Goal: Task Accomplishment & Management: Manage account settings

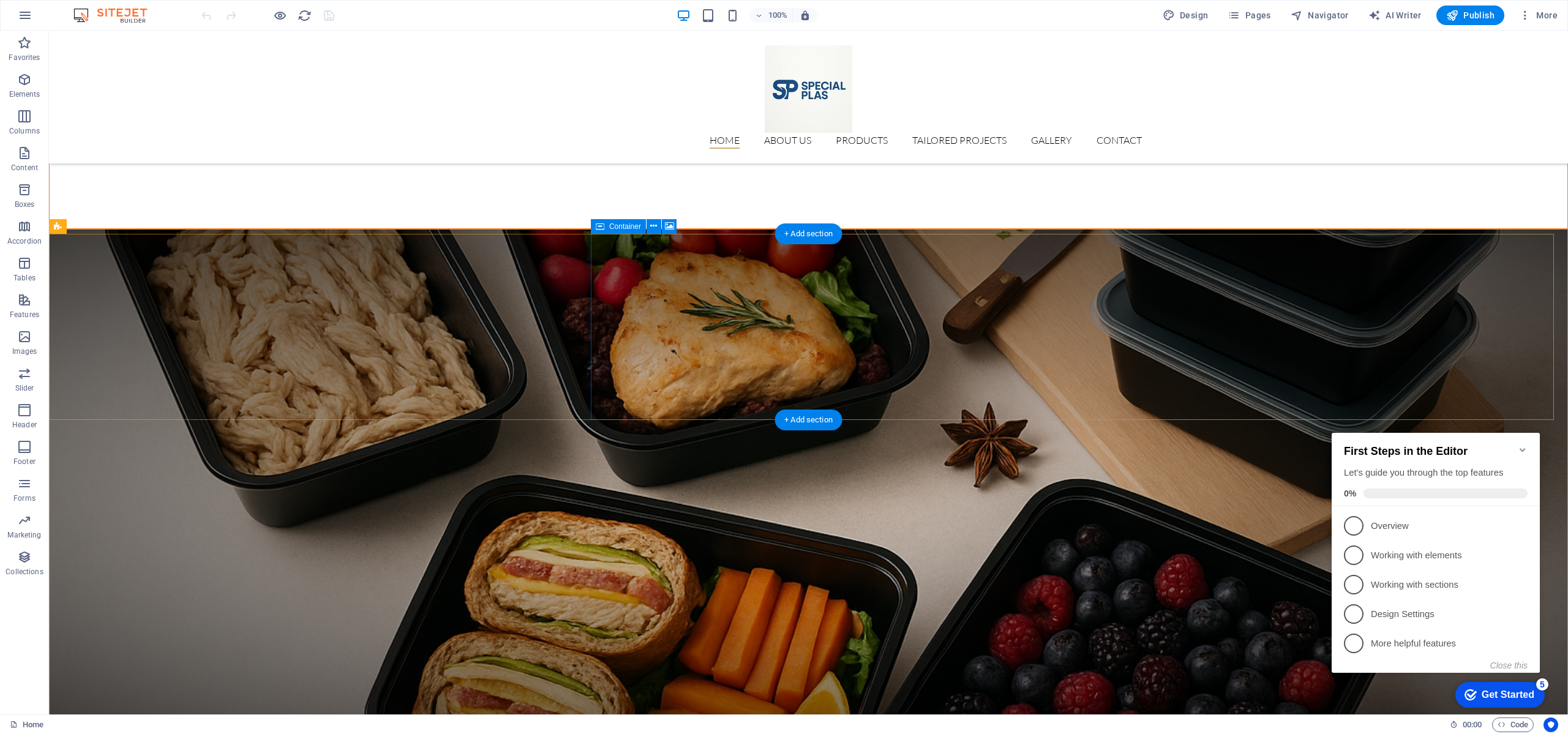
scroll to position [2021, 0]
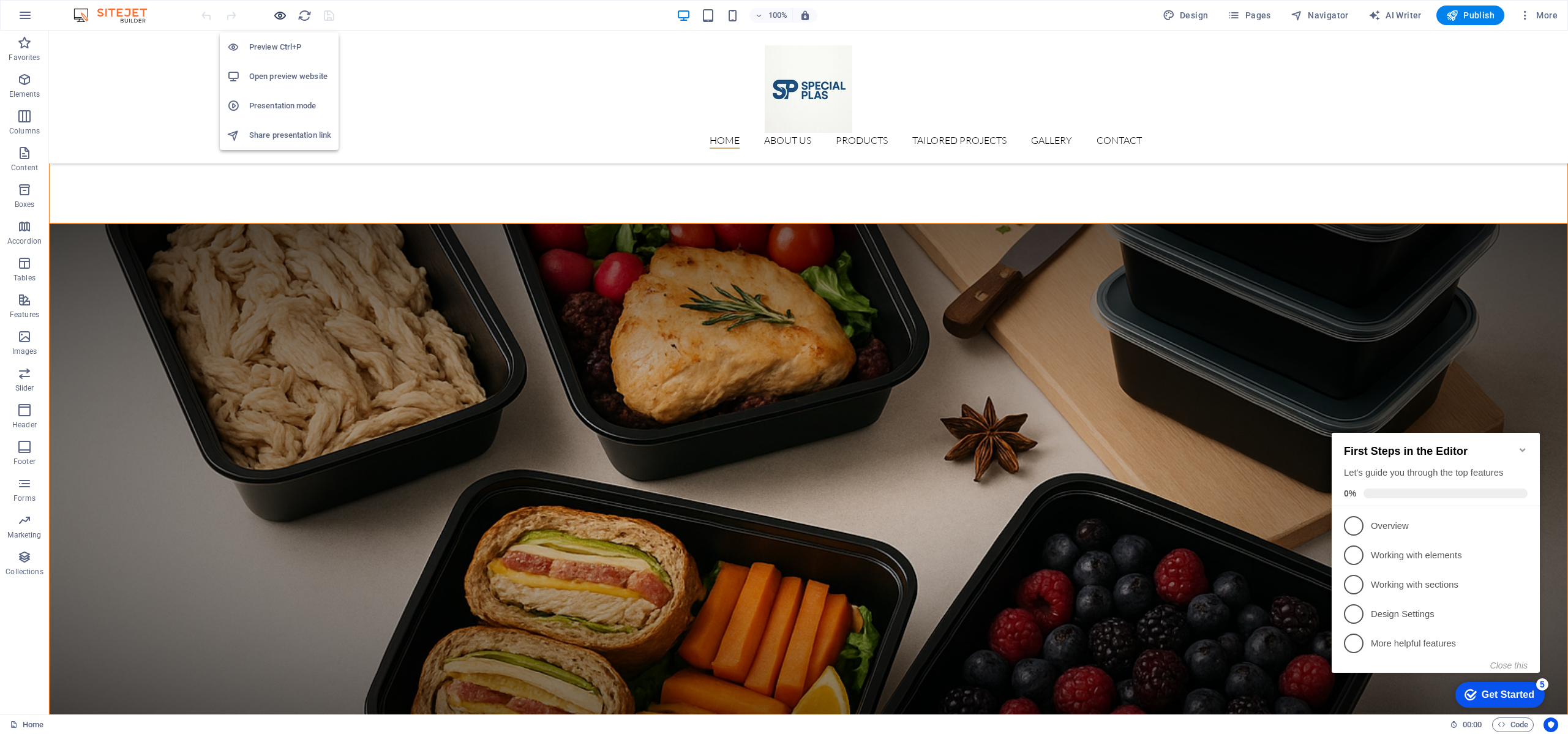
click at [281, 16] on icon "button" at bounding box center [280, 15] width 14 height 14
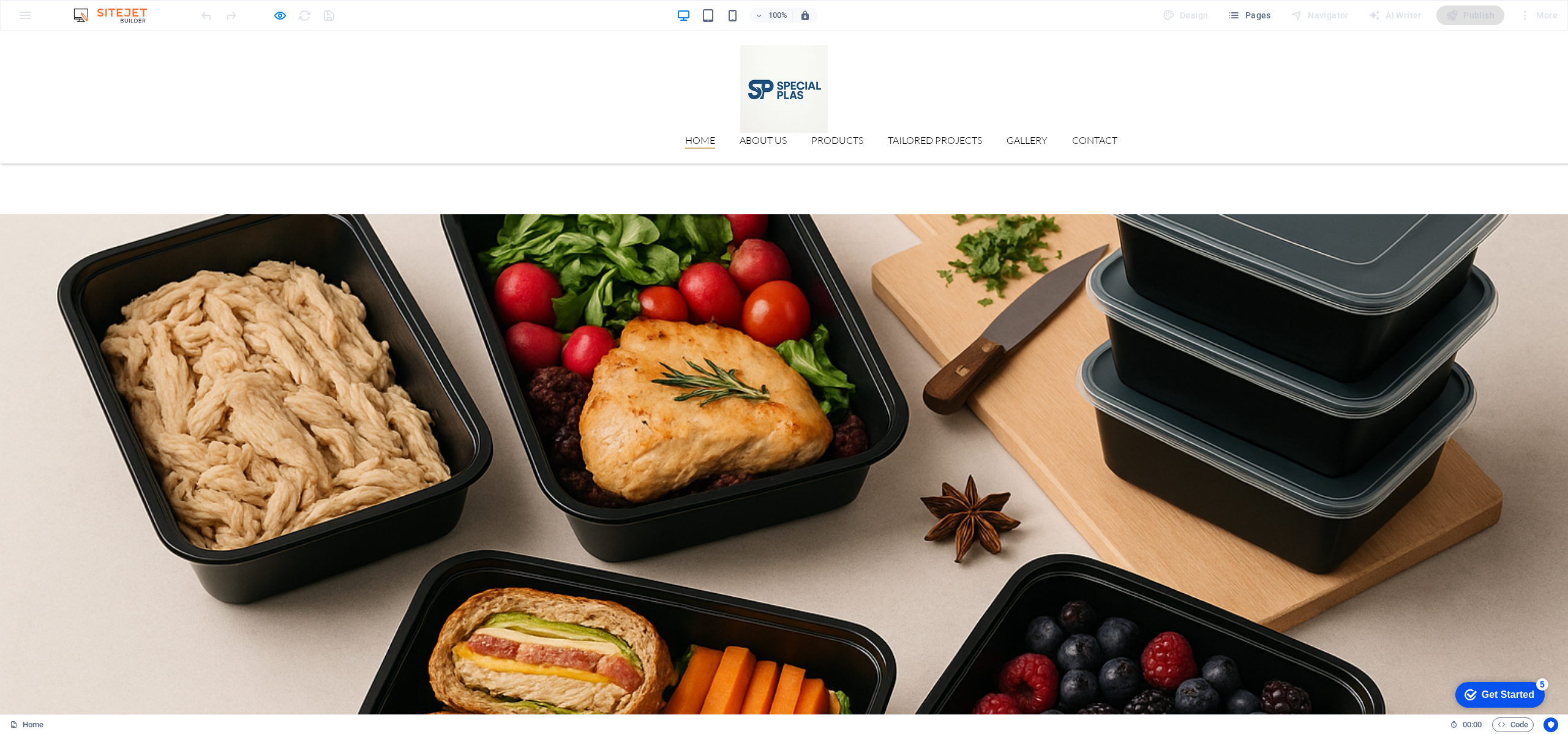
scroll to position [2148, 0]
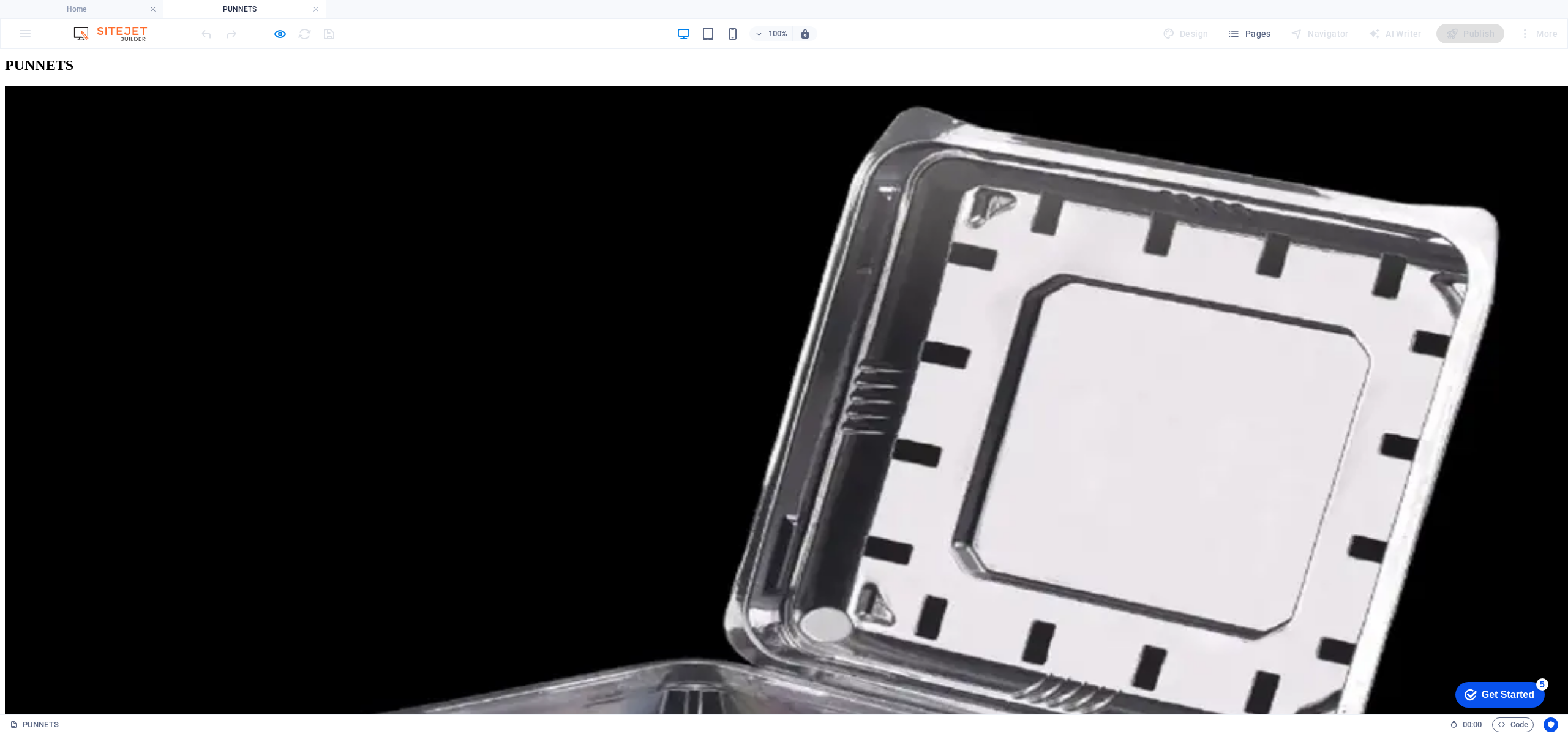
scroll to position [827, 0]
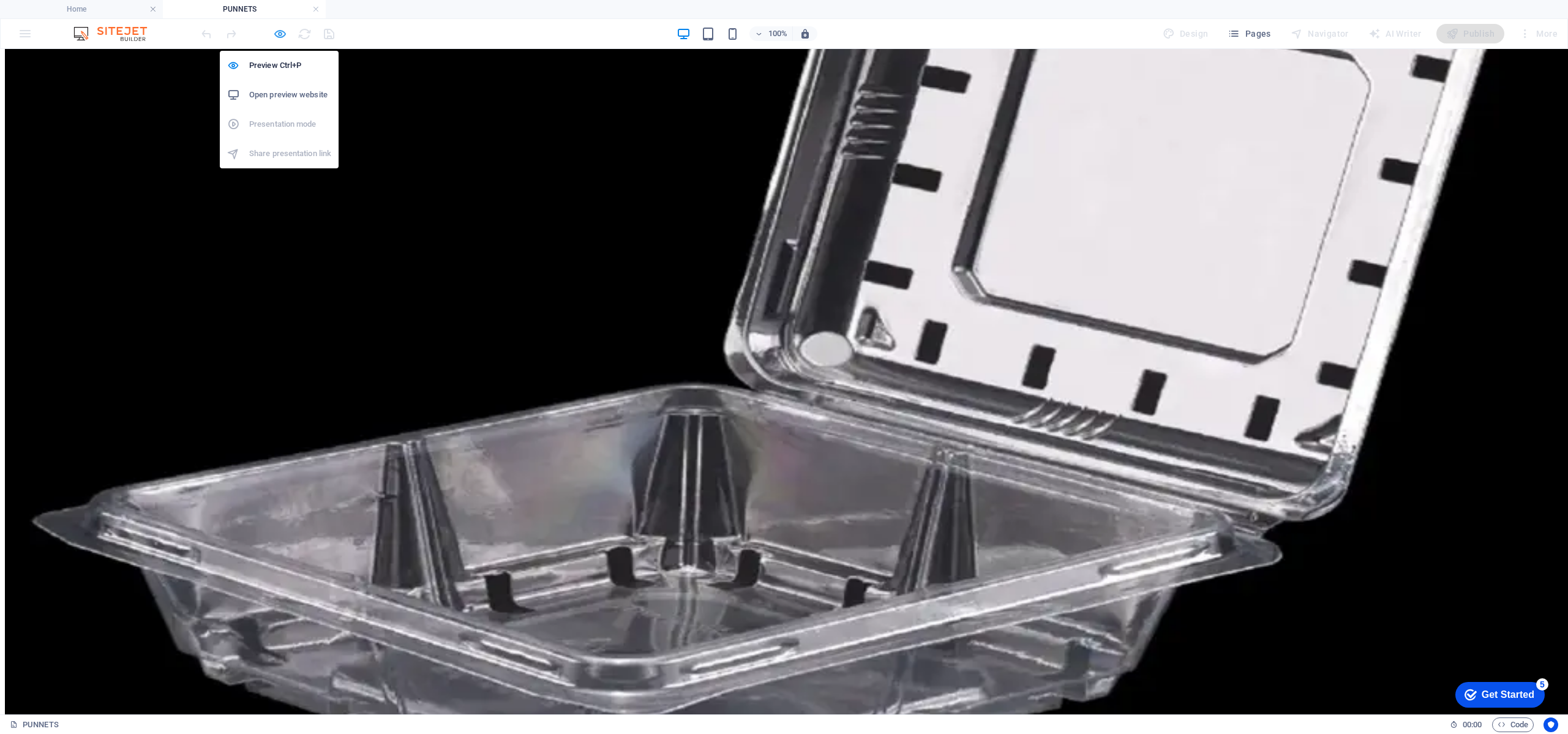
click at [275, 38] on icon "button" at bounding box center [280, 34] width 14 height 14
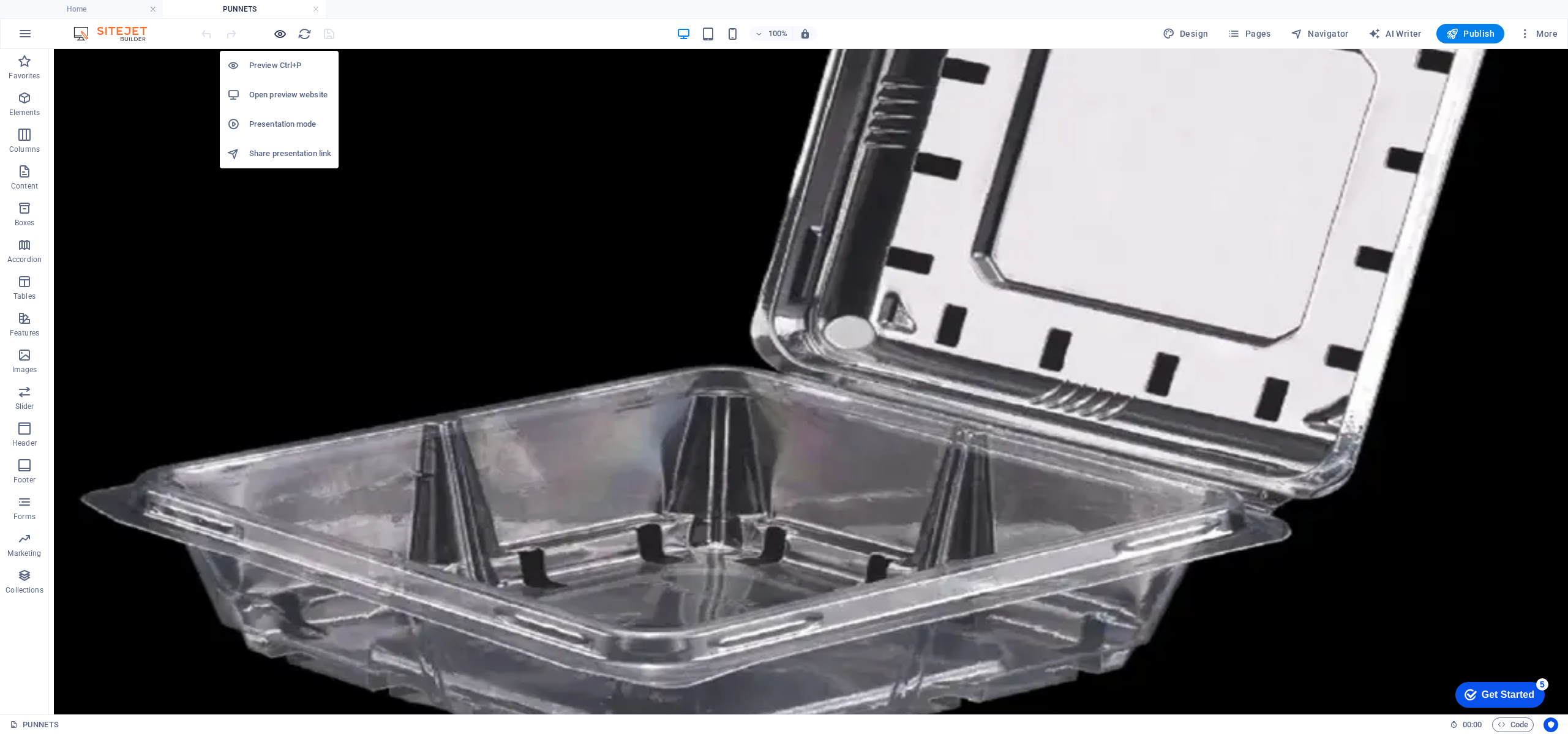
click at [282, 28] on icon "button" at bounding box center [280, 34] width 14 height 14
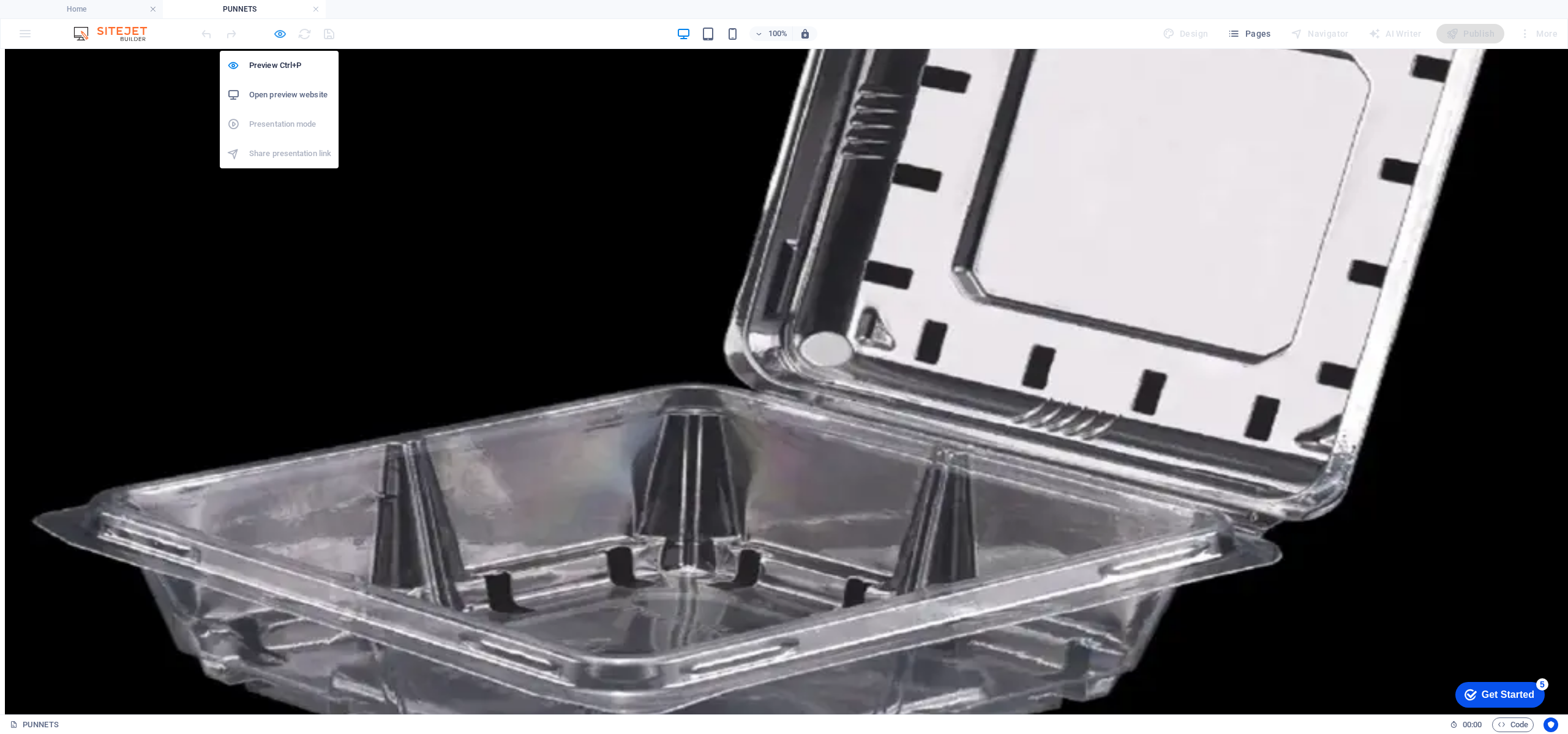
click at [285, 30] on icon "button" at bounding box center [280, 34] width 14 height 14
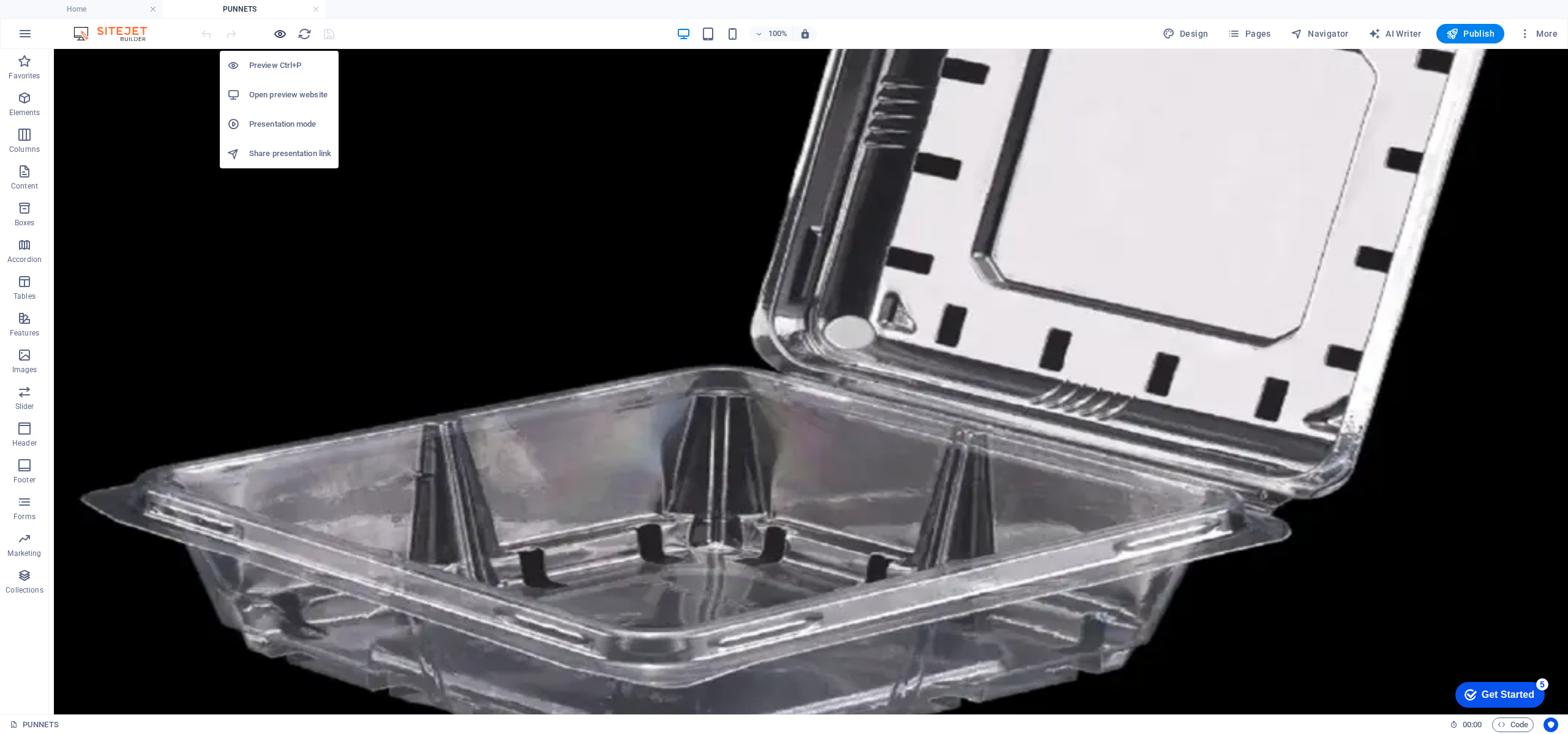
click at [282, 28] on icon "button" at bounding box center [280, 34] width 14 height 14
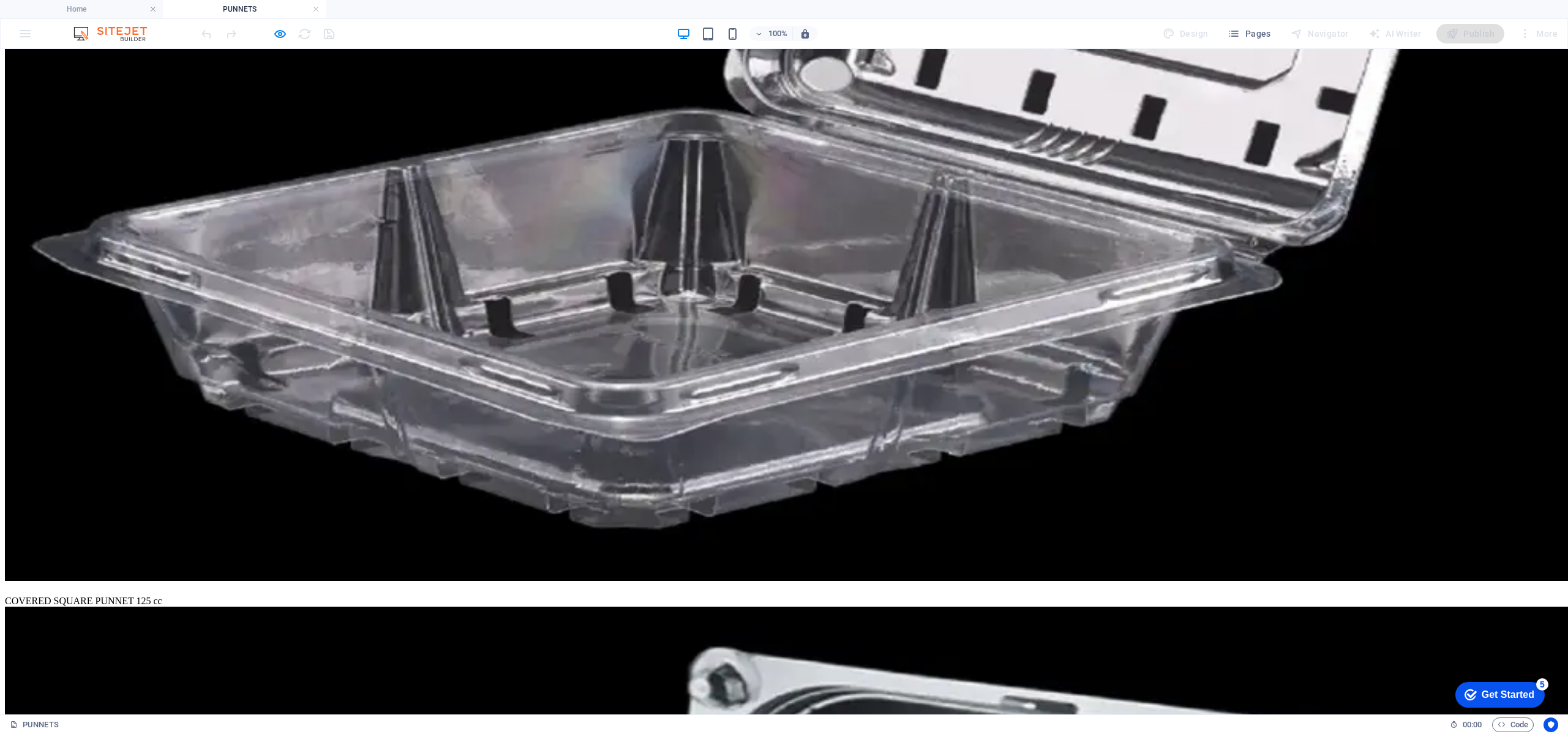
scroll to position [1103, 0]
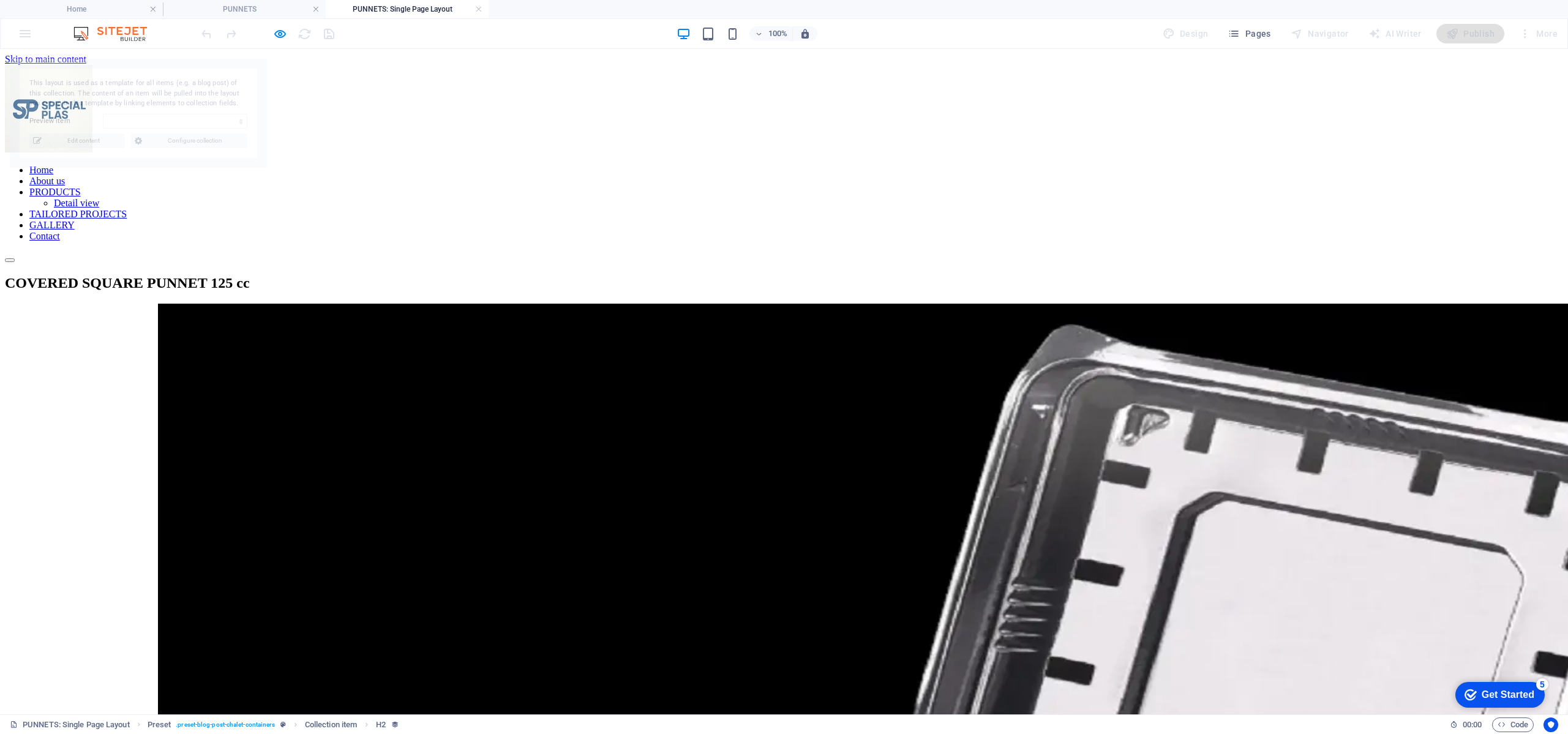
scroll to position [0, 0]
select select "68987f535ced5a58ee0a90f3"
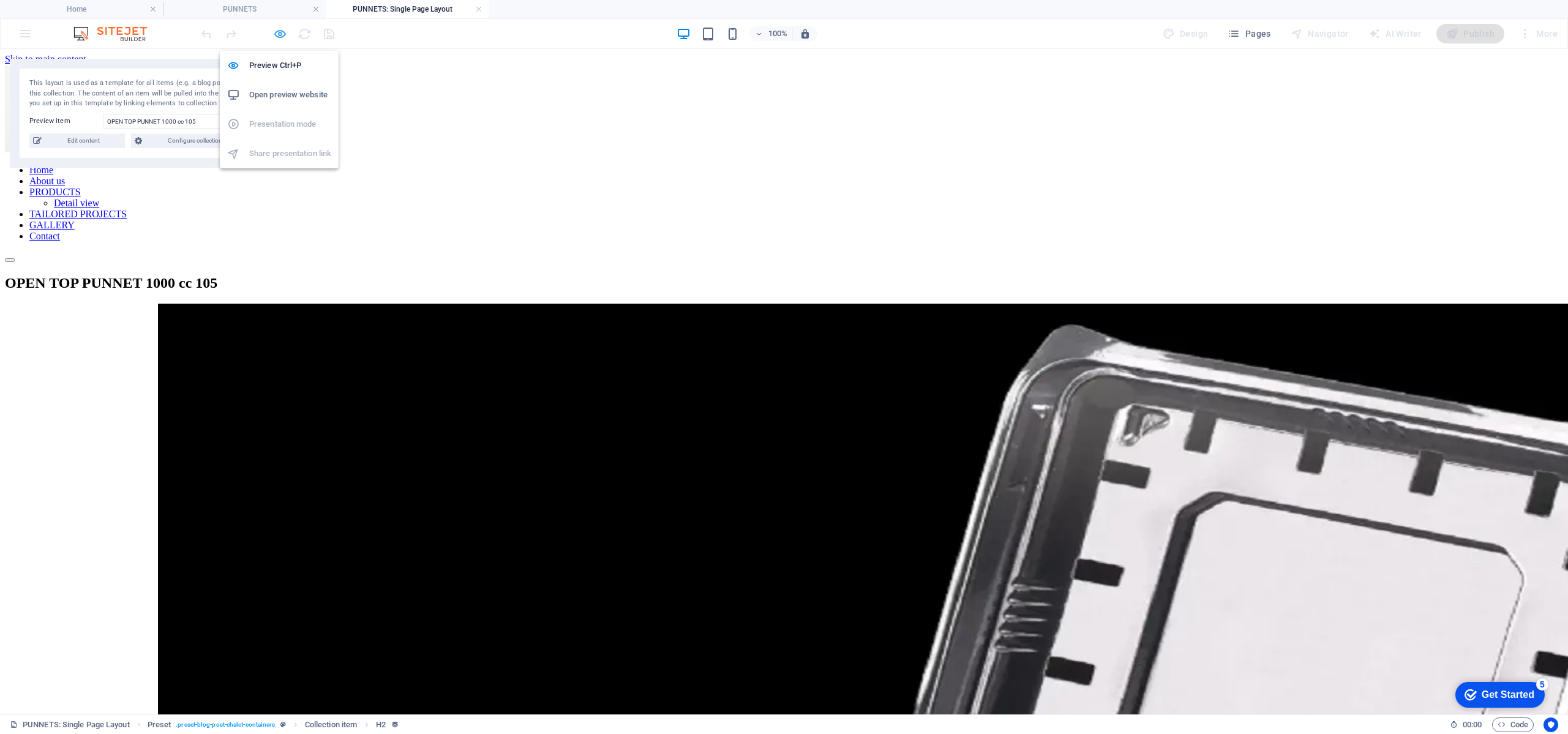
click at [274, 33] on icon "button" at bounding box center [280, 34] width 14 height 14
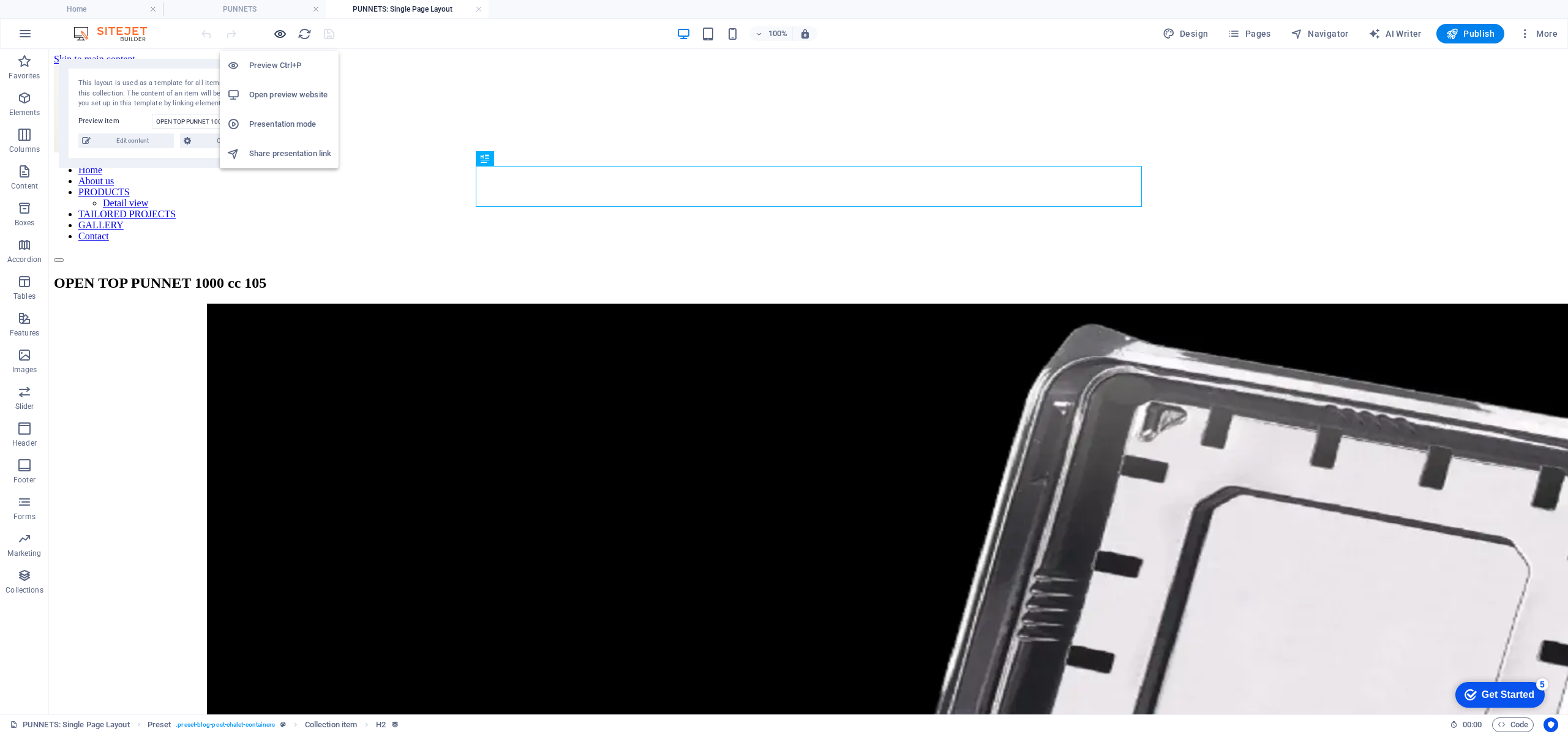
click at [274, 33] on icon "button" at bounding box center [280, 34] width 14 height 14
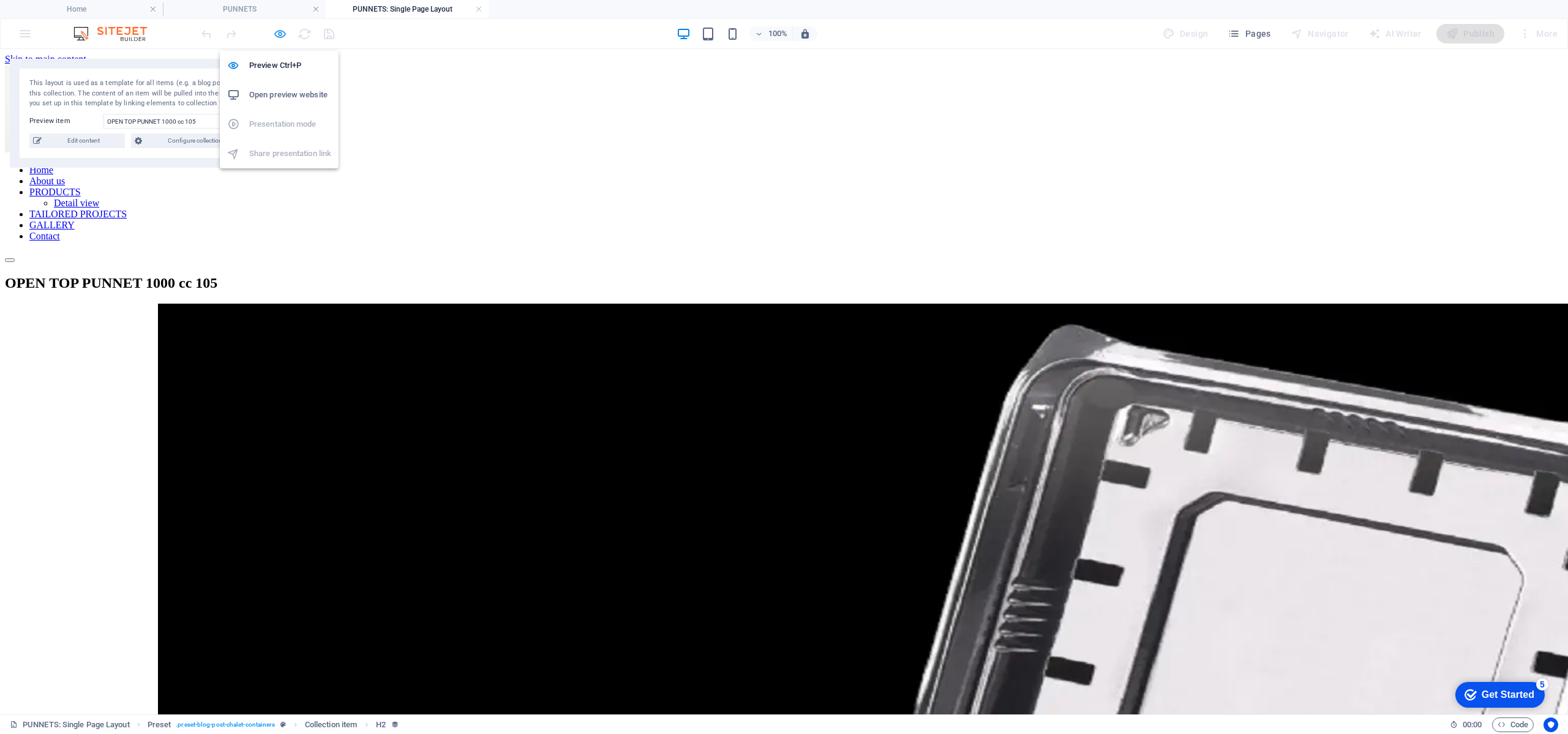
click at [277, 34] on icon "button" at bounding box center [280, 34] width 14 height 14
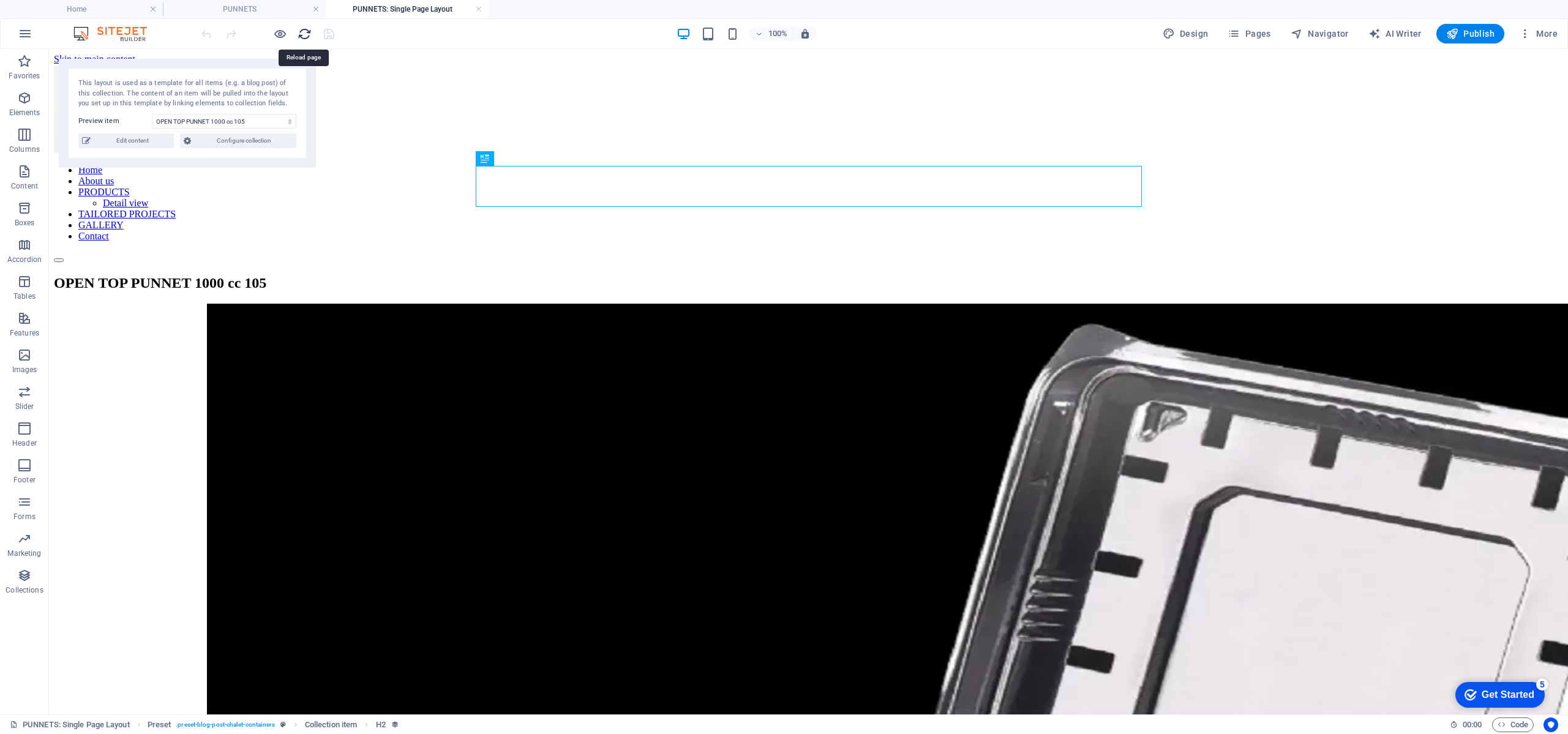
click at [305, 36] on icon "reload" at bounding box center [304, 34] width 14 height 14
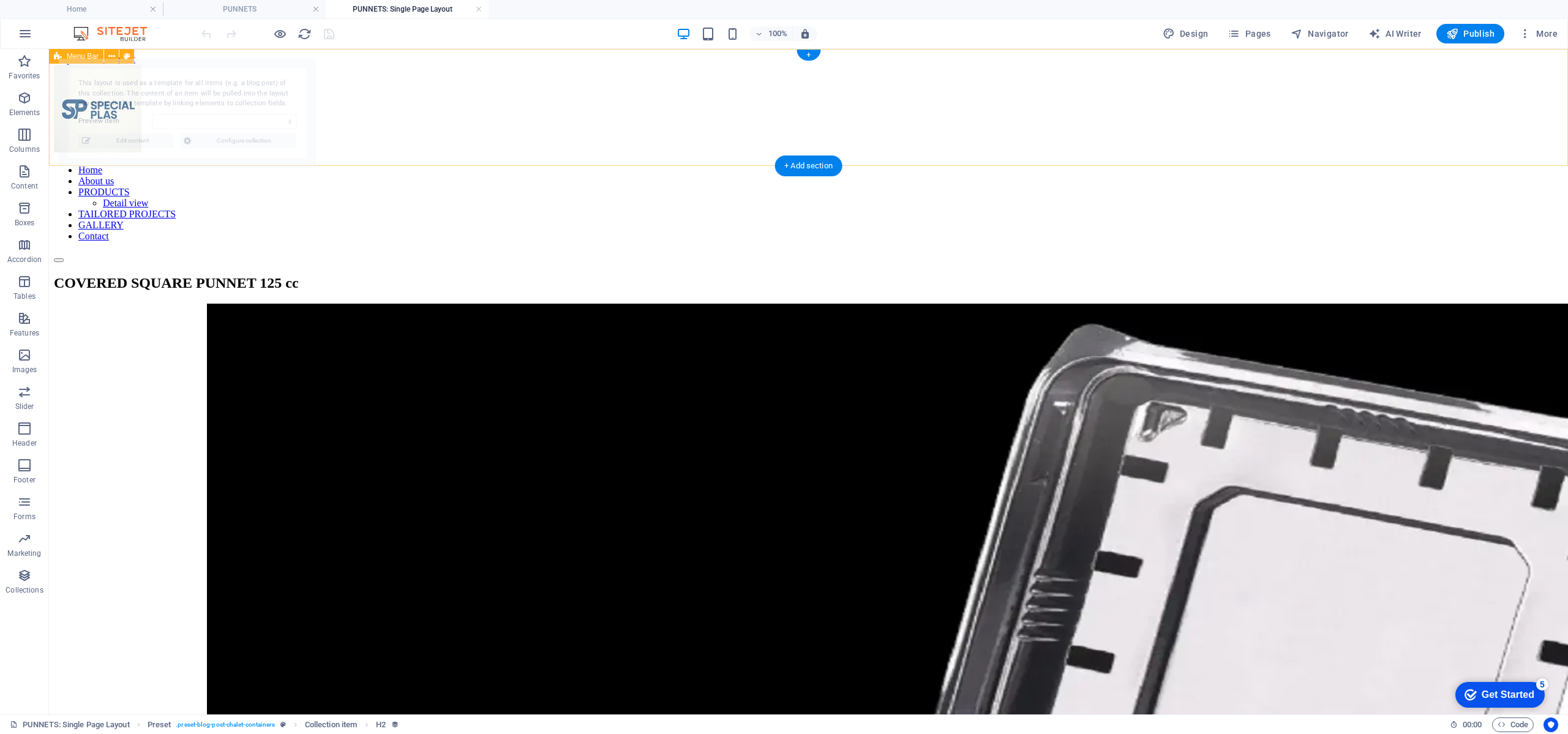
click at [256, 140] on div "Home About us PRODUCTS Detail view TAILORED PROJECTS GALLERY Contact" at bounding box center [808, 164] width 1509 height 198
select select "68988aaeb4e2cd5f7c01dcaa"
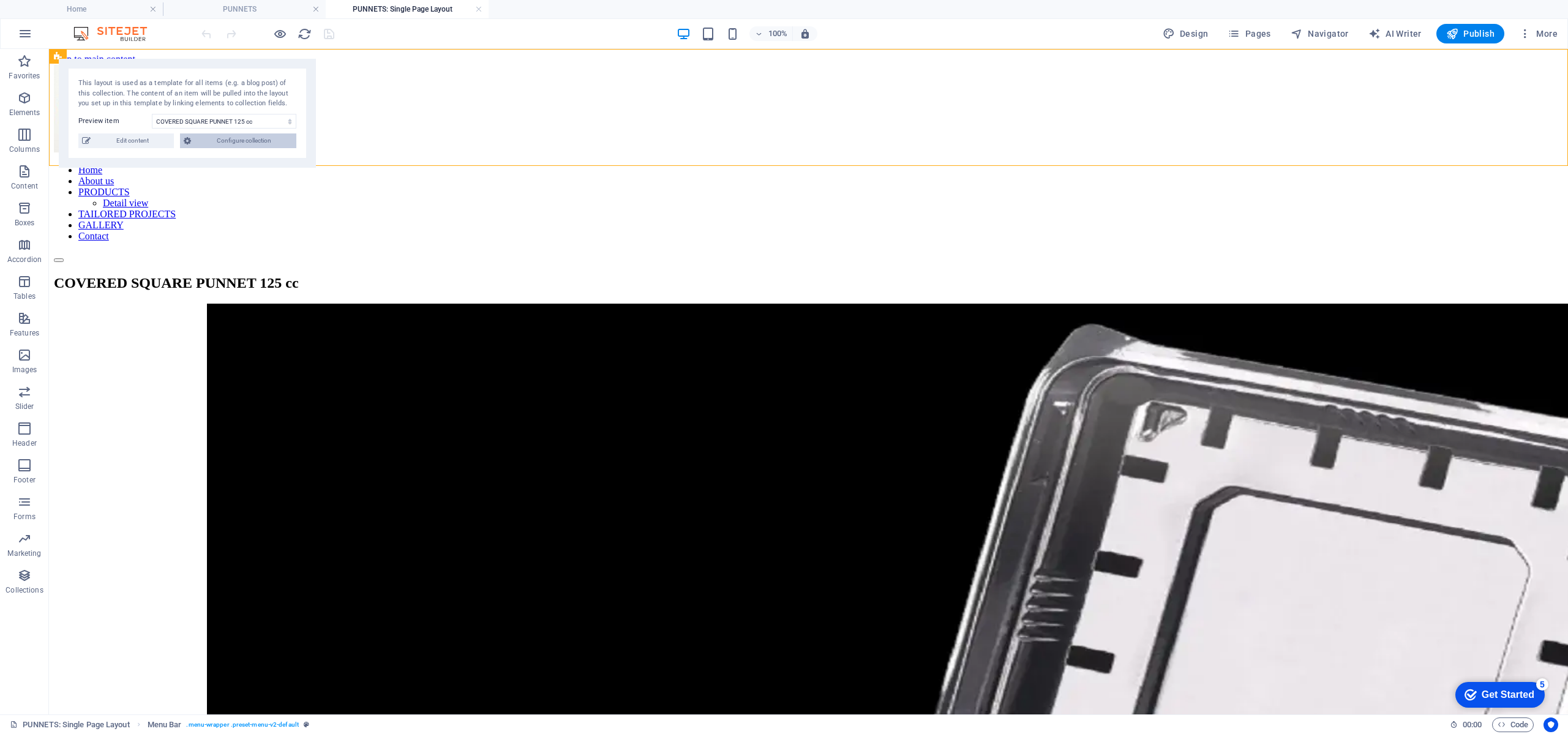
click at [247, 139] on span "Configure collection" at bounding box center [243, 140] width 98 height 15
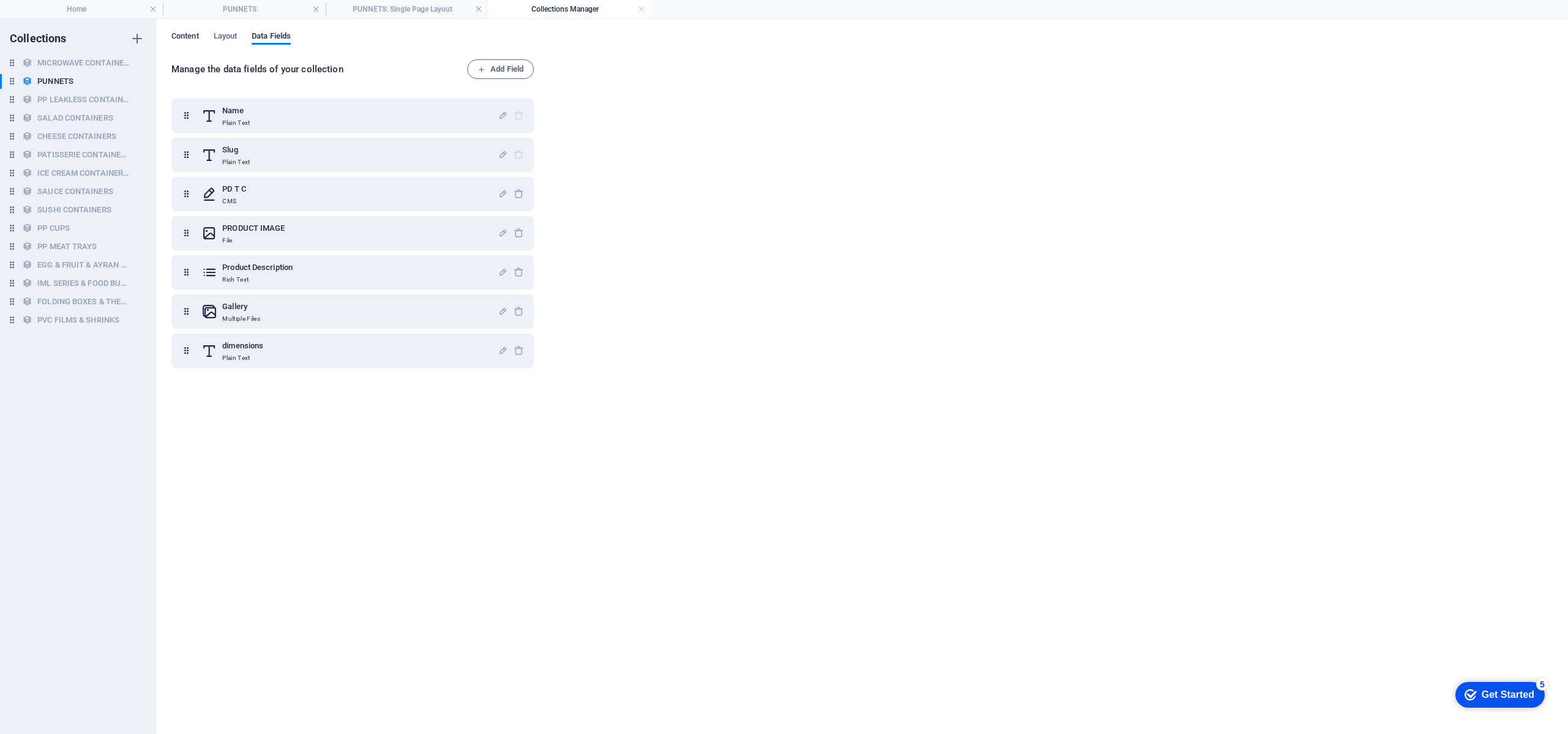
click at [185, 39] on span "Content" at bounding box center [185, 38] width 28 height 17
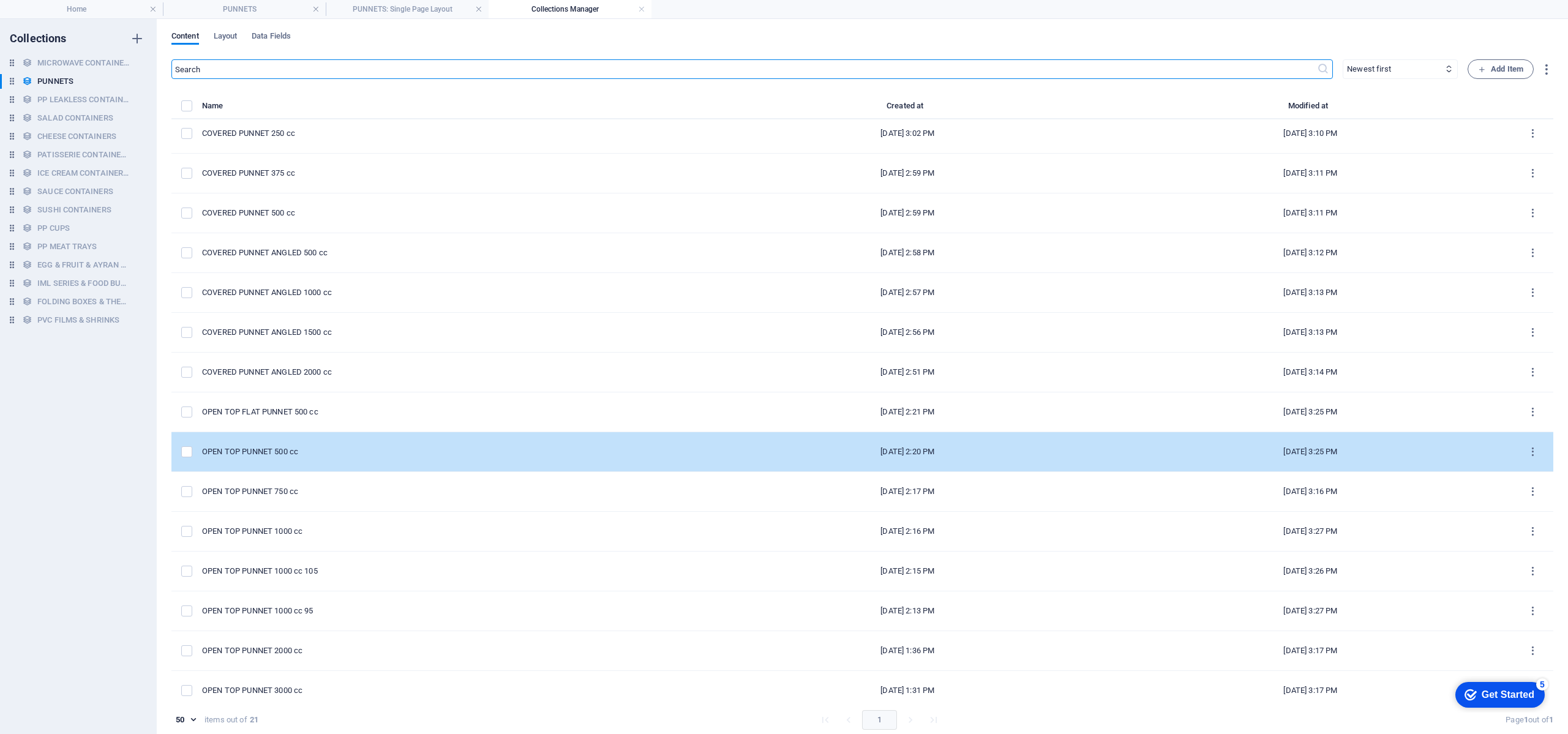
scroll to position [92, 0]
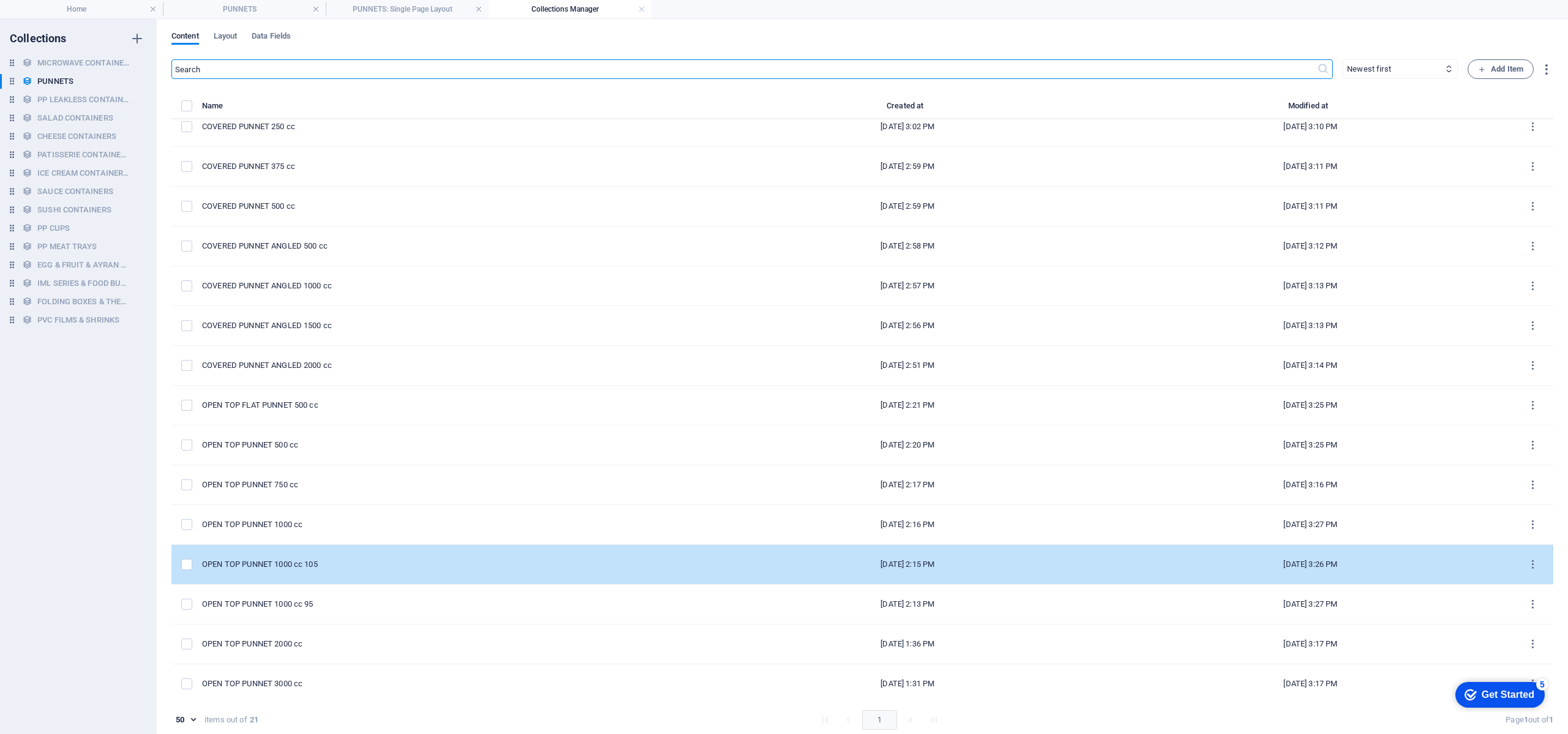
click at [502, 561] on div "OPEN TOP PUNNET 1000 cc 105" at bounding box center [448, 565] width 494 height 11
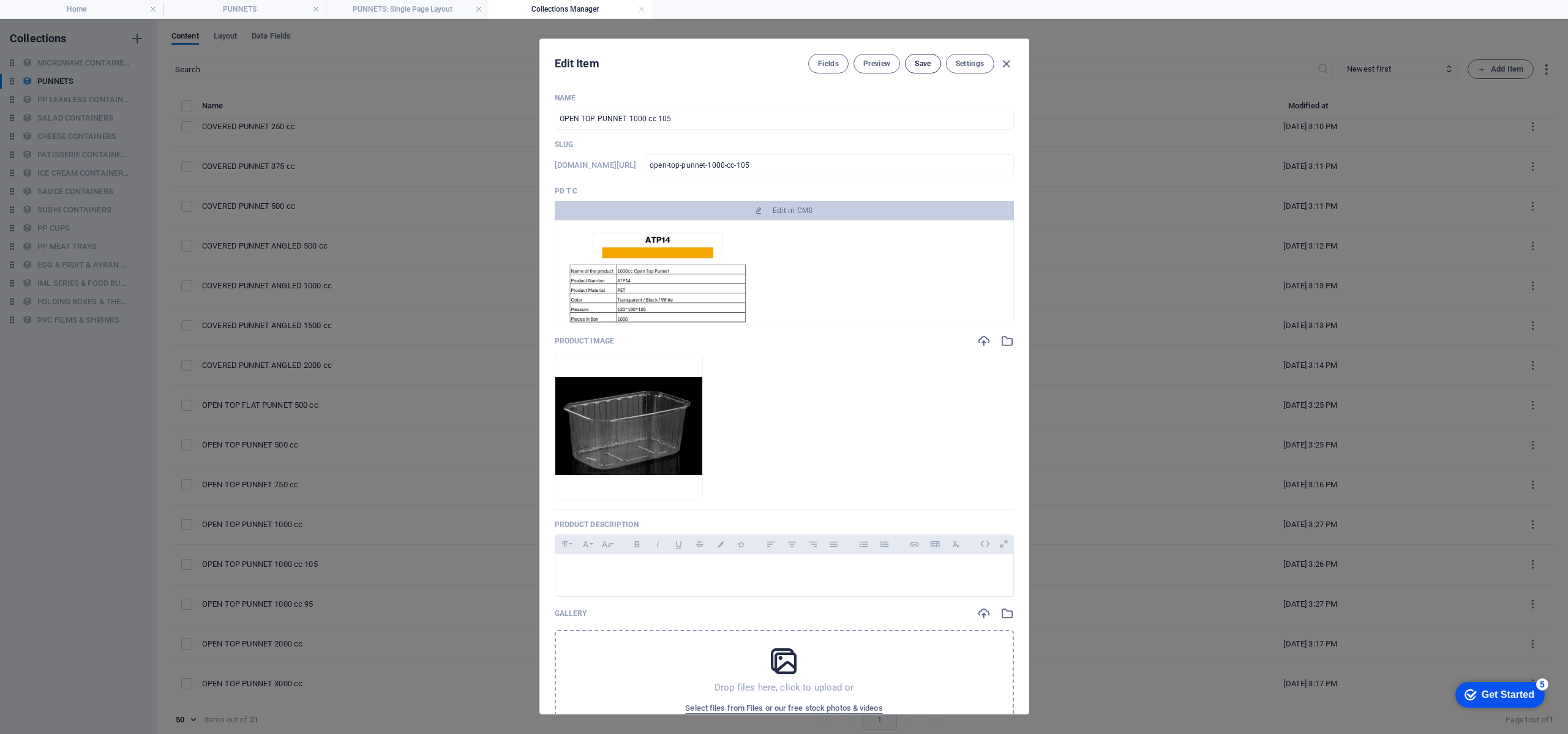
click at [924, 65] on span "Save" at bounding box center [922, 63] width 16 height 10
click at [1007, 62] on icon "button" at bounding box center [1006, 63] width 14 height 14
type input "open-top-punnet-1000-cc-105"
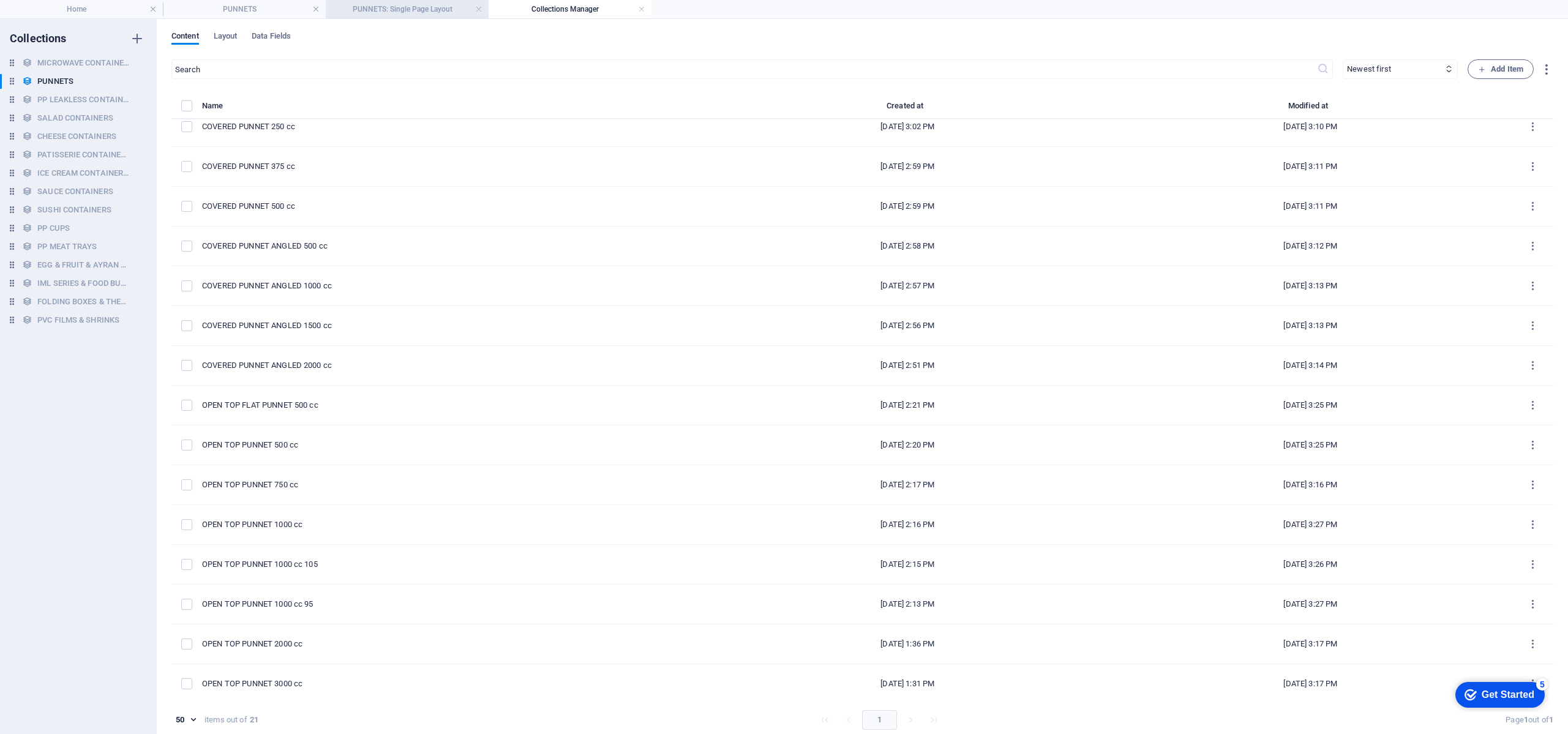
click at [392, 13] on h4 "PUNNETS: Single Page Layout" at bounding box center [407, 9] width 163 height 13
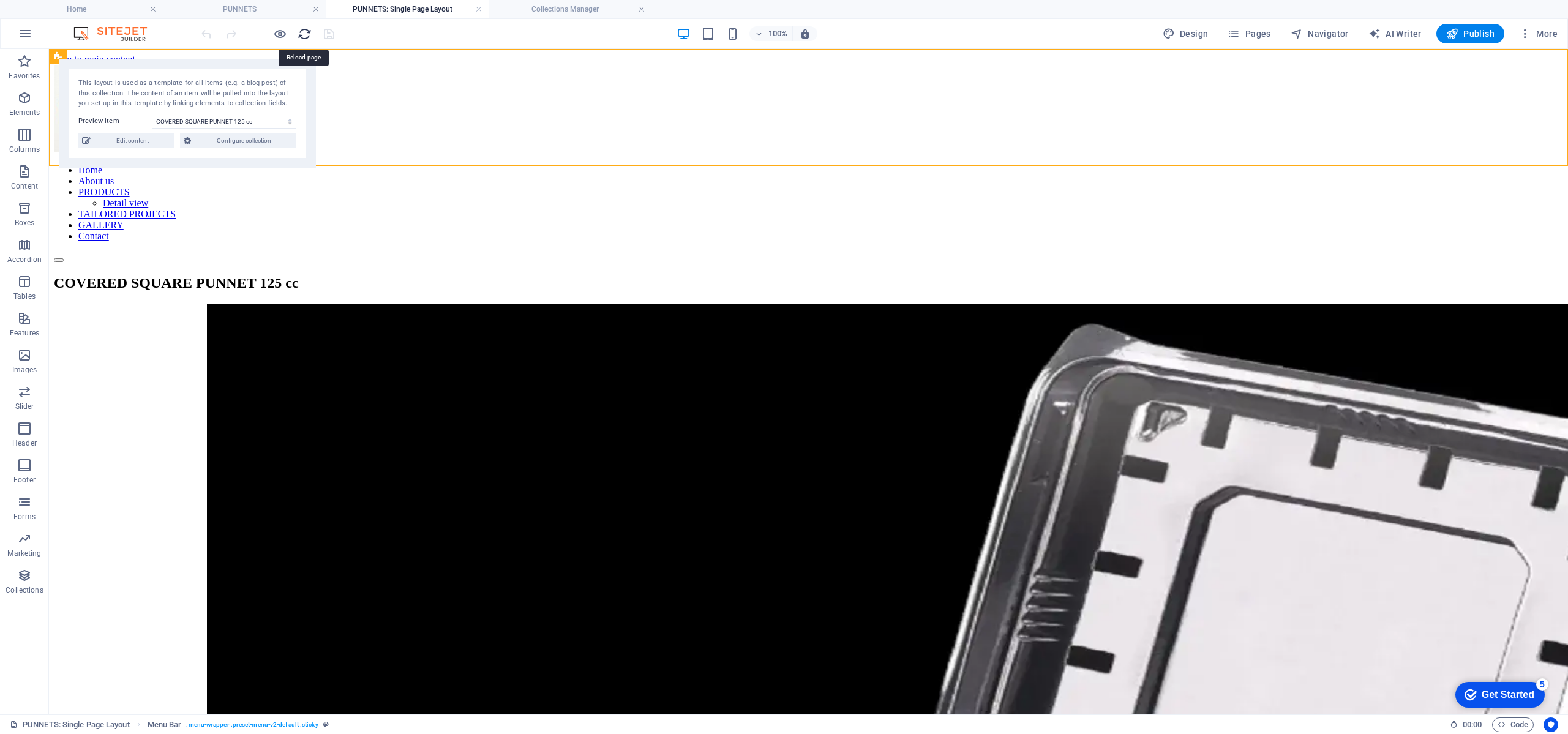
click at [301, 33] on icon "reload" at bounding box center [304, 34] width 14 height 14
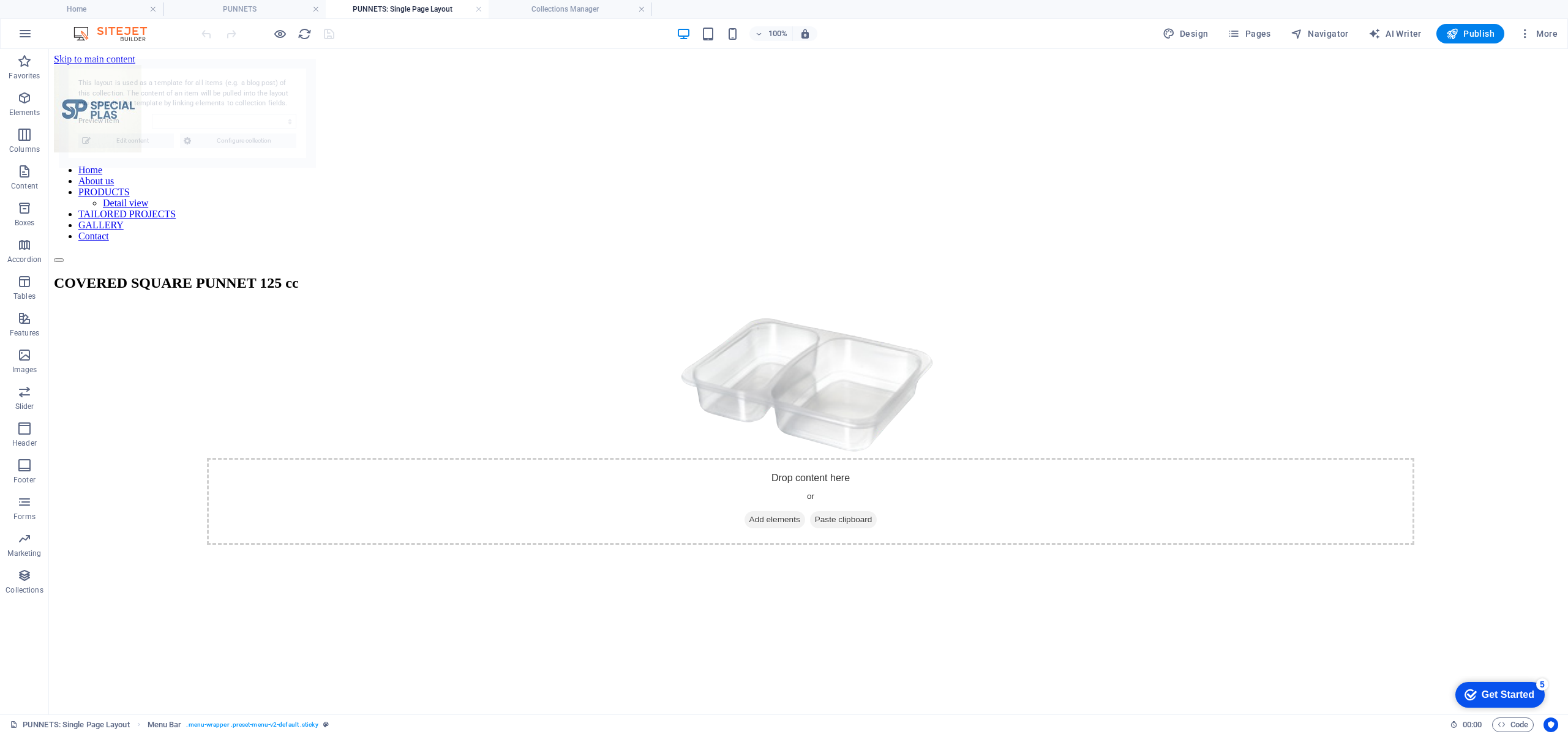
scroll to position [0, 0]
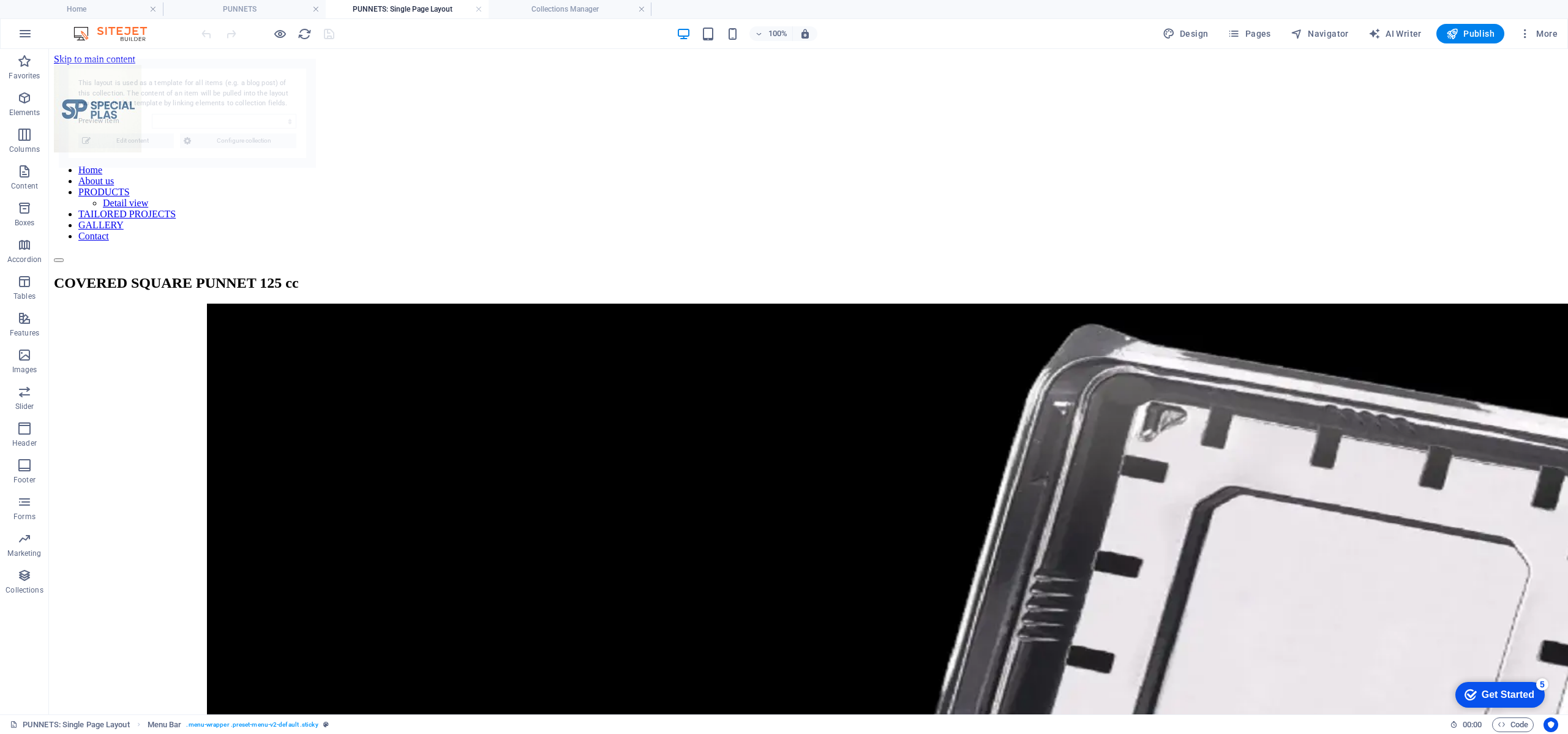
select select "68988aaeb4e2cd5f7c01dcaa"
click at [483, 7] on h4 "PUNNETS: Single Page Layout" at bounding box center [407, 9] width 163 height 13
click at [479, 9] on link at bounding box center [479, 10] width 7 height 12
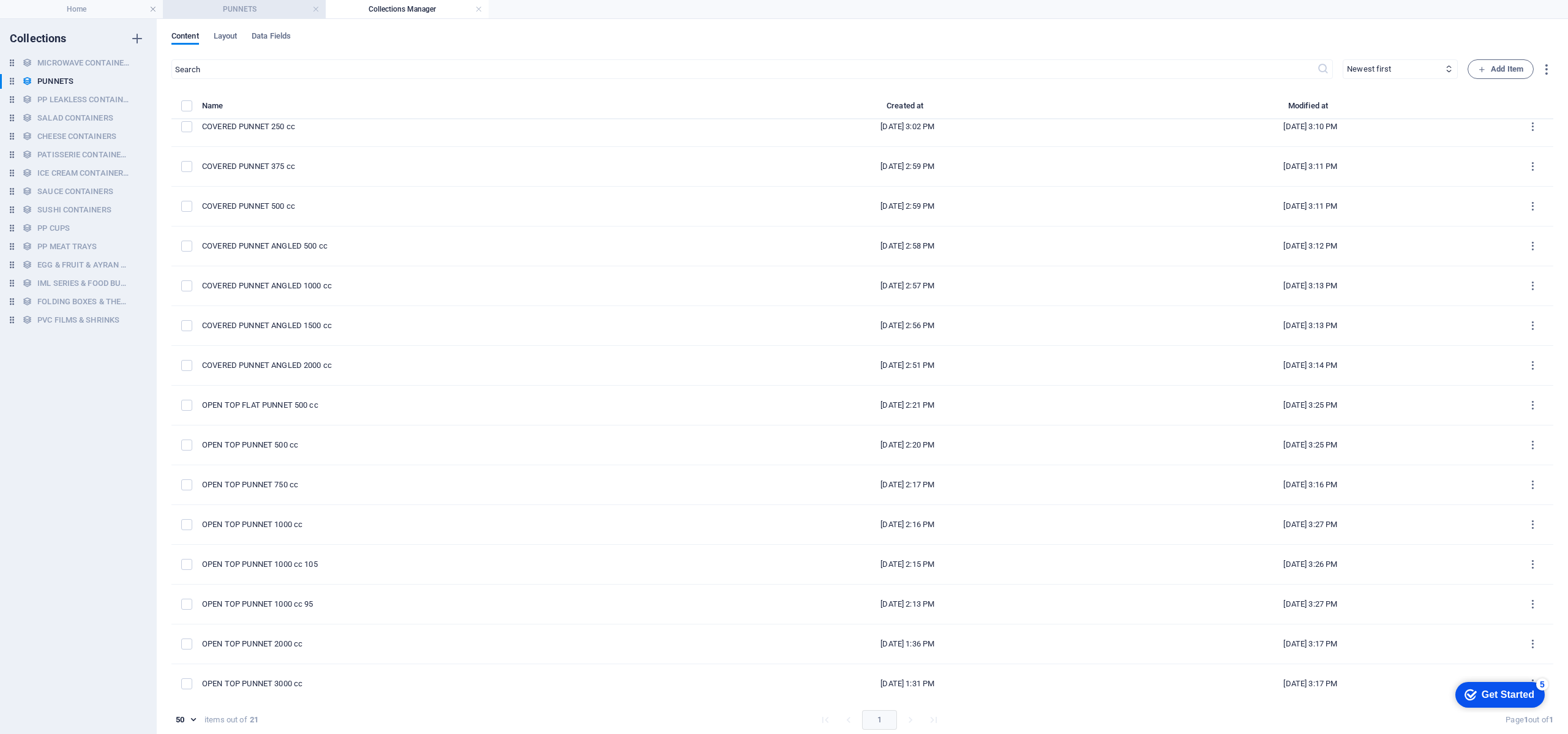
click at [241, 5] on h4 "PUNNETS" at bounding box center [244, 9] width 163 height 13
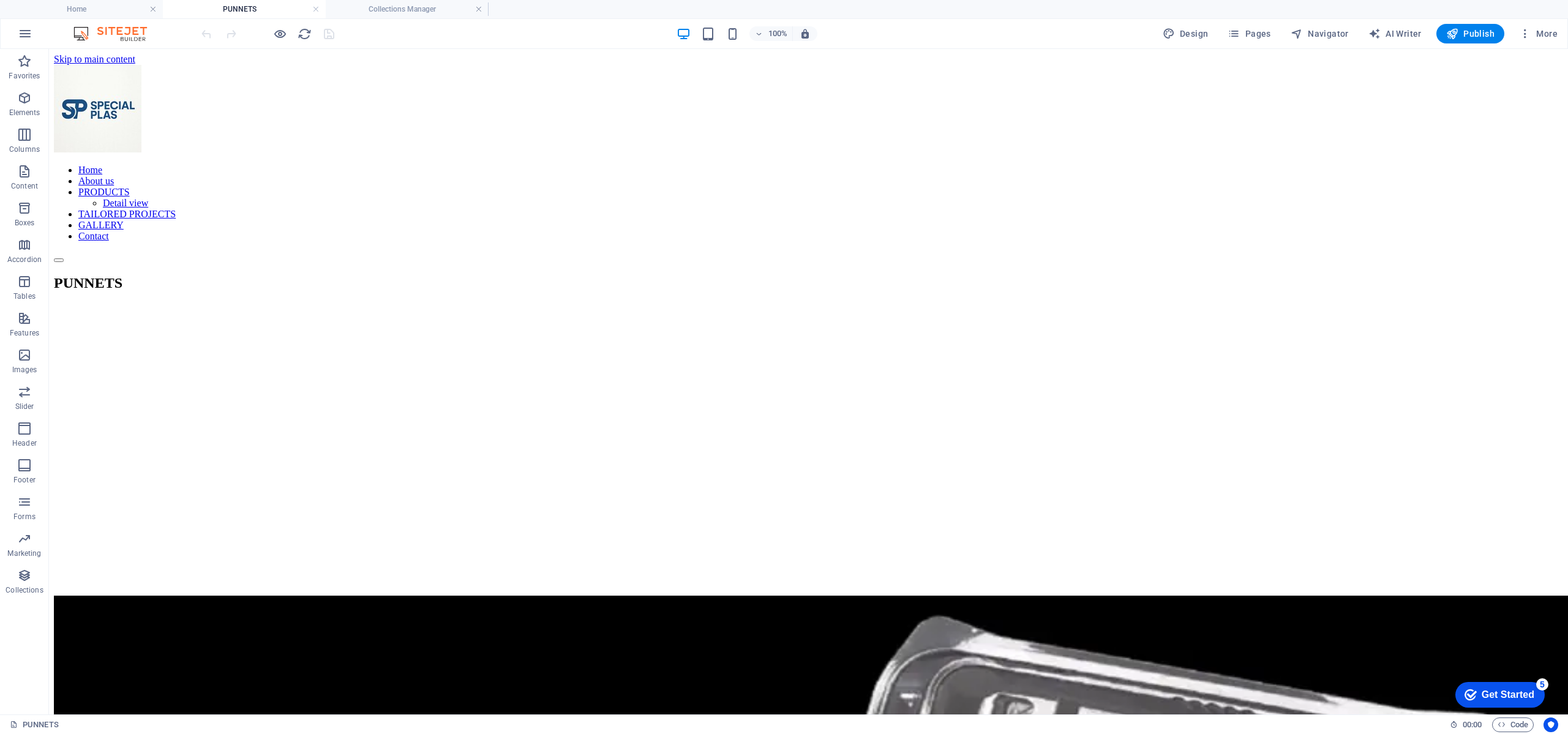
scroll to position [1128, 0]
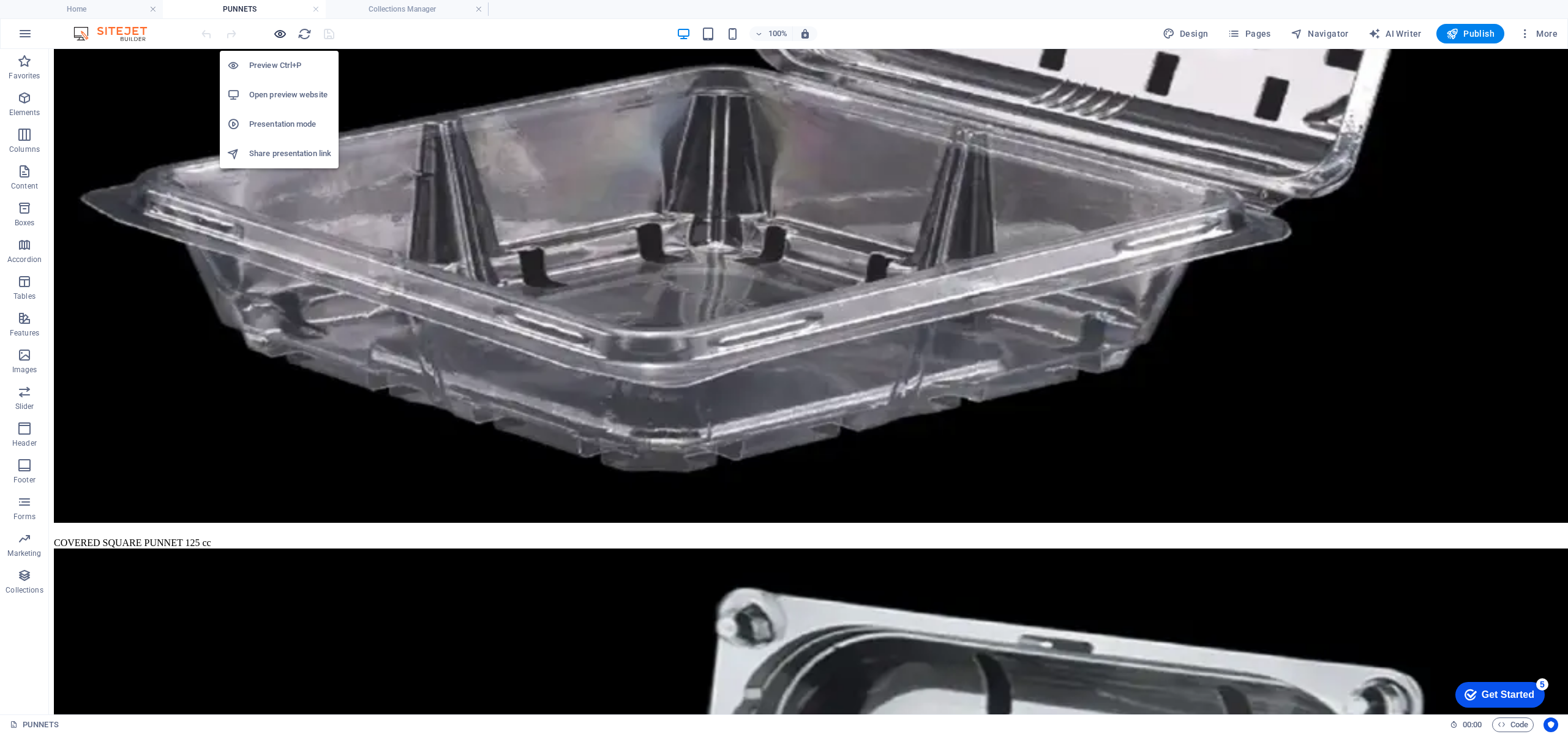
click at [283, 30] on icon "button" at bounding box center [280, 34] width 14 height 14
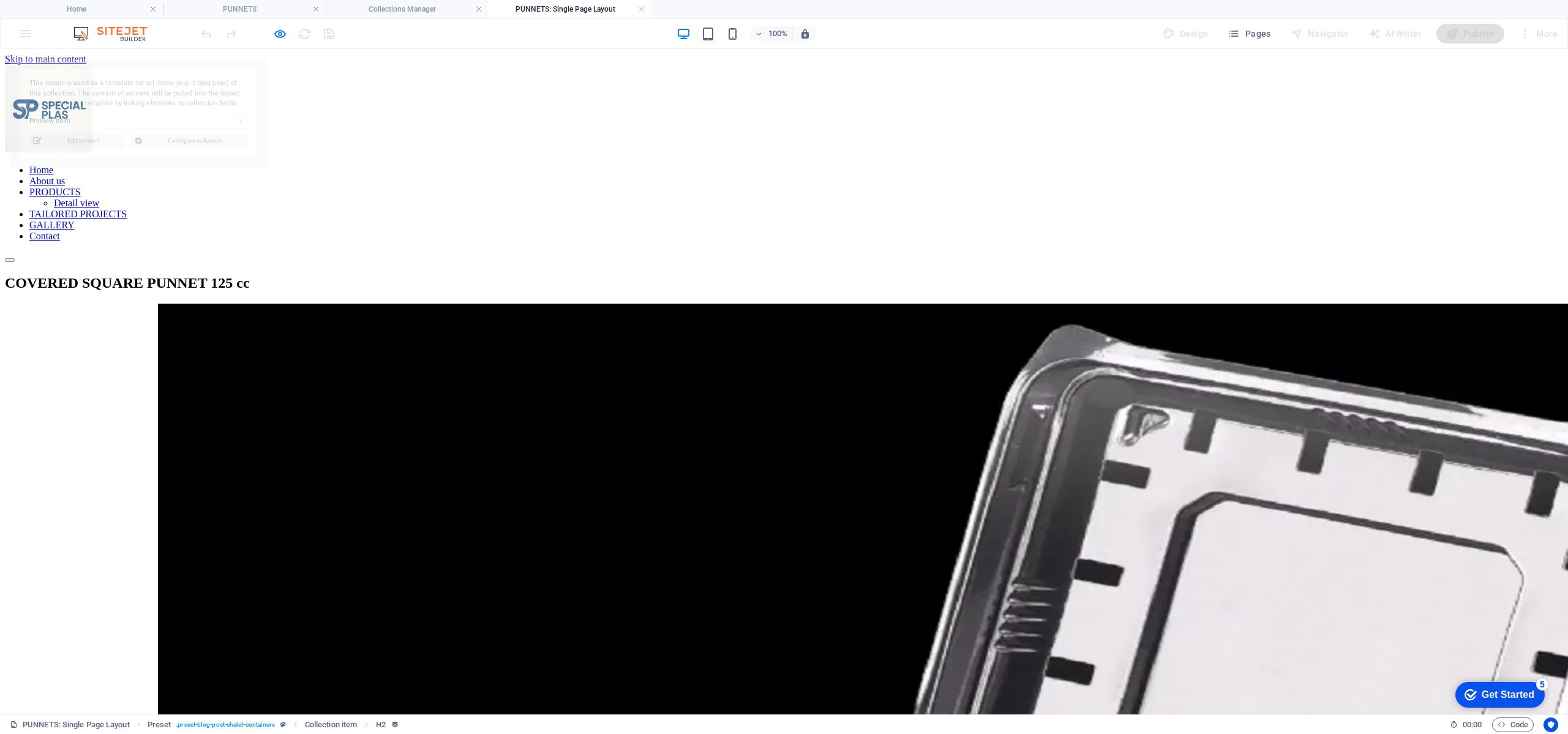
scroll to position [0, 0]
select select "68987f535ced5a58ee0a90f3"
click at [377, 10] on h4 "Collections Manager" at bounding box center [407, 9] width 163 height 13
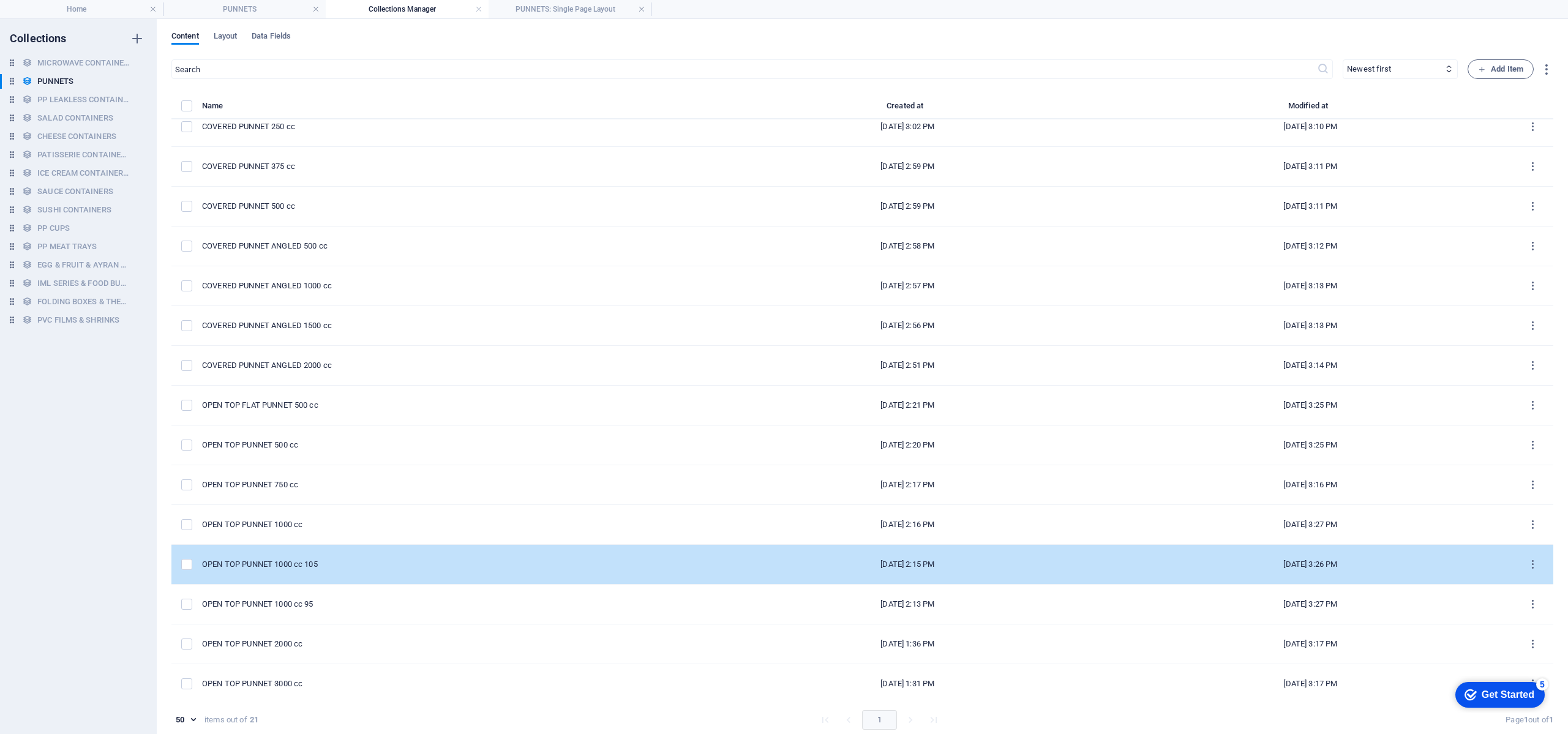
click at [440, 556] on td "OPEN TOP PUNNET 1000 cc 105" at bounding box center [454, 565] width 504 height 40
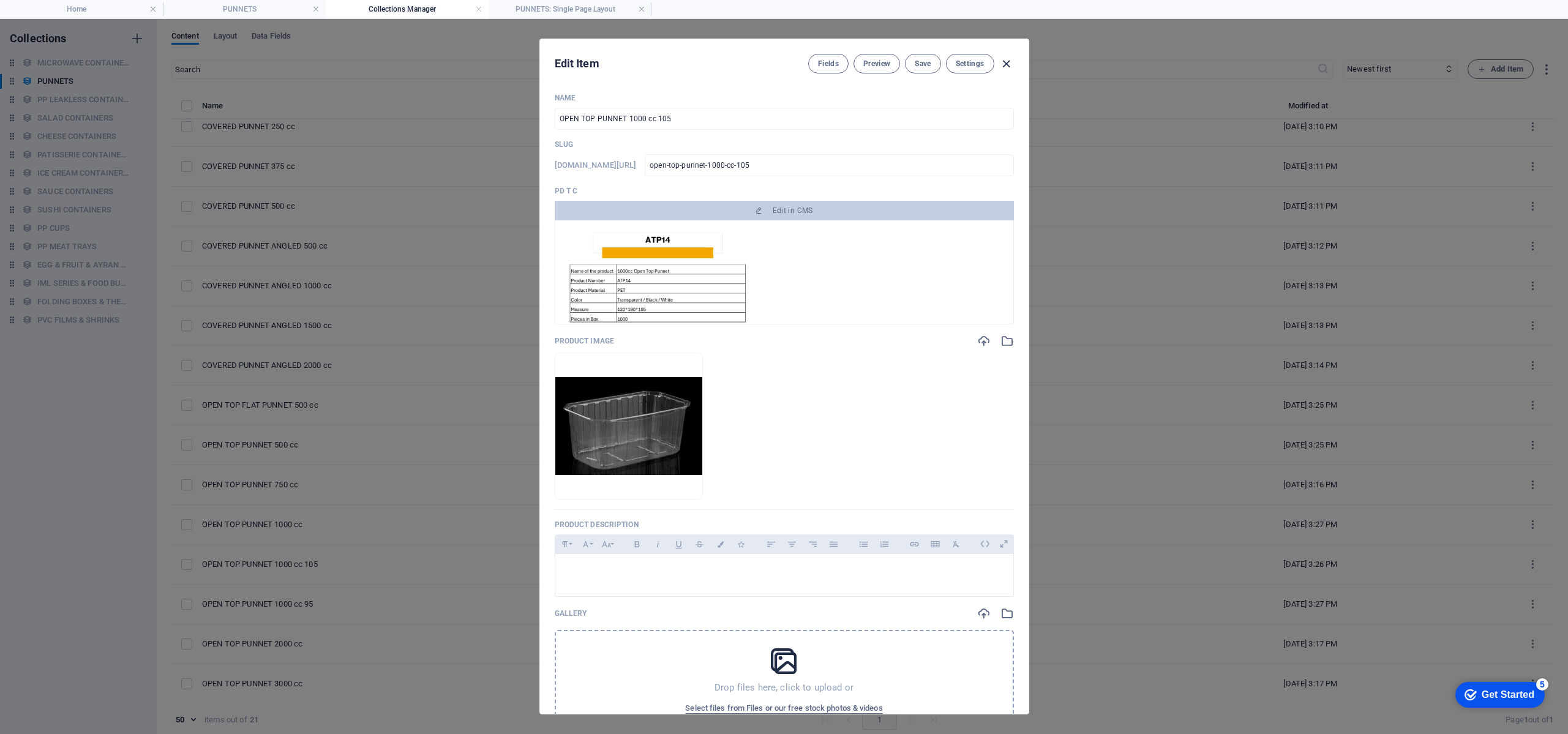
click at [1008, 64] on icon "button" at bounding box center [1006, 63] width 14 height 14
type input "open-top-punnet-1000-cc-105"
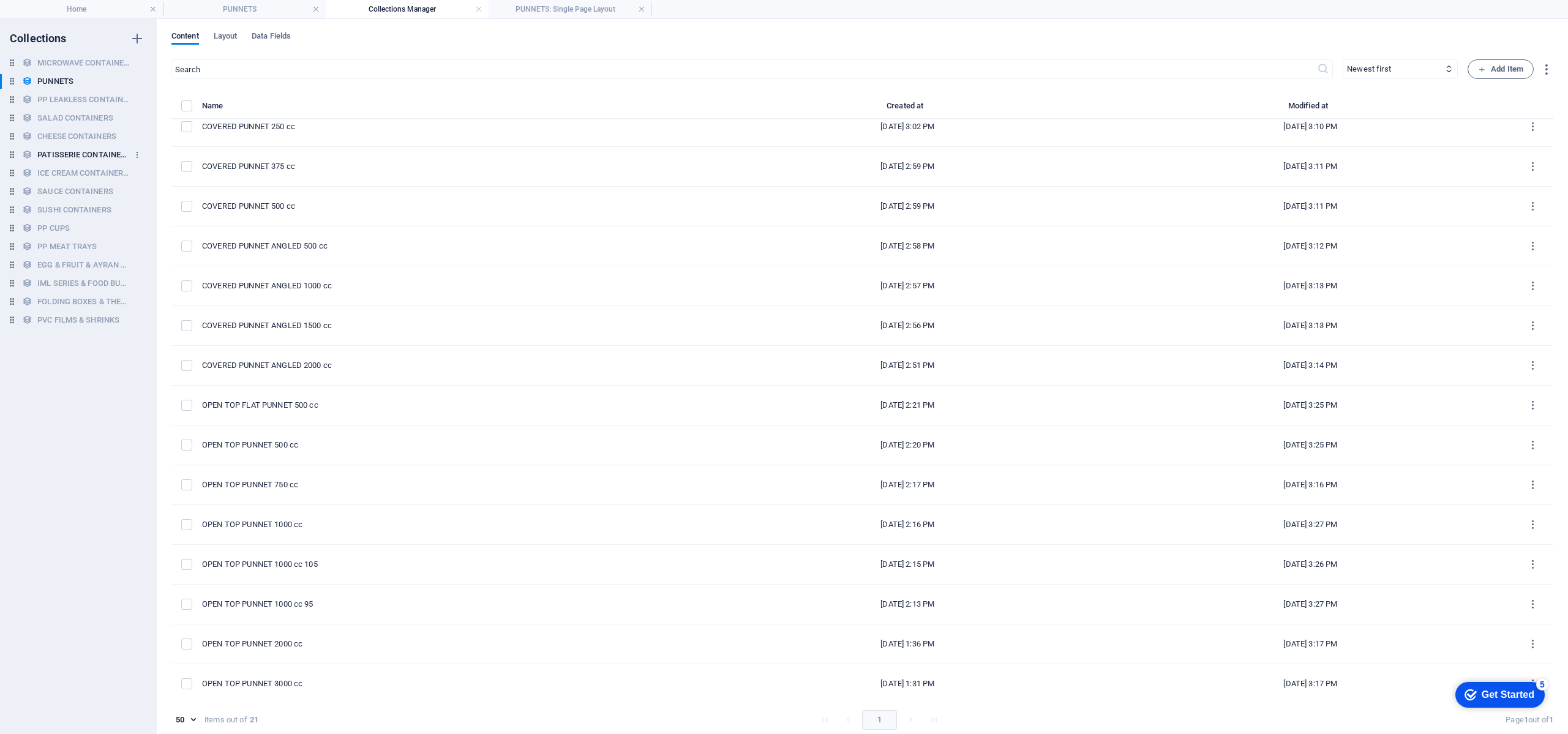
click at [63, 156] on h6 "PATISSERIE CONTAINERS" at bounding box center [83, 155] width 92 height 15
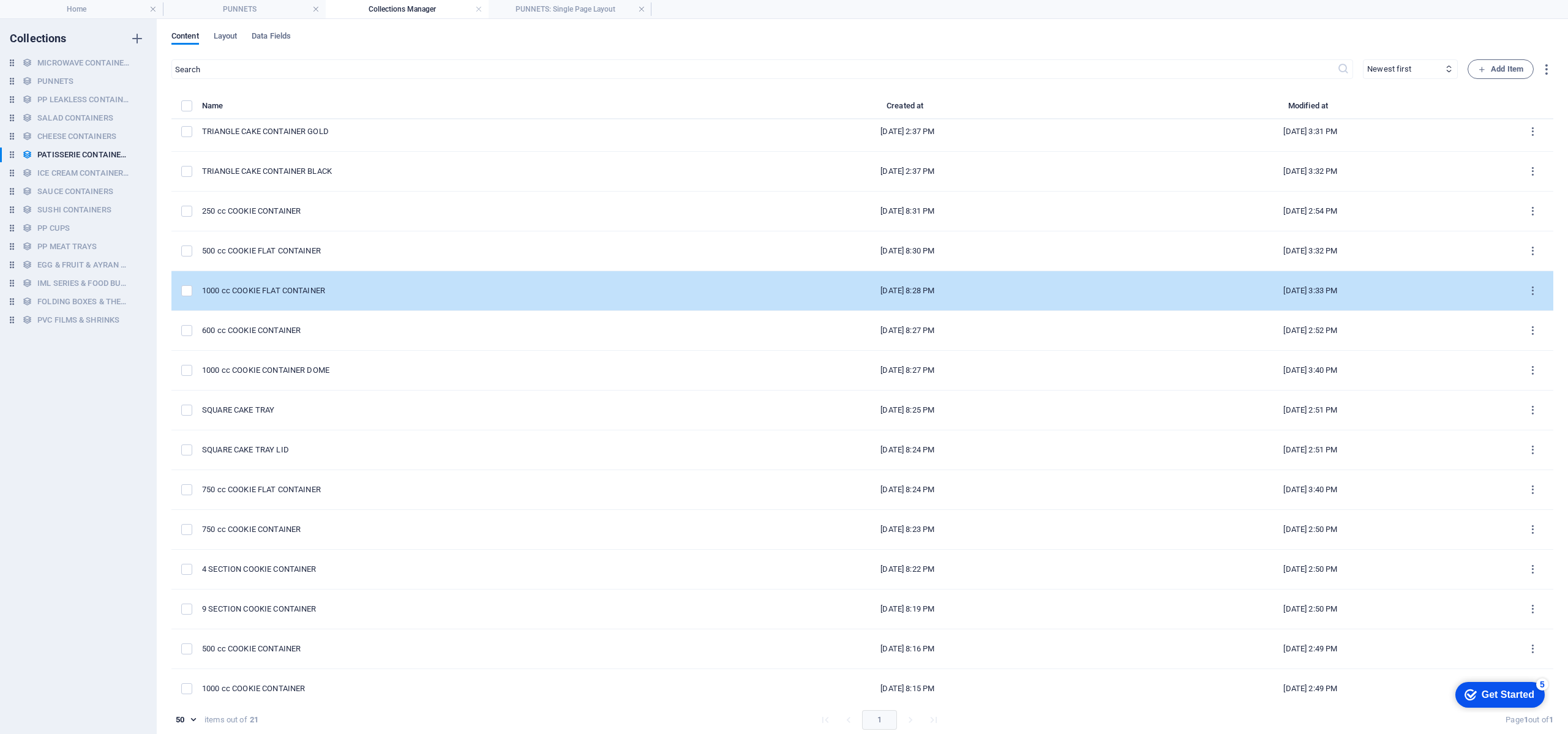
scroll to position [255, 0]
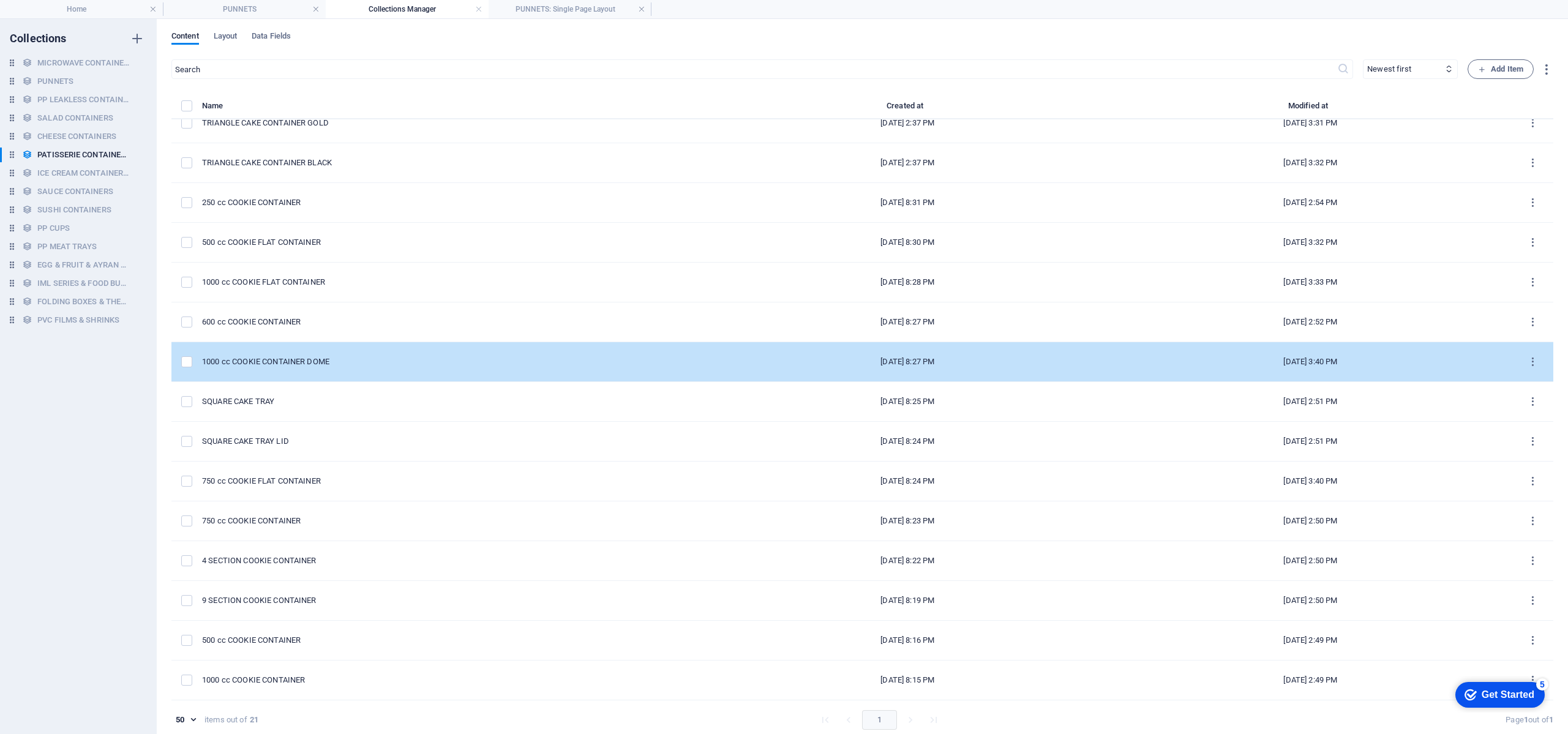
click at [390, 361] on div "1000 cc COOKIE CONTAINER DOME" at bounding box center [448, 361] width 494 height 11
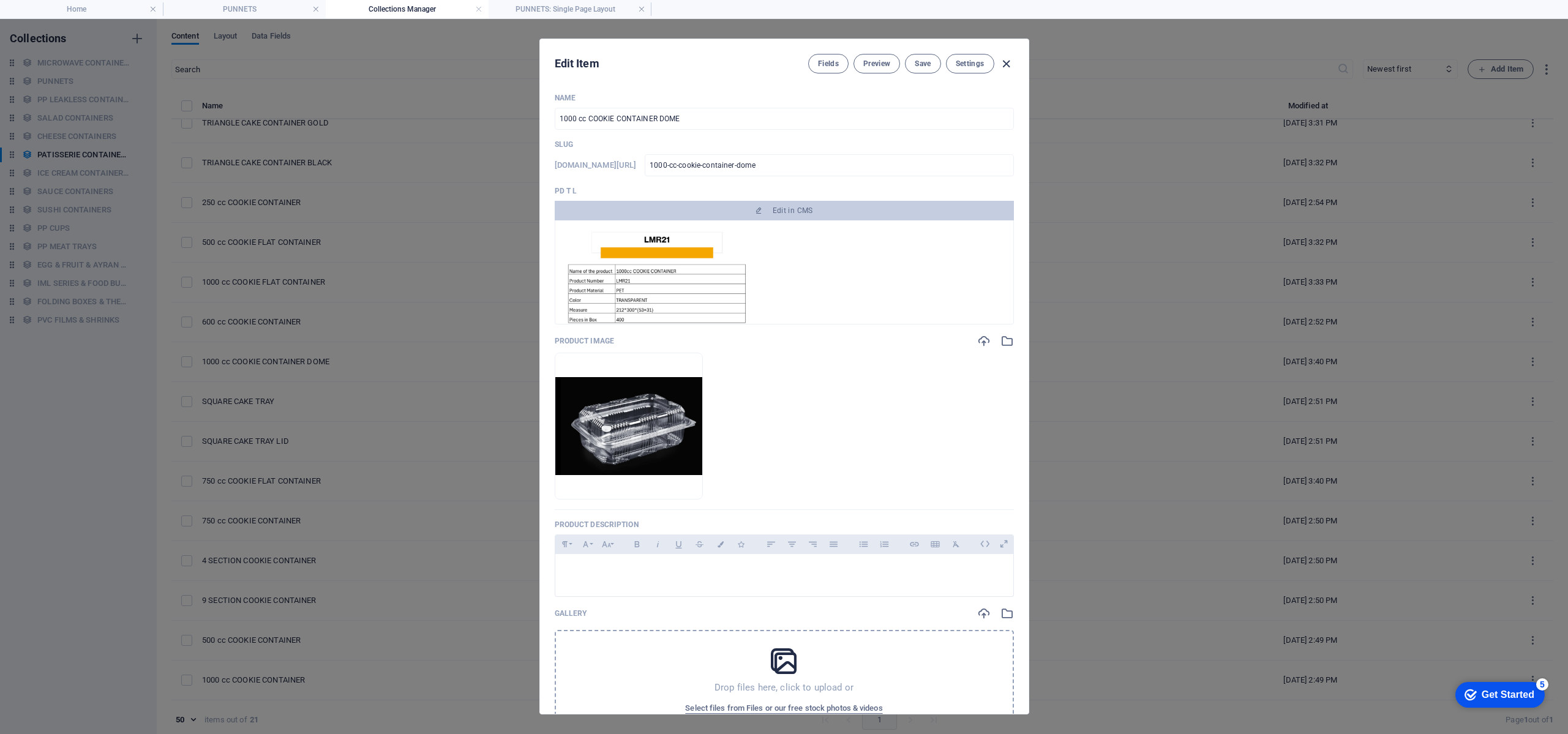
click at [1006, 62] on icon "button" at bounding box center [1006, 63] width 14 height 14
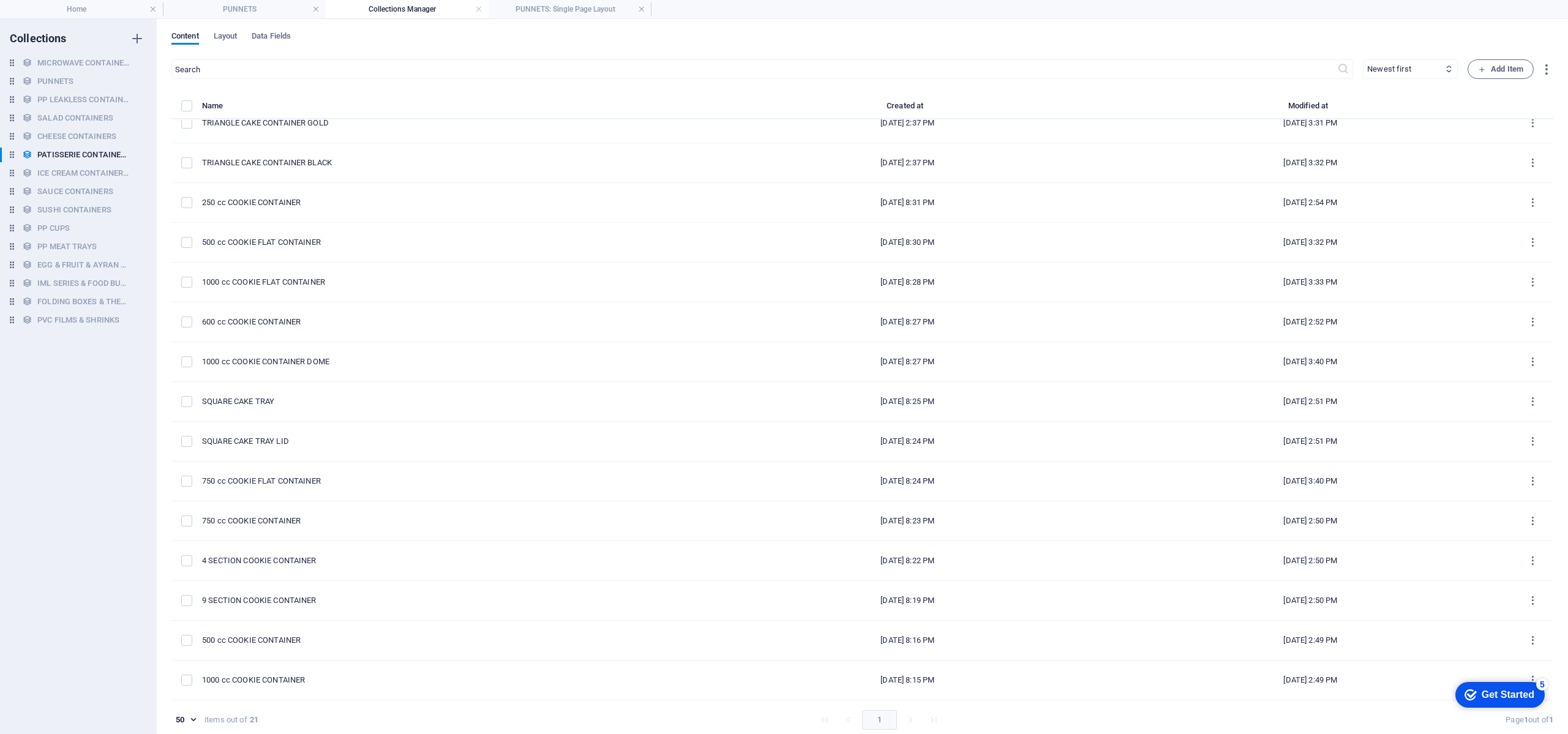
type input "1000-cc-cookie-container-dome"
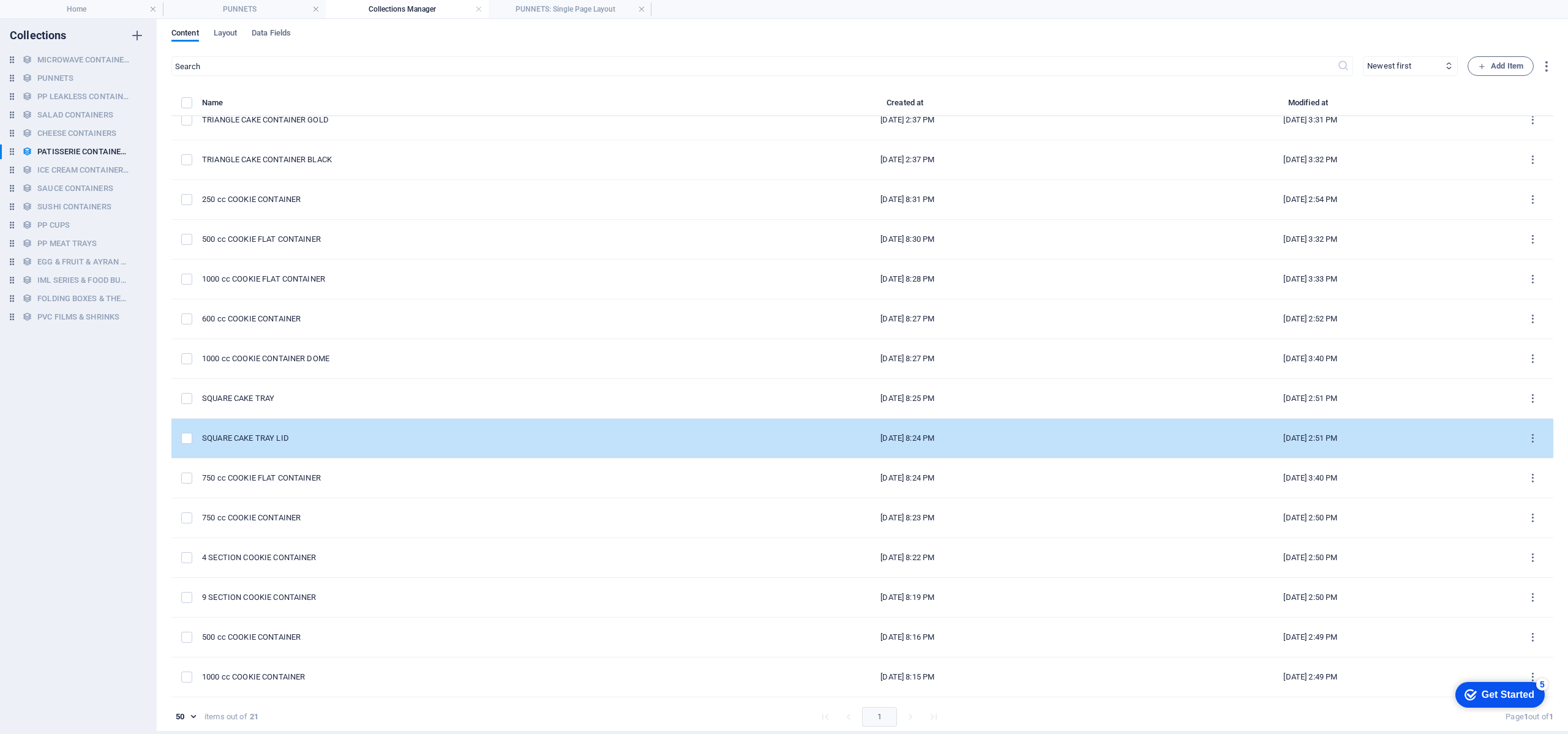
scroll to position [5, 0]
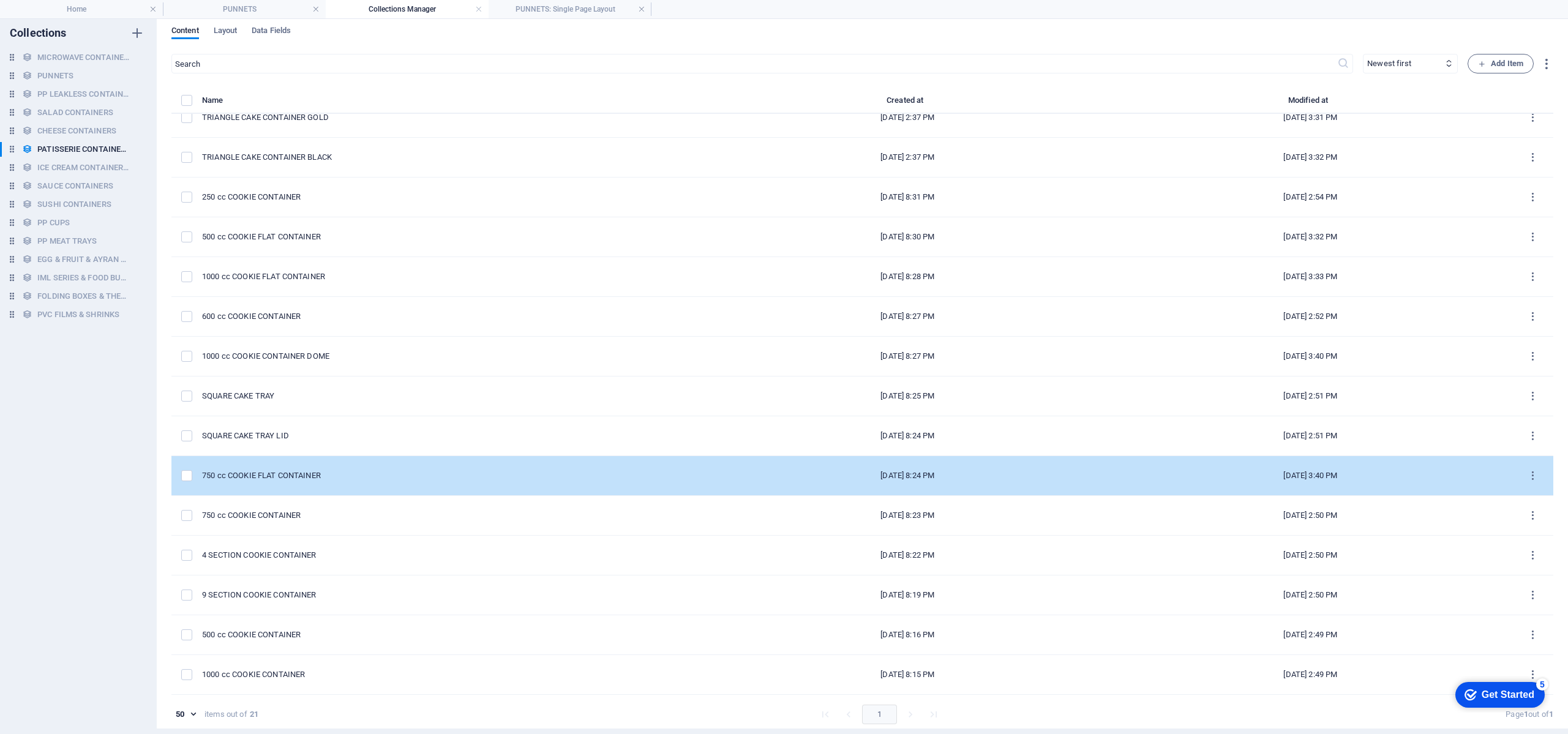
click at [359, 479] on div "750 cc COOKIE FLAT CONTAINER" at bounding box center [448, 475] width 494 height 11
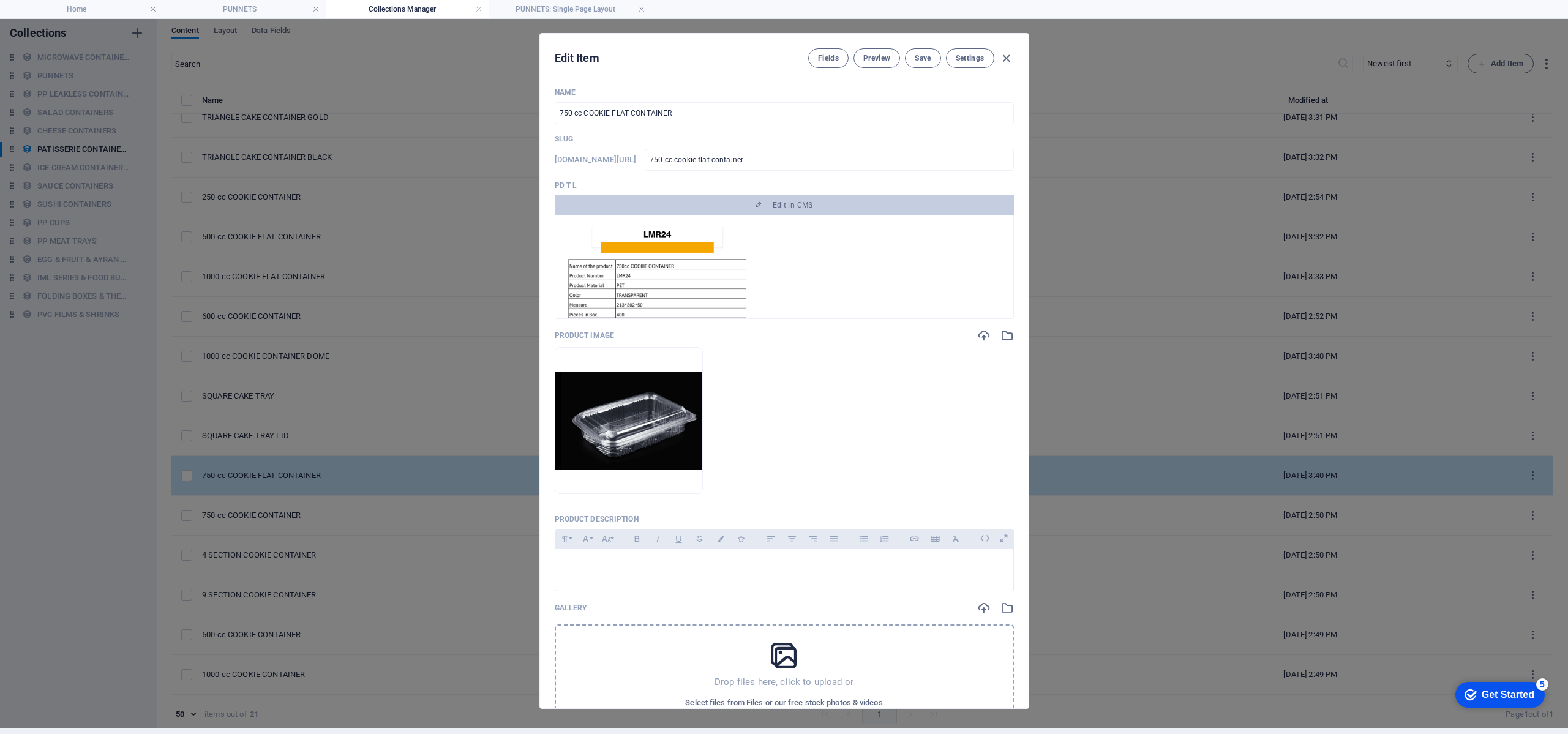
scroll to position [0, 0]
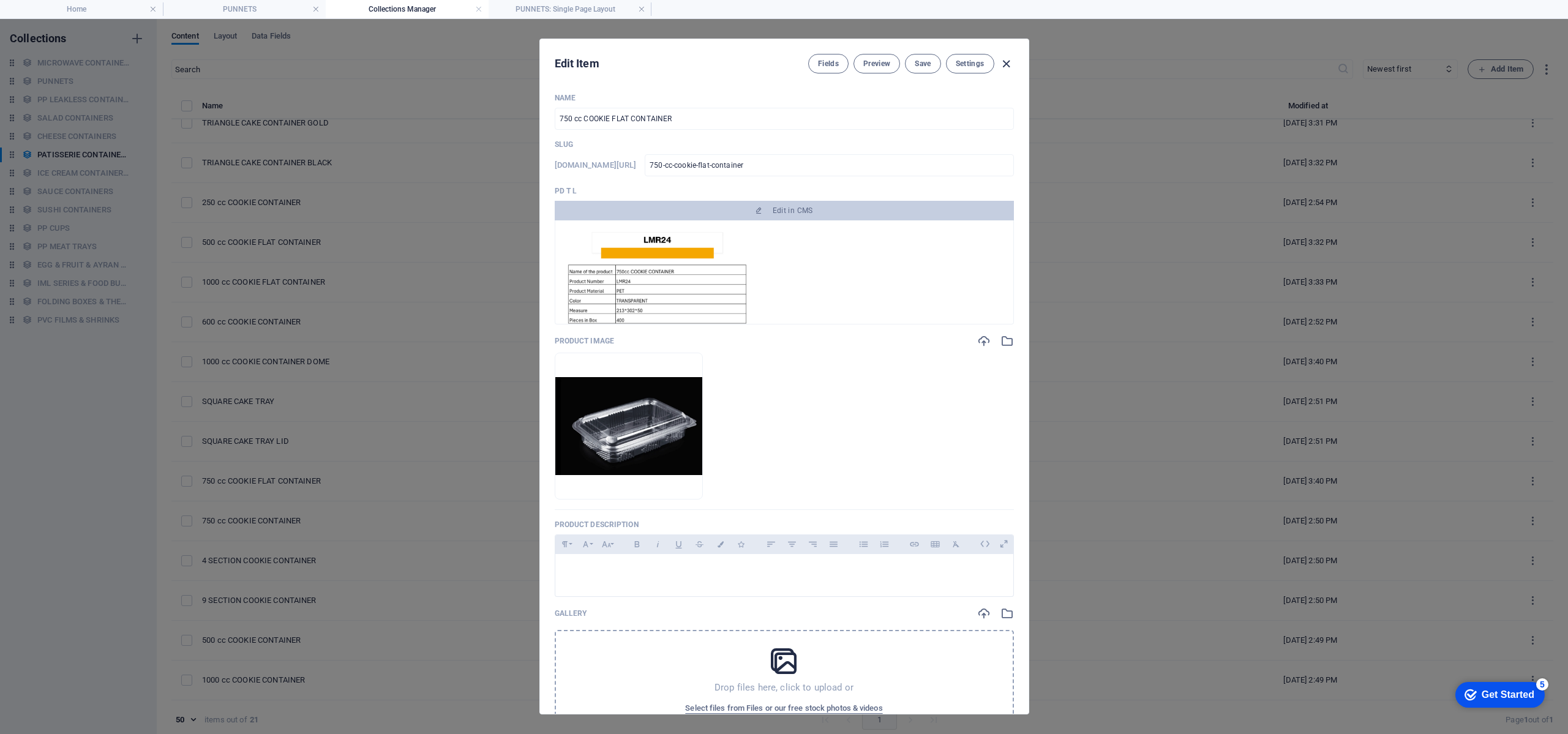
click at [1008, 61] on icon "button" at bounding box center [1006, 63] width 14 height 14
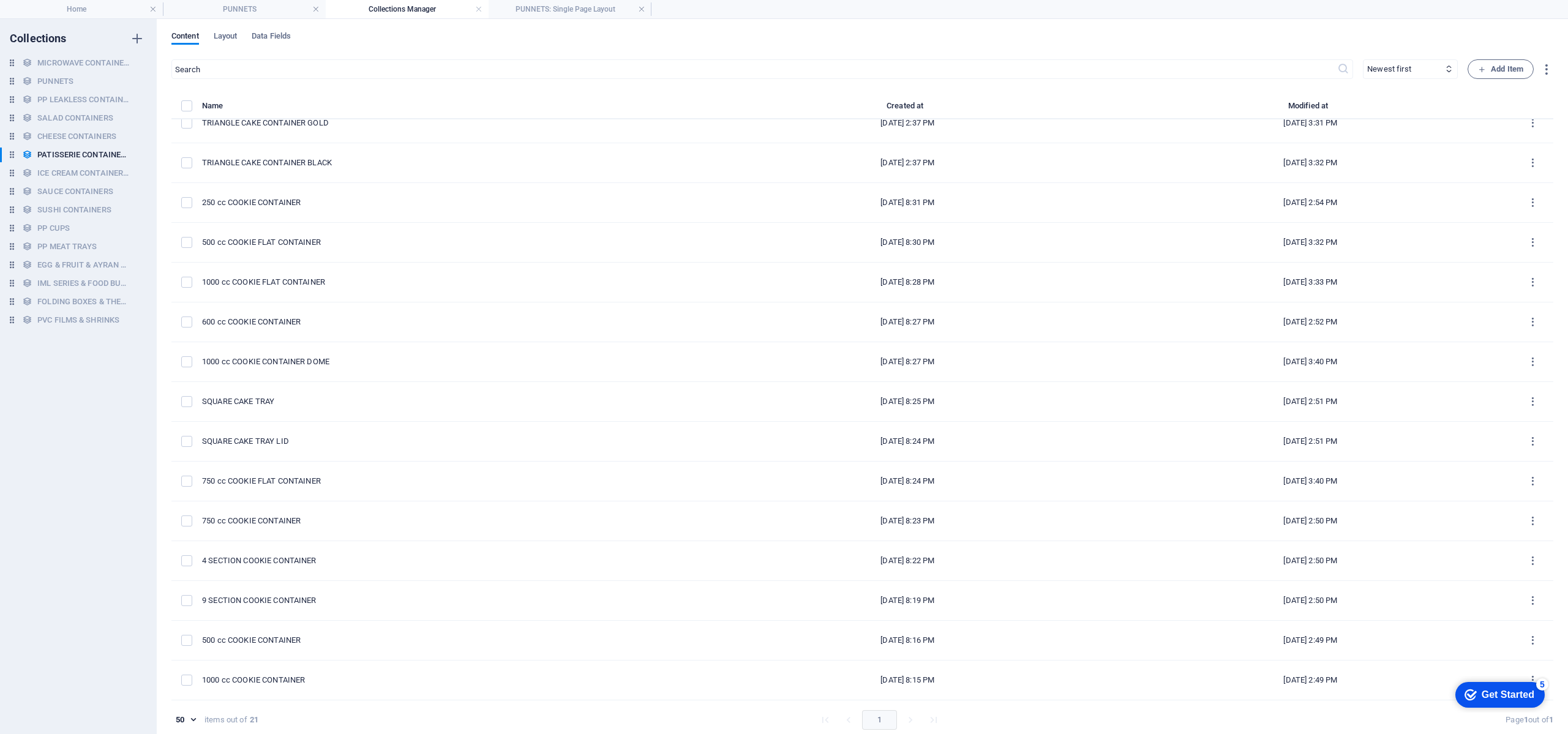
type input "750-cc-cookie-flat-container"
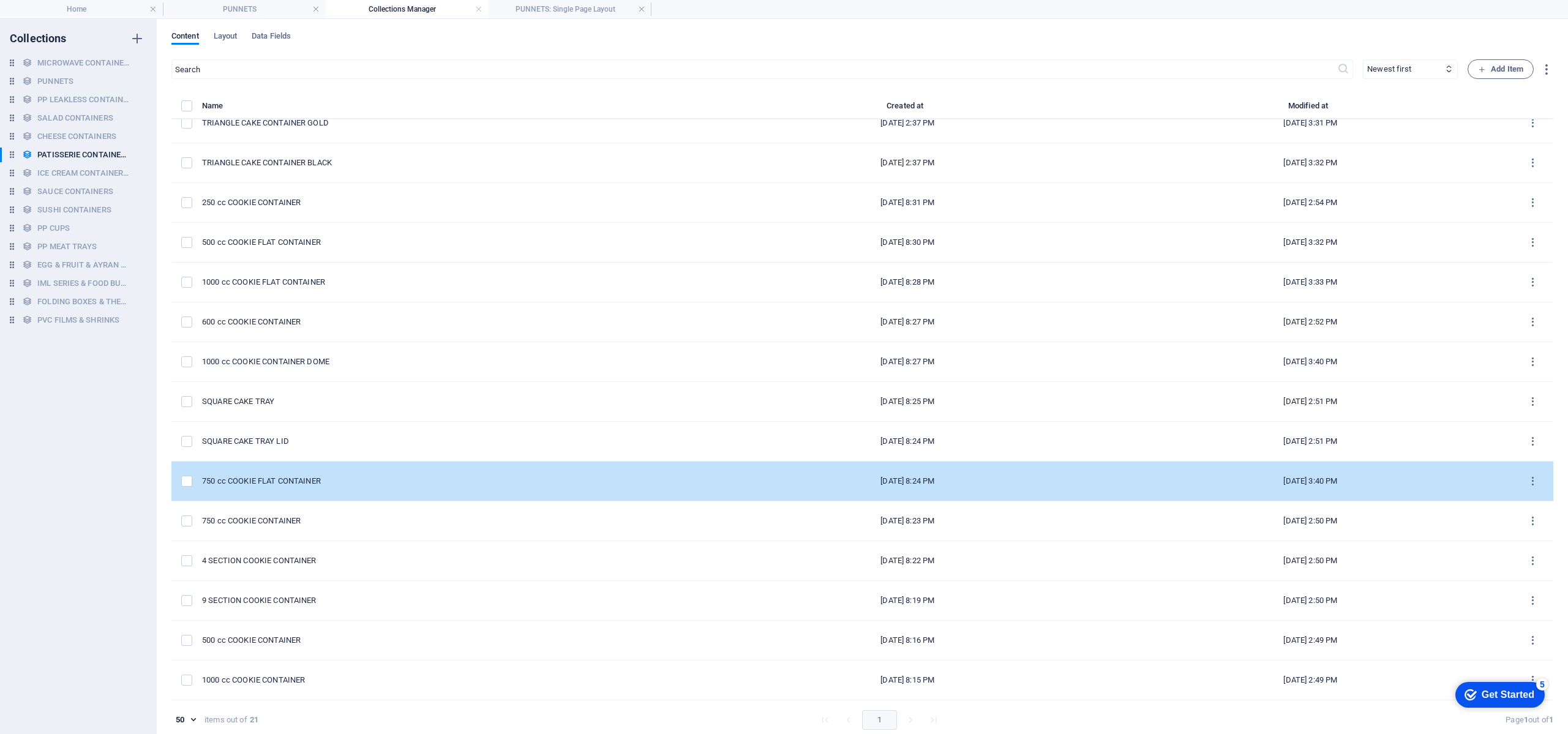
scroll to position [5, 0]
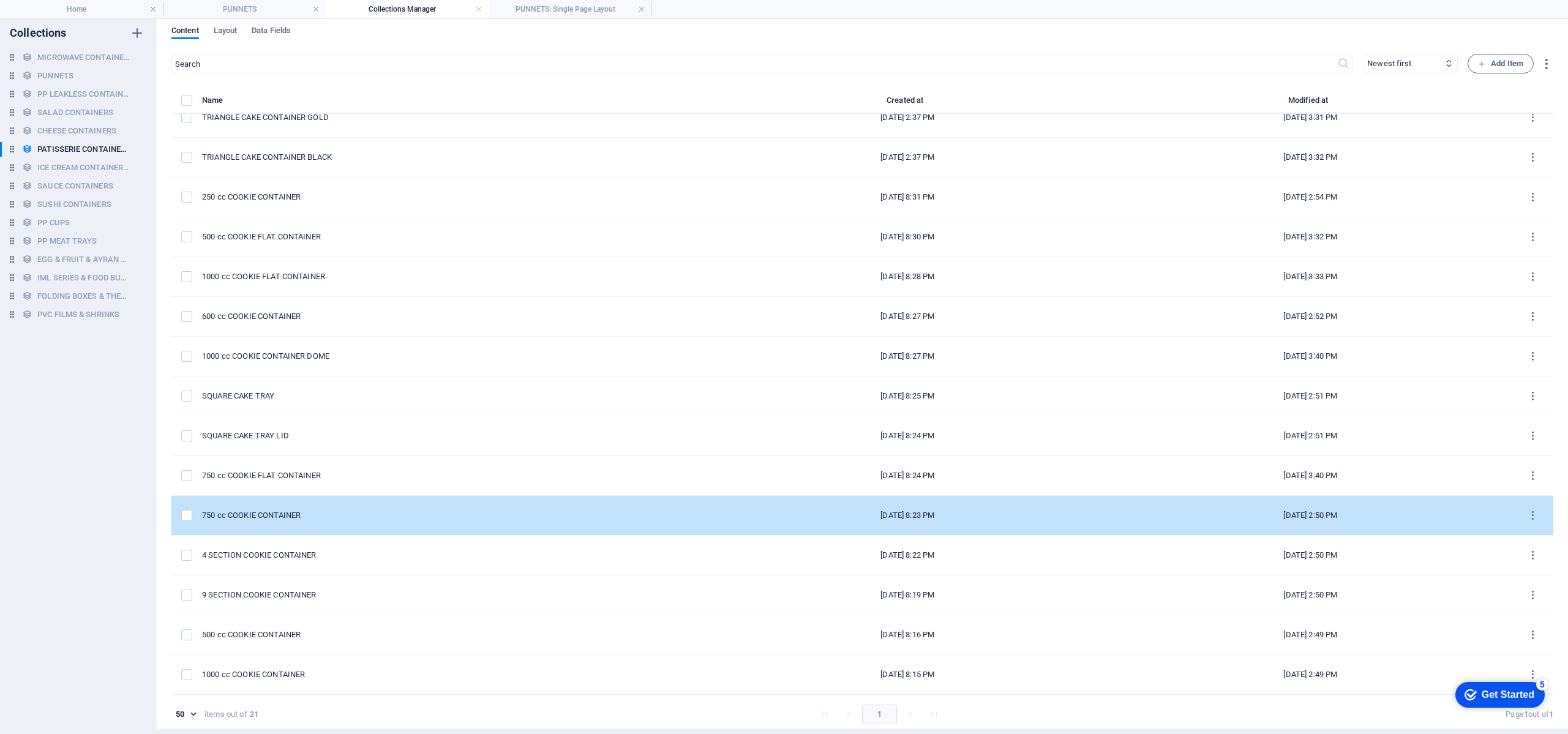
click at [325, 515] on div "750 cc COOKIE CONTAINER" at bounding box center [448, 516] width 494 height 11
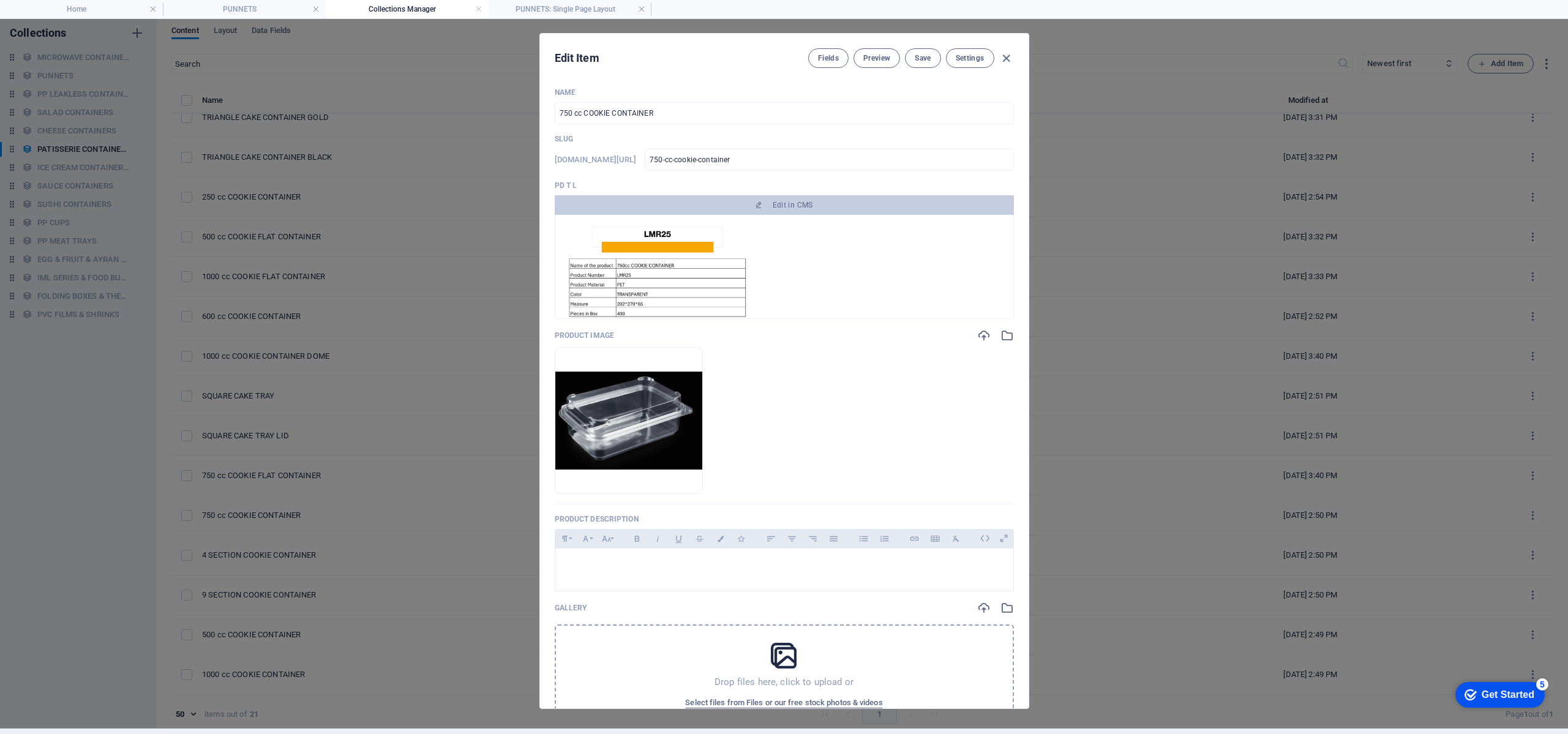
scroll to position [0, 0]
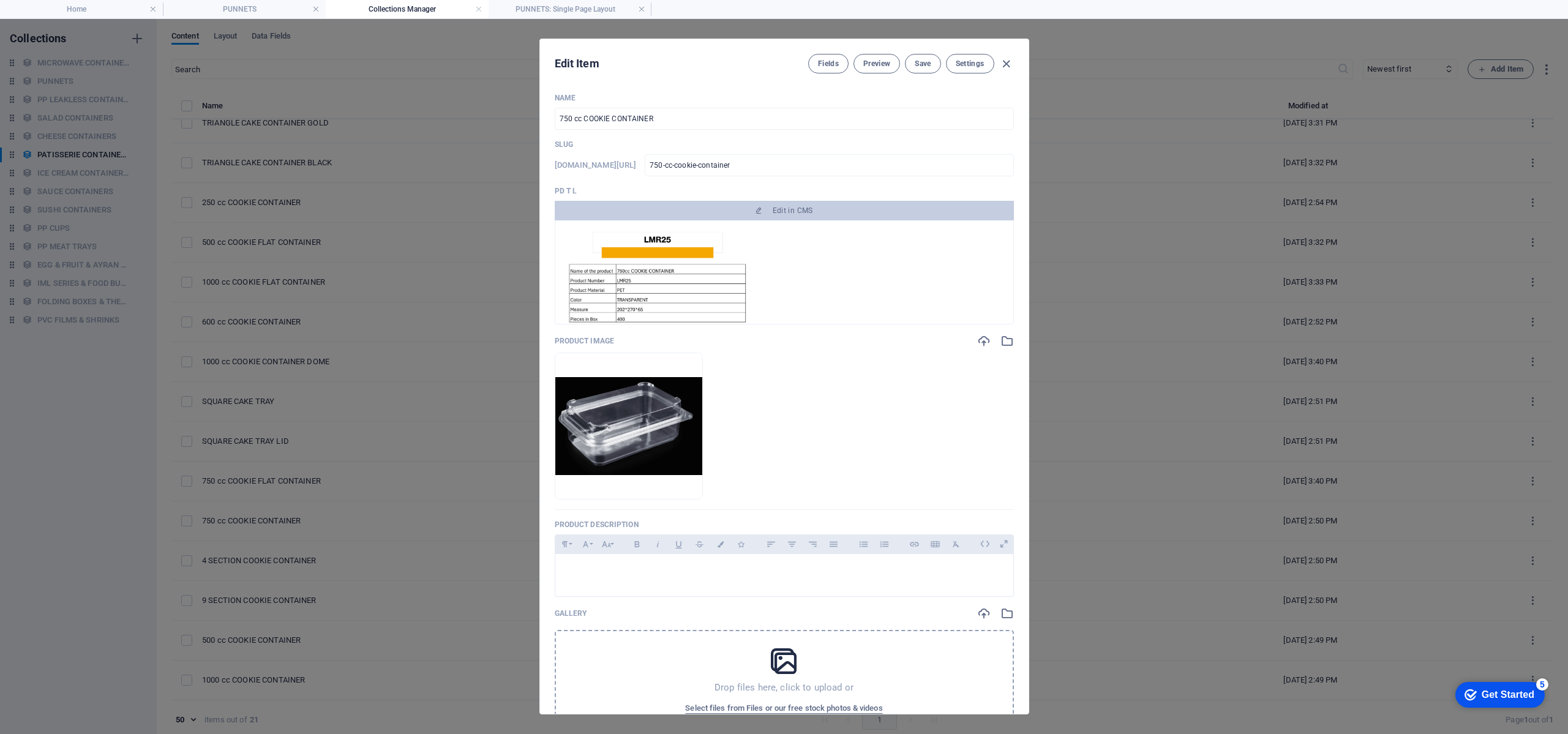
click at [481, 465] on div "Edit Item Fields Preview Save Settings Name 750 cc COOKIE CONTAINER ​ Slug [DOM…" at bounding box center [784, 377] width 1568 height 716
type input "750-cc-cookie-container"
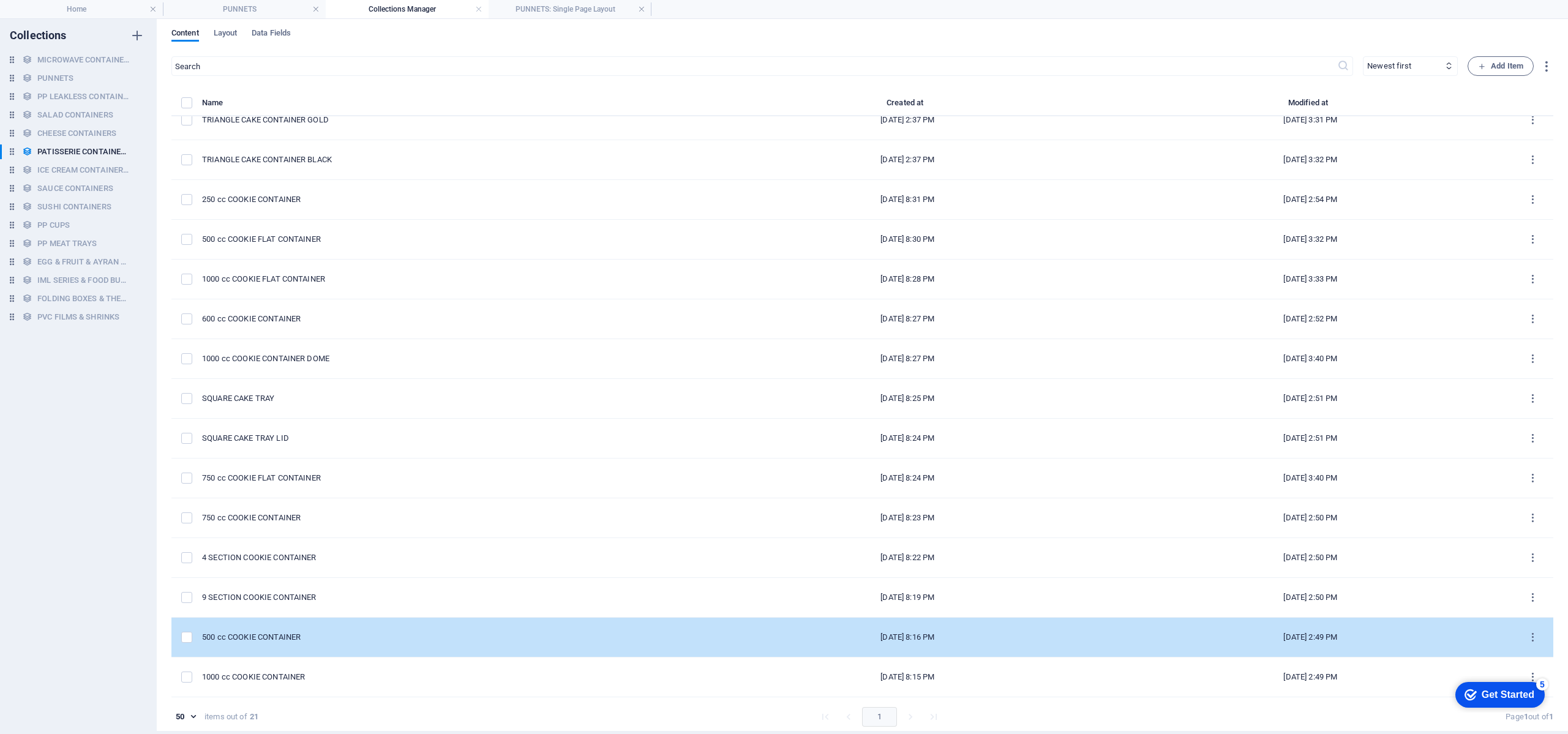
scroll to position [5, 0]
click at [337, 630] on div "500 cc COOKIE CONTAINER" at bounding box center [448, 635] width 494 height 11
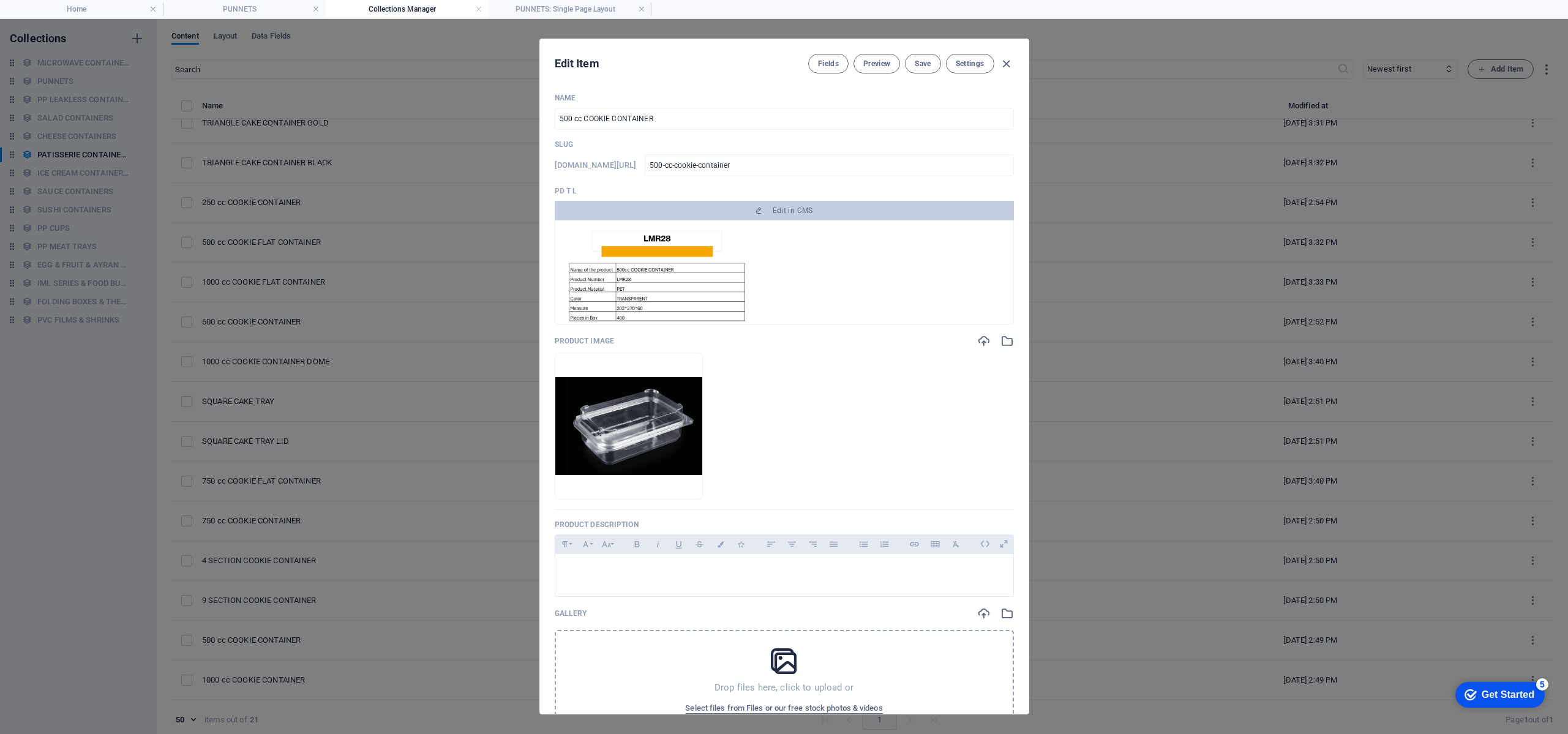
scroll to position [0, 0]
click at [1004, 61] on icon "button" at bounding box center [1006, 63] width 14 height 14
type input "500-cc-cookie-container"
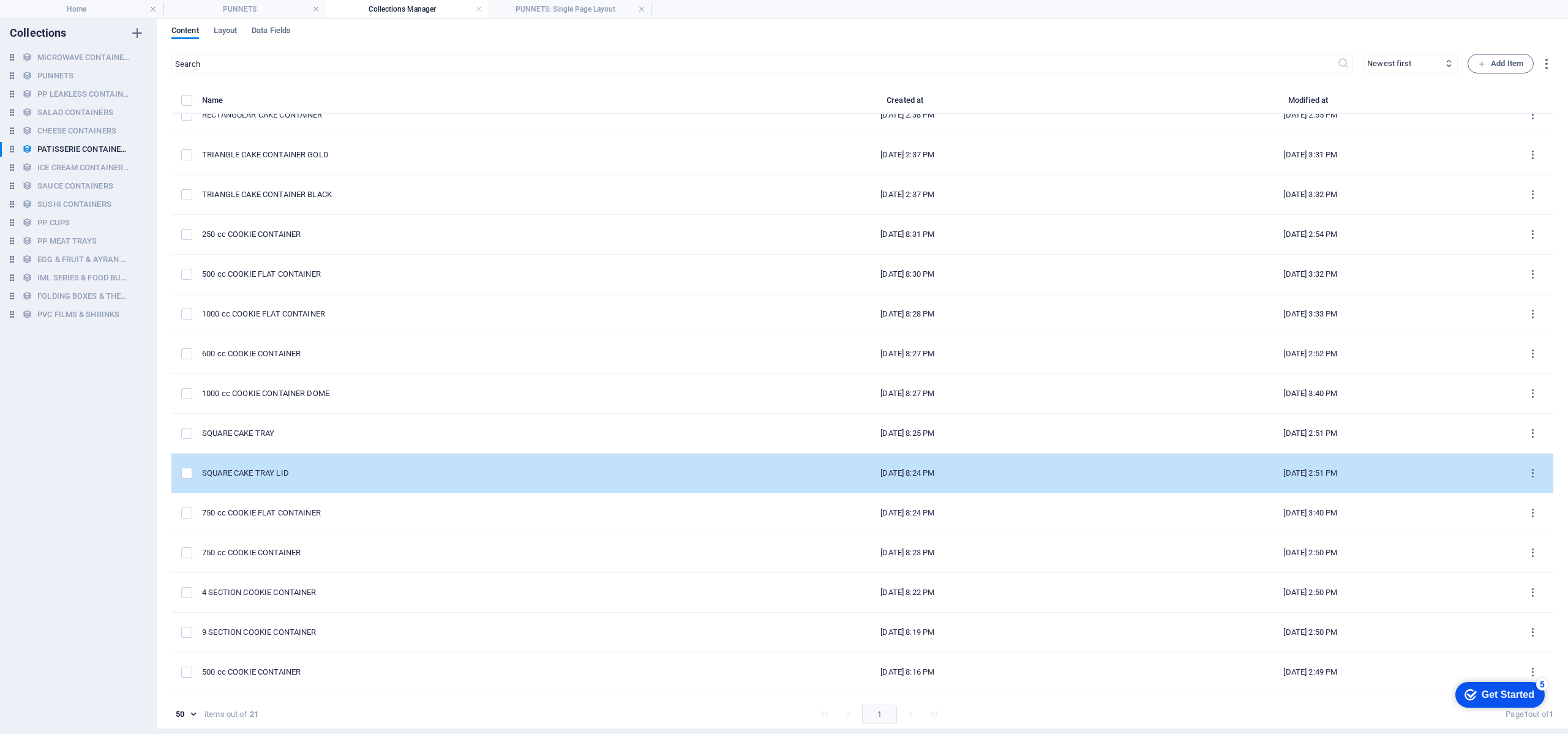
scroll to position [71, 0]
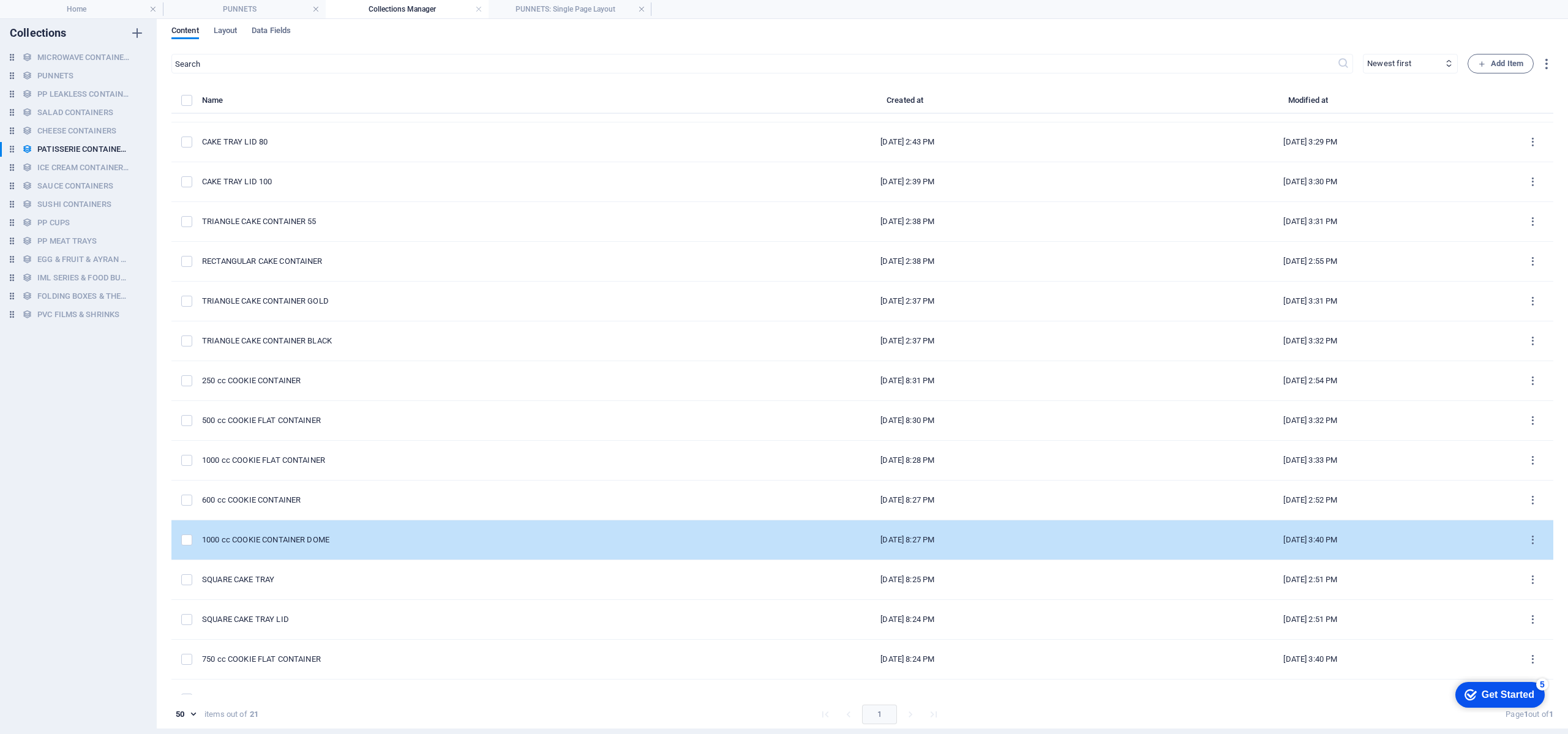
click at [333, 543] on div "1000 cc COOKIE CONTAINER DOME" at bounding box center [448, 540] width 494 height 11
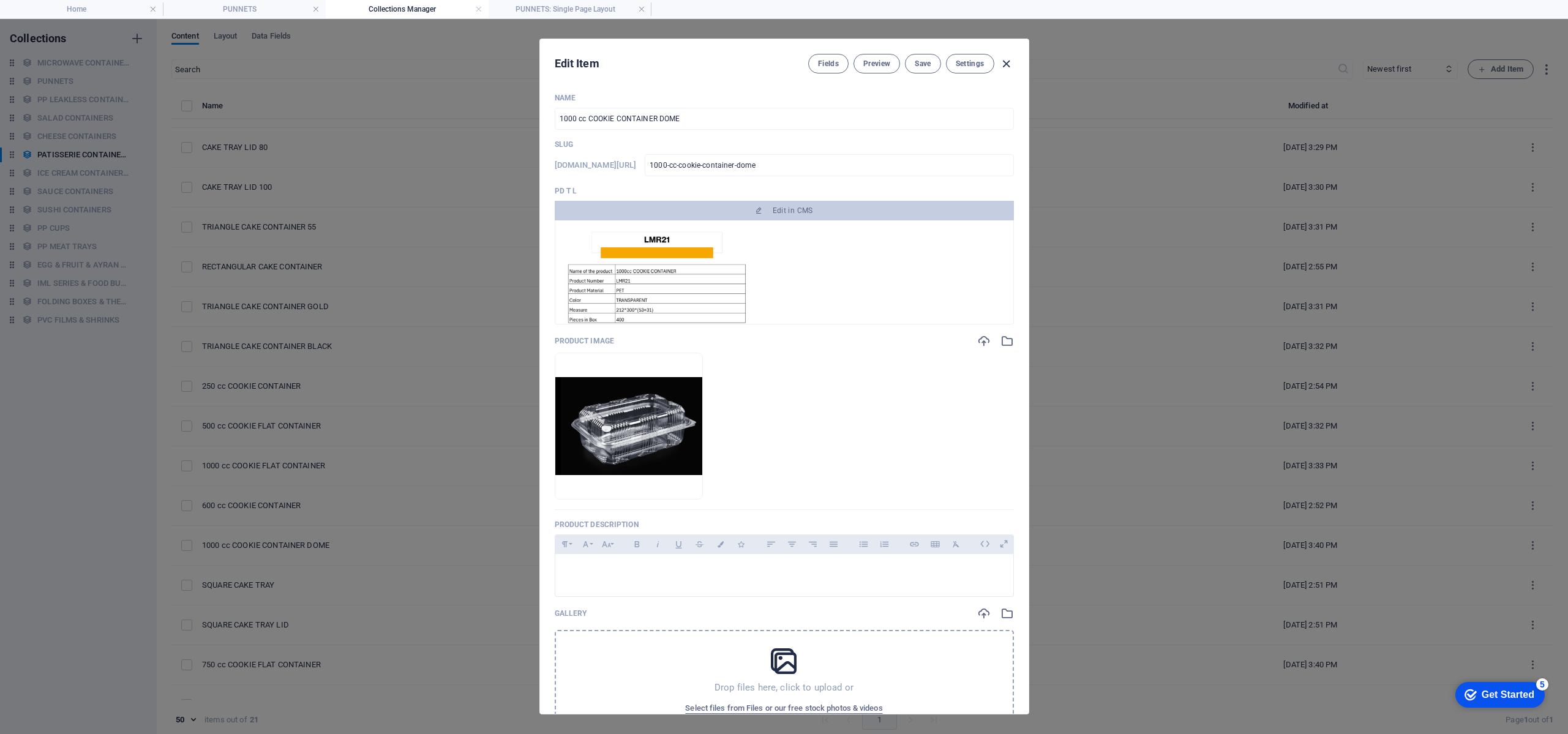
click at [1006, 64] on icon "button" at bounding box center [1006, 63] width 14 height 14
type input "1000-cc-cookie-container-dome"
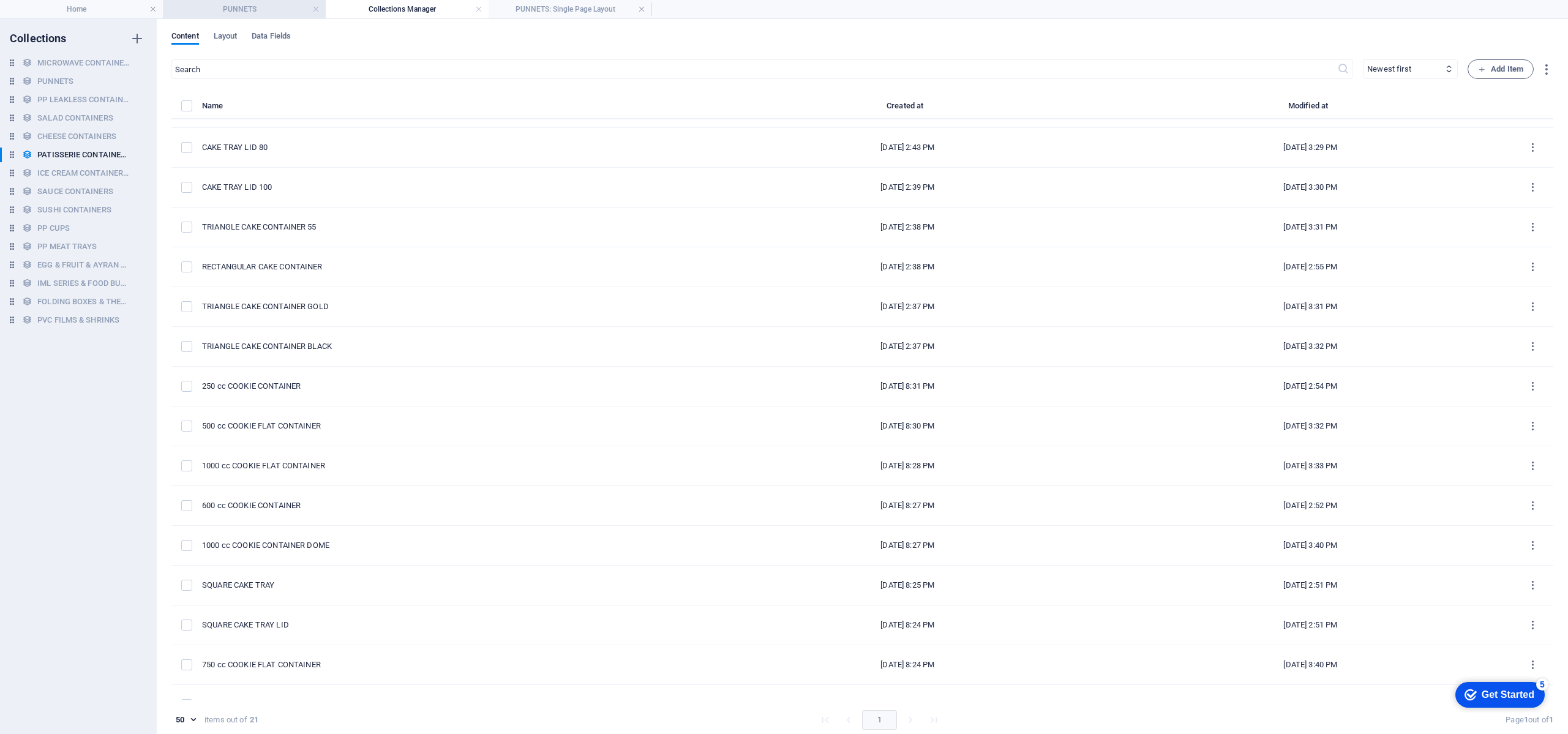
click at [263, 10] on h4 "PUNNETS" at bounding box center [244, 9] width 163 height 13
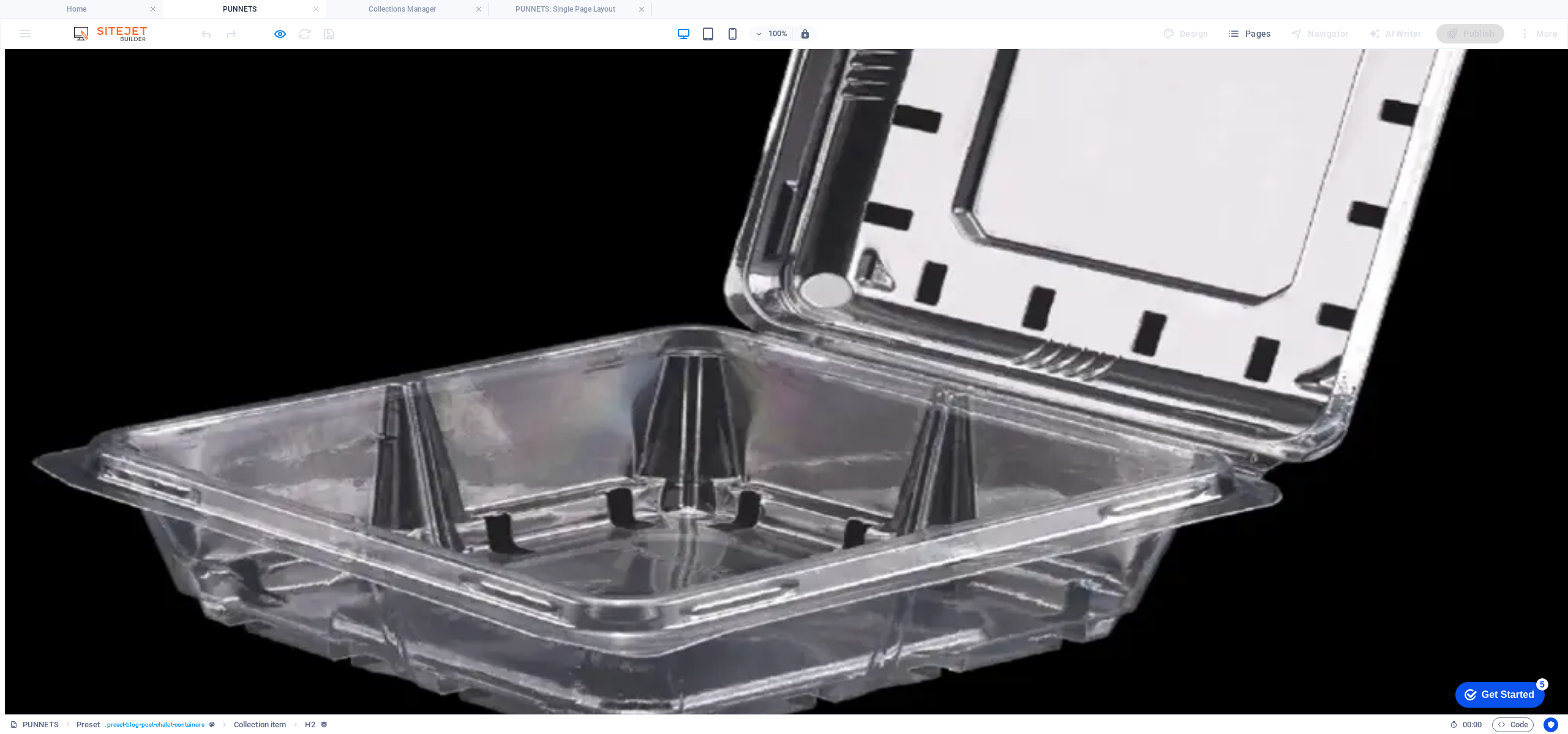
scroll to position [877, 0]
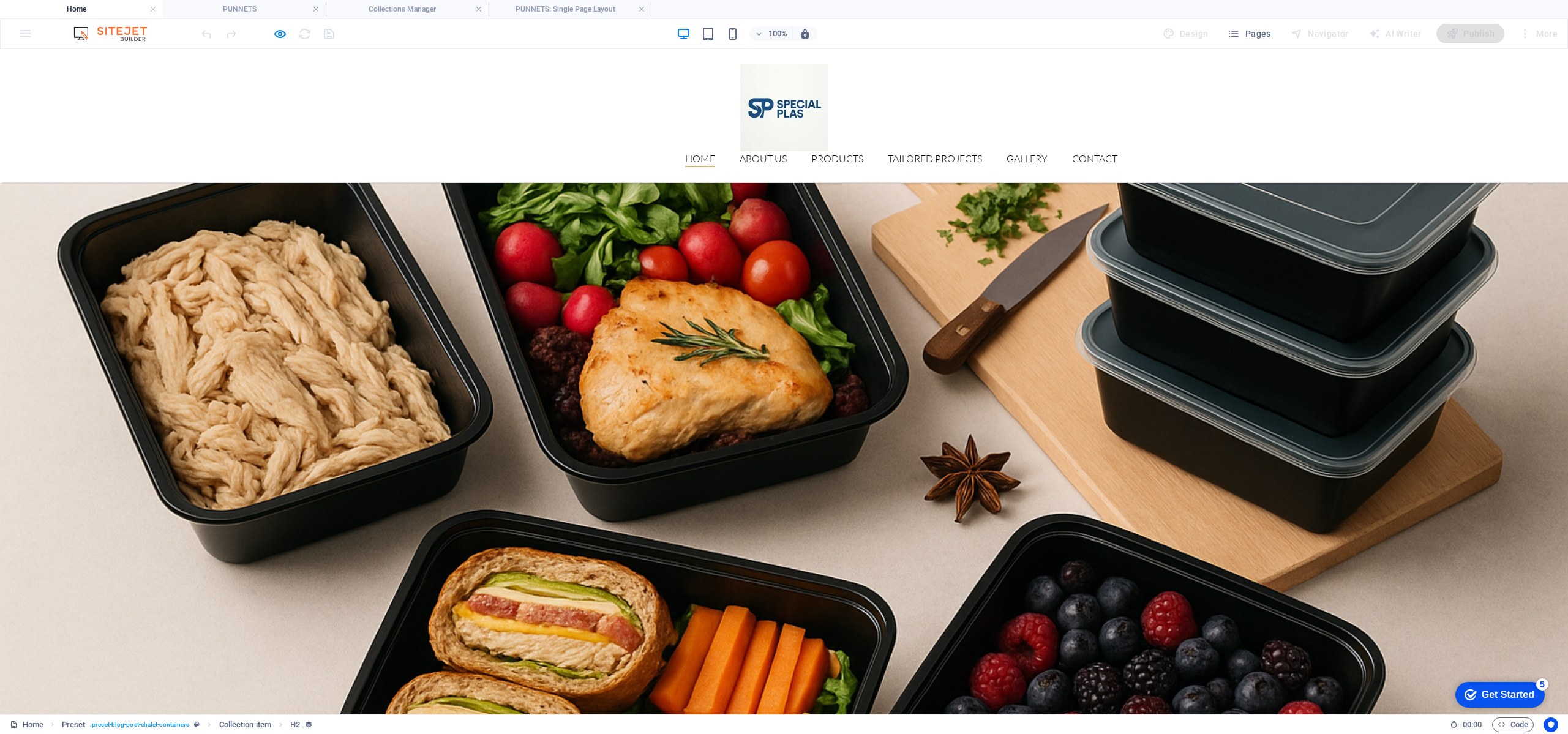
scroll to position [2148, 0]
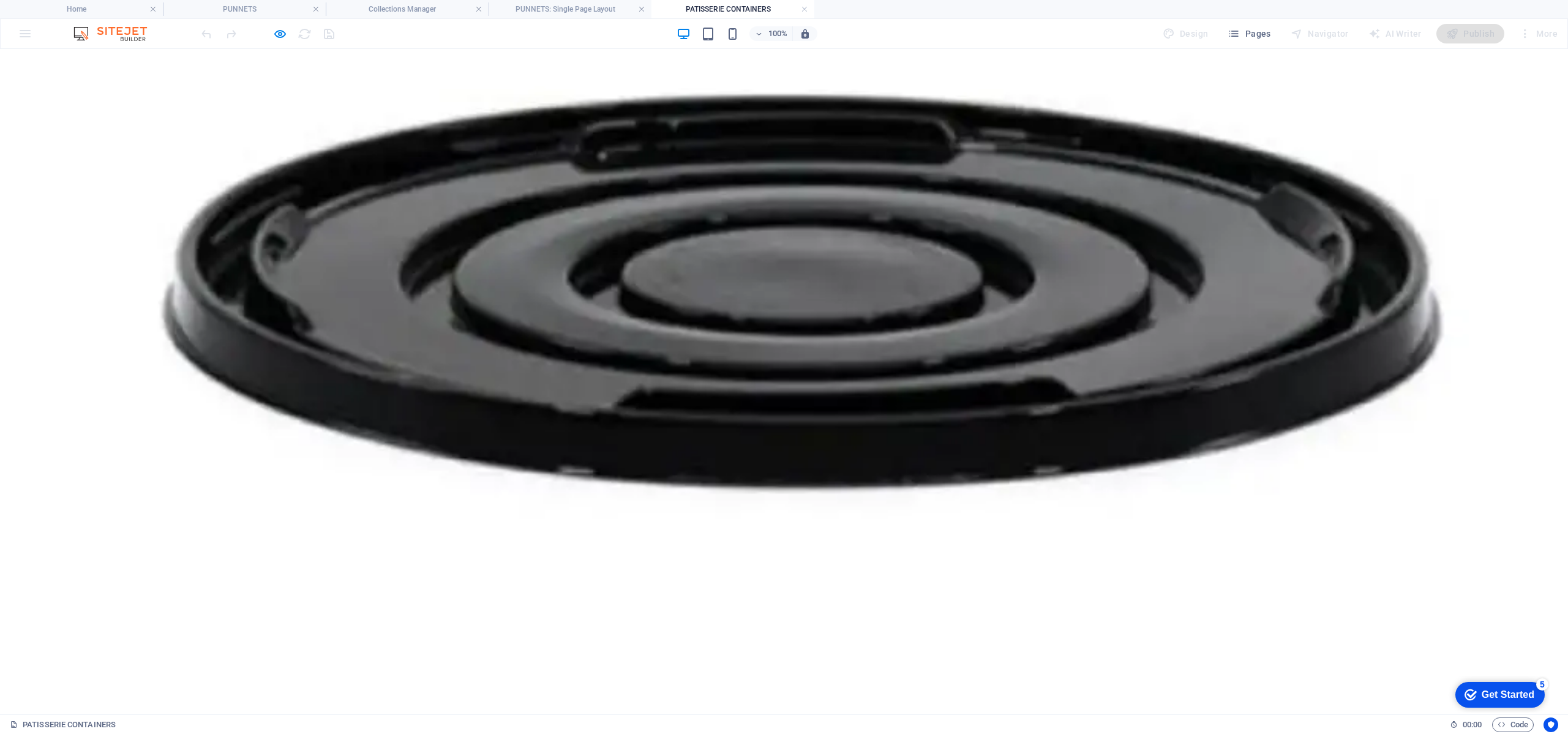
scroll to position [1010, 0]
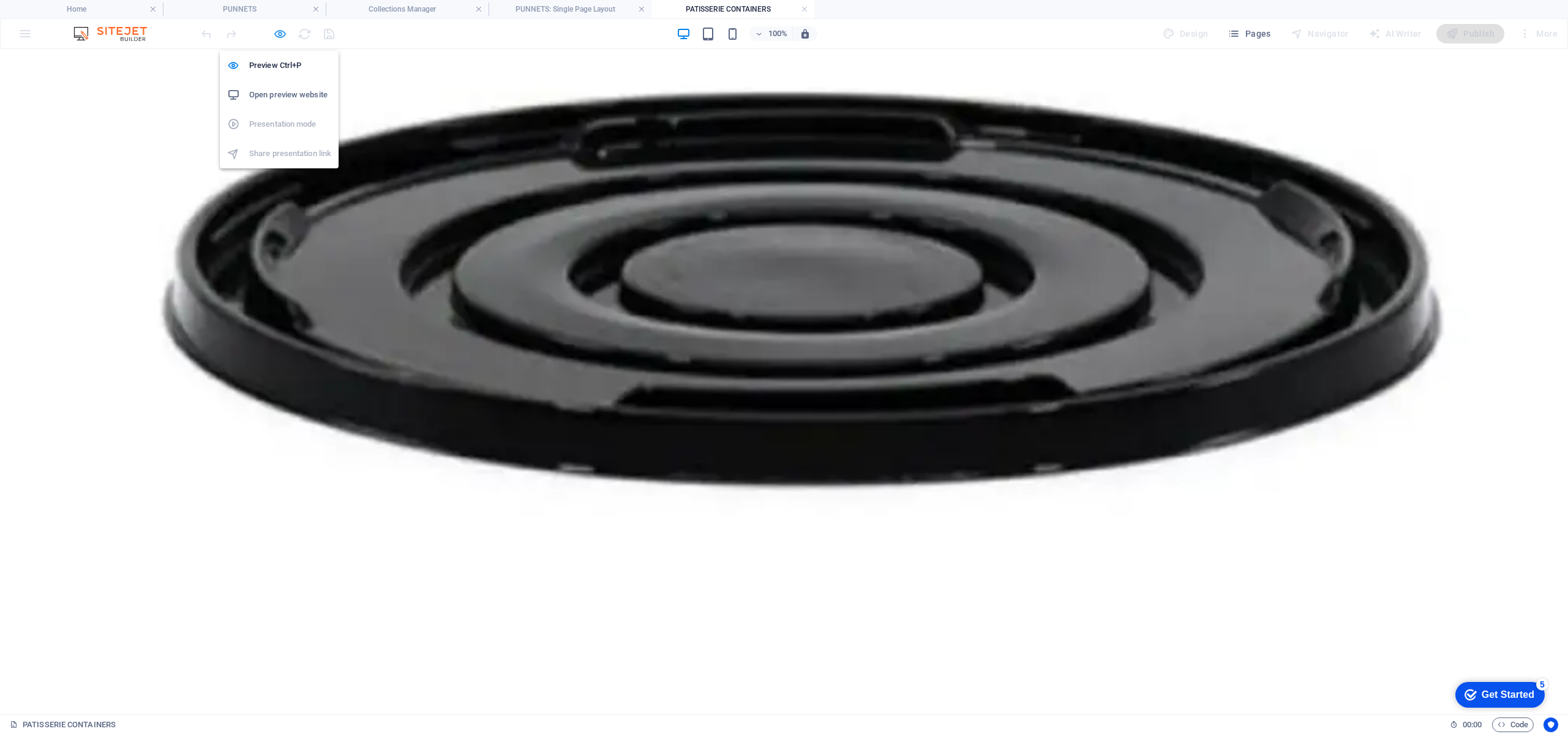
click at [280, 36] on icon "button" at bounding box center [280, 34] width 14 height 14
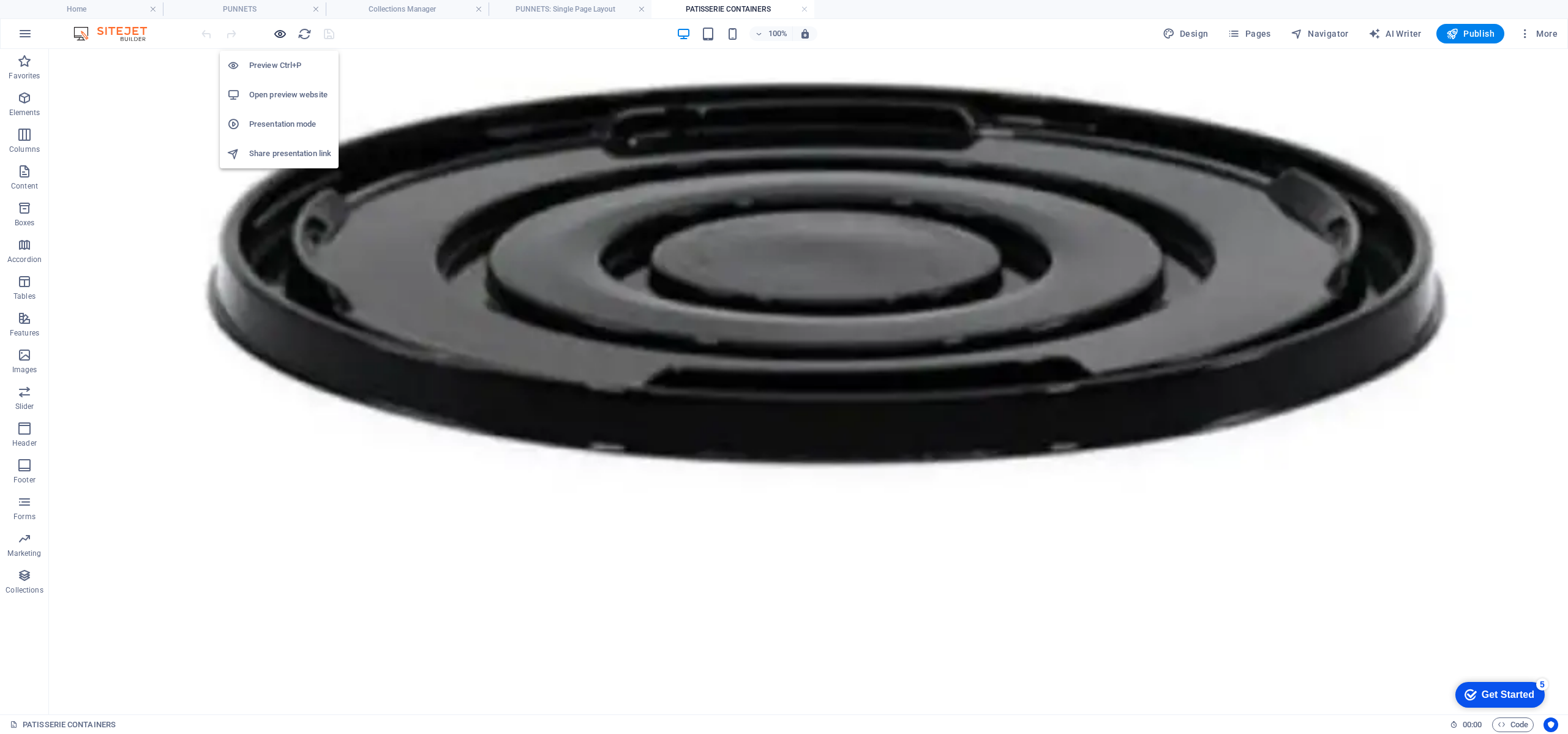
click at [280, 36] on icon "button" at bounding box center [280, 34] width 14 height 14
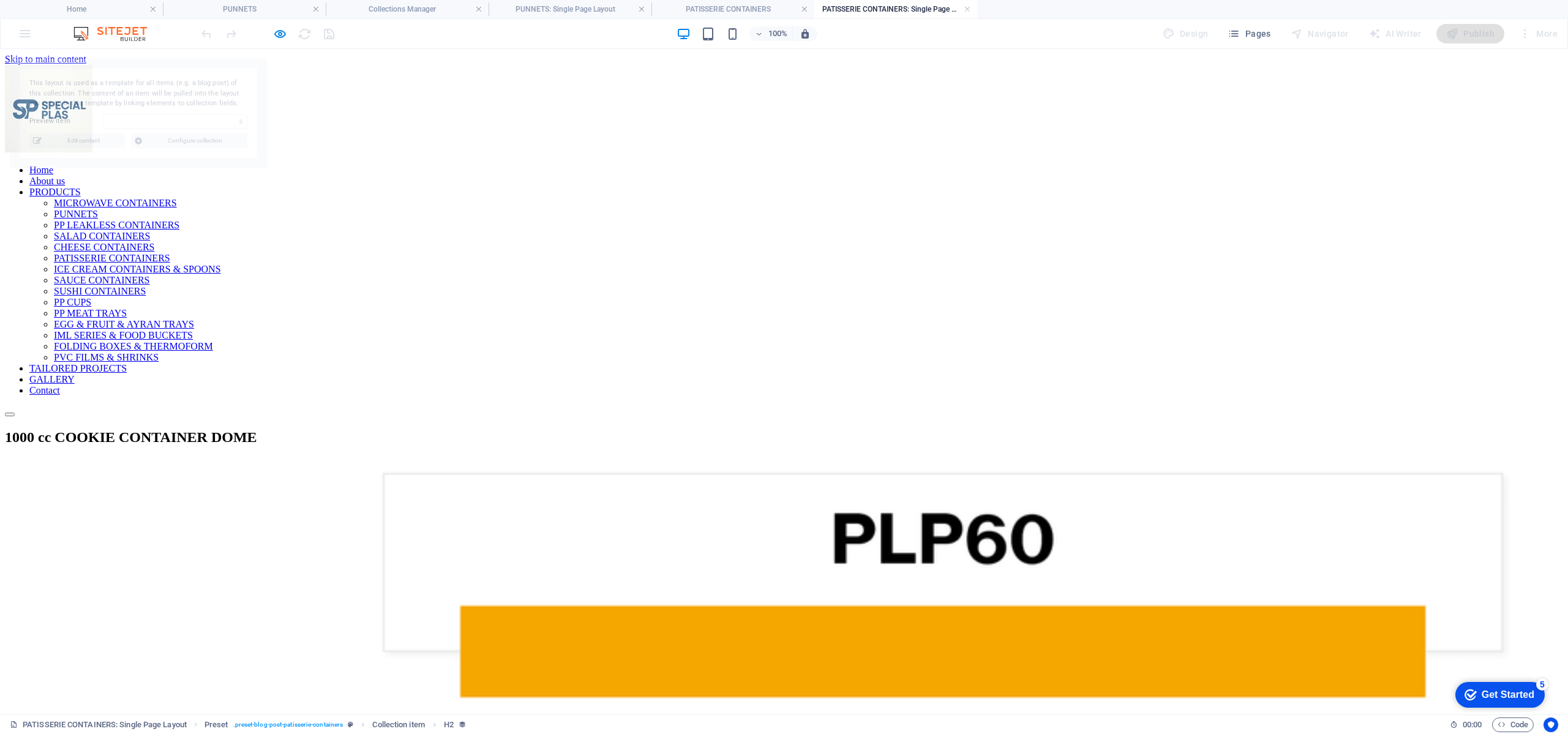
scroll to position [0, 0]
select select "68a210f1e427c777270ab759"
click at [968, 7] on link at bounding box center [967, 10] width 7 height 12
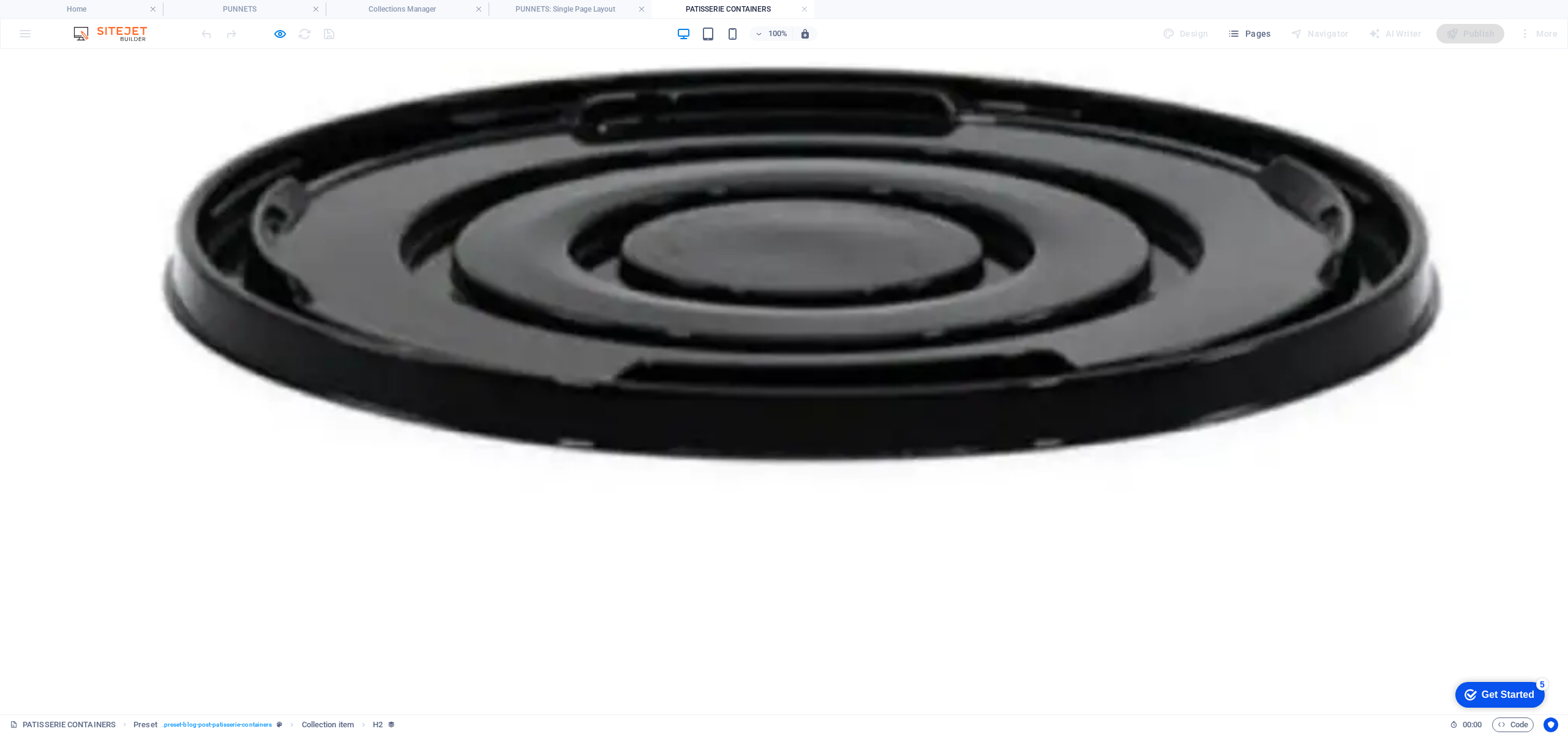
click at [804, 9] on link at bounding box center [804, 10] width 7 height 12
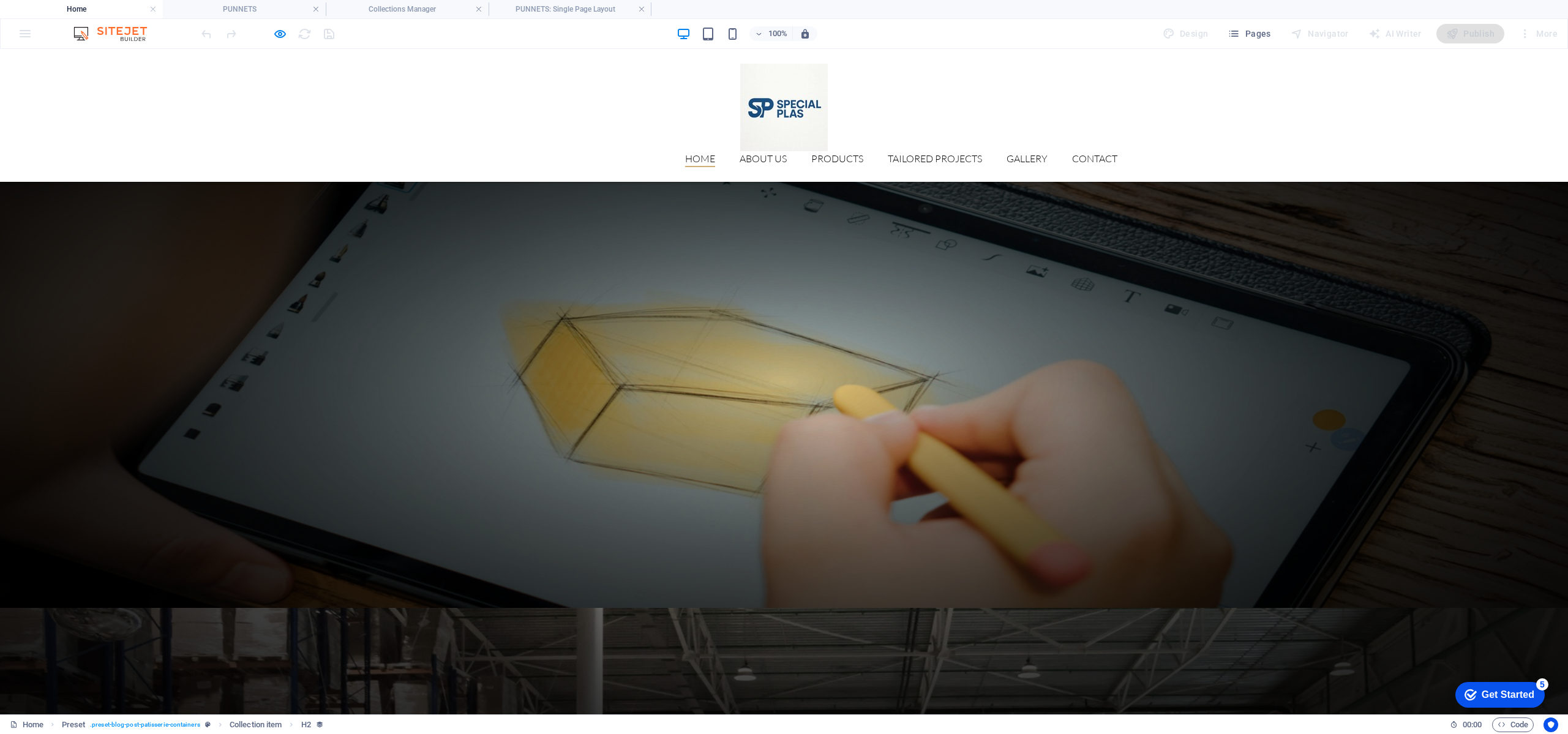
scroll to position [2148, 0]
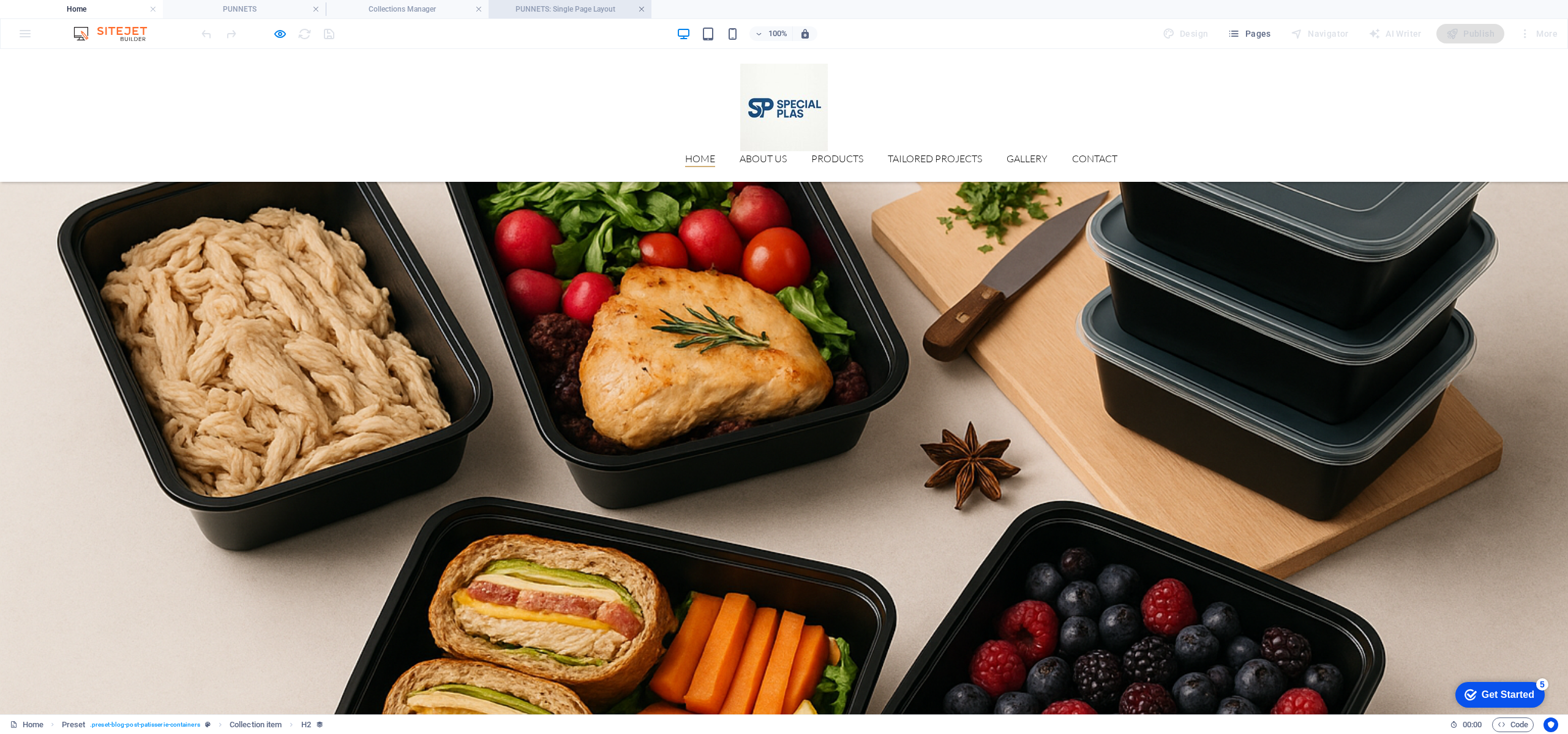
click at [642, 9] on link at bounding box center [642, 10] width 7 height 12
click at [479, 11] on link at bounding box center [479, 10] width 7 height 12
click at [315, 9] on link at bounding box center [316, 10] width 7 height 12
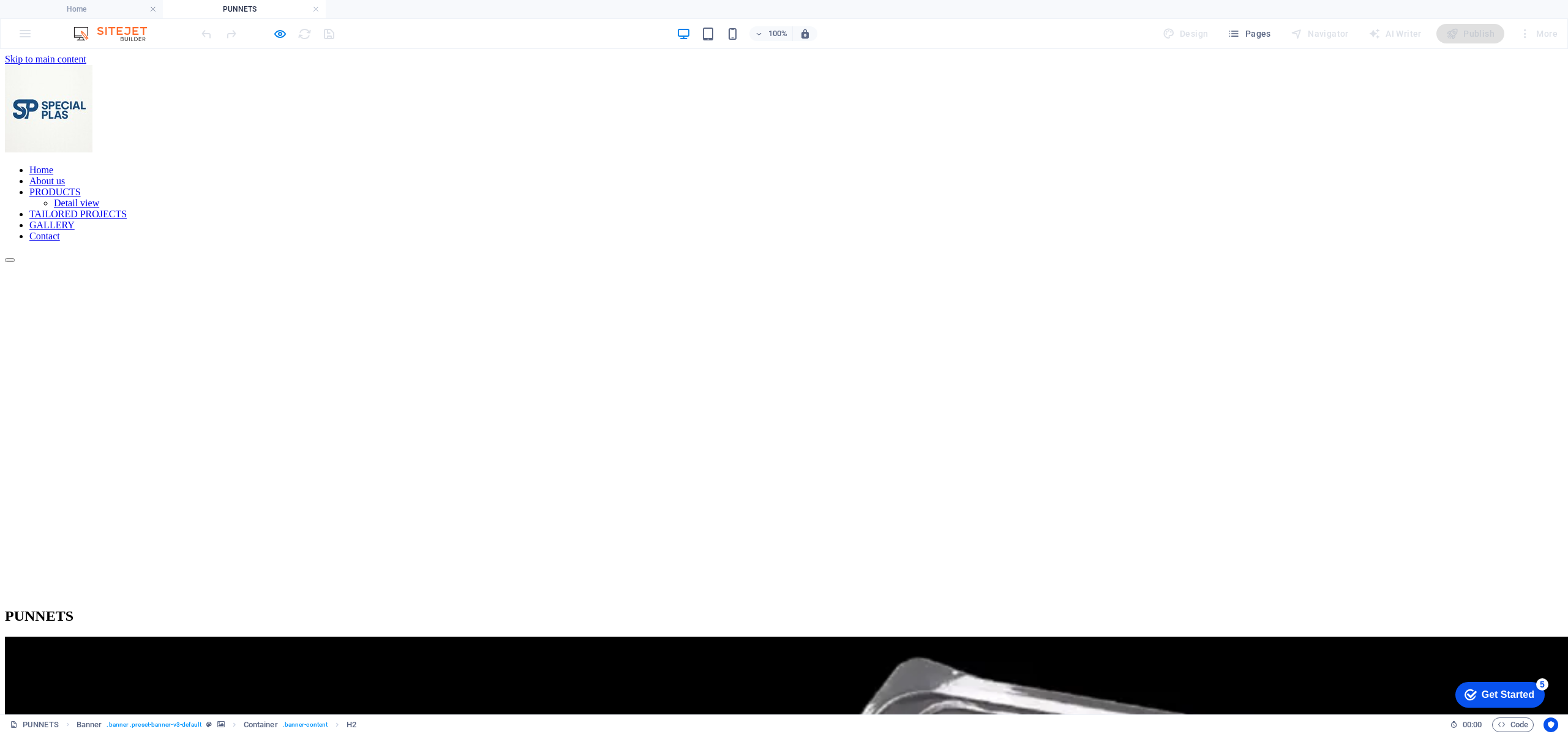
scroll to position [0, 0]
click at [279, 30] on icon "button" at bounding box center [280, 34] width 14 height 14
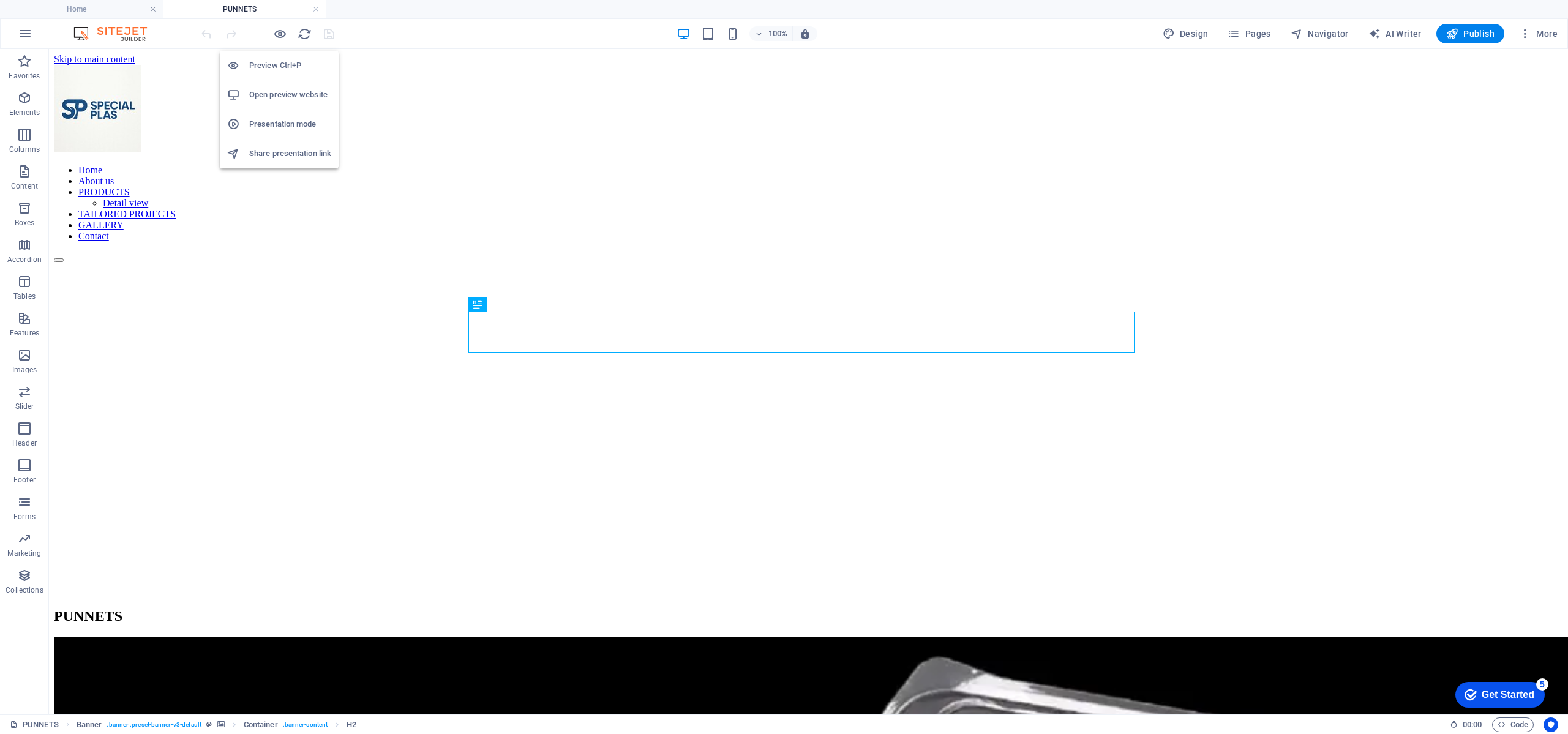
drag, startPoint x: 279, startPoint y: 30, endPoint x: 340, endPoint y: 116, distance: 105.4
click at [279, 29] on icon "button" at bounding box center [280, 34] width 14 height 14
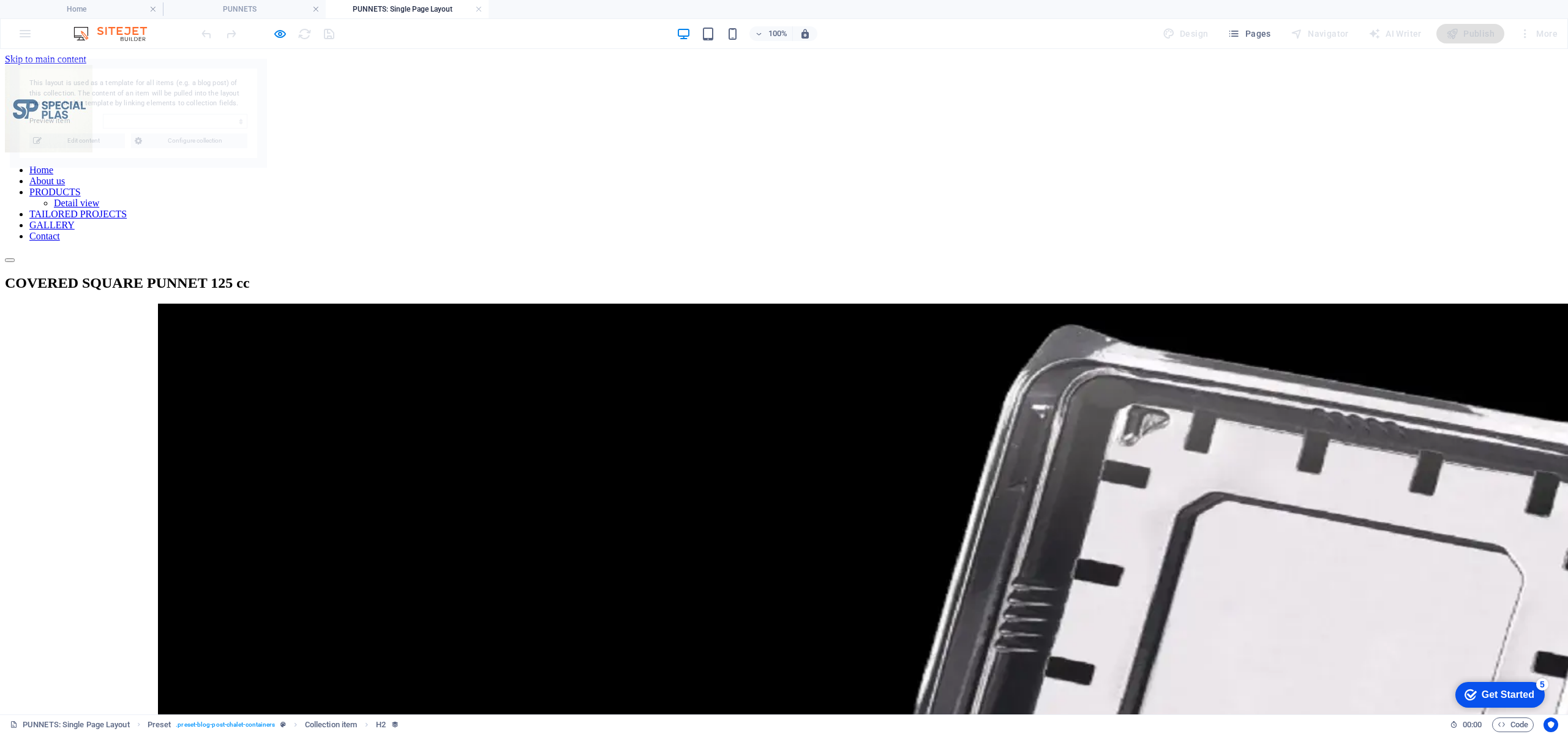
select select "68988aaeb4e2cd5f7c01dcaa"
click at [477, 7] on link at bounding box center [479, 10] width 7 height 12
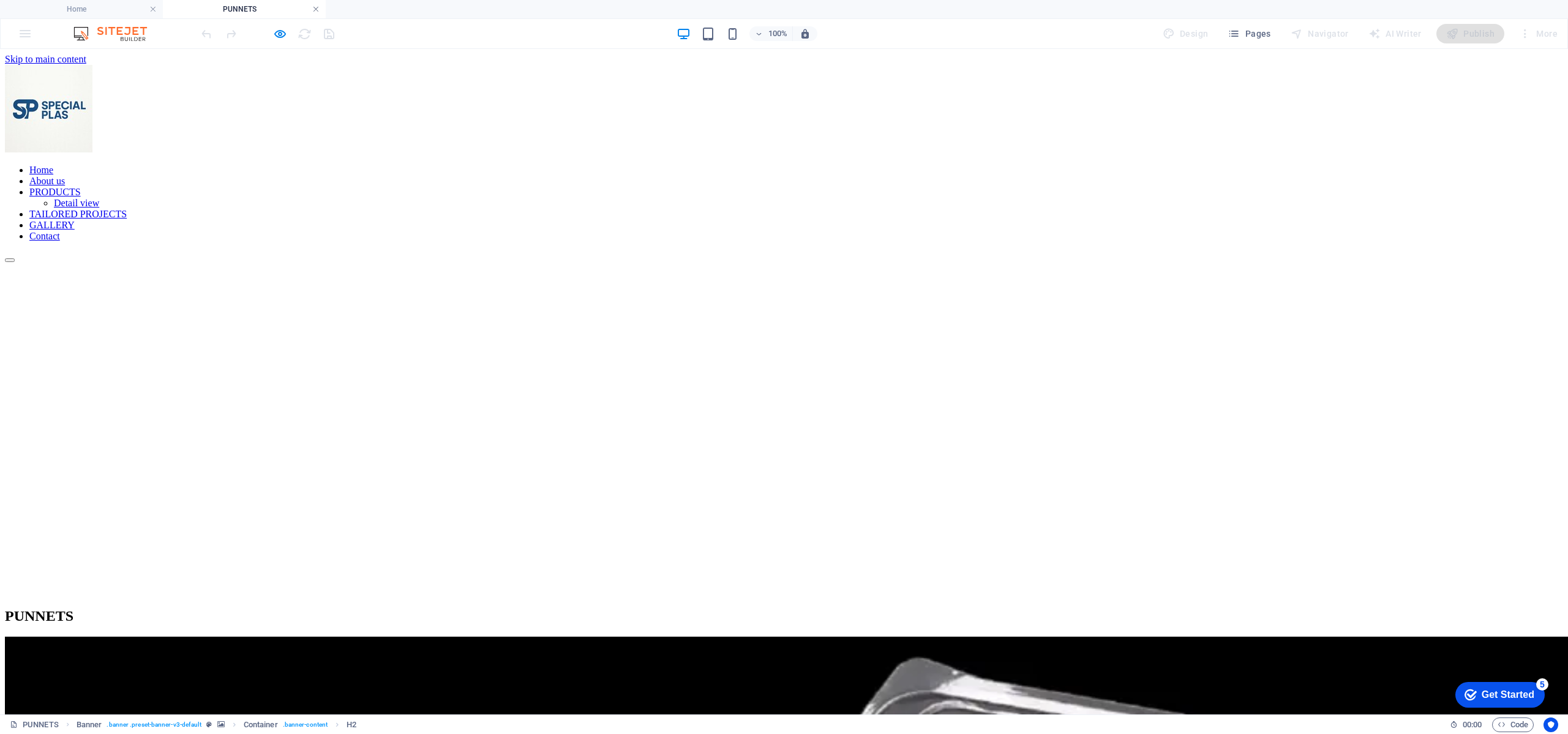
click at [318, 9] on link at bounding box center [316, 10] width 7 height 12
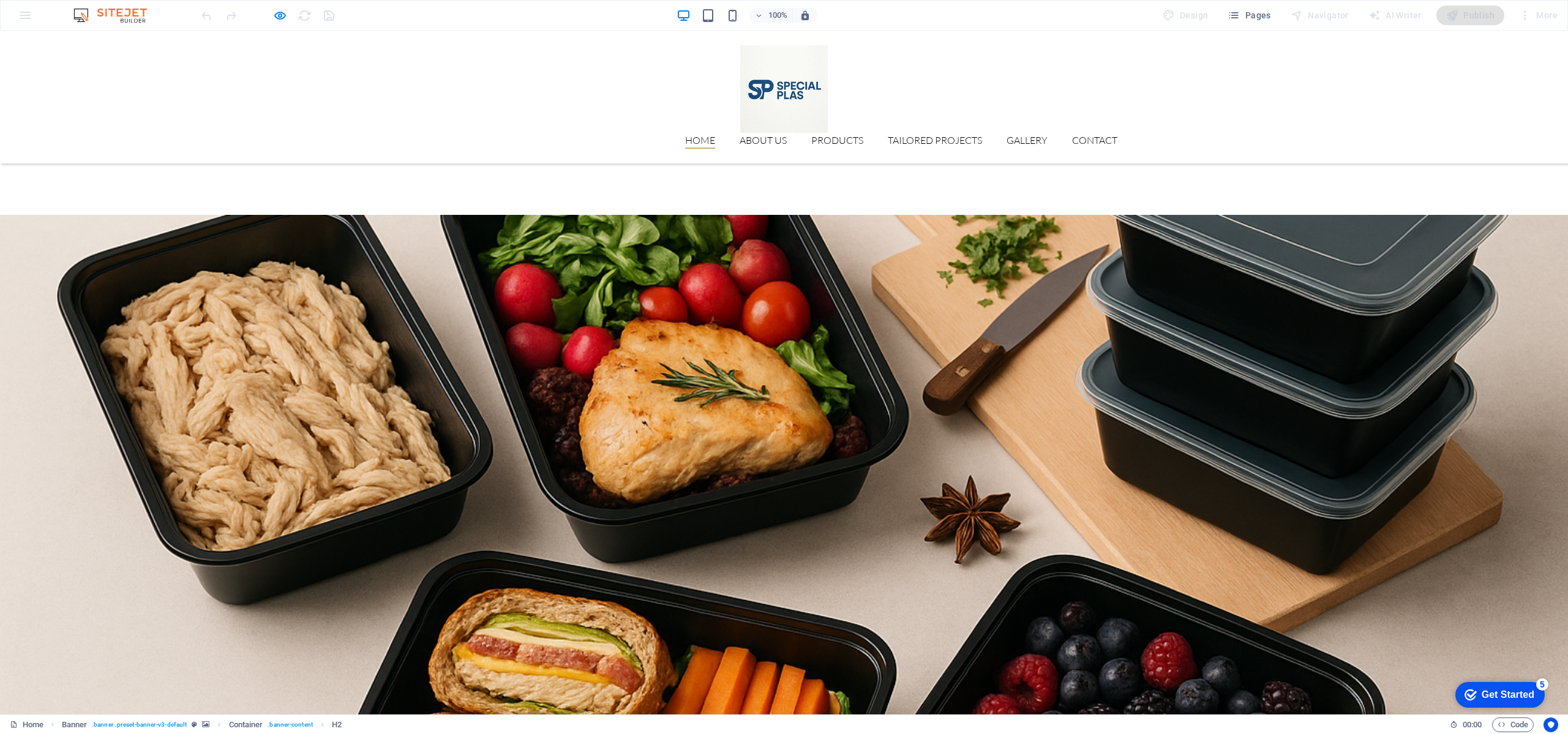
scroll to position [1872, 0]
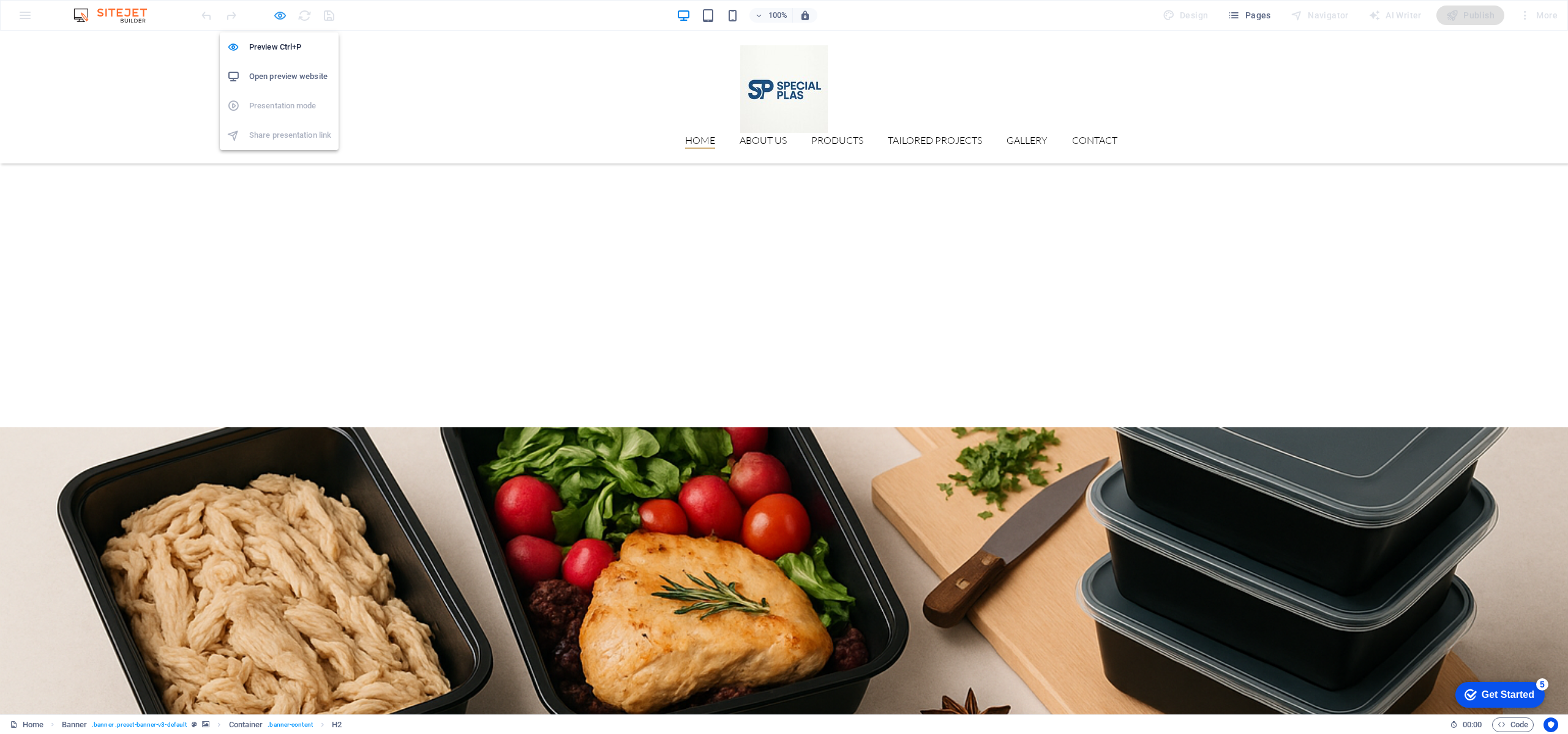
click at [278, 18] on icon "button" at bounding box center [280, 15] width 14 height 14
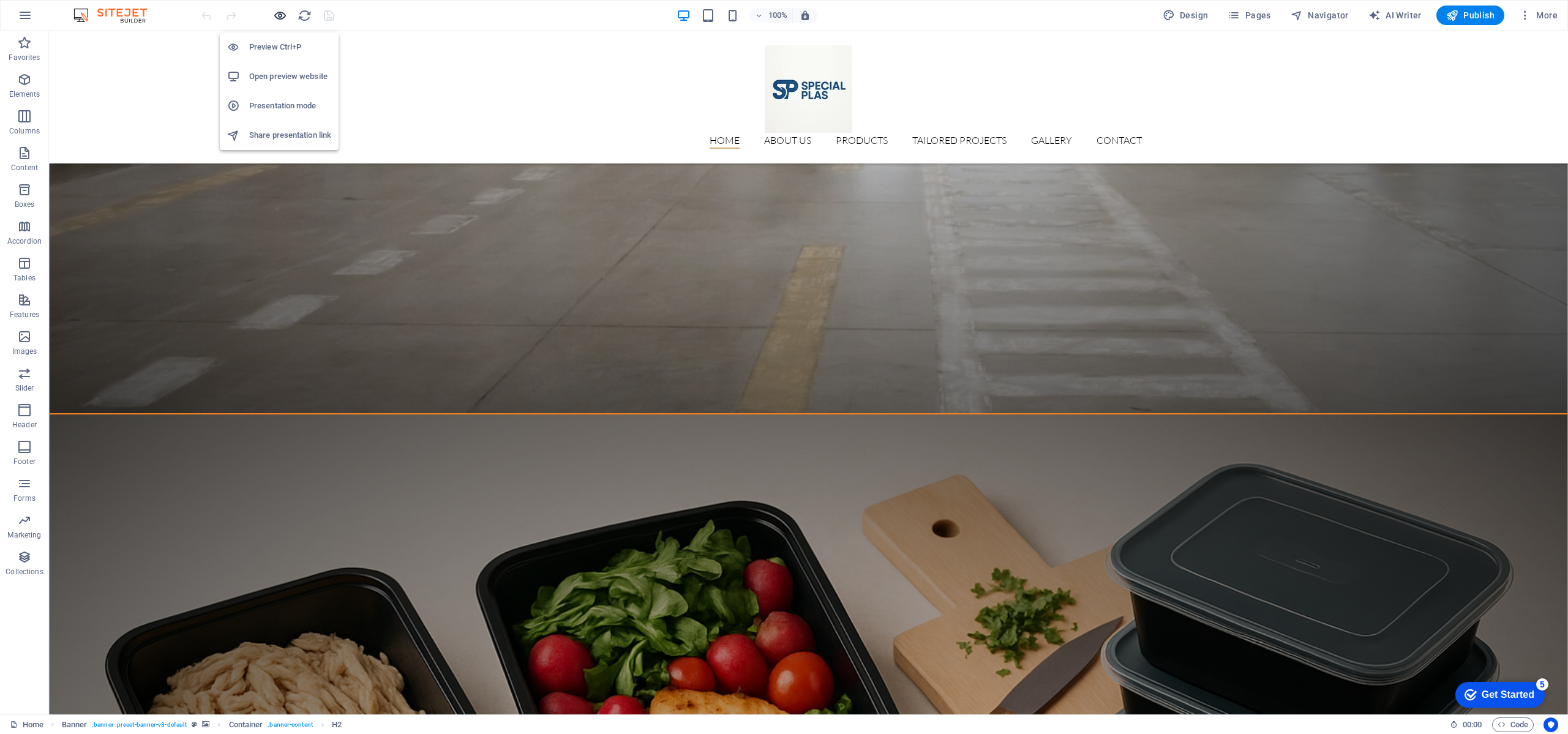
click at [278, 18] on icon "button" at bounding box center [280, 15] width 14 height 14
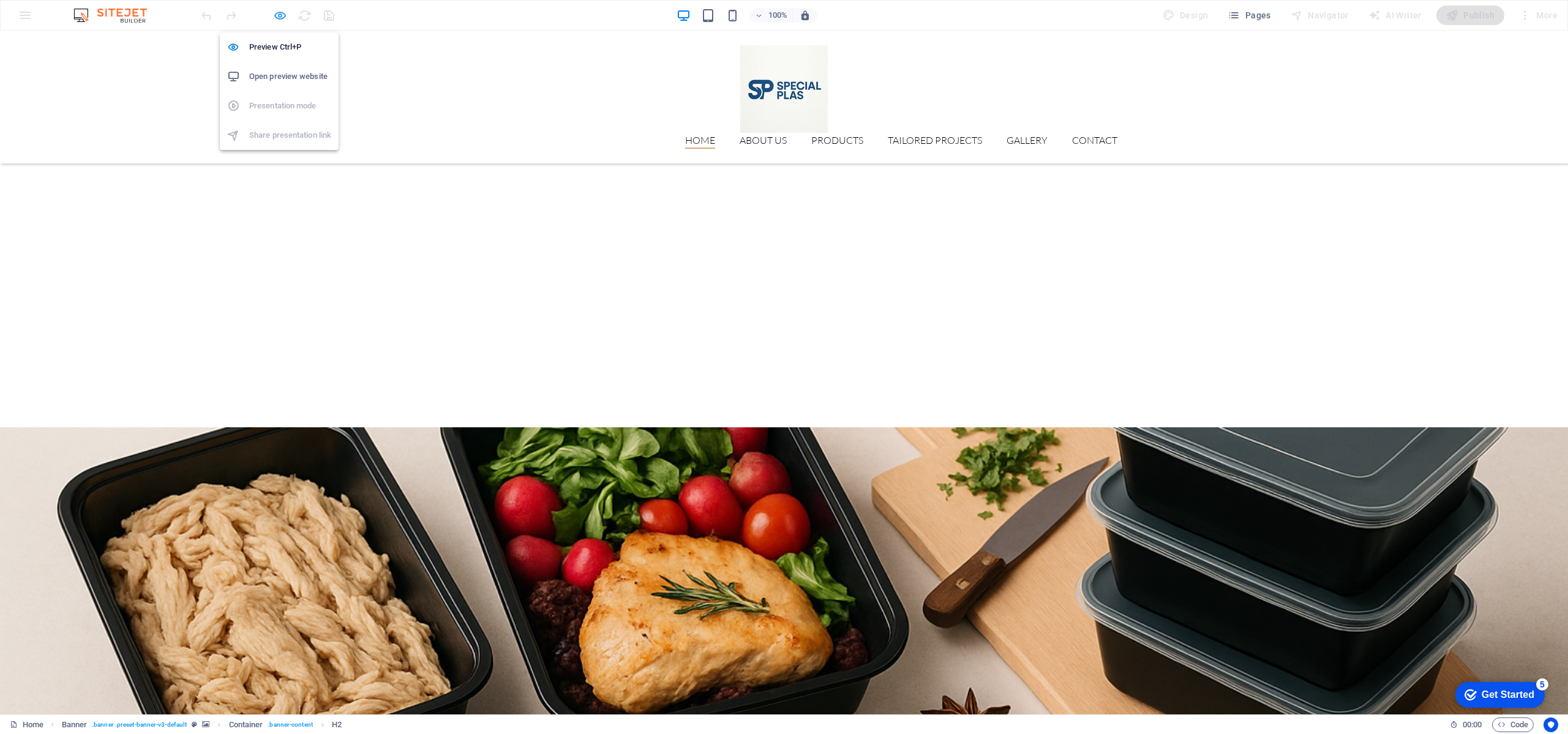
click at [278, 18] on icon "button" at bounding box center [280, 15] width 14 height 14
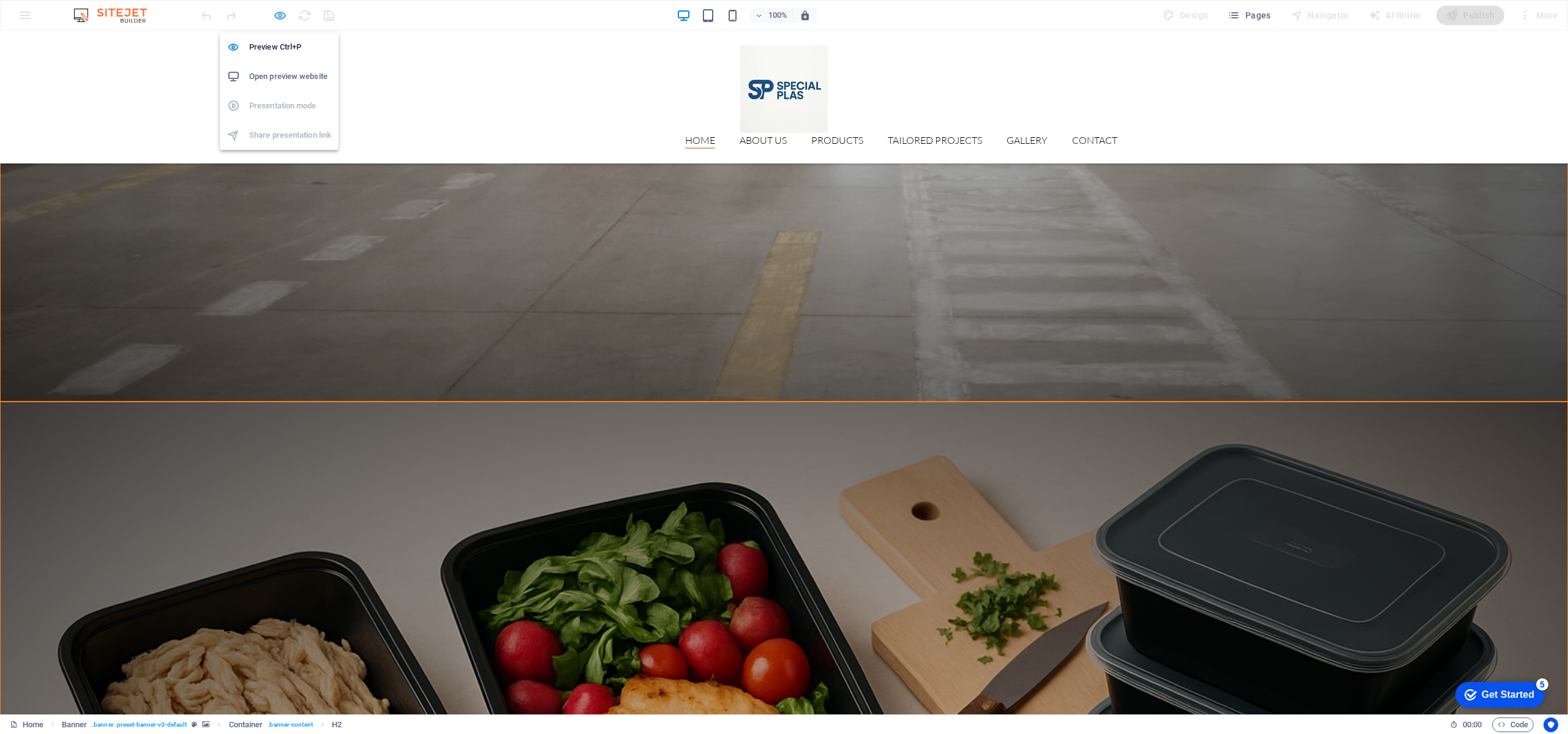
scroll to position [1831, 0]
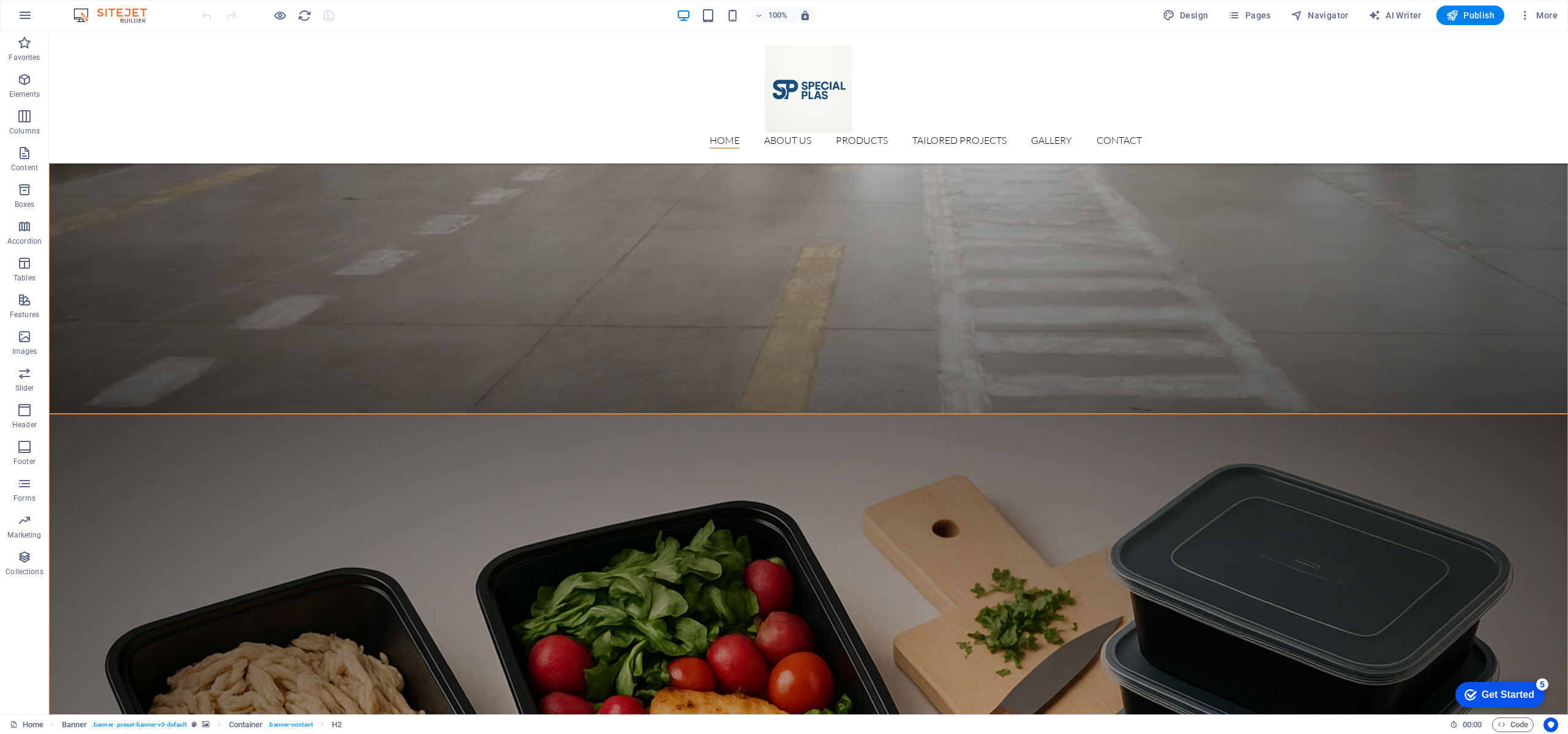
drag, startPoint x: 260, startPoint y: 7, endPoint x: 265, endPoint y: 13, distance: 7.8
click at [262, 8] on div at bounding box center [255, 15] width 15 height 15
click at [273, 17] on icon "button" at bounding box center [280, 15] width 14 height 14
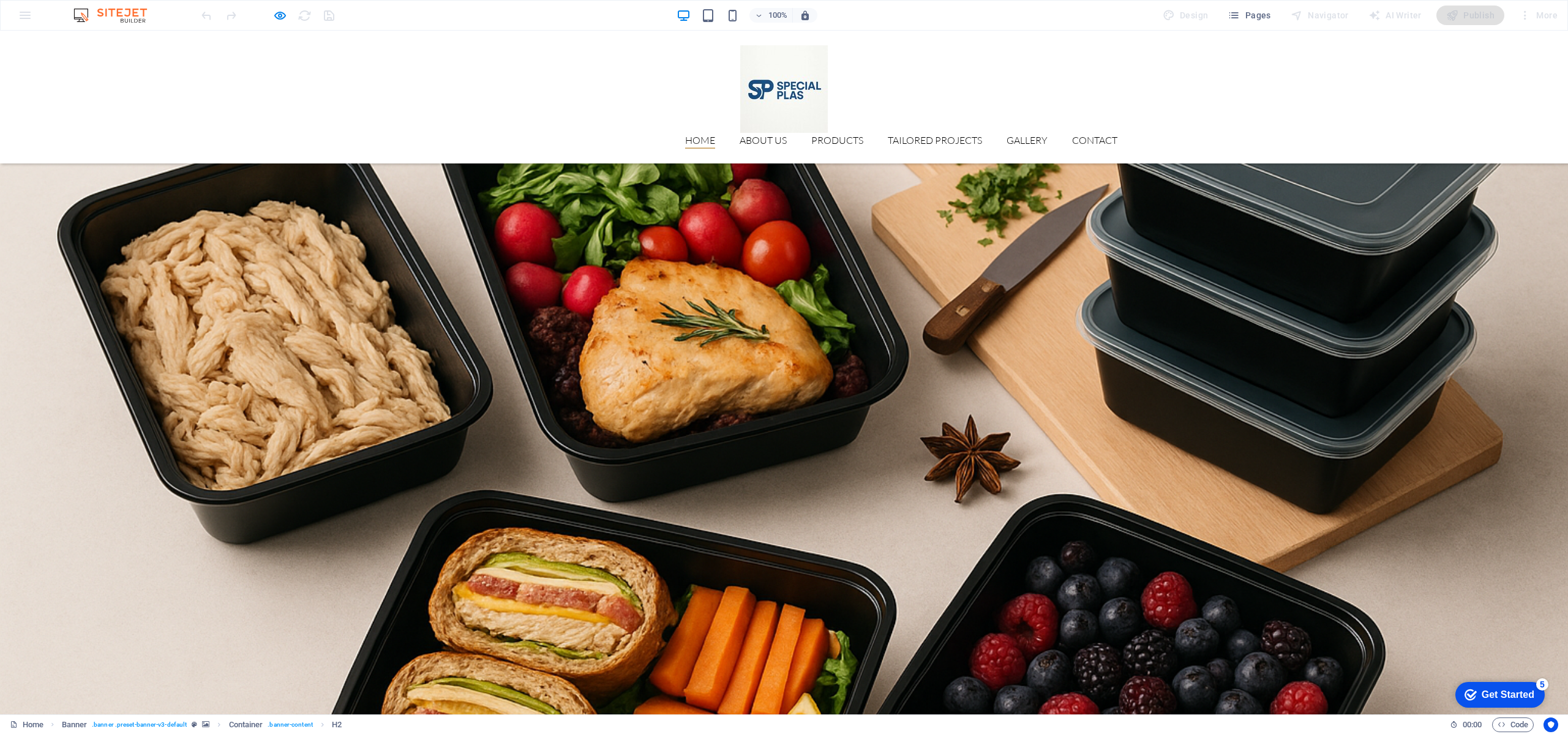
scroll to position [2148, 0]
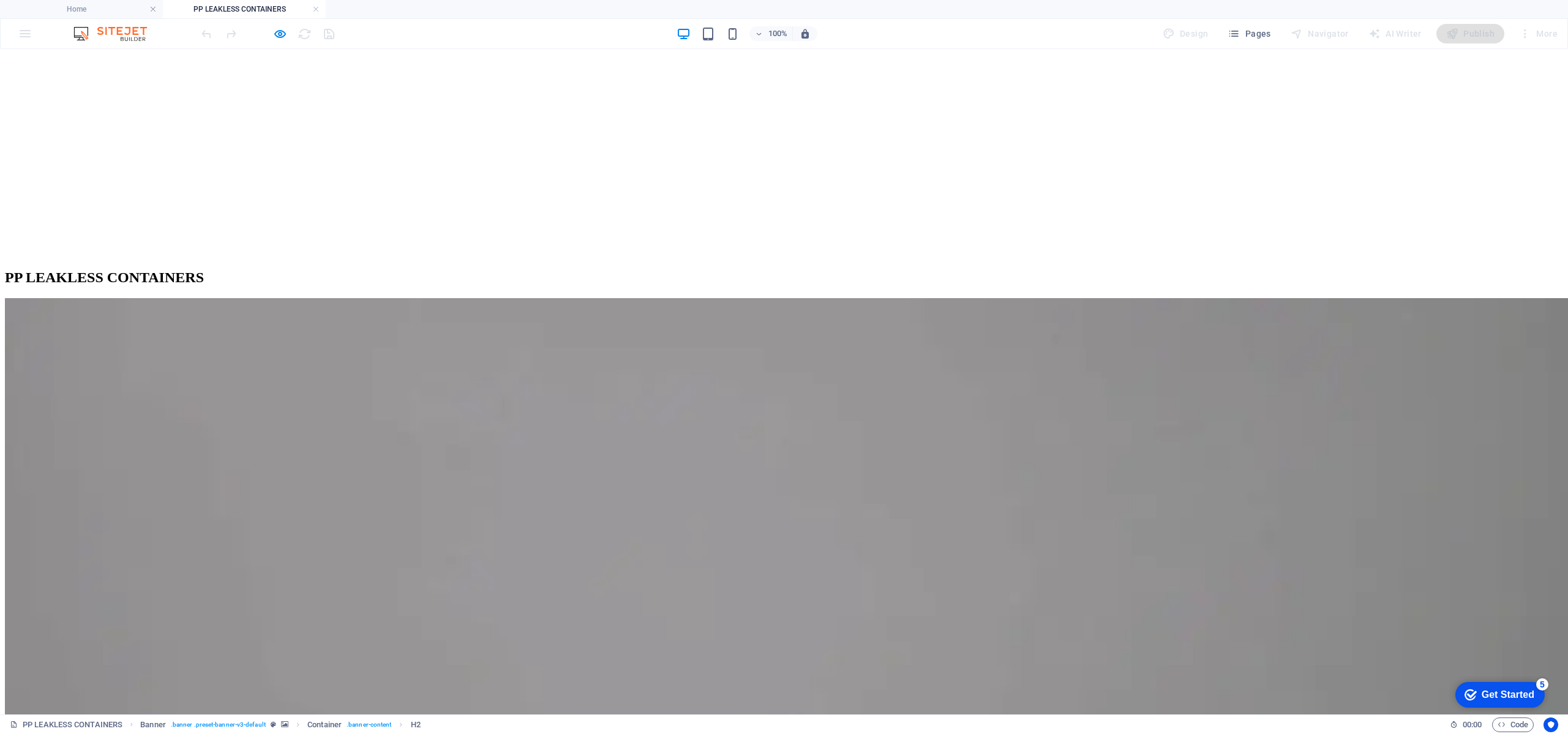
scroll to position [551, 0]
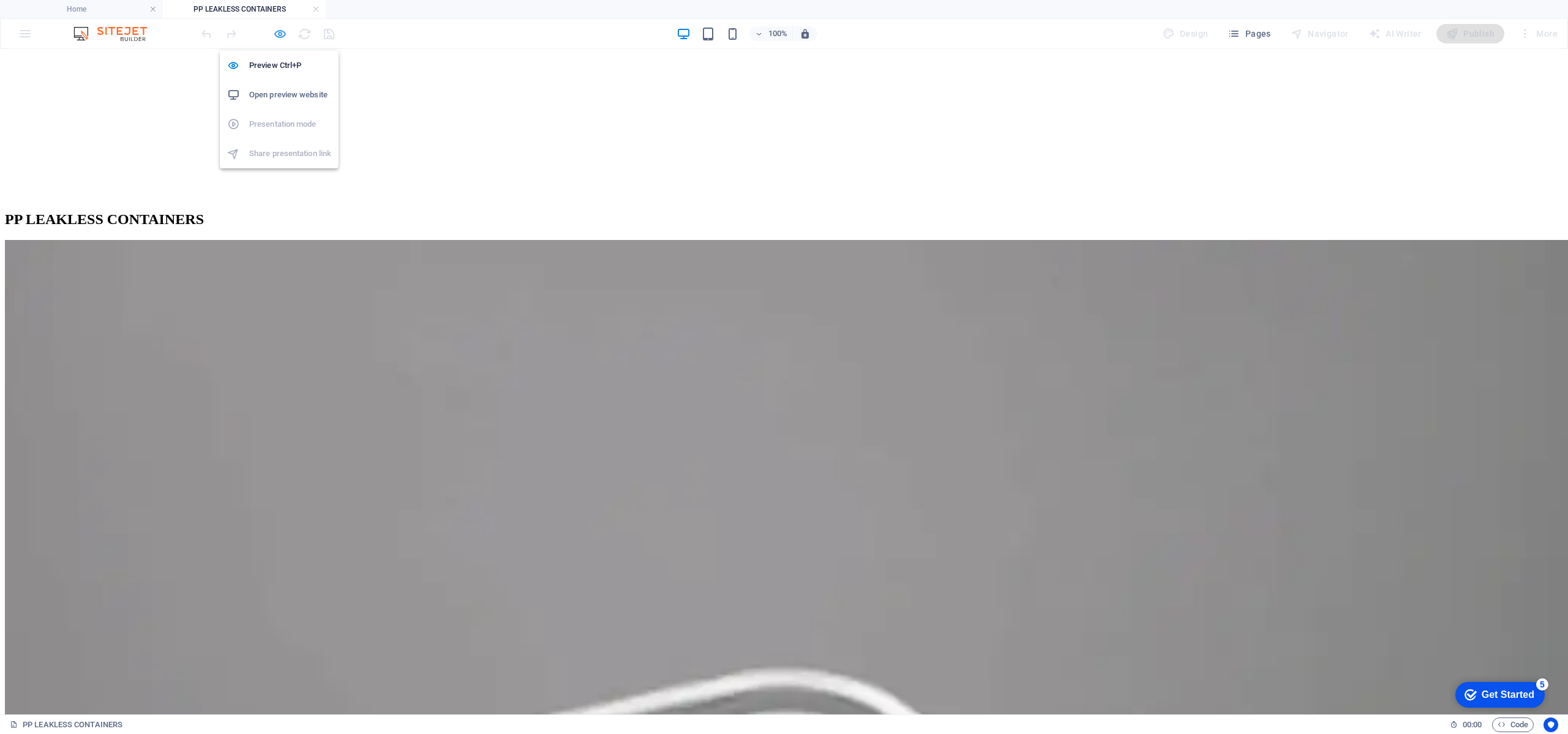
click at [273, 34] on icon "button" at bounding box center [280, 34] width 14 height 14
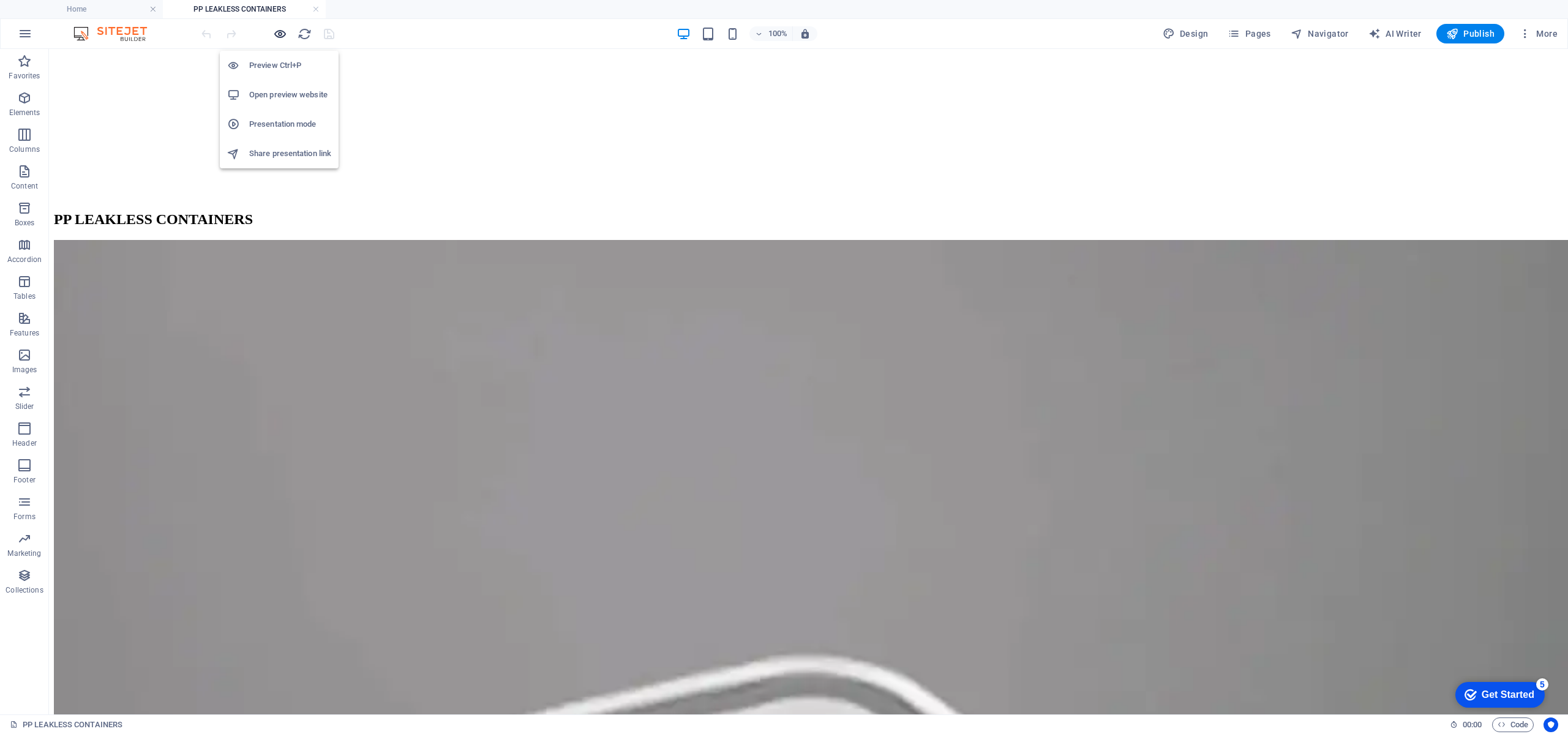
click at [273, 34] on icon "button" at bounding box center [280, 34] width 14 height 14
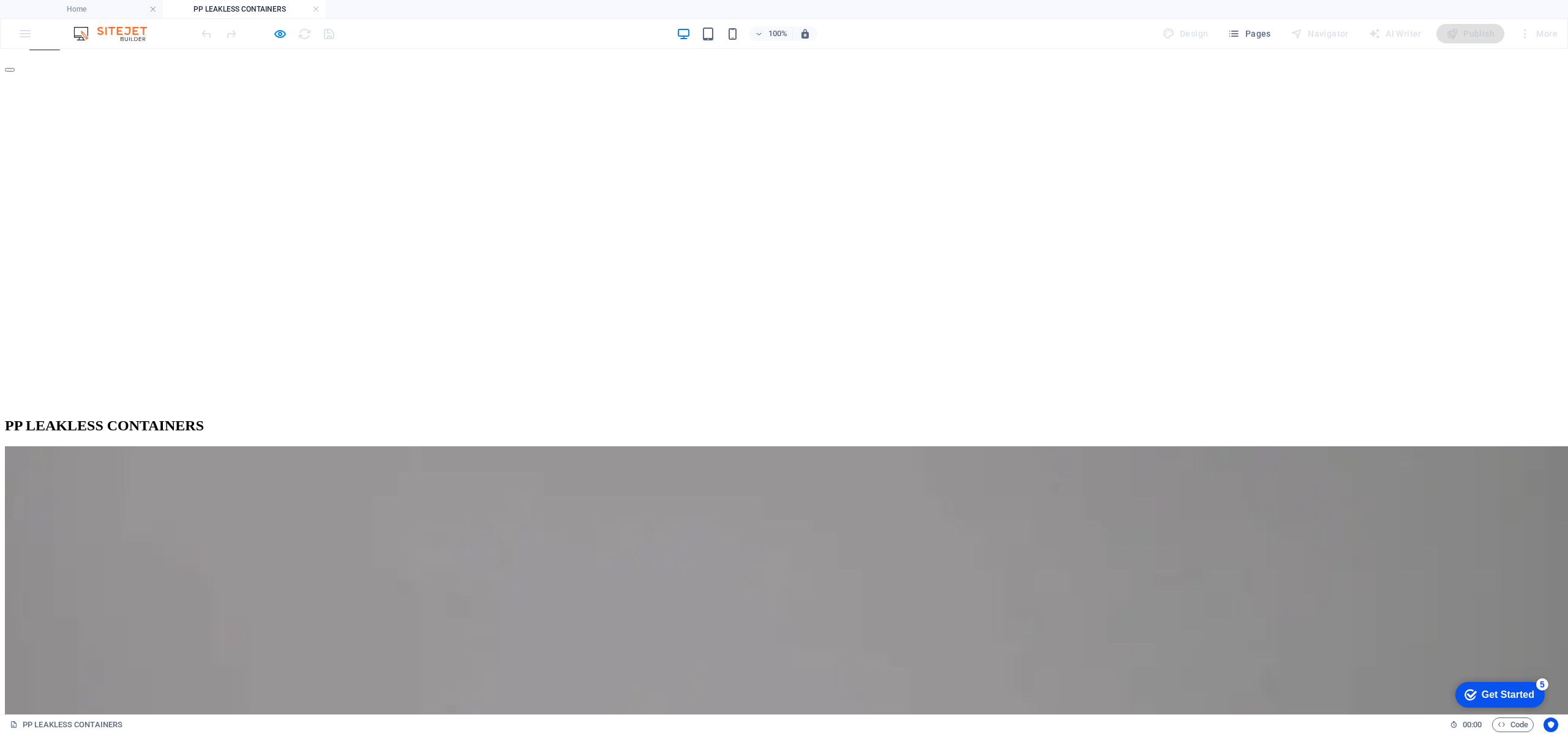
scroll to position [367, 0]
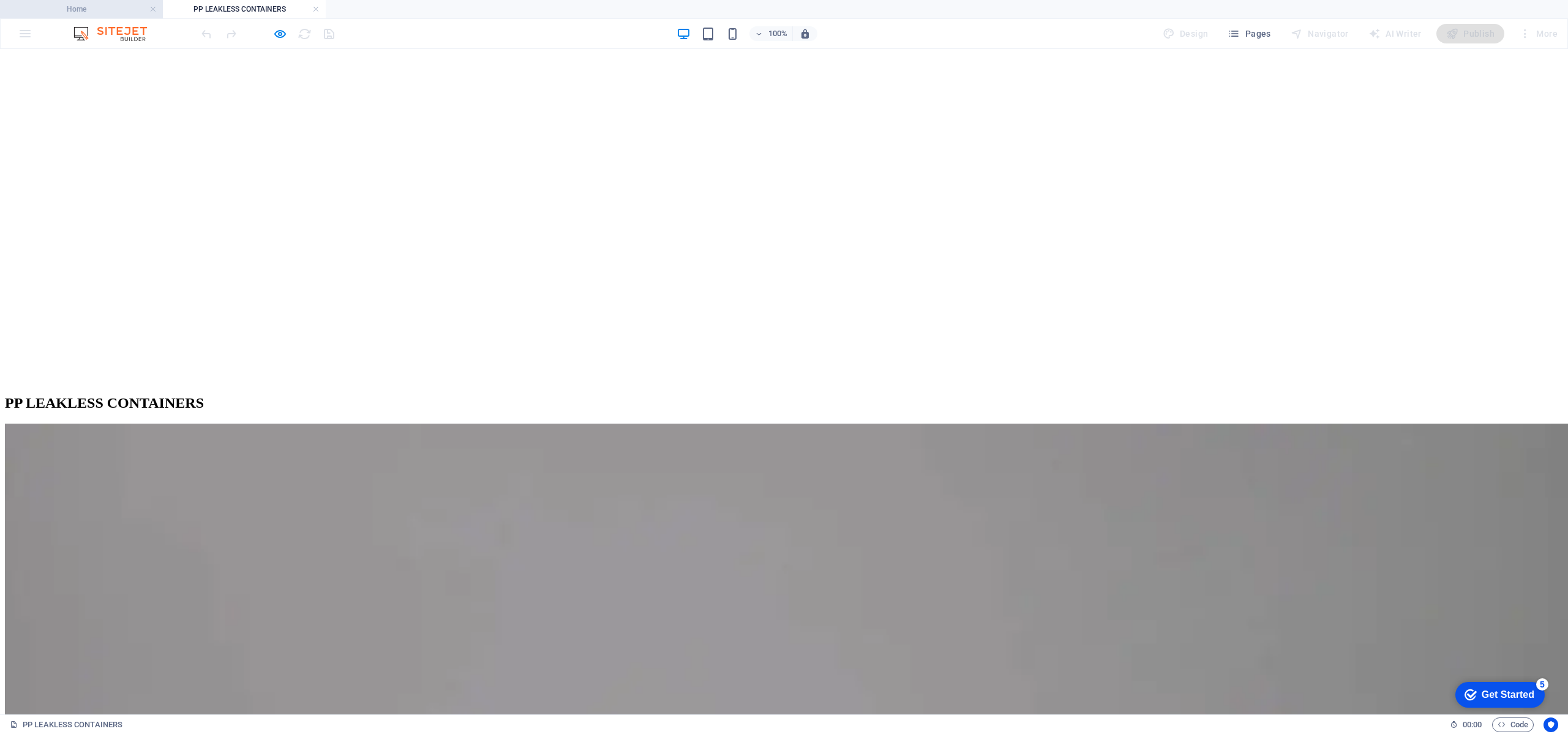
click at [90, 5] on h4 "Home" at bounding box center [81, 9] width 163 height 13
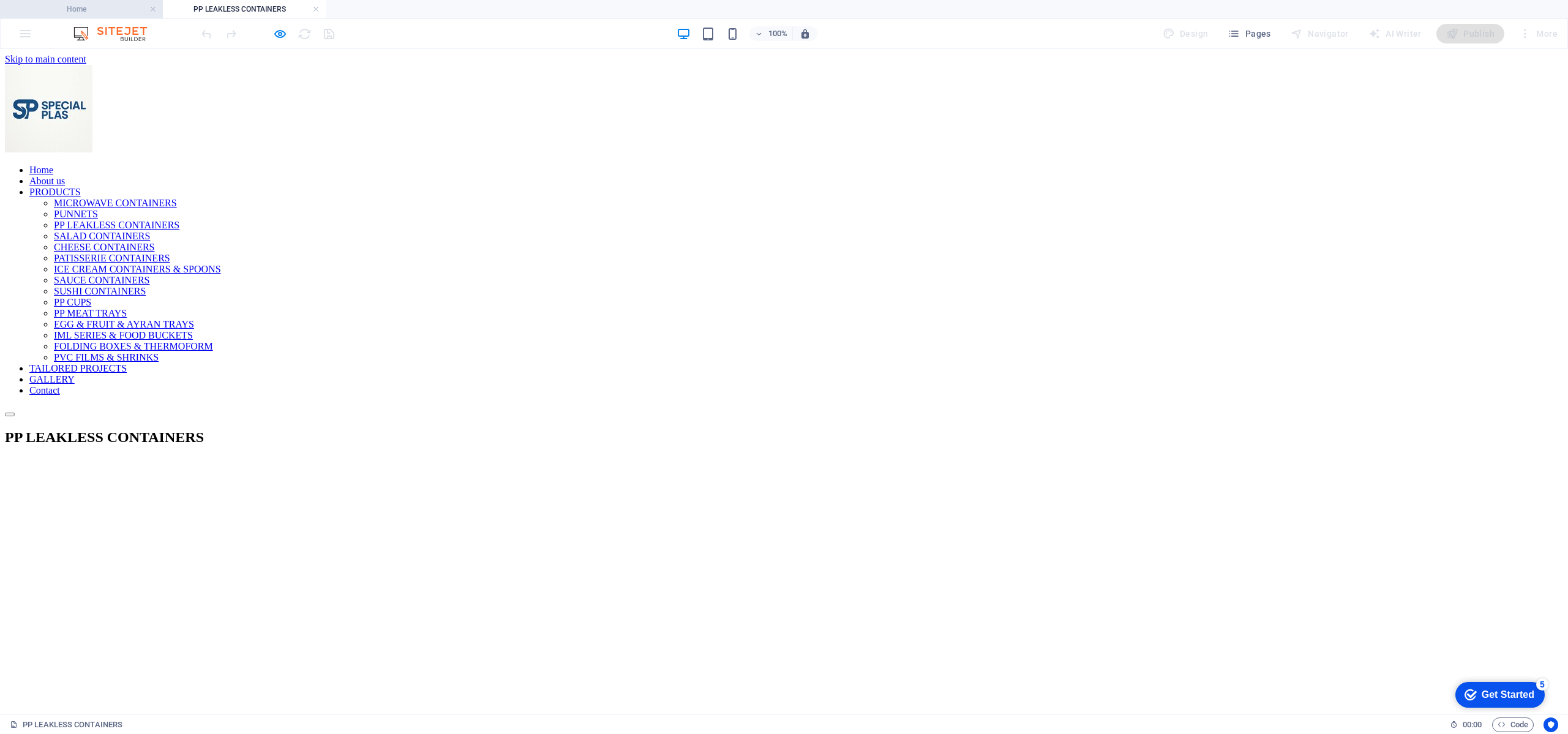
scroll to position [2148, 0]
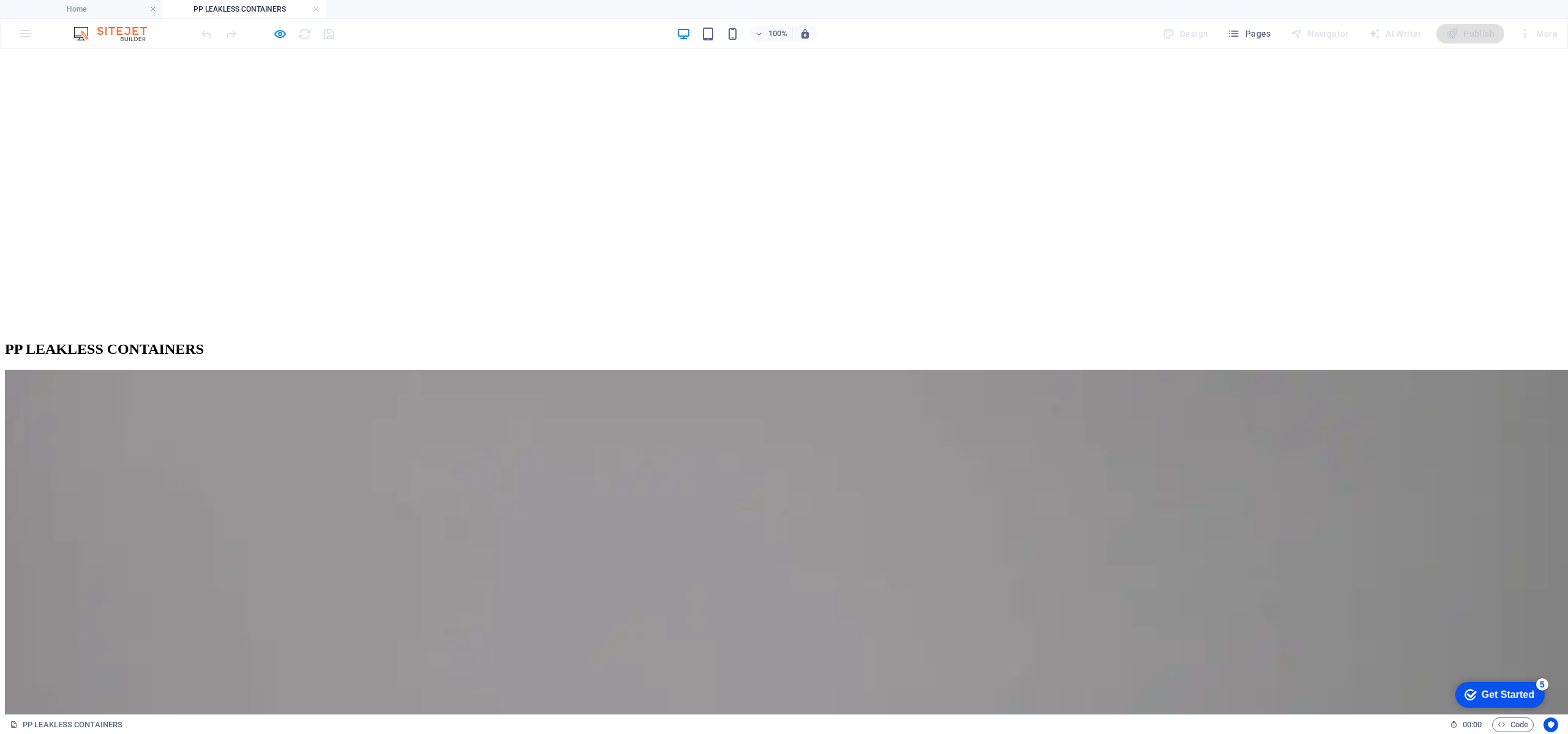
scroll to position [643, 0]
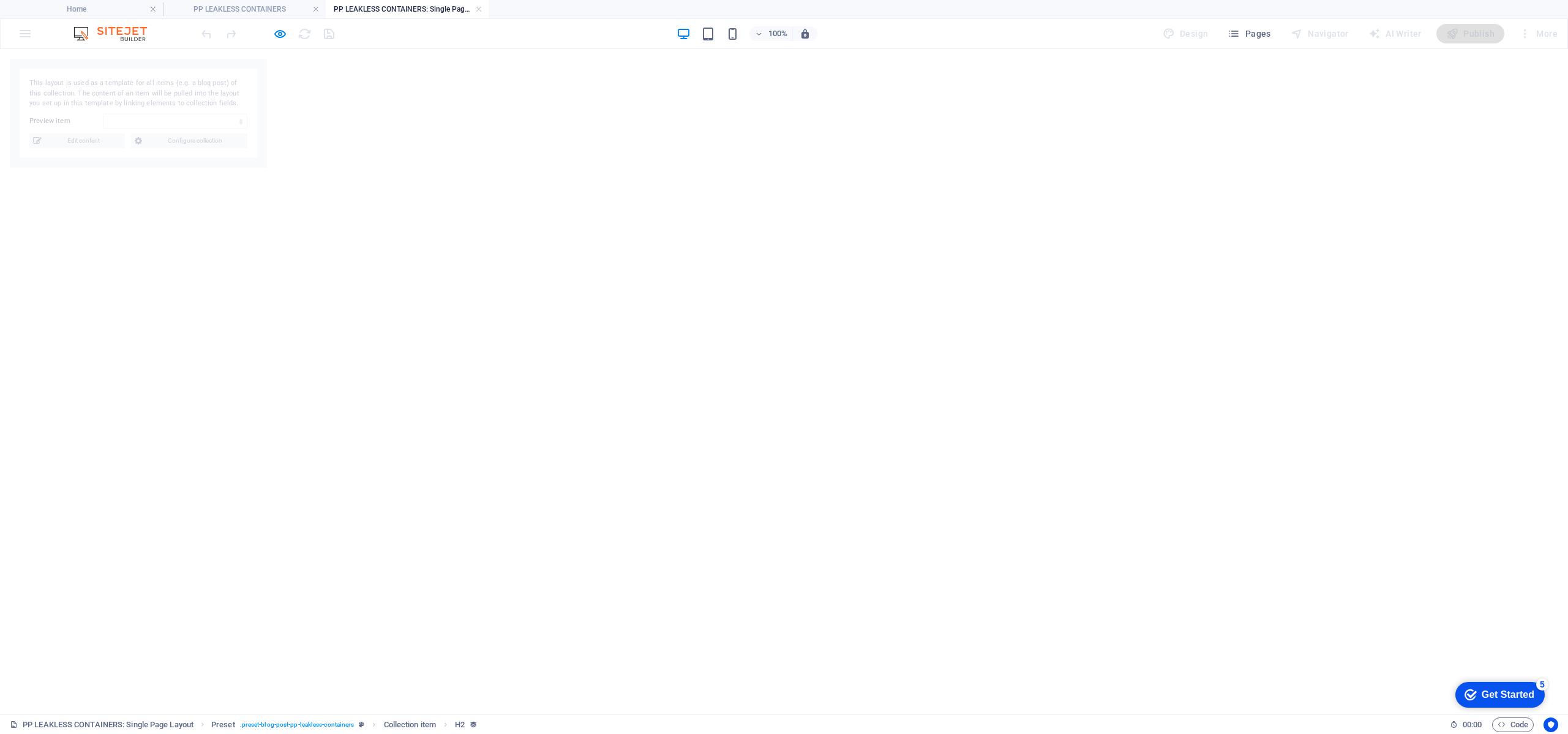
select select "689f12ee3083c7ba1e0cb51a"
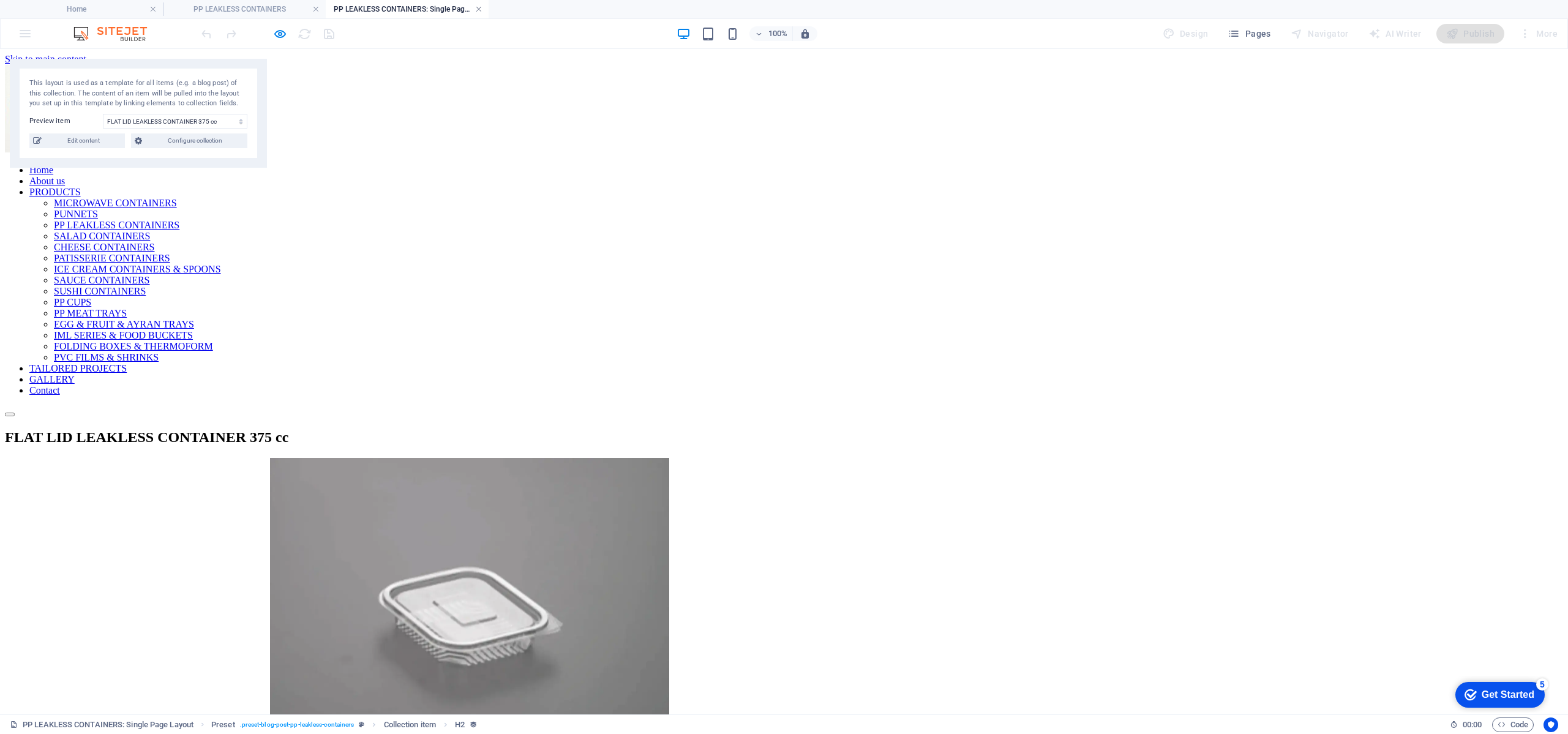
click at [477, 13] on link at bounding box center [479, 10] width 7 height 12
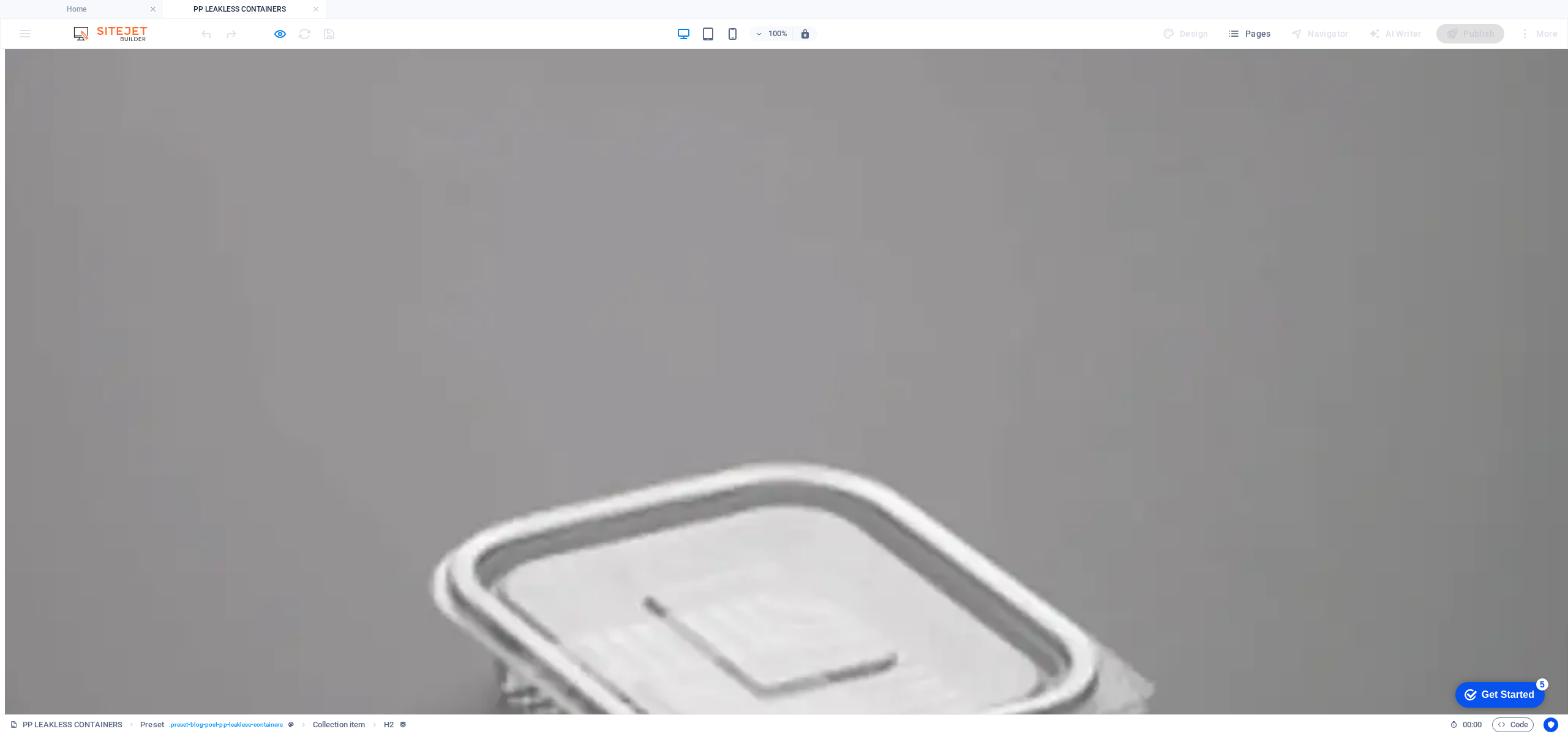
scroll to position [760, 0]
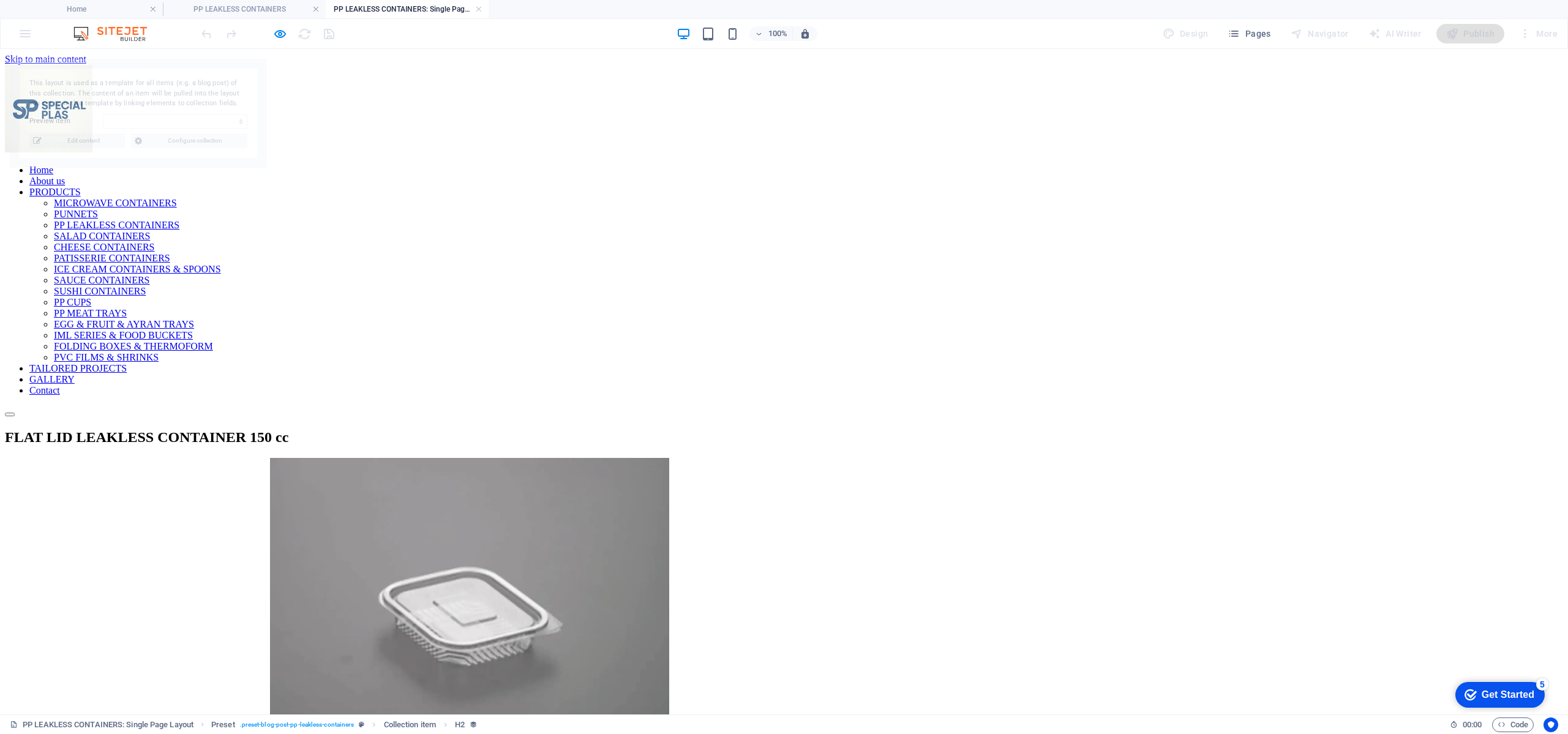
scroll to position [0, 0]
select select "689f1255426b26a8900a180f"
click at [481, 7] on link at bounding box center [479, 10] width 7 height 12
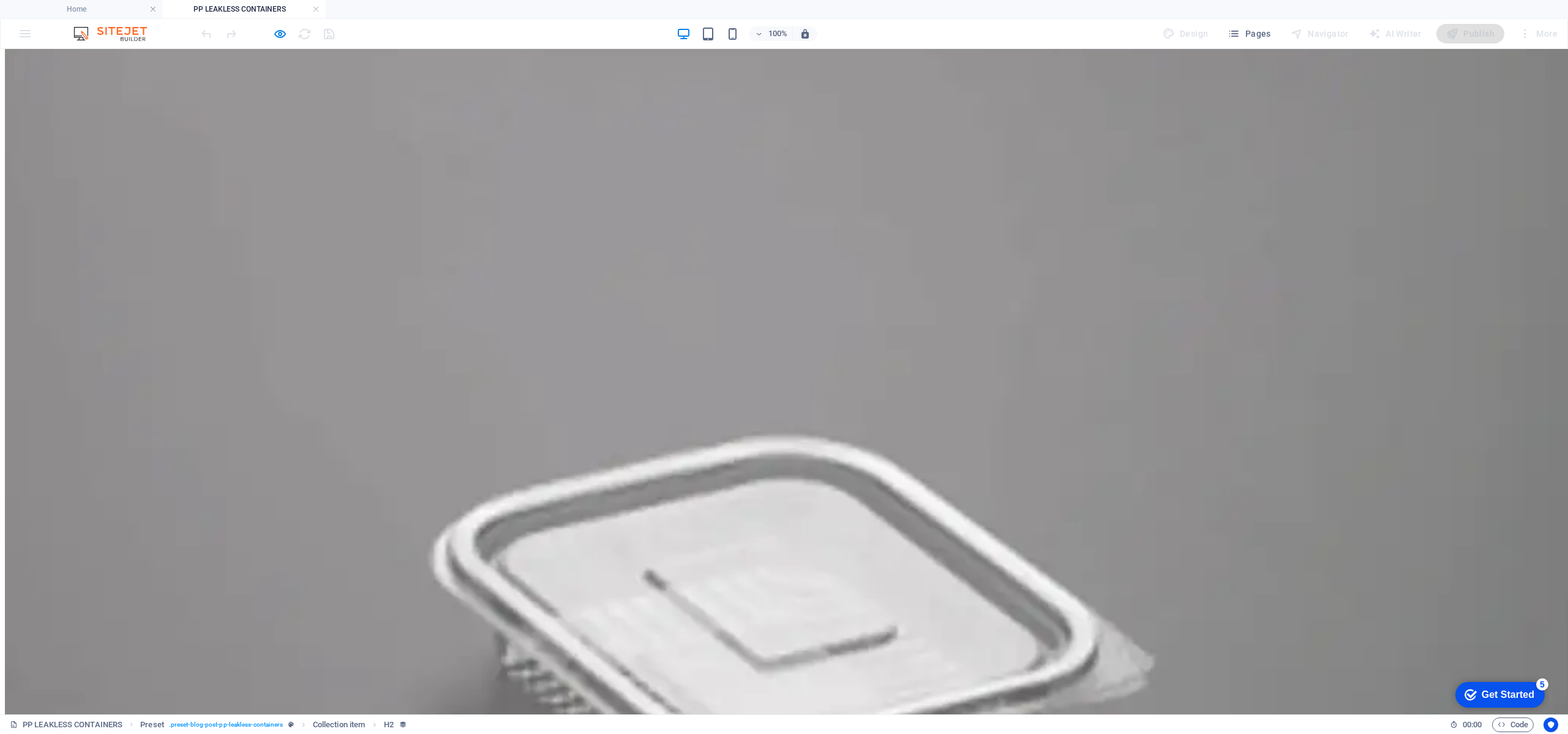
click at [312, 7] on h4 "PP LEAKLESS CONTAINERS" at bounding box center [244, 9] width 163 height 13
click at [315, 9] on link at bounding box center [316, 10] width 7 height 12
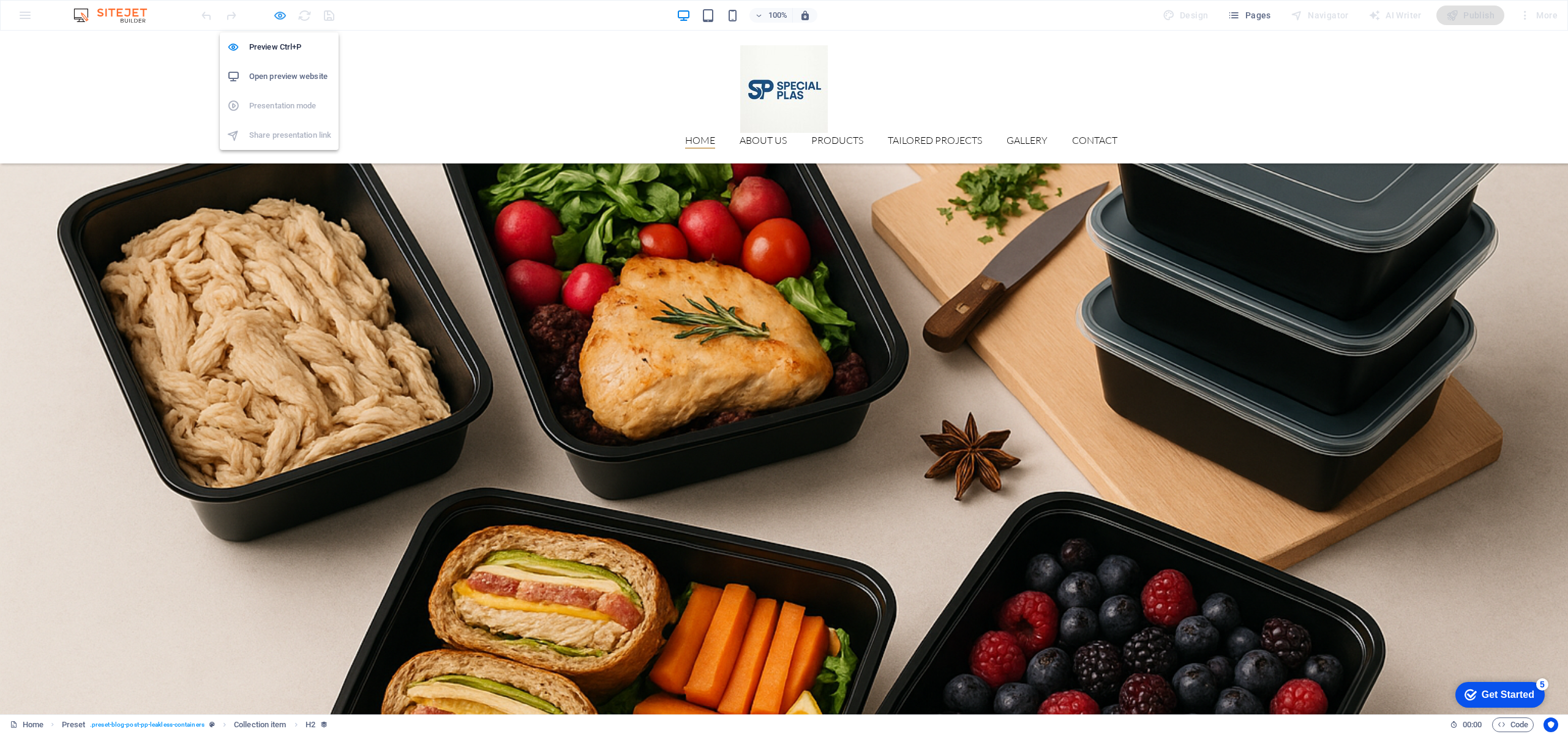
click at [279, 12] on icon "button" at bounding box center [280, 15] width 14 height 14
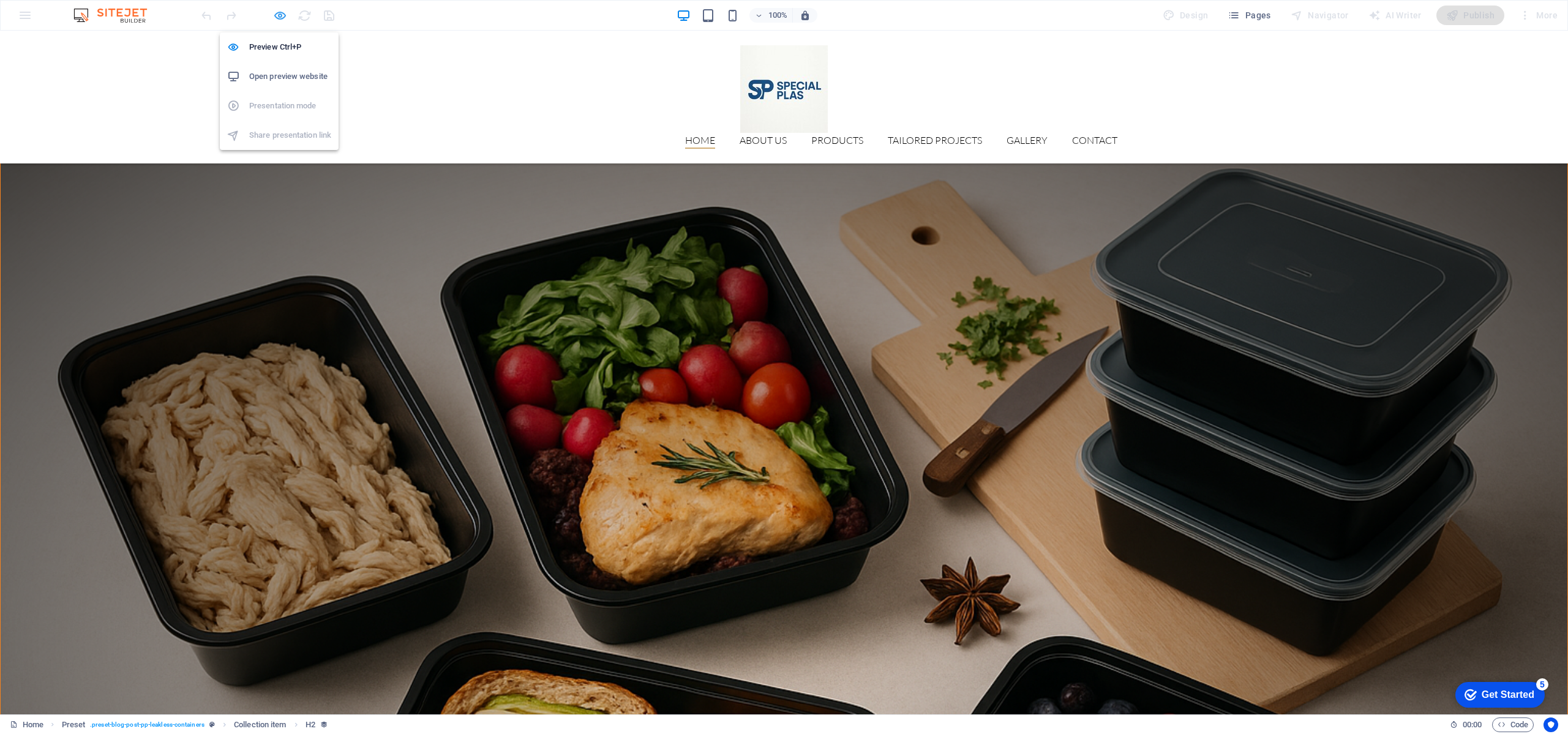
scroll to position [2106, 0]
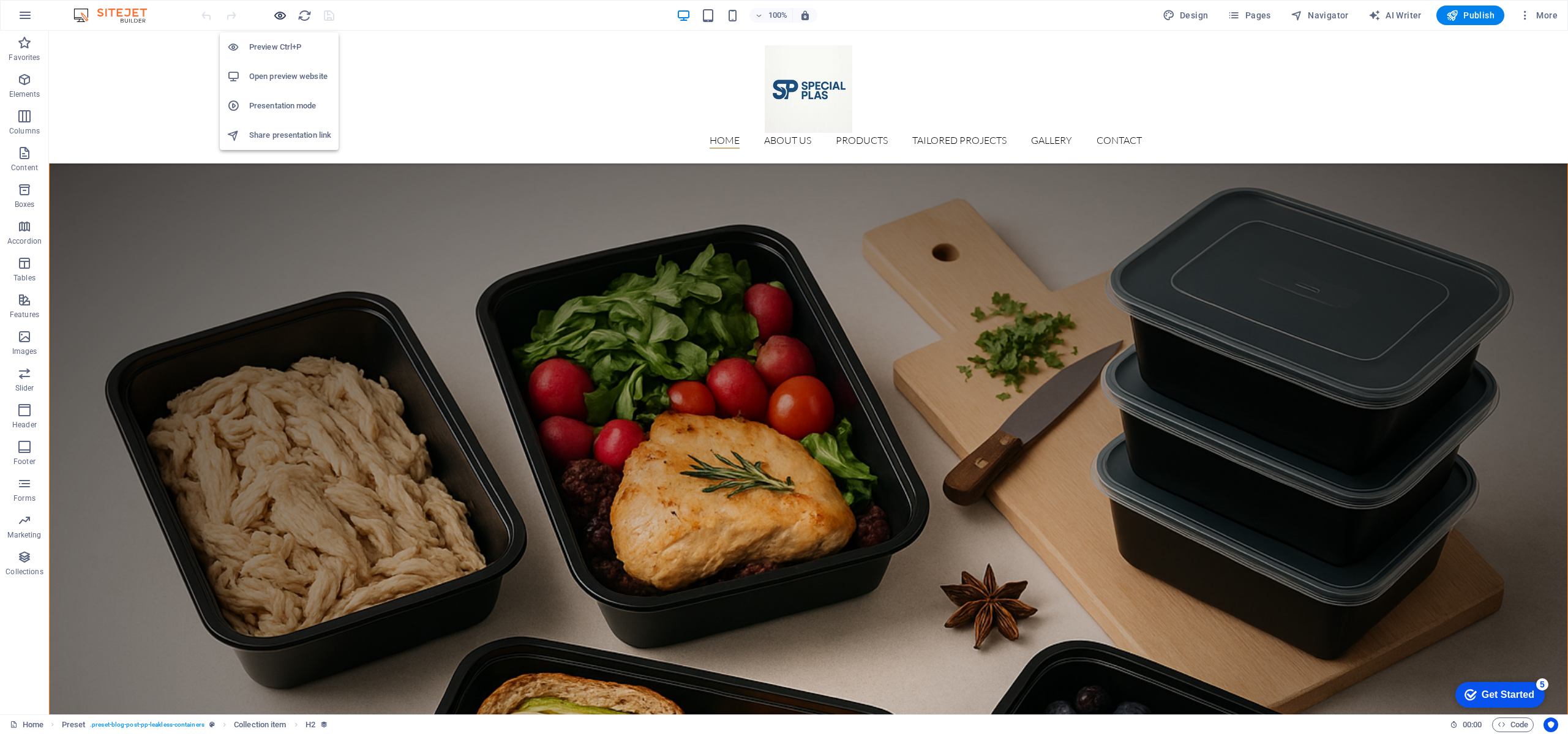
click at [280, 17] on icon "button" at bounding box center [280, 15] width 14 height 14
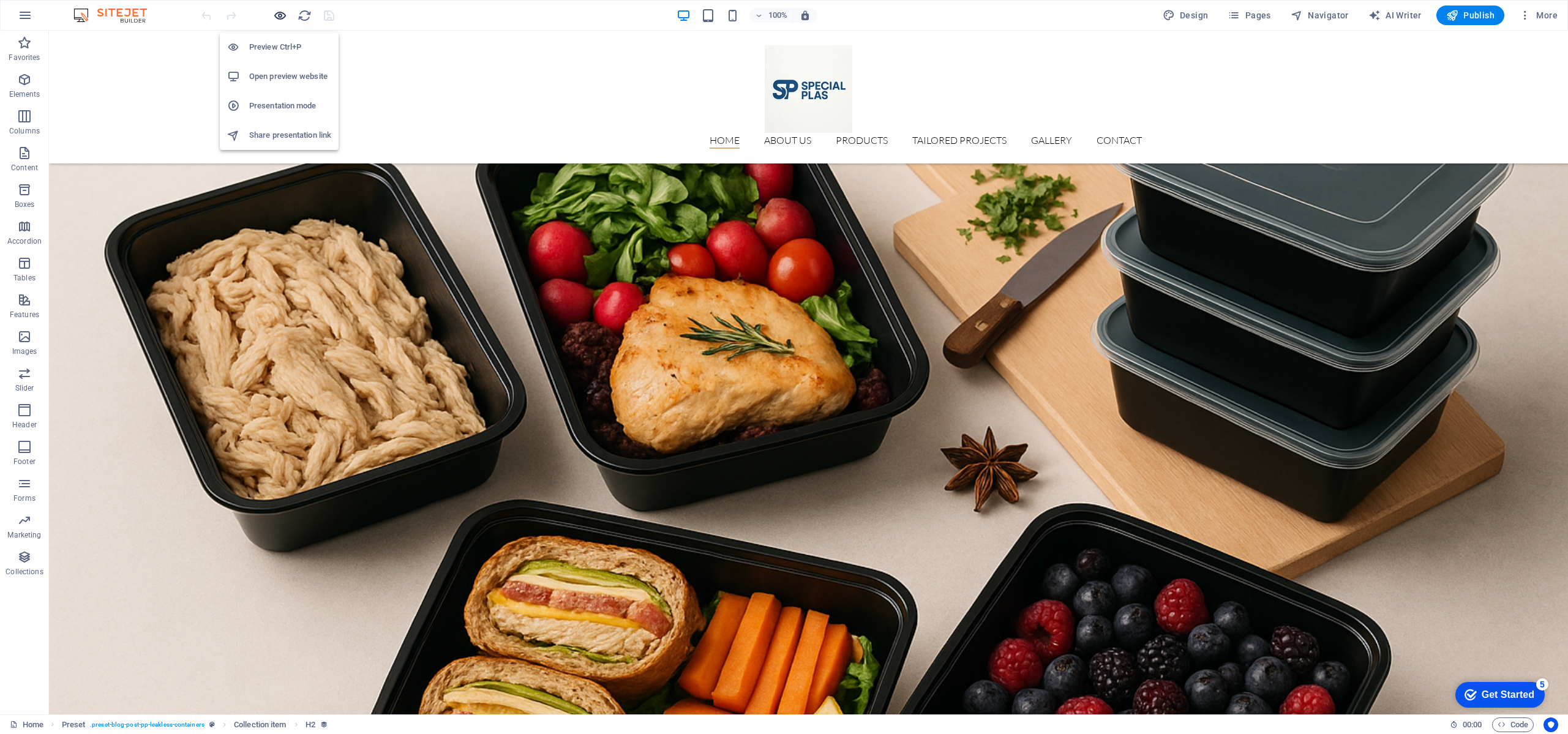
scroll to position [2148, 0]
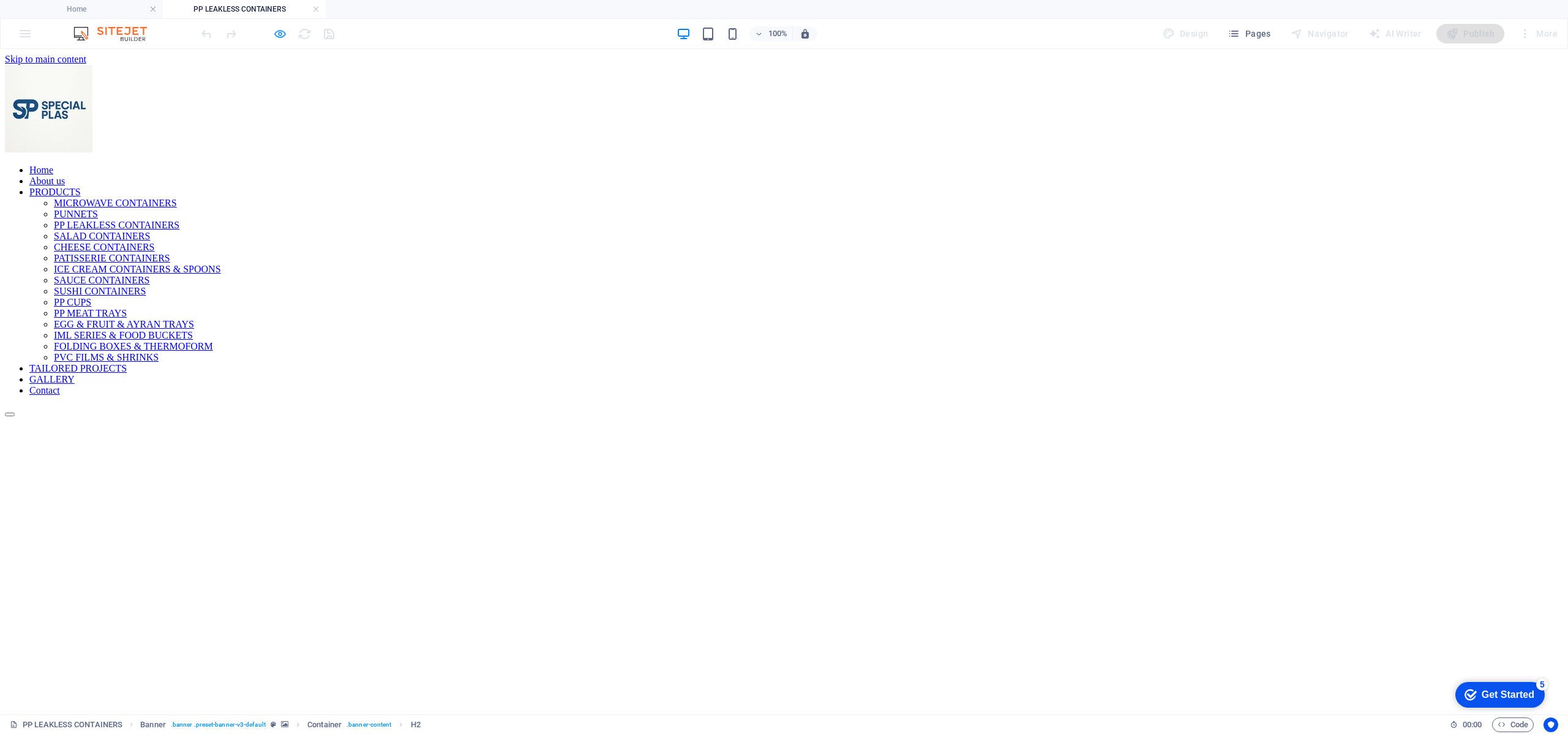
scroll to position [0, 0]
click at [279, 30] on icon "button" at bounding box center [280, 34] width 14 height 14
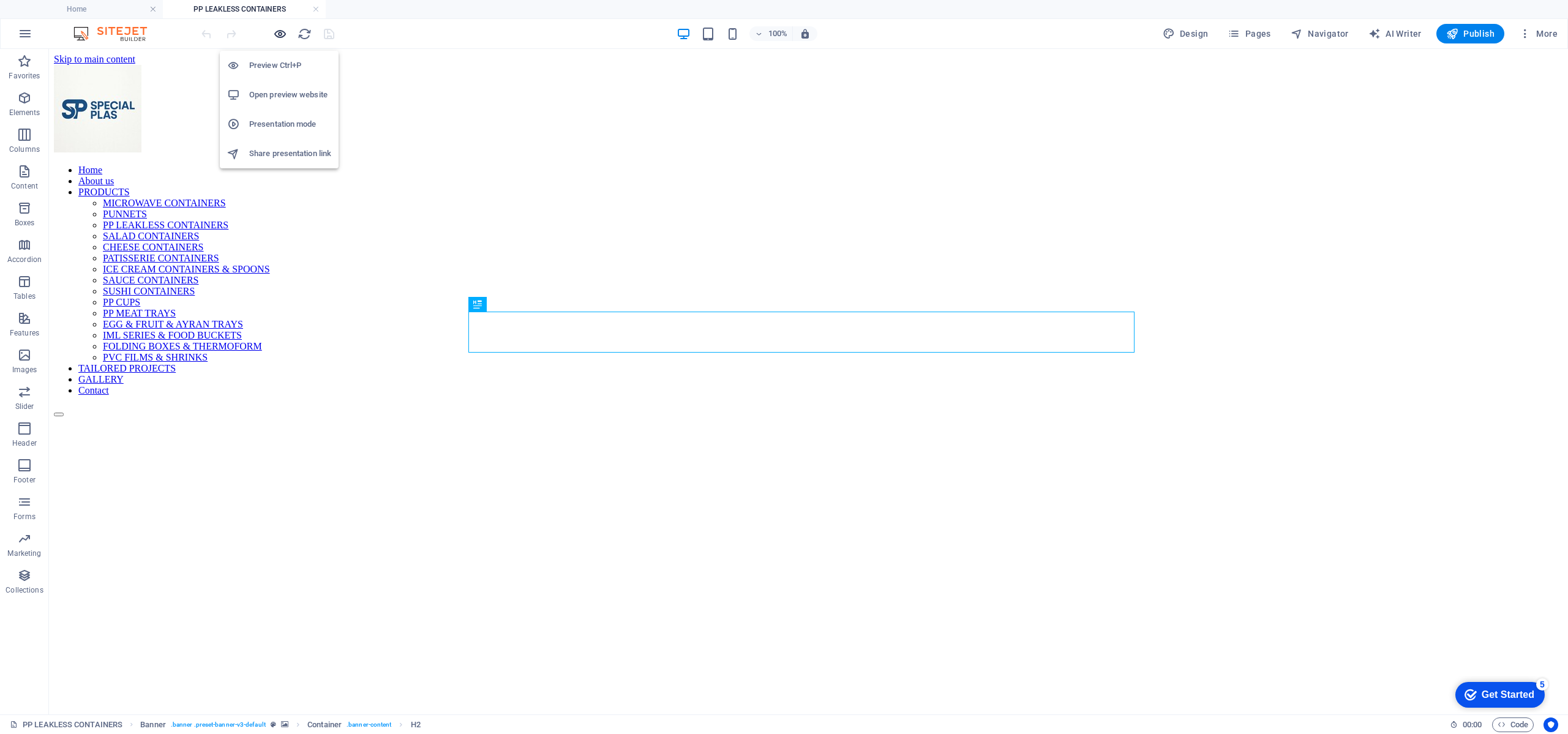
click at [279, 30] on icon "button" at bounding box center [280, 34] width 14 height 14
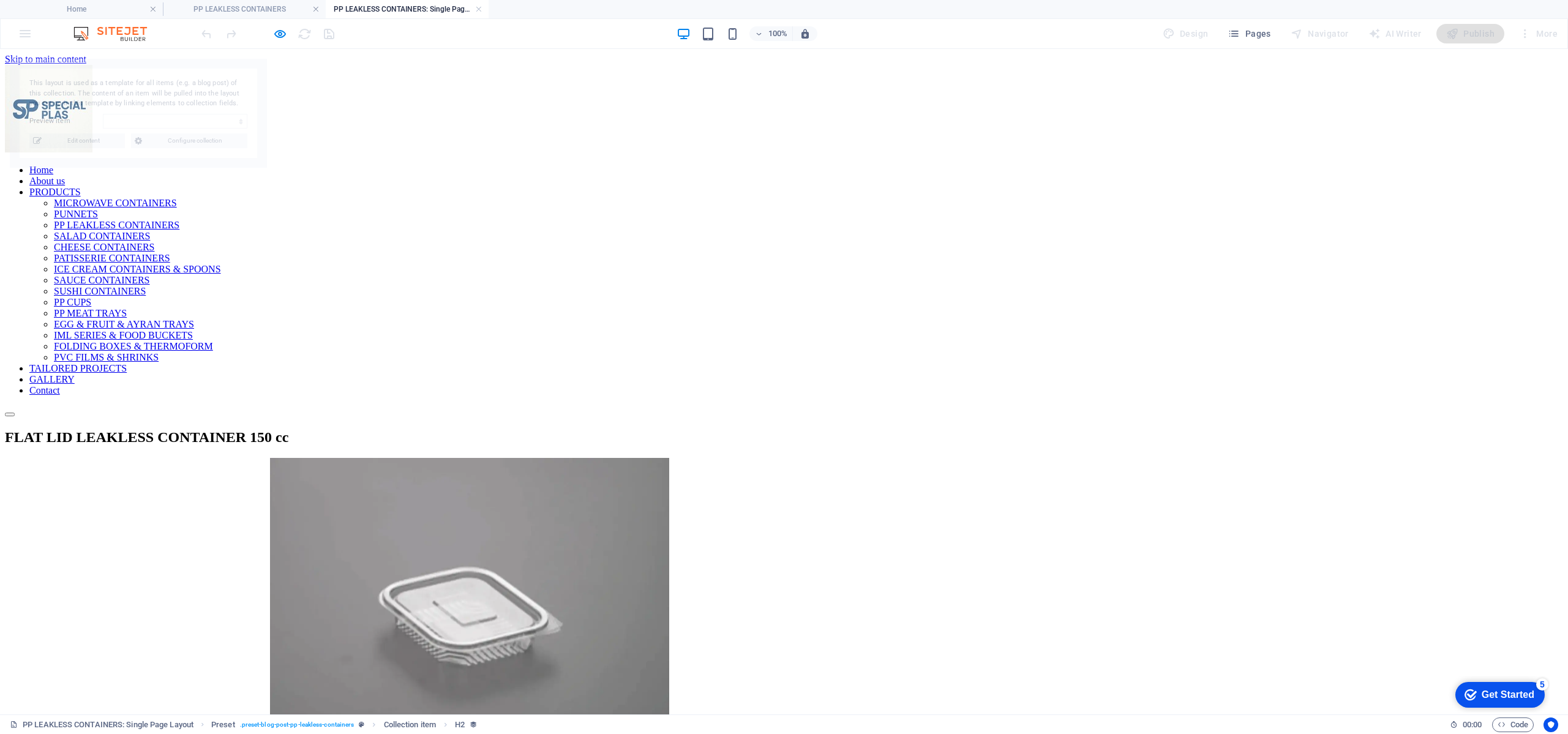
click at [191, 144] on div "Home About us PRODUCTS MICROWAVE CONTAINERS PUNNETS PP LEAKLESS CONTAINERS SALA…" at bounding box center [783, 241] width 1558 height 352
click at [185, 140] on div "Home About us PRODUCTS MICROWAVE CONTAINERS PUNNETS PP LEAKLESS CONTAINERS SALA…" at bounding box center [783, 241] width 1558 height 352
select select "689f141e7d273f3ca40ff823"
click at [185, 140] on span "Configure collection" at bounding box center [195, 140] width 98 height 15
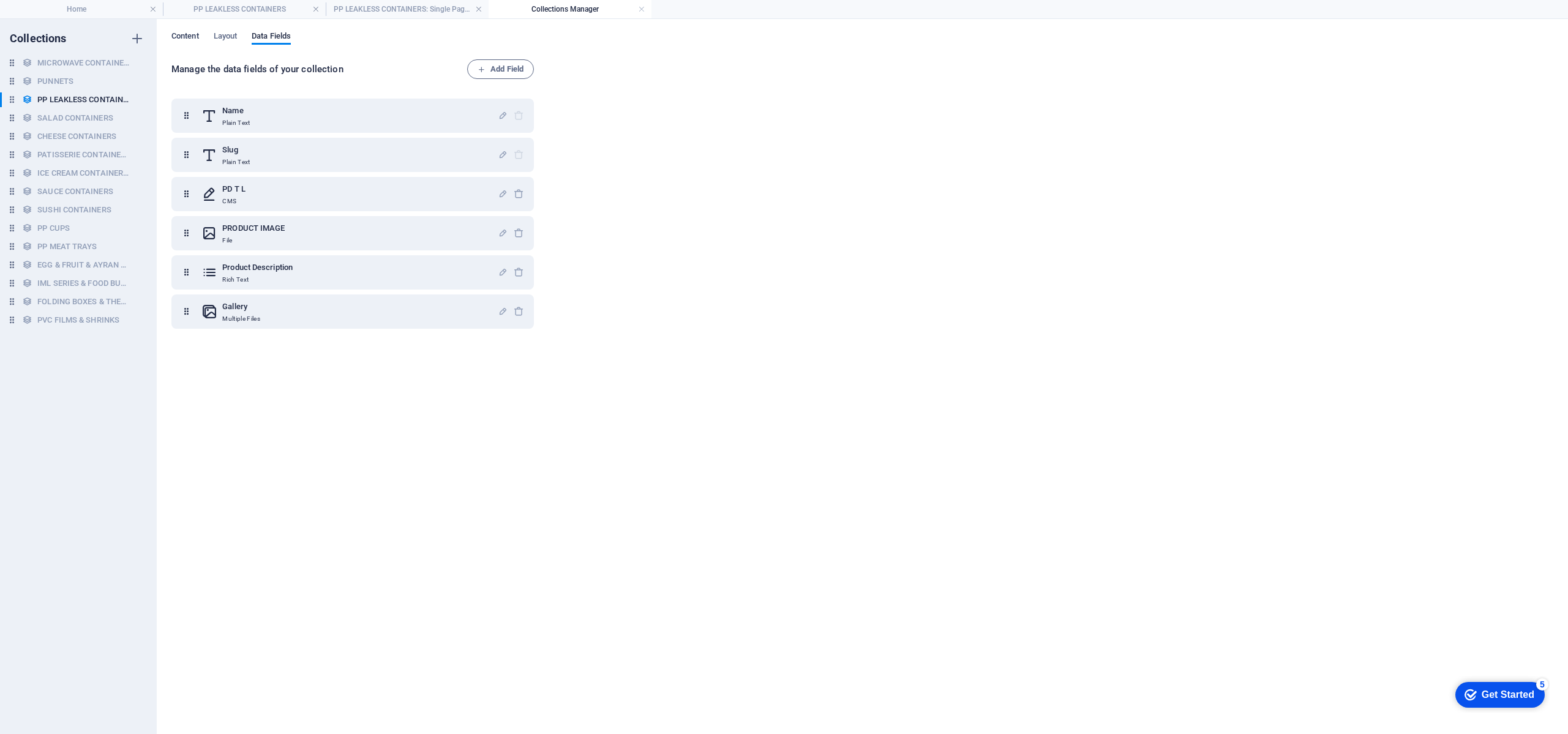
click at [189, 36] on span "Content" at bounding box center [185, 38] width 28 height 17
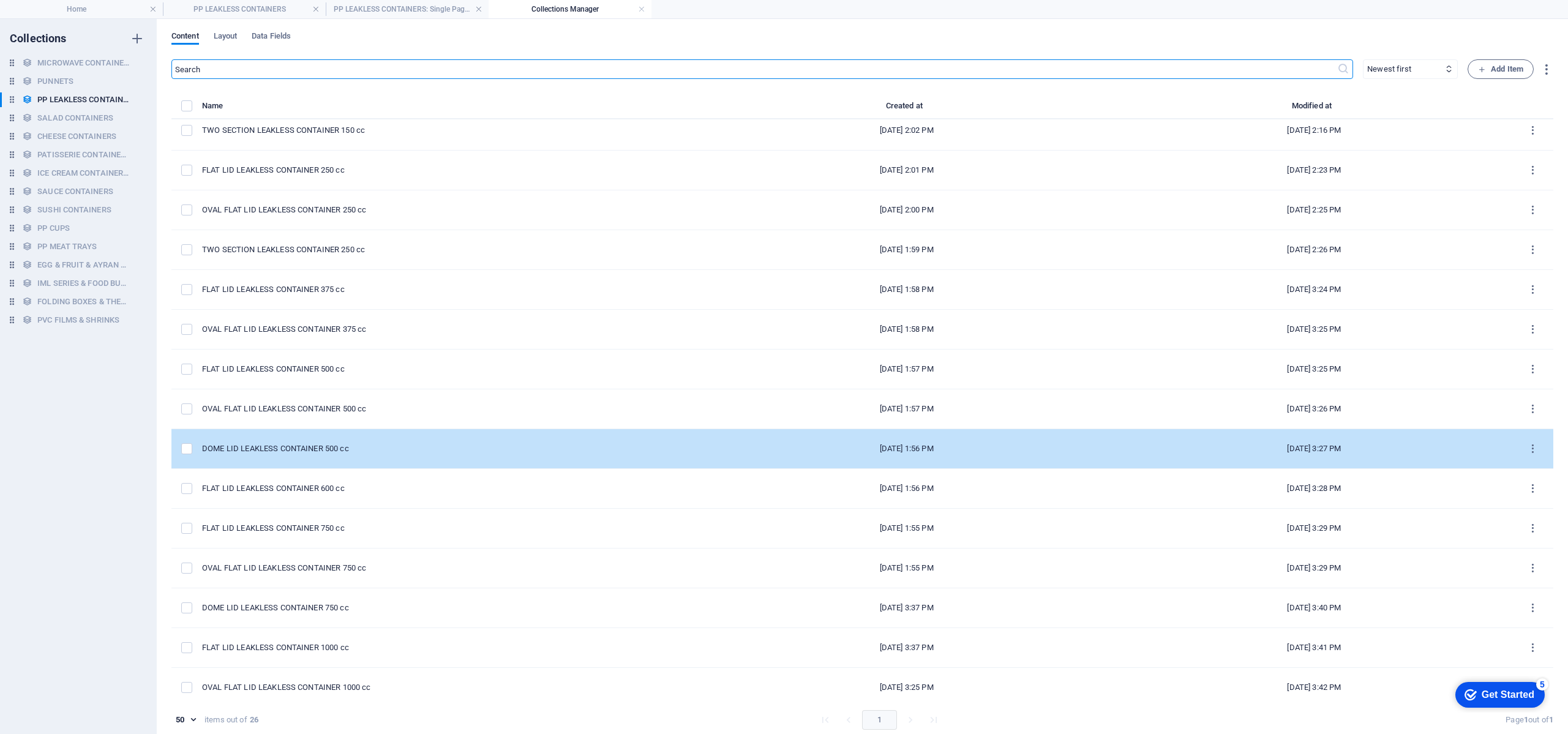
scroll to position [92, 0]
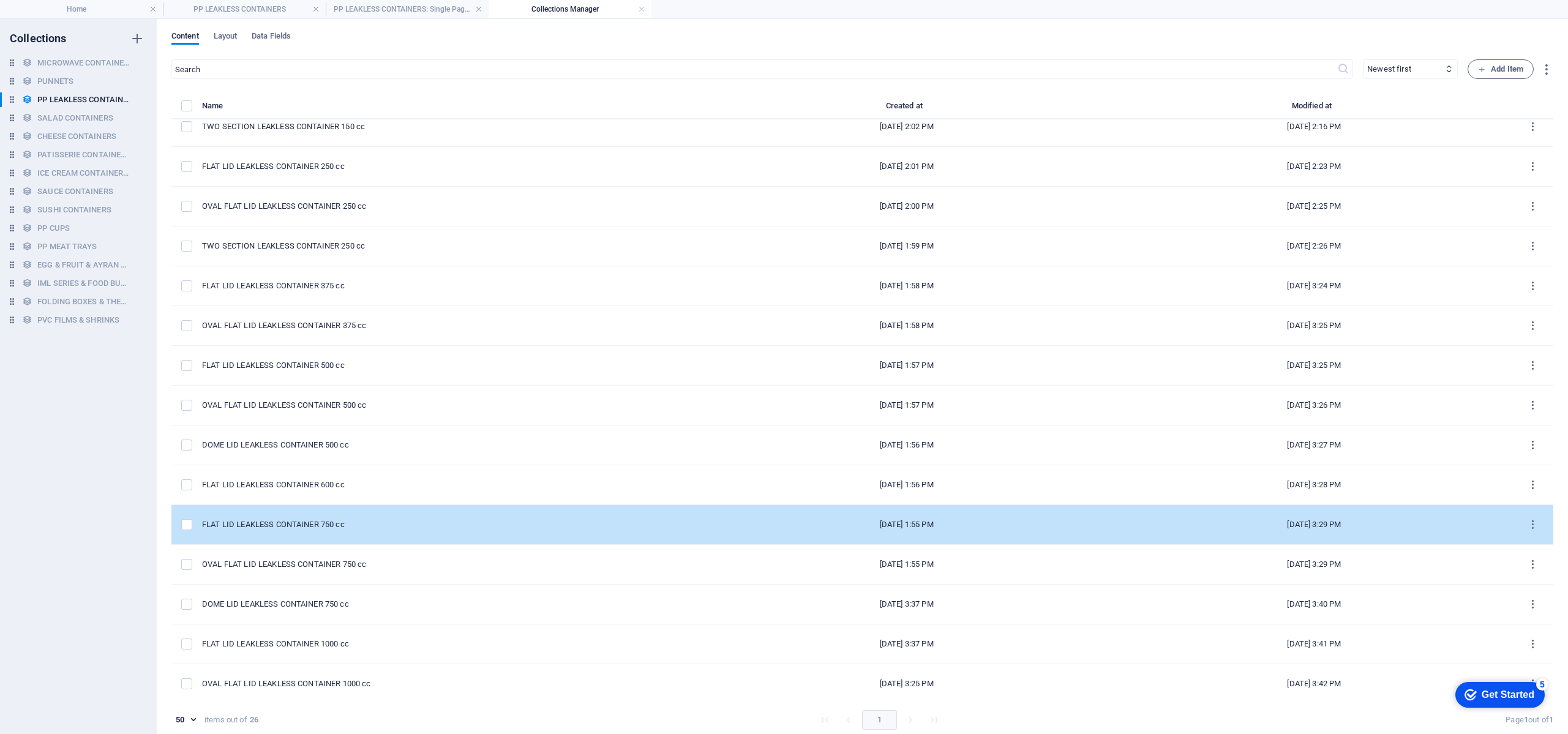
click at [375, 526] on div "FLAT LID LEAKLESS CONTAINER 750 cc" at bounding box center [444, 524] width 485 height 11
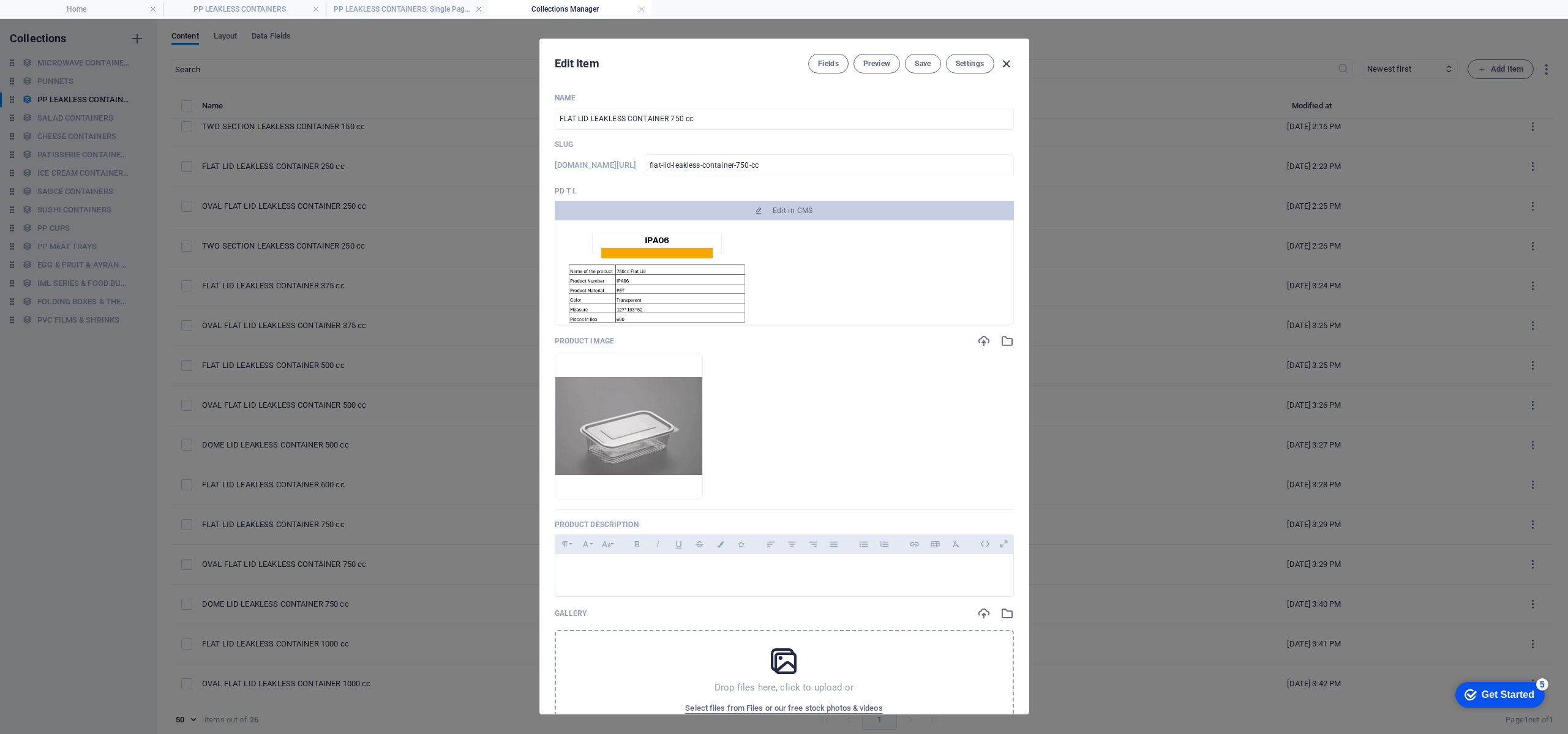
click at [1006, 62] on icon "button" at bounding box center [1006, 63] width 14 height 14
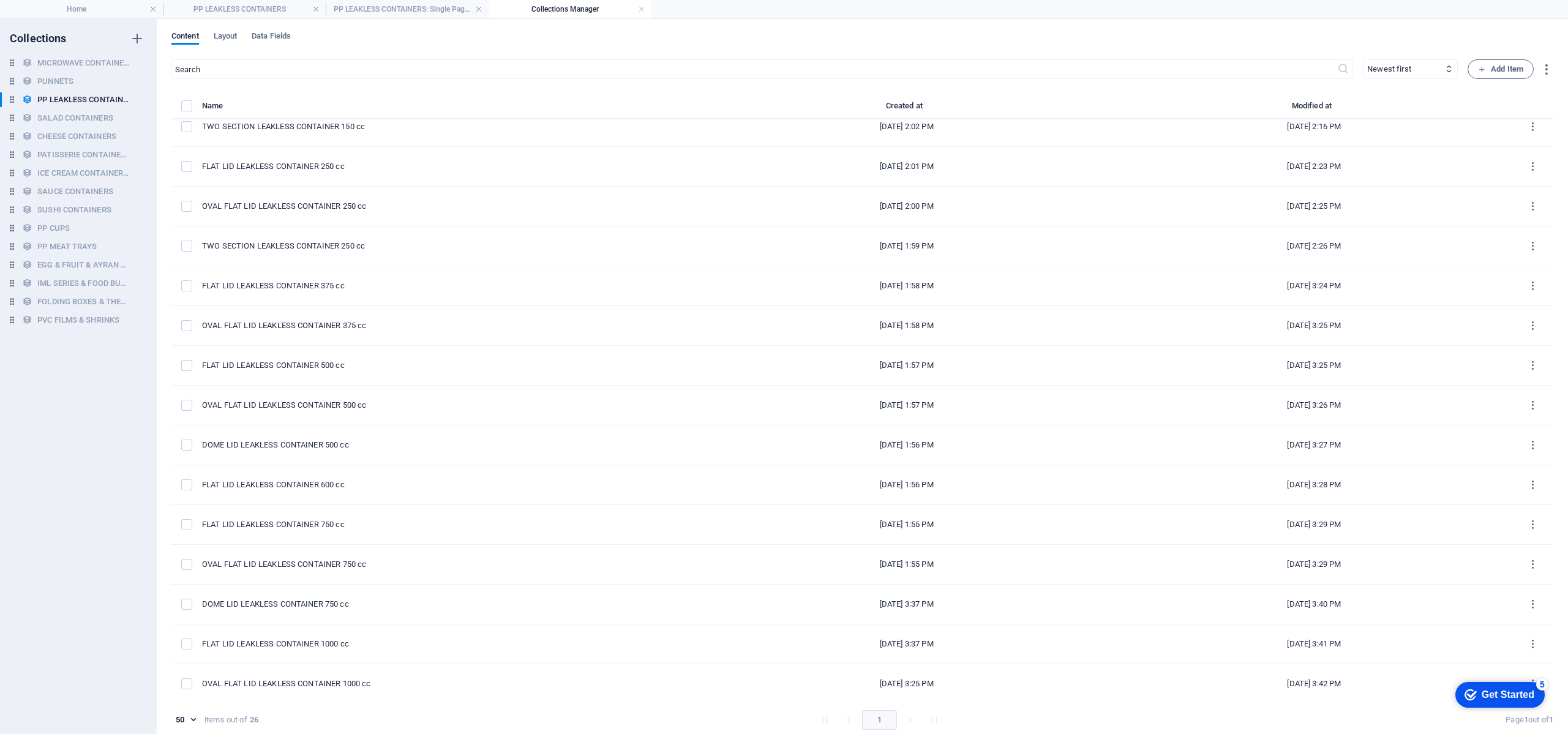
type input "flat-lid-leakless-container-750-cc"
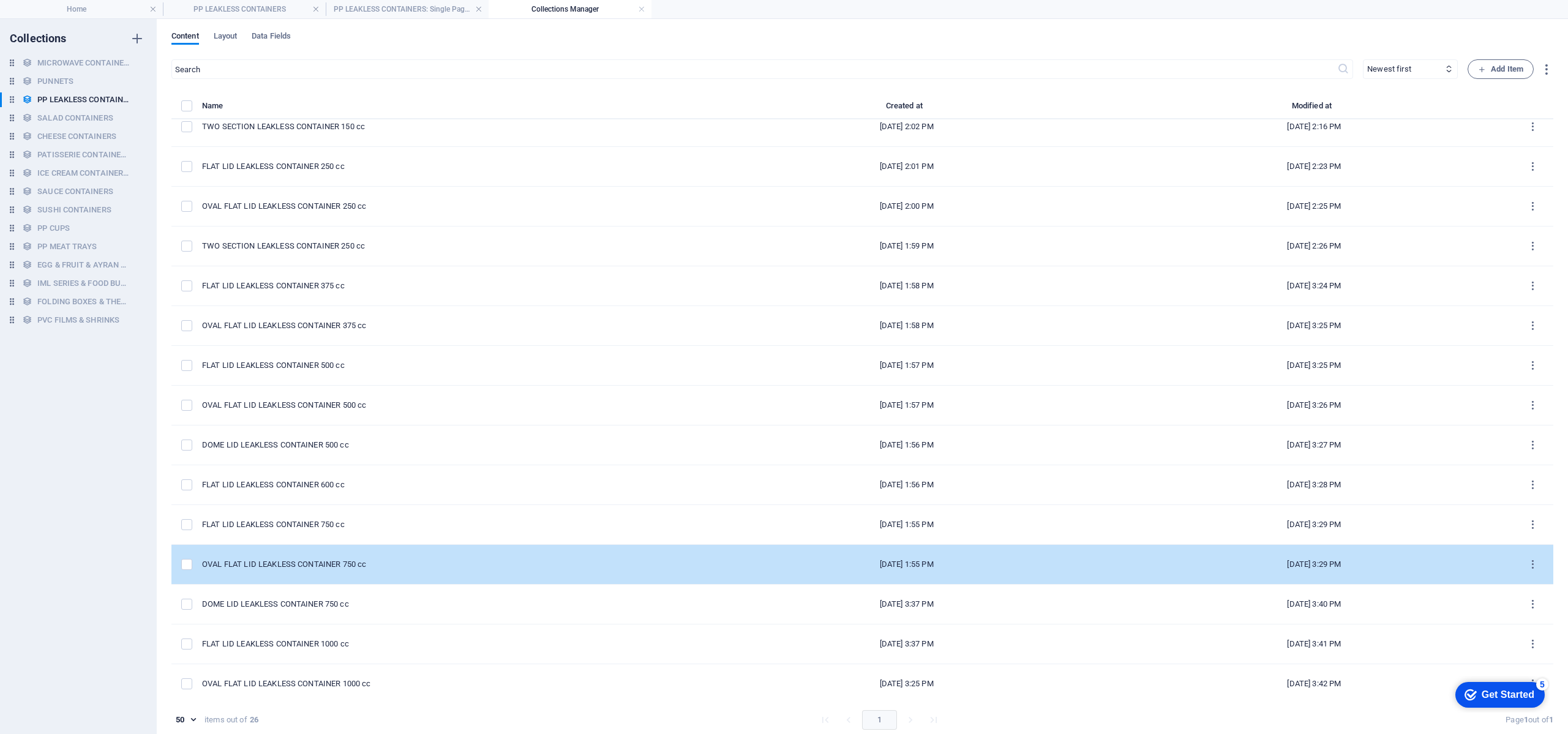
click at [342, 563] on div "OVAL FLAT LID LEAKLESS CONTAINER 750 cc" at bounding box center [444, 565] width 485 height 11
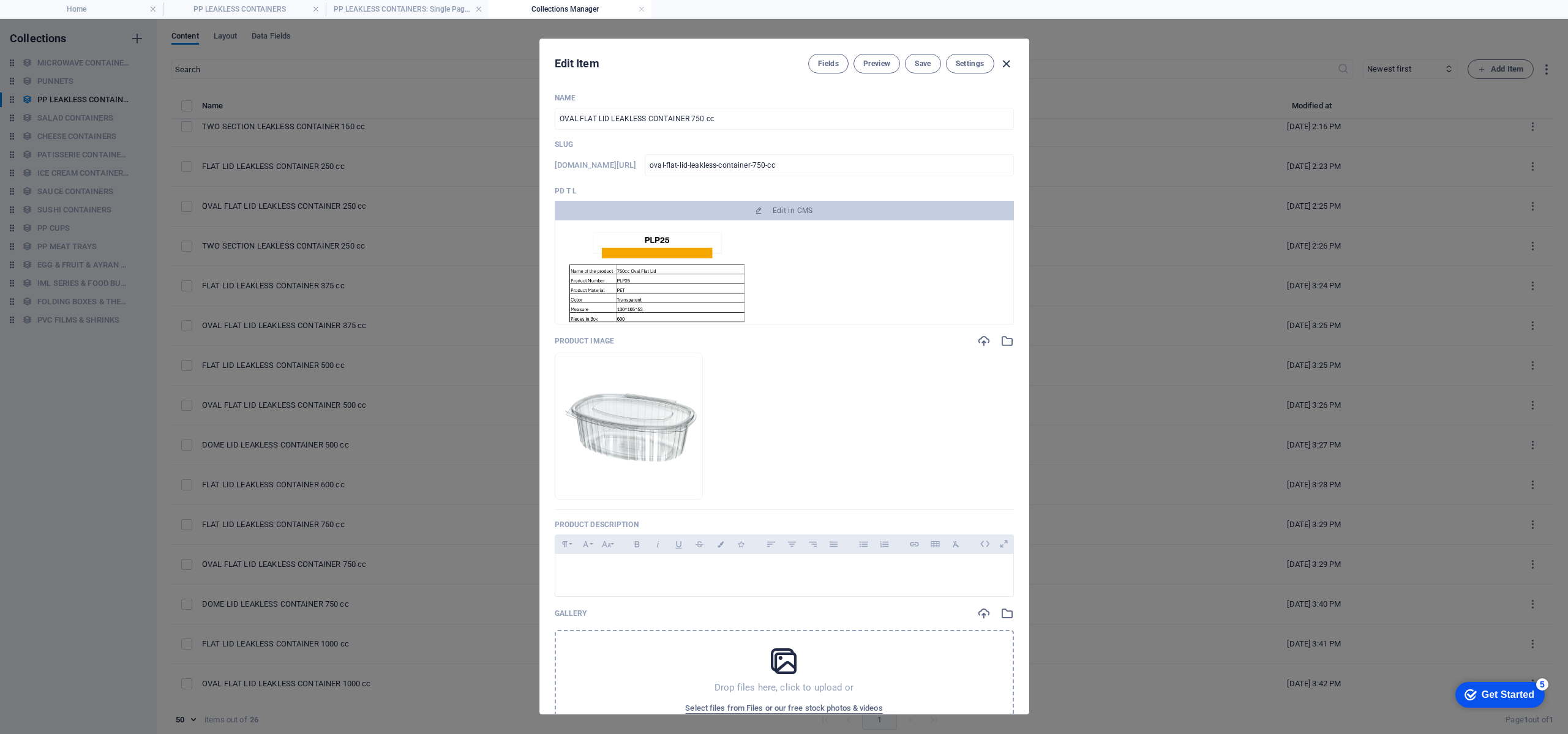
click at [1006, 64] on icon "button" at bounding box center [1006, 63] width 14 height 14
type input "oval-flat-lid-leakless-container-750-cc"
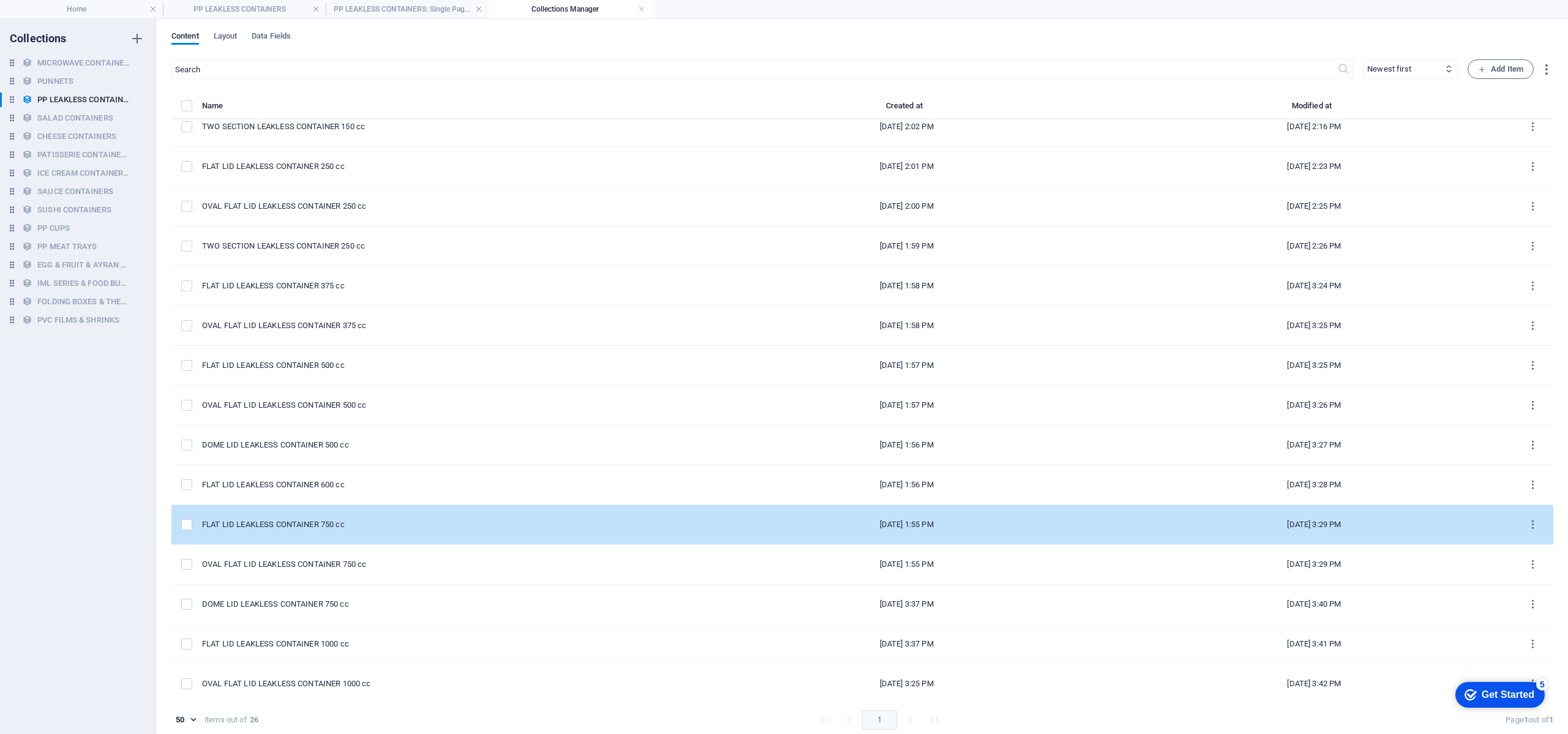
click at [349, 524] on div "FLAT LID LEAKLESS CONTAINER 750 cc" at bounding box center [444, 524] width 485 height 11
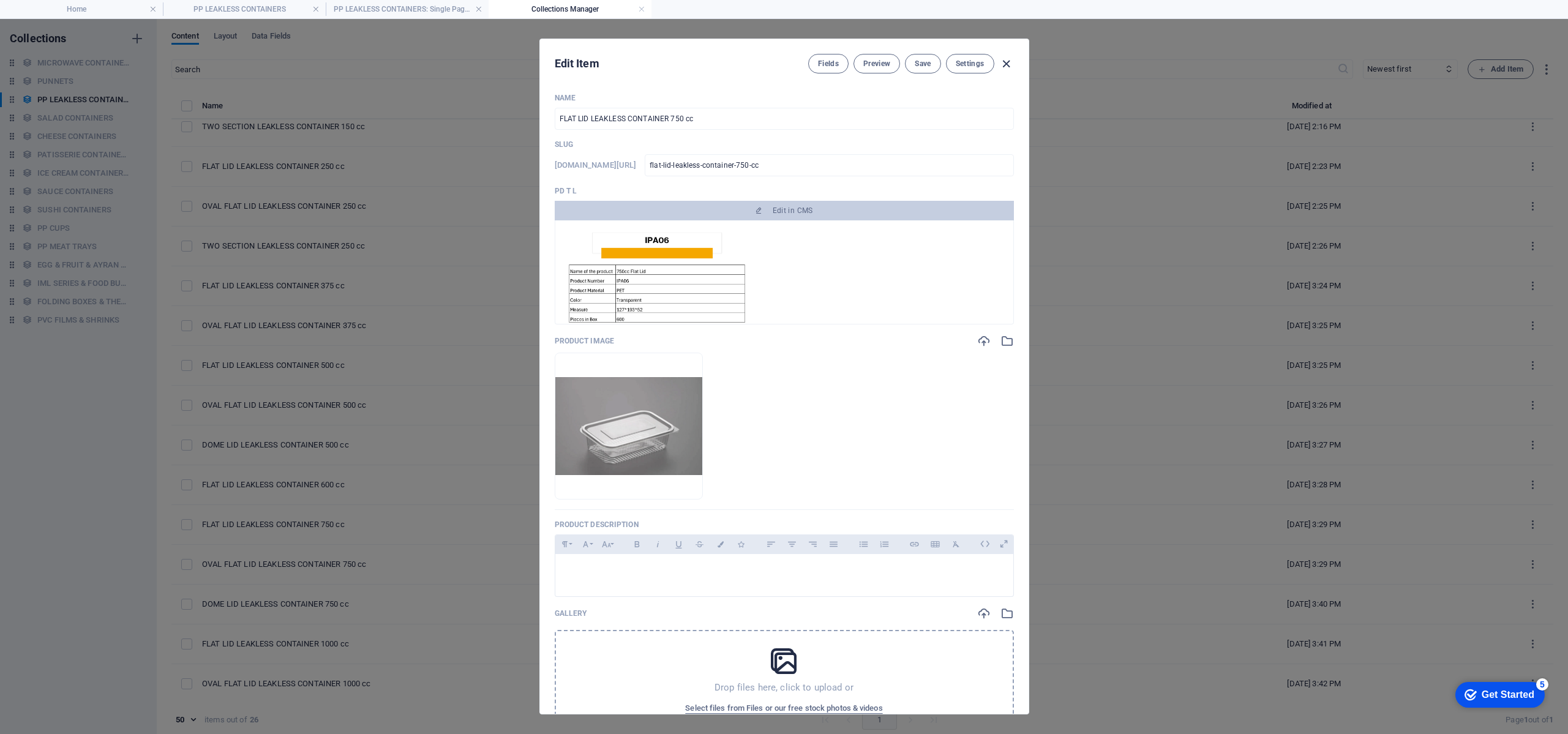
click at [1005, 60] on icon "button" at bounding box center [1006, 63] width 14 height 14
type input "flat-lid-leakless-container-750-cc"
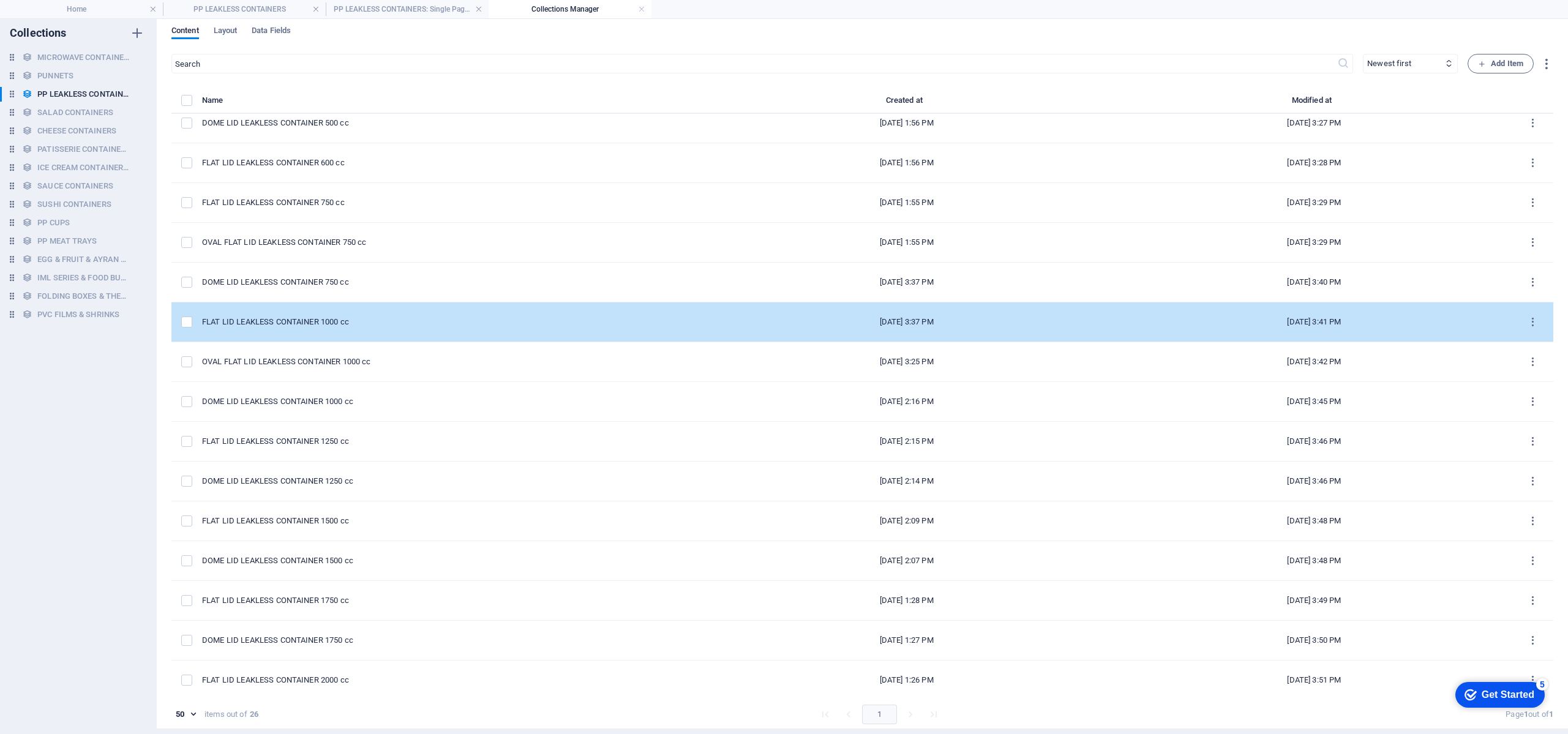
scroll to position [178, 0]
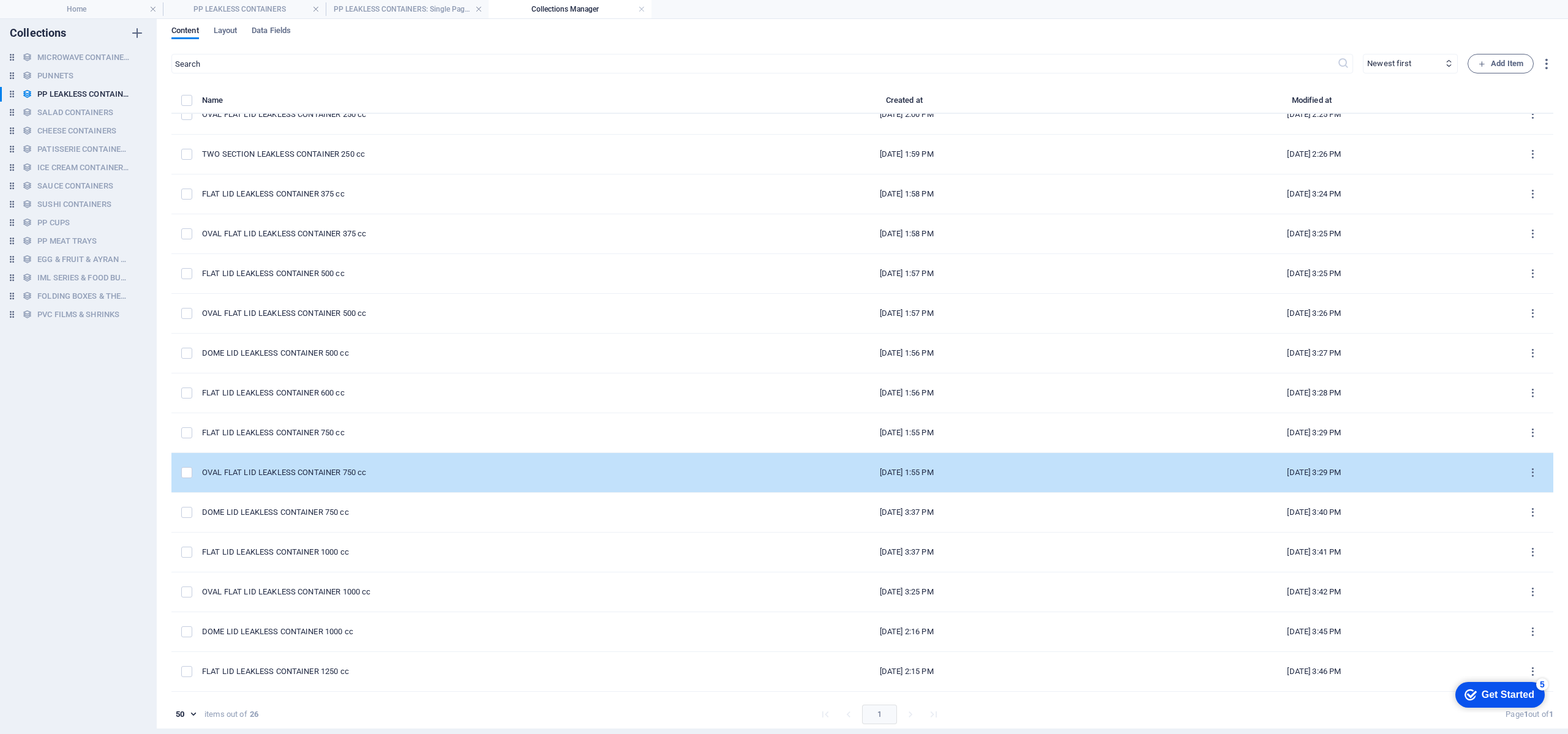
click at [390, 477] on div "OVAL FLAT LID LEAKLESS CONTAINER 750 cc" at bounding box center [444, 473] width 485 height 11
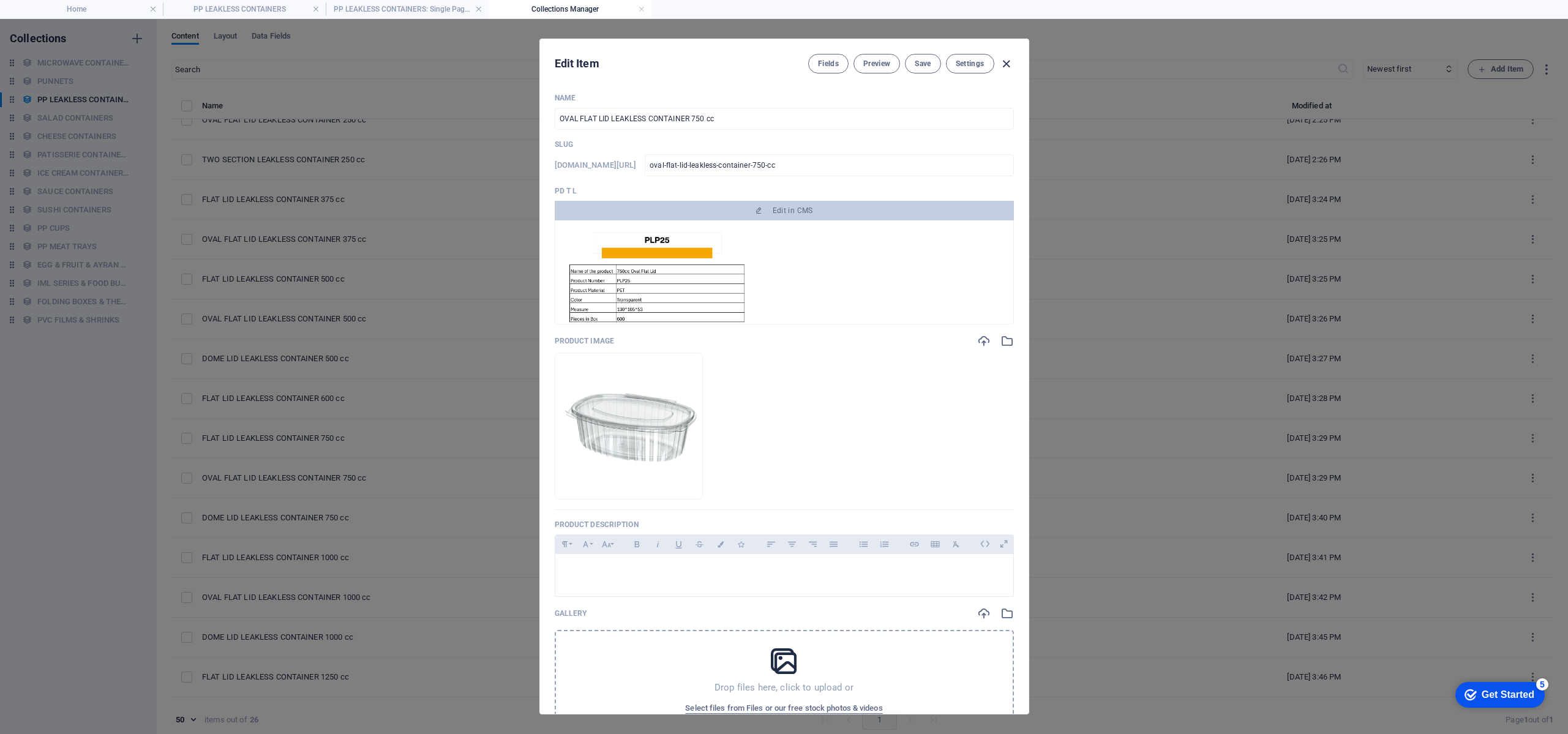
click at [1004, 64] on icon "button" at bounding box center [1006, 63] width 14 height 14
type input "oval-flat-lid-leakless-container-750-cc"
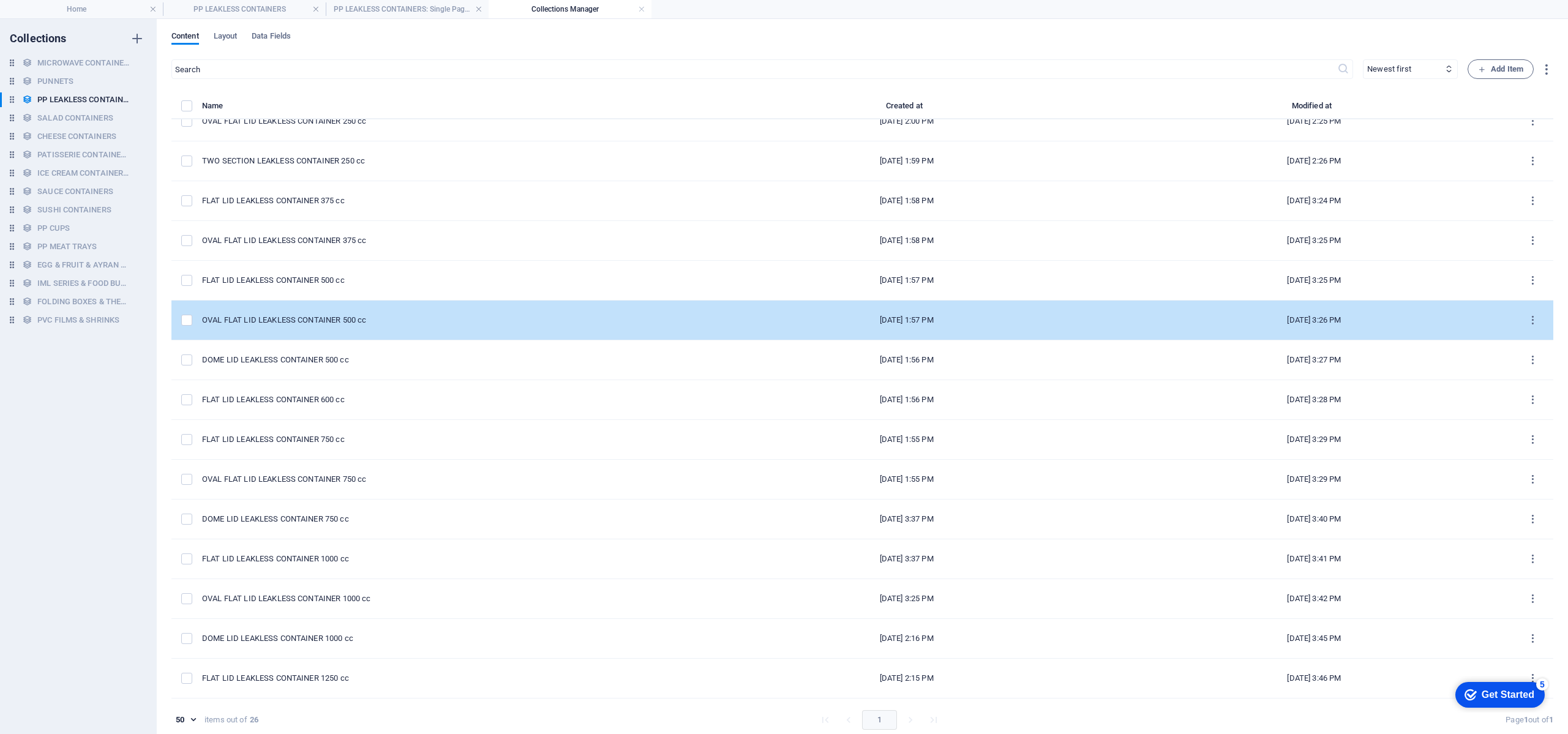
scroll to position [184, 0]
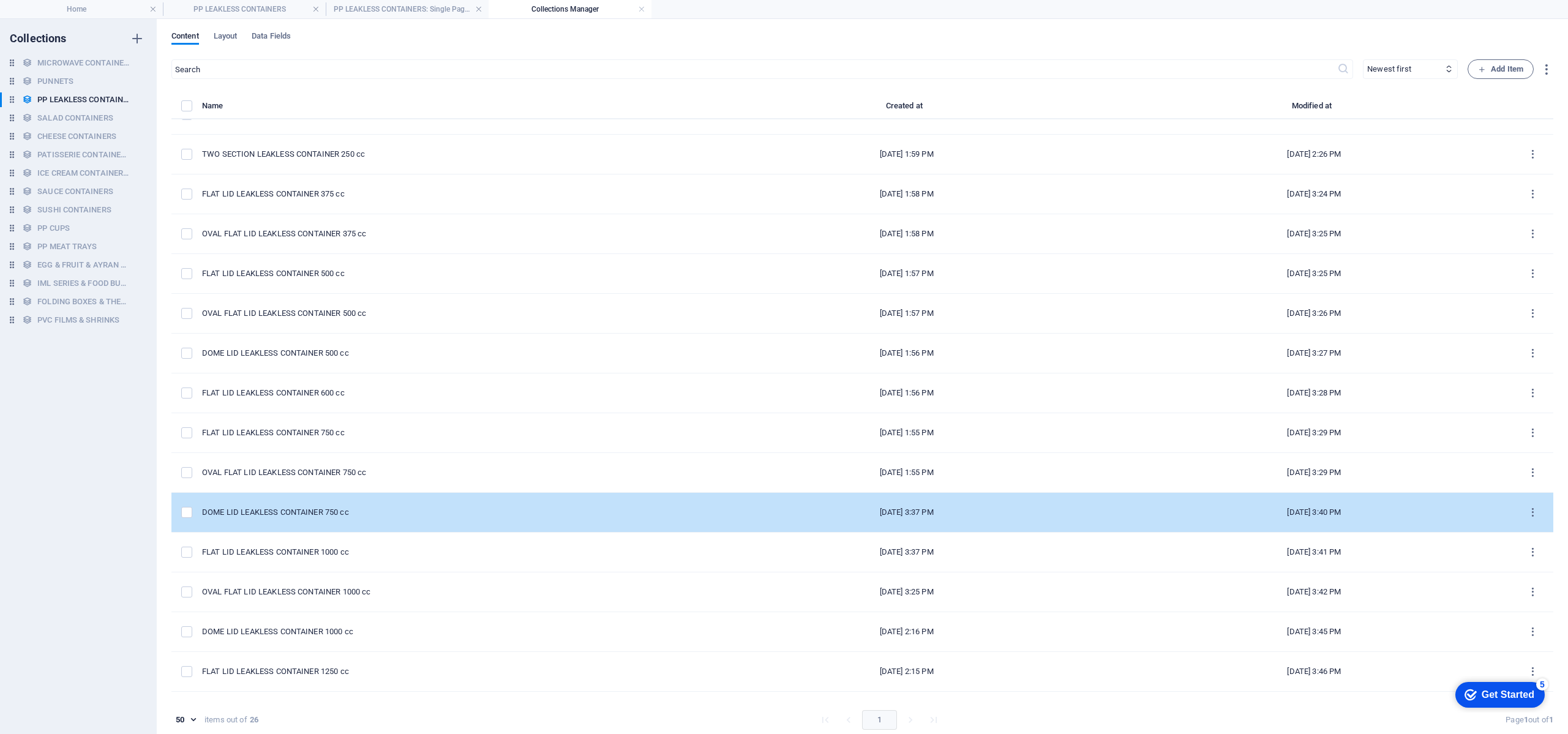
click at [365, 513] on div "DOME LID LEAKLESS CONTAINER 750 cc" at bounding box center [444, 512] width 485 height 11
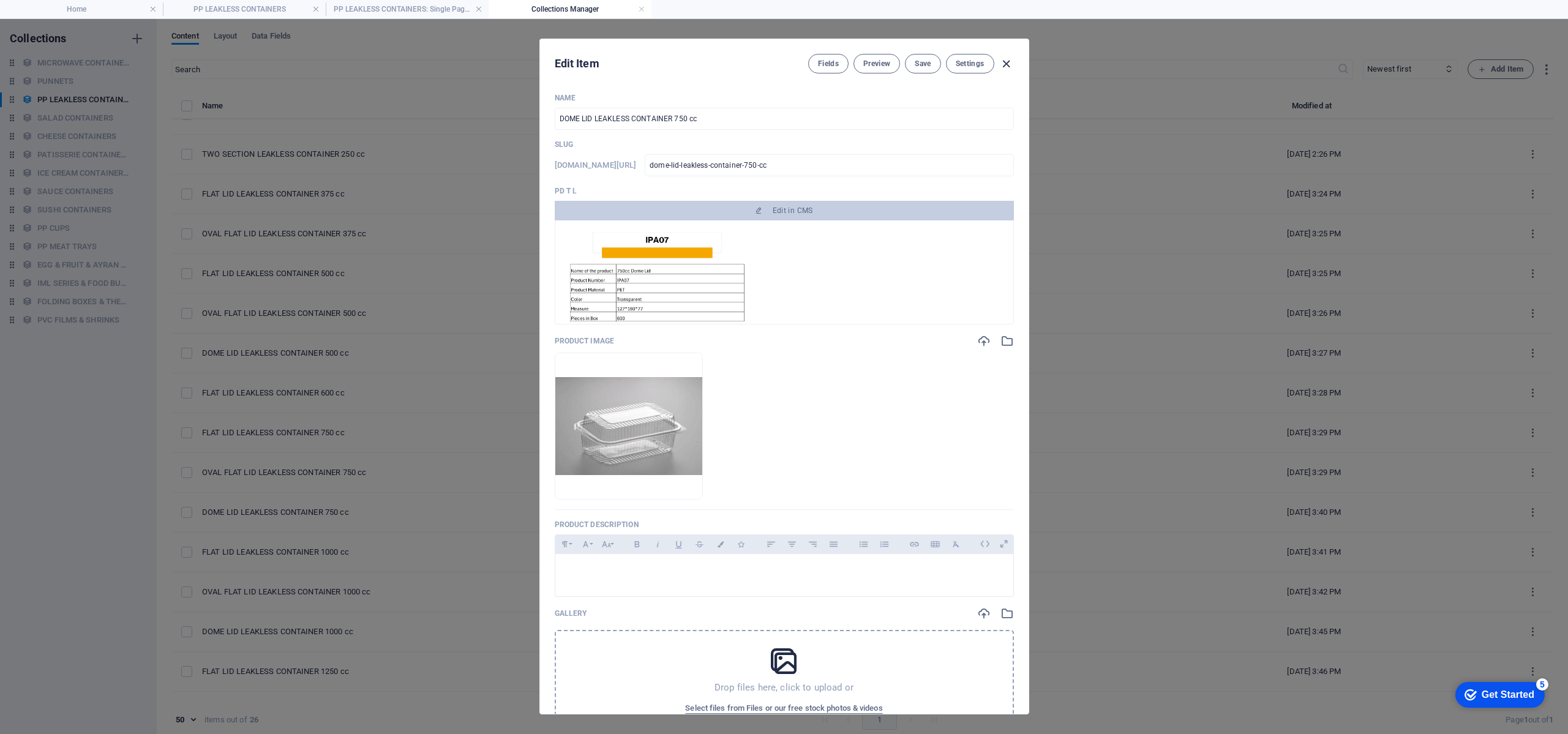
click at [1006, 68] on icon "button" at bounding box center [1006, 63] width 14 height 14
type input "dome-lid-leakless-container-750-cc"
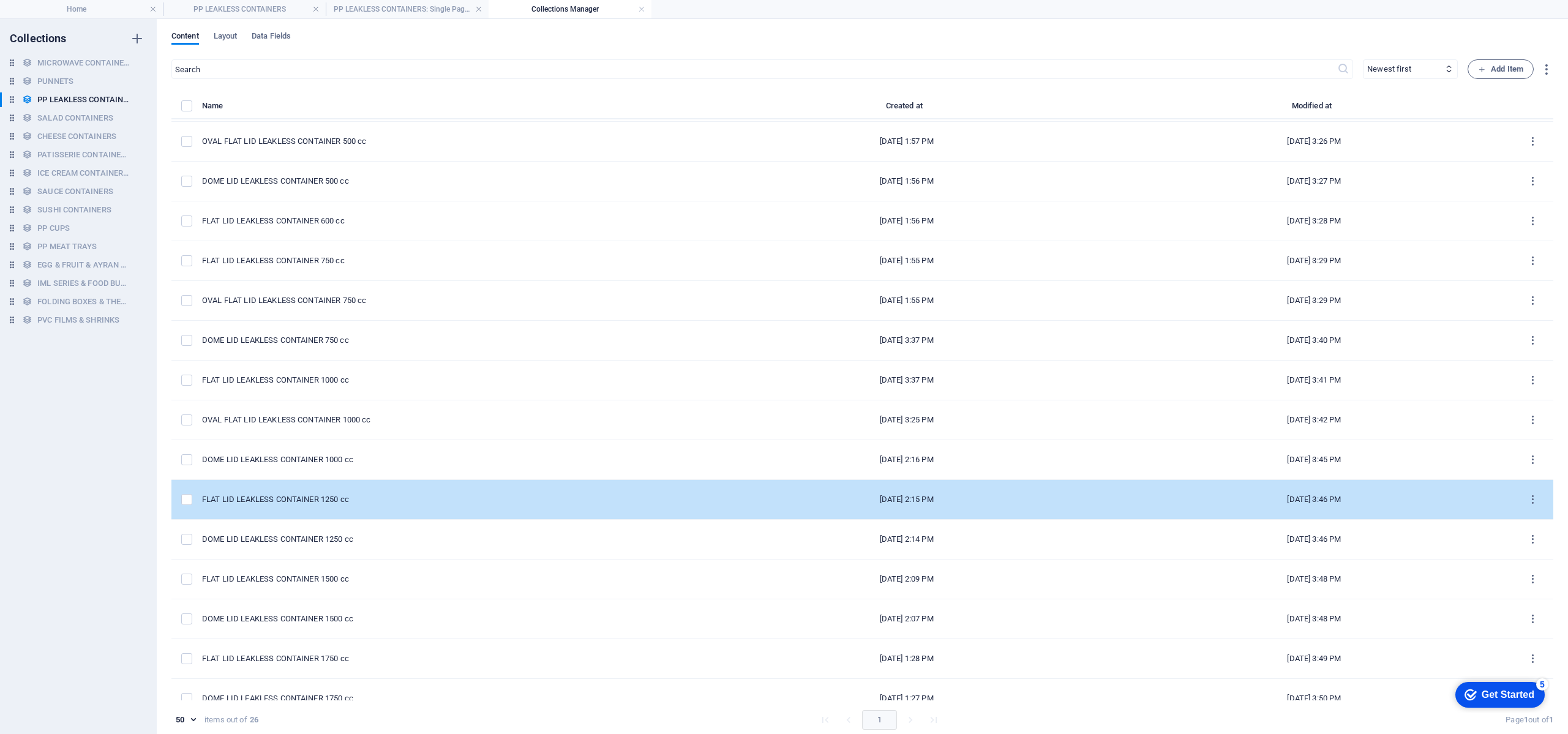
scroll to position [367, 0]
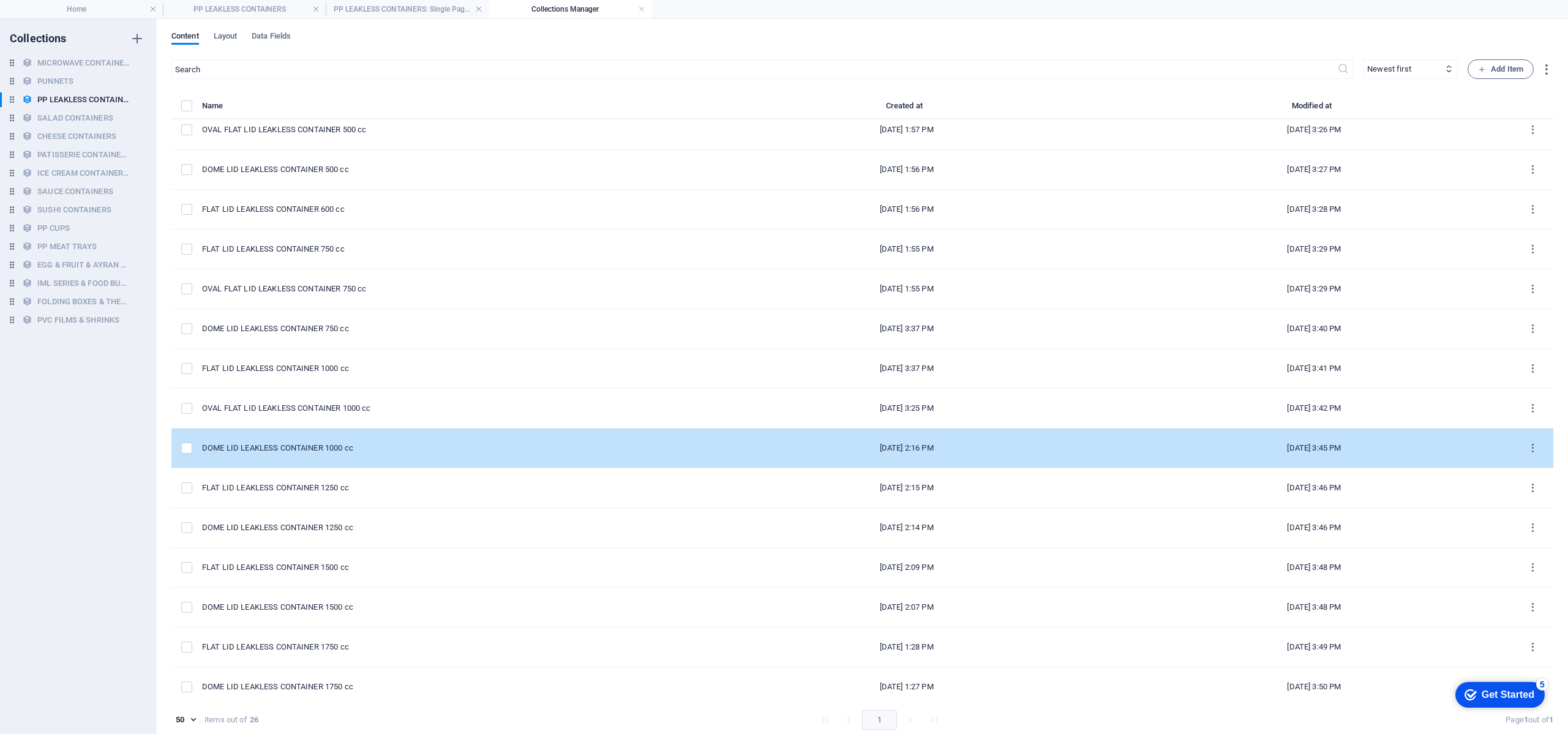
click at [360, 450] on div "DOME LID LEAKLESS CONTAINER 1000 cc" at bounding box center [444, 448] width 485 height 11
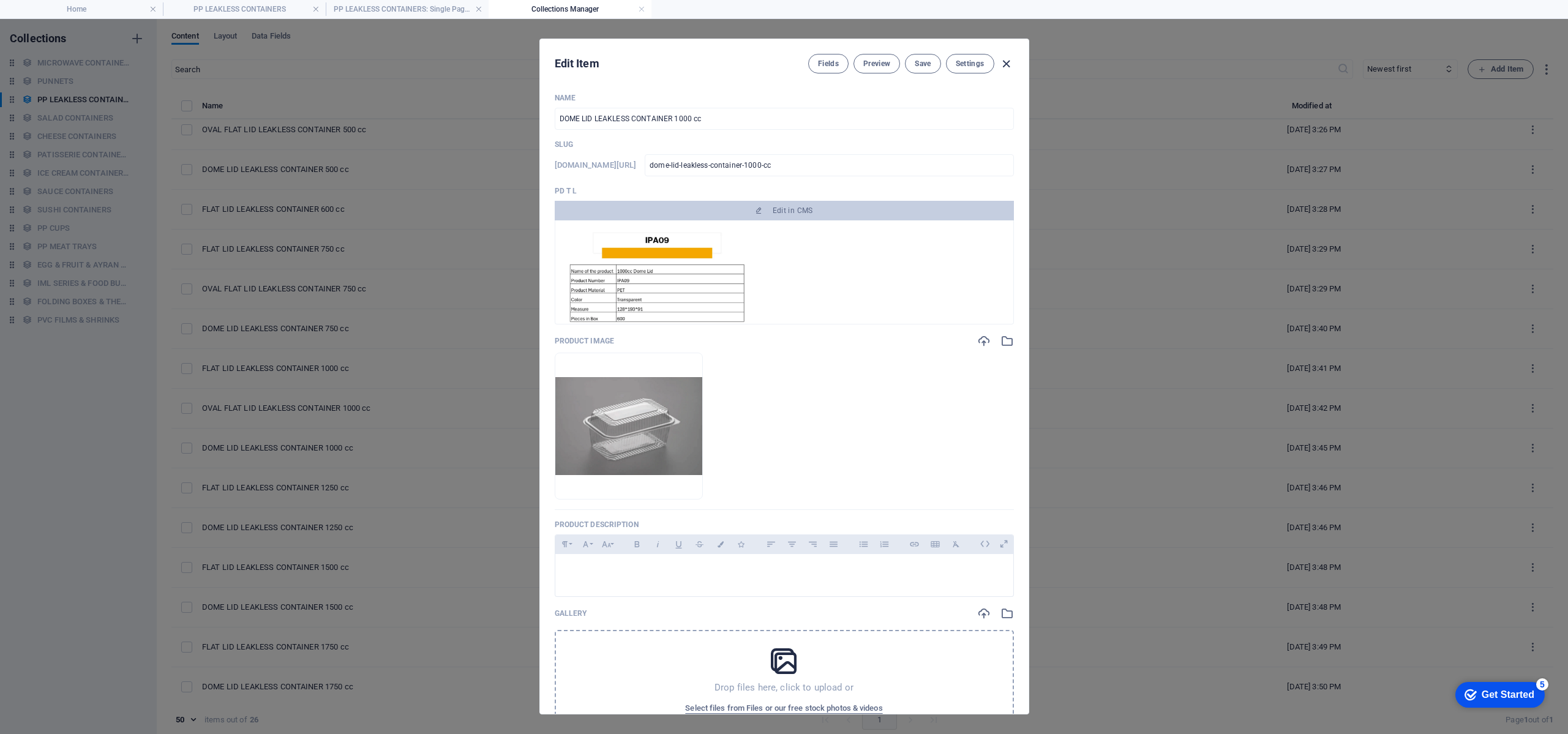
click at [1000, 67] on icon "button" at bounding box center [1006, 63] width 14 height 14
type input "dome-lid-leakless-container-1000-cc"
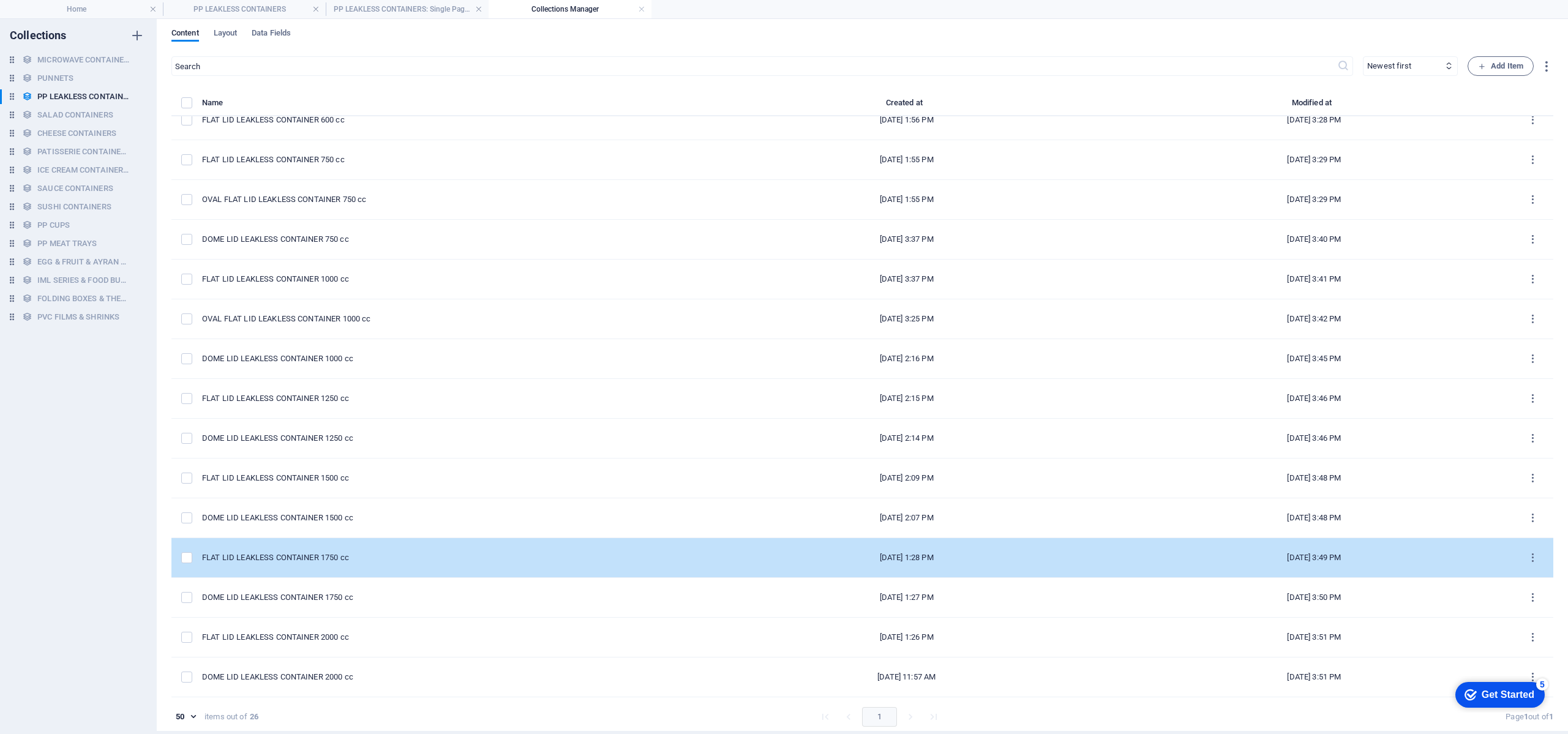
scroll to position [5, 0]
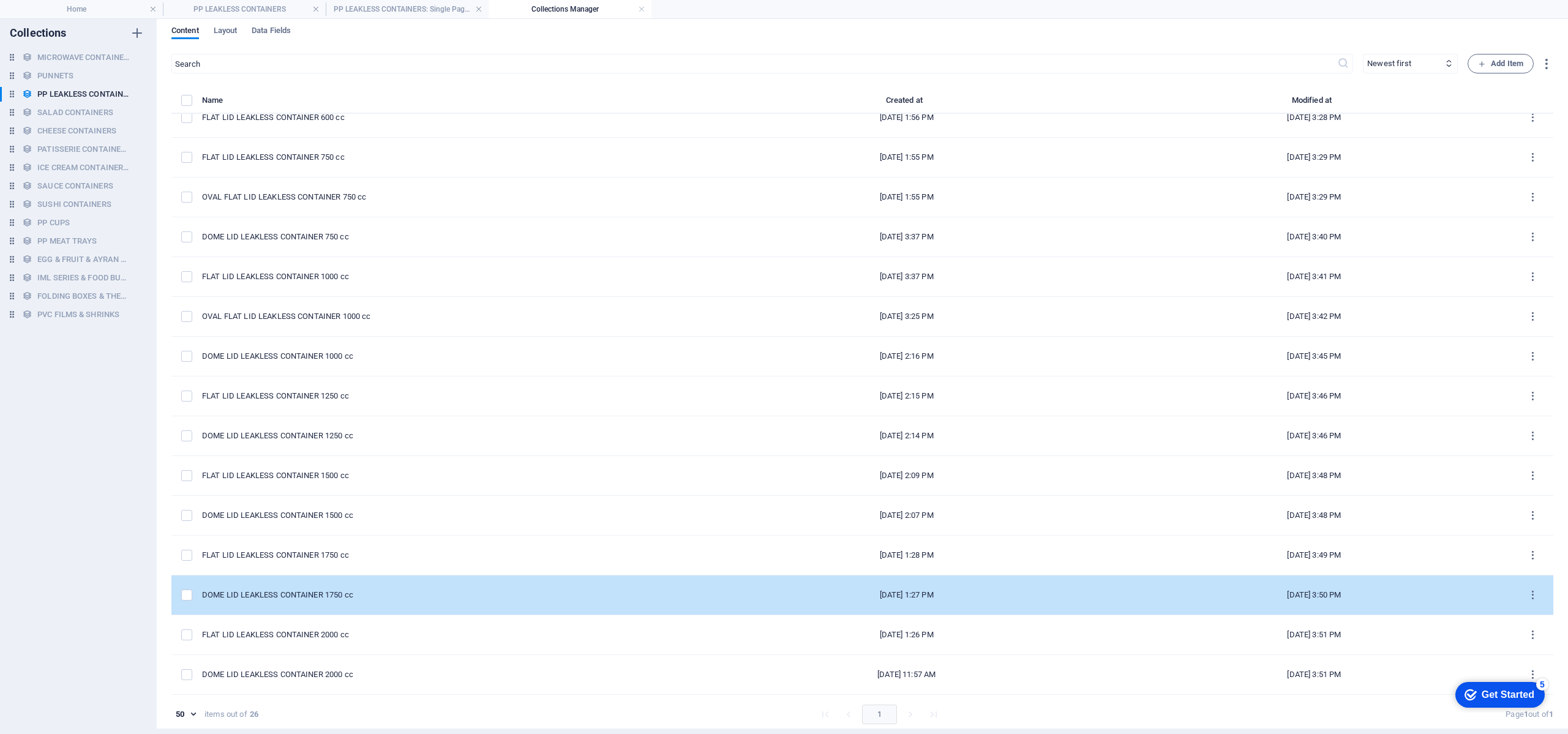
click at [332, 590] on div "DOME LID LEAKLESS CONTAINER 1750 cc" at bounding box center [444, 595] width 485 height 11
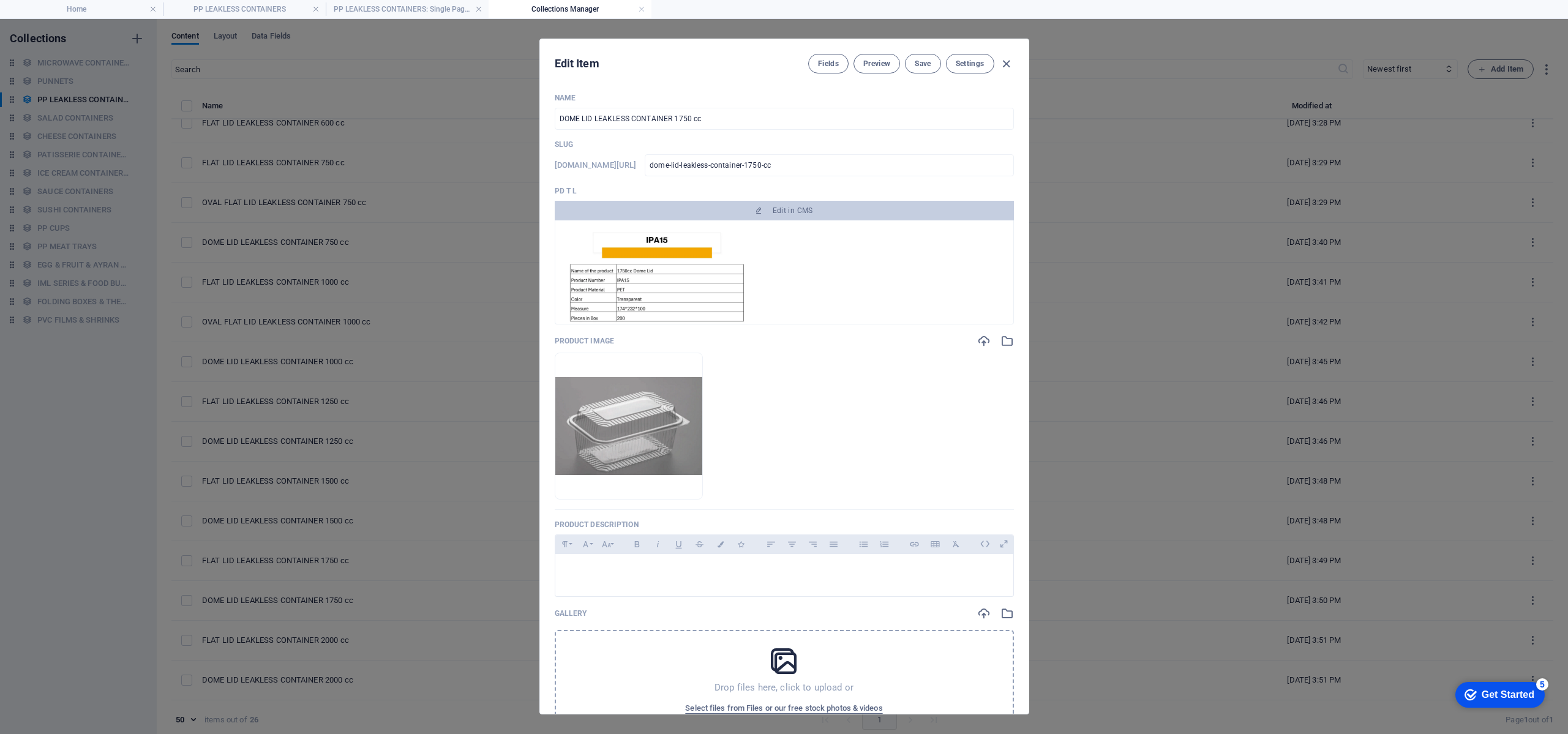
drag, startPoint x: 1003, startPoint y: 62, endPoint x: 974, endPoint y: 104, distance: 51.0
click at [1004, 62] on icon "button" at bounding box center [1006, 63] width 14 height 14
type input "dome-lid-leakless-container-1750-cc"
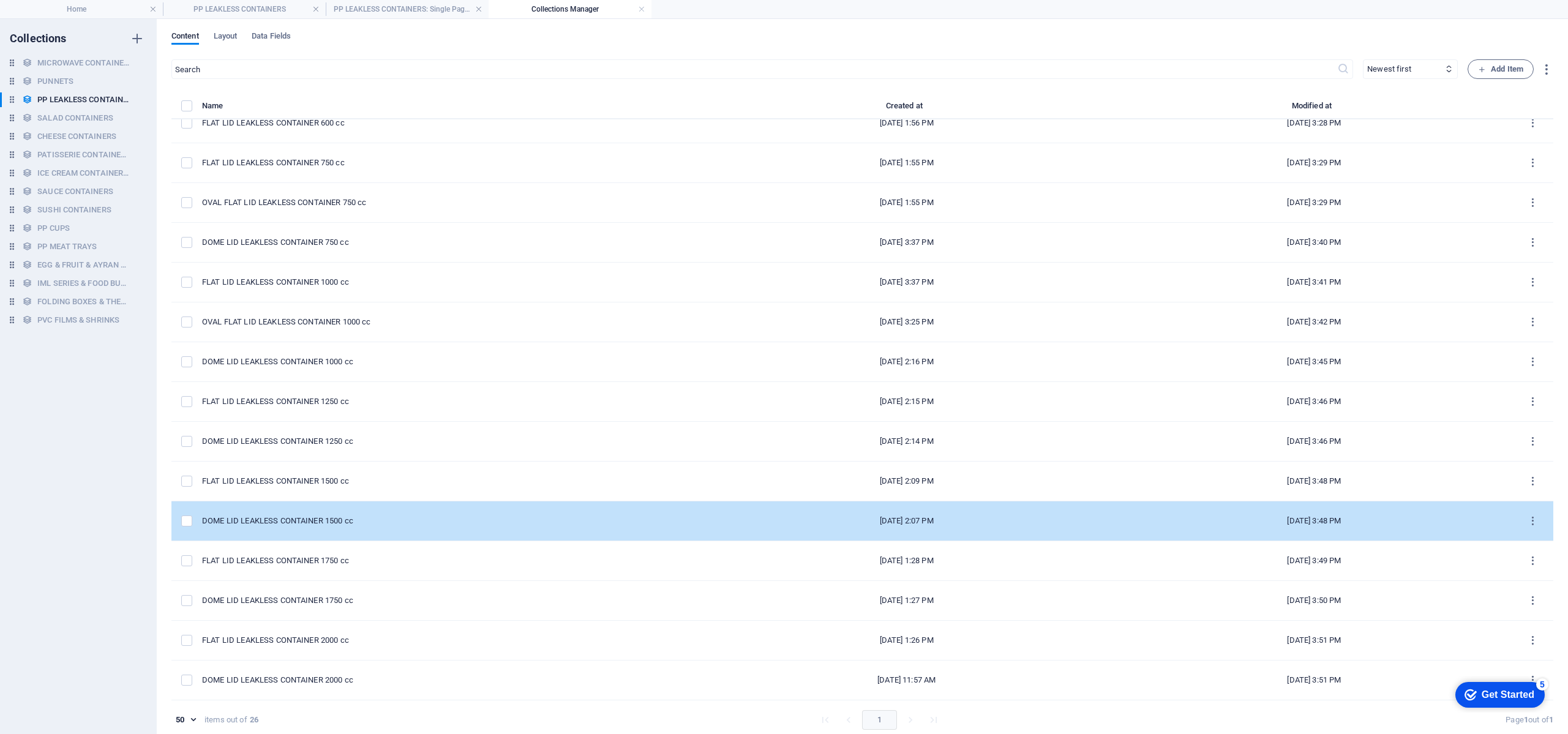
click at [339, 516] on div "DOME LID LEAKLESS CONTAINER 1500 cc" at bounding box center [444, 521] width 485 height 11
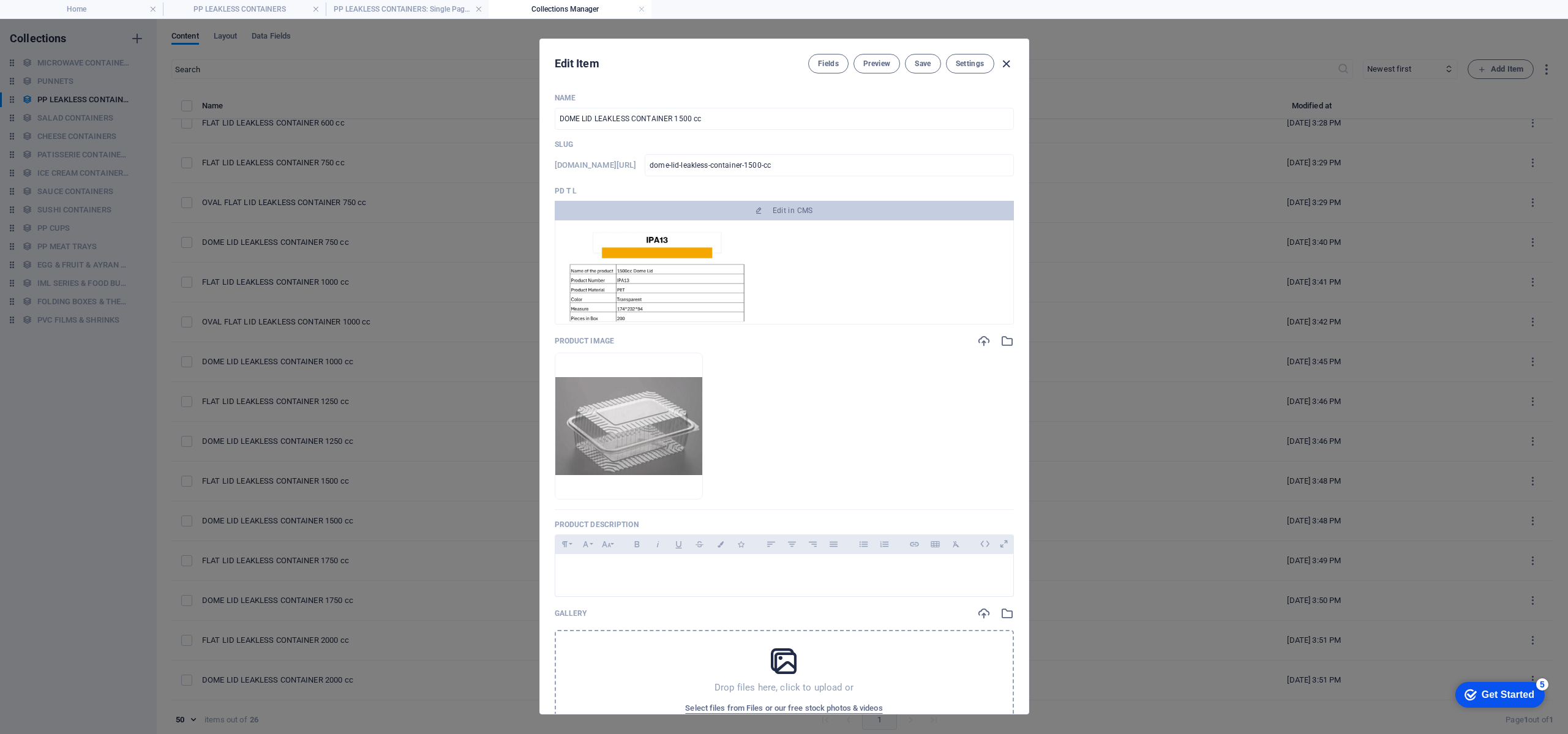
click at [1004, 63] on icon "button" at bounding box center [1006, 63] width 14 height 14
type input "dome-lid-leakless-container-1500-cc"
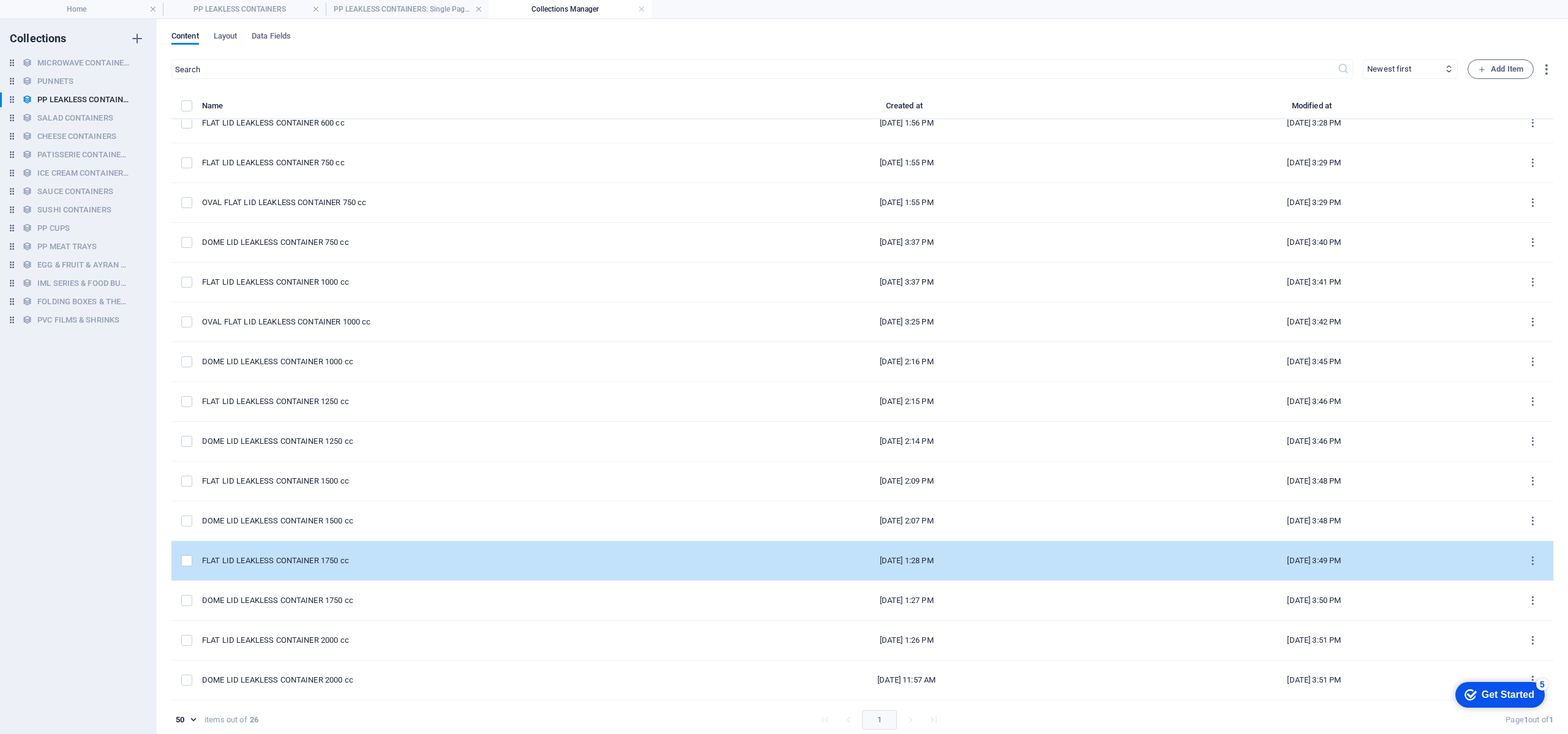
click at [348, 563] on div "FLAT LID LEAKLESS CONTAINER 1750 cc" at bounding box center [444, 561] width 485 height 11
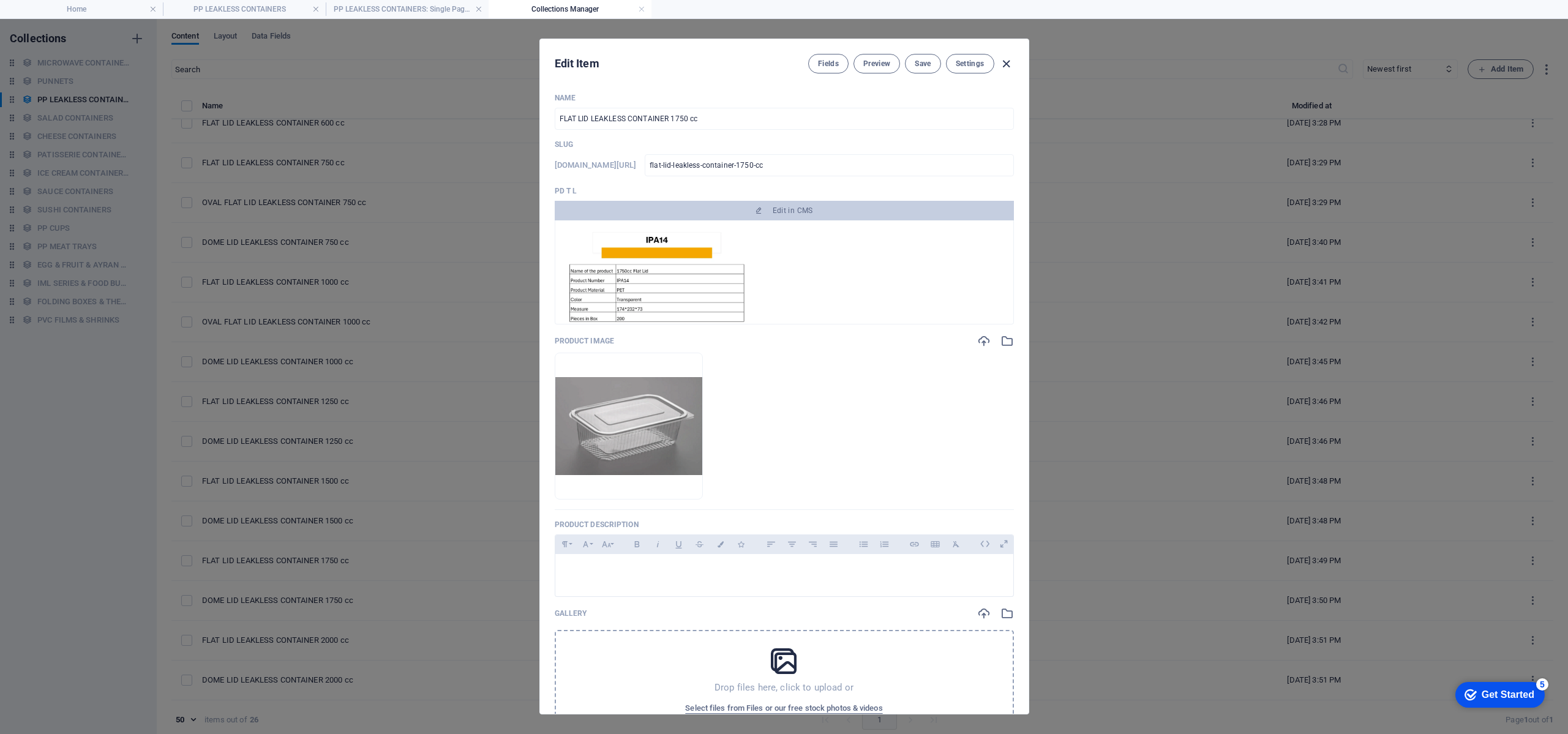
click at [1009, 65] on icon "button" at bounding box center [1006, 63] width 14 height 14
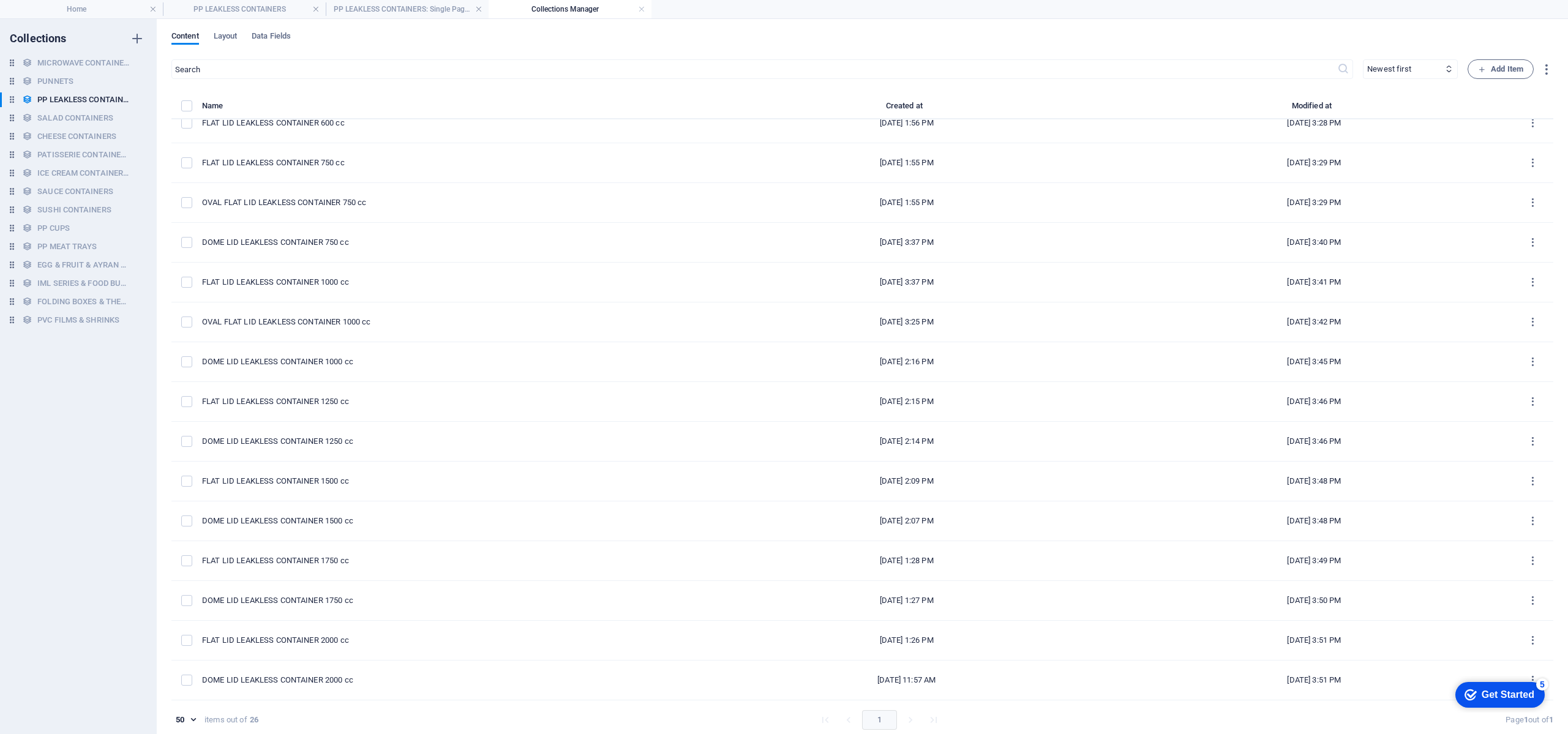
type input "flat-lid-leakless-container-1750-cc"
click at [94, 13] on h4 "Home" at bounding box center [81, 9] width 163 height 13
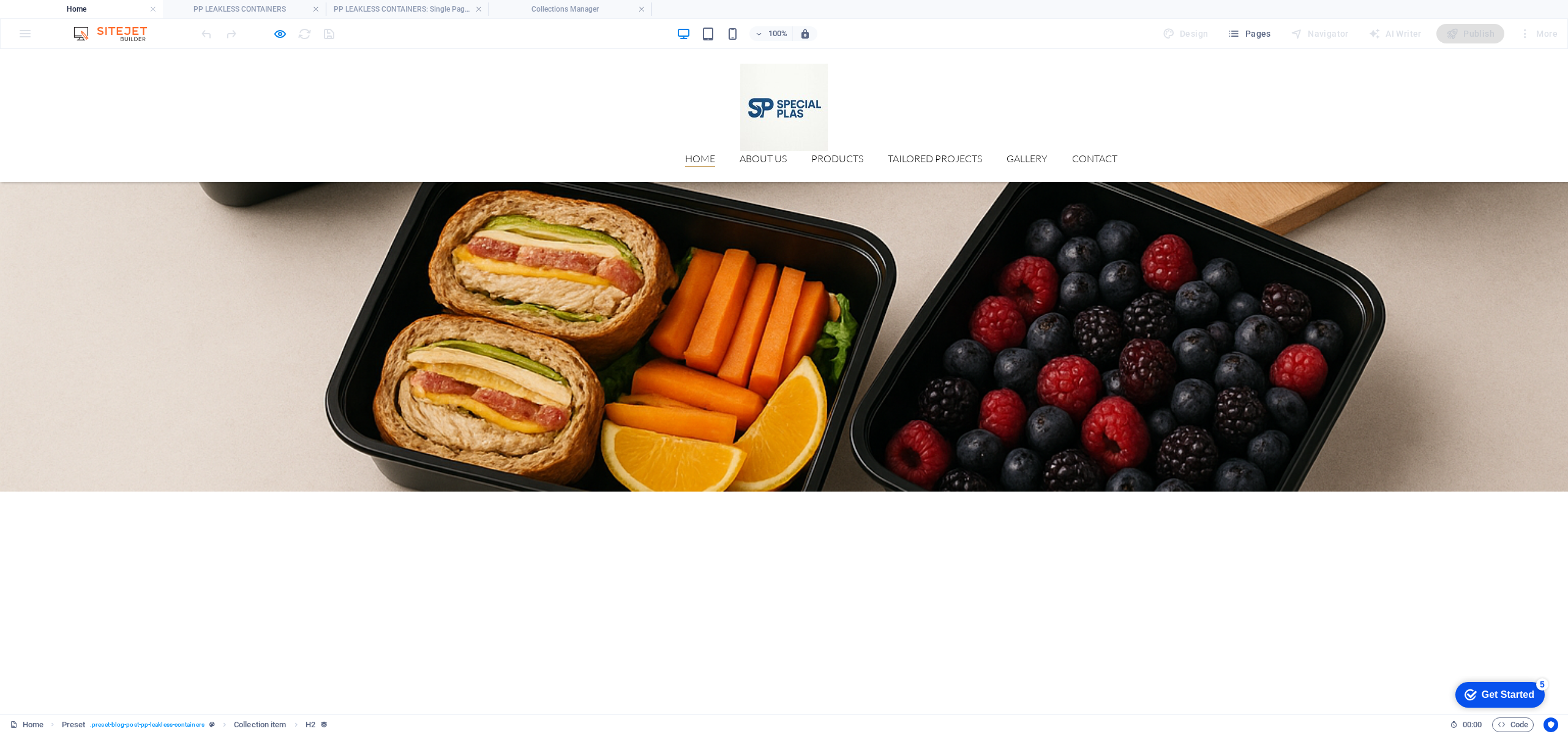
scroll to position [2424, 0]
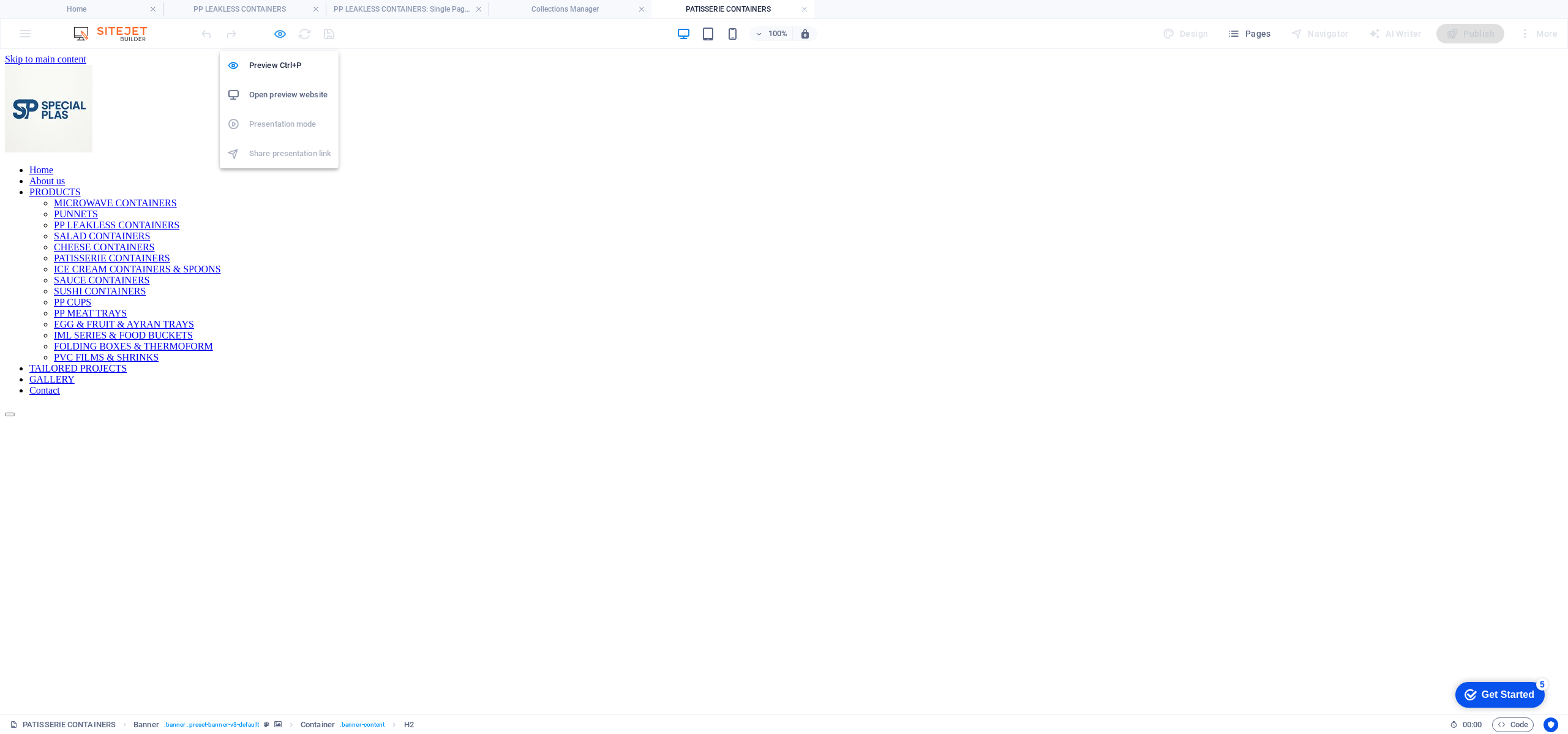
scroll to position [0, 0]
click at [282, 32] on icon "button" at bounding box center [280, 34] width 14 height 14
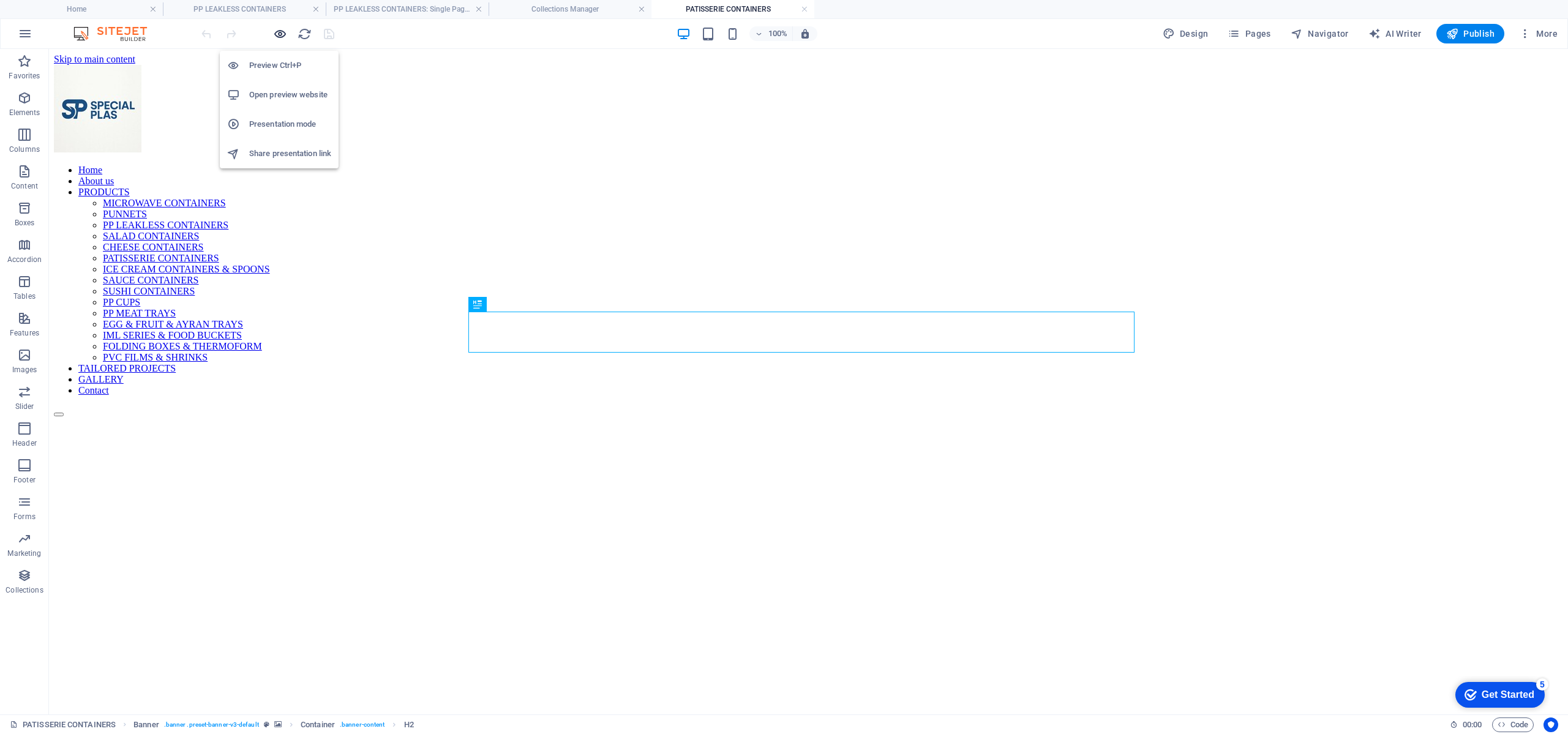
click at [283, 32] on icon "button" at bounding box center [280, 34] width 14 height 14
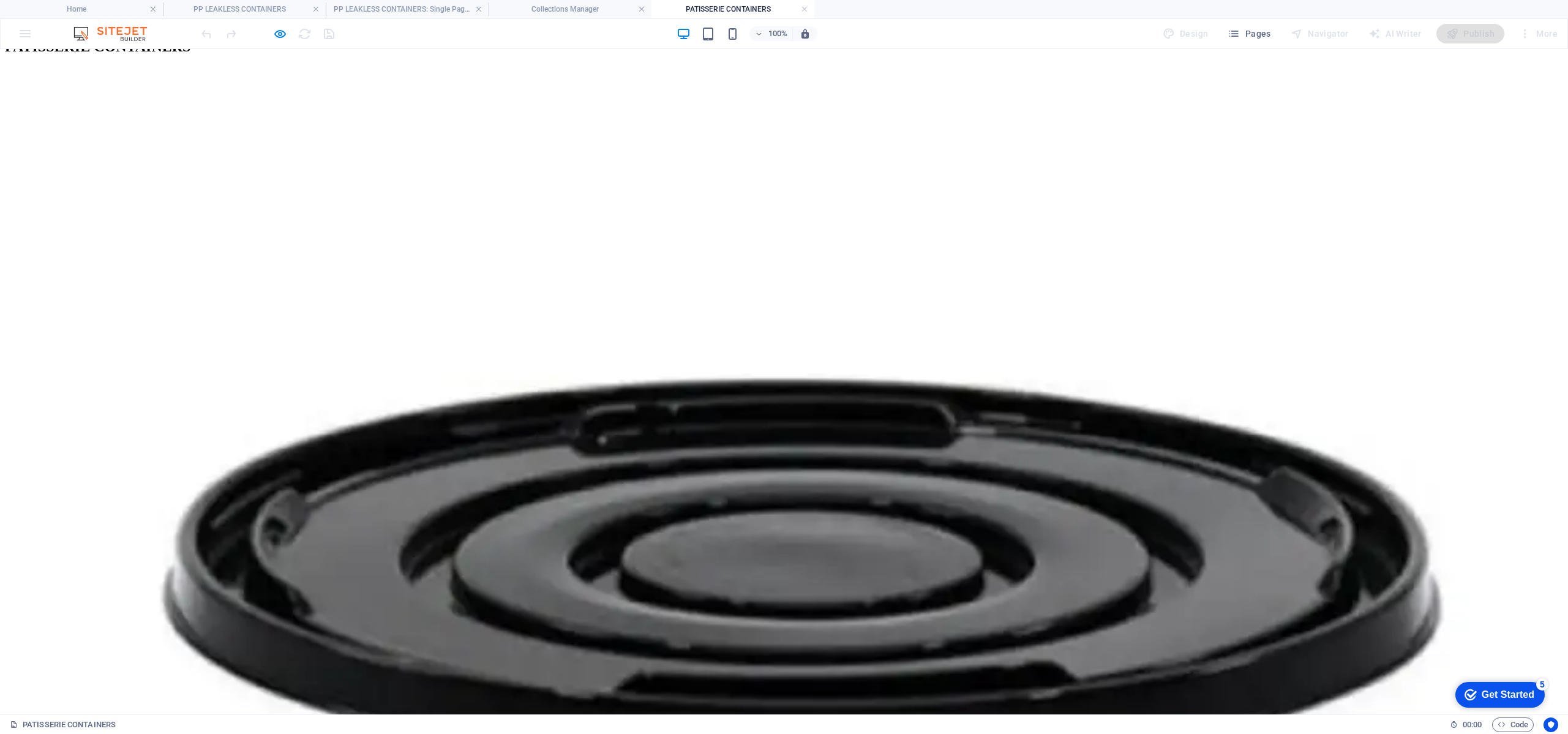
scroll to position [735, 0]
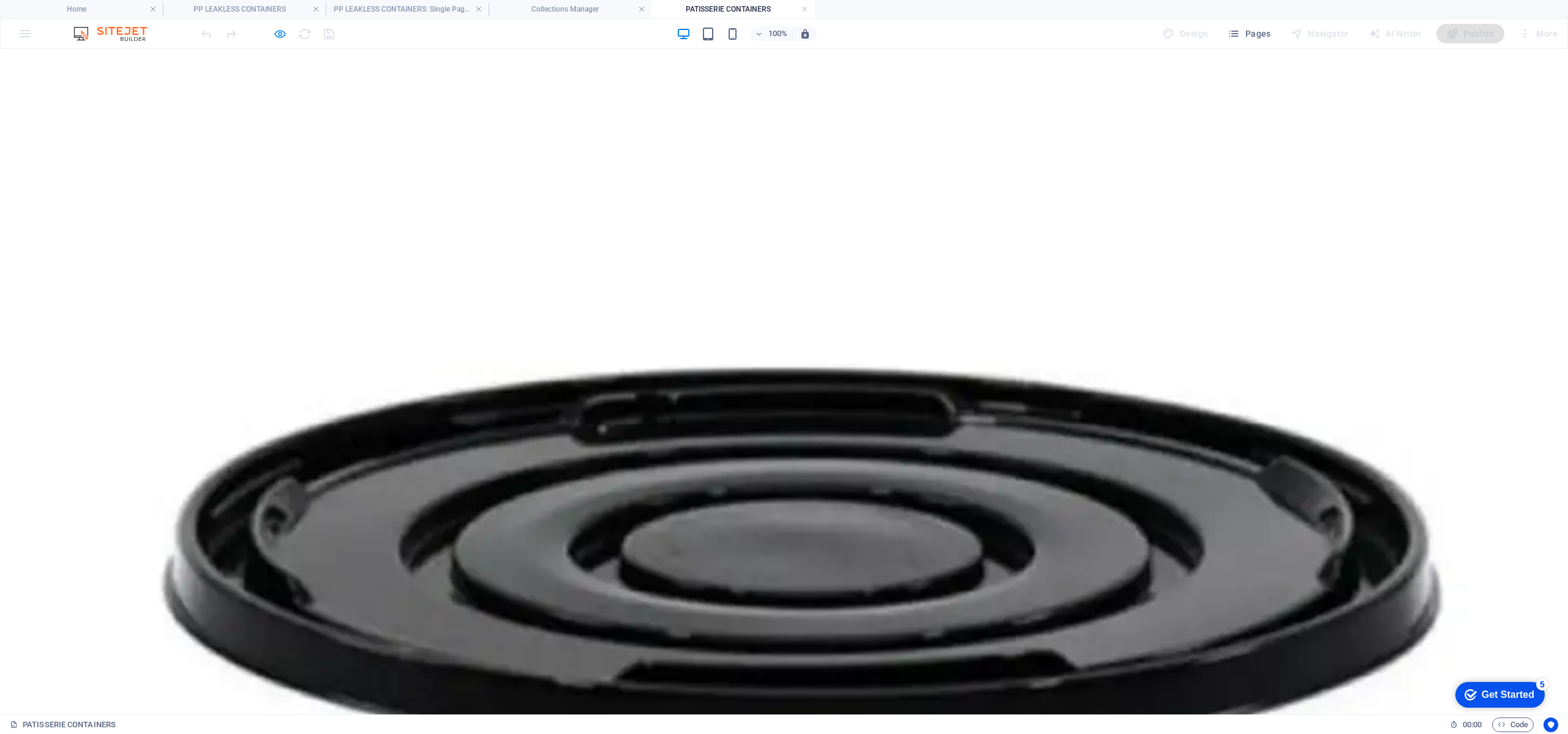
click at [273, 34] on icon "button" at bounding box center [280, 34] width 14 height 14
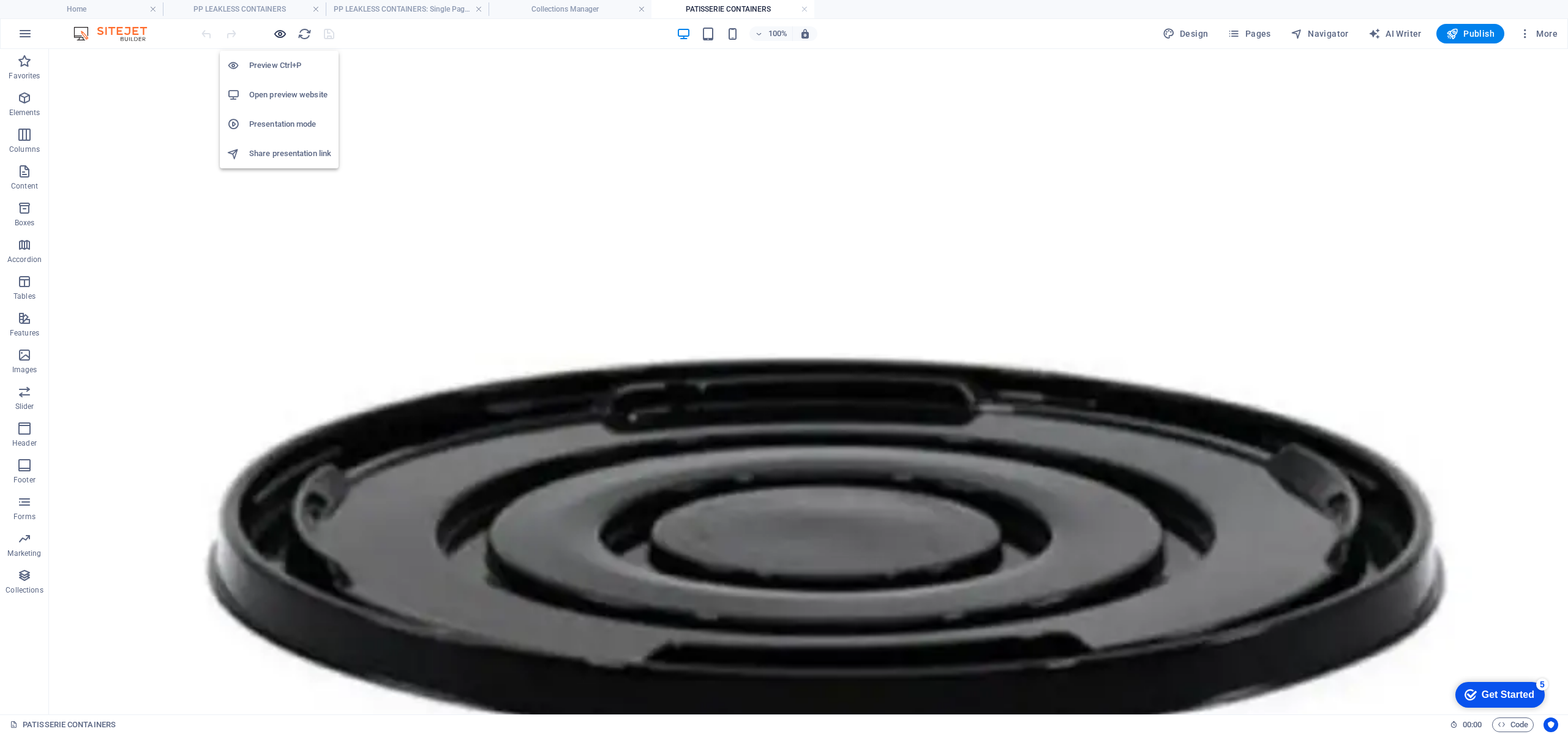
click at [277, 35] on icon "button" at bounding box center [280, 34] width 14 height 14
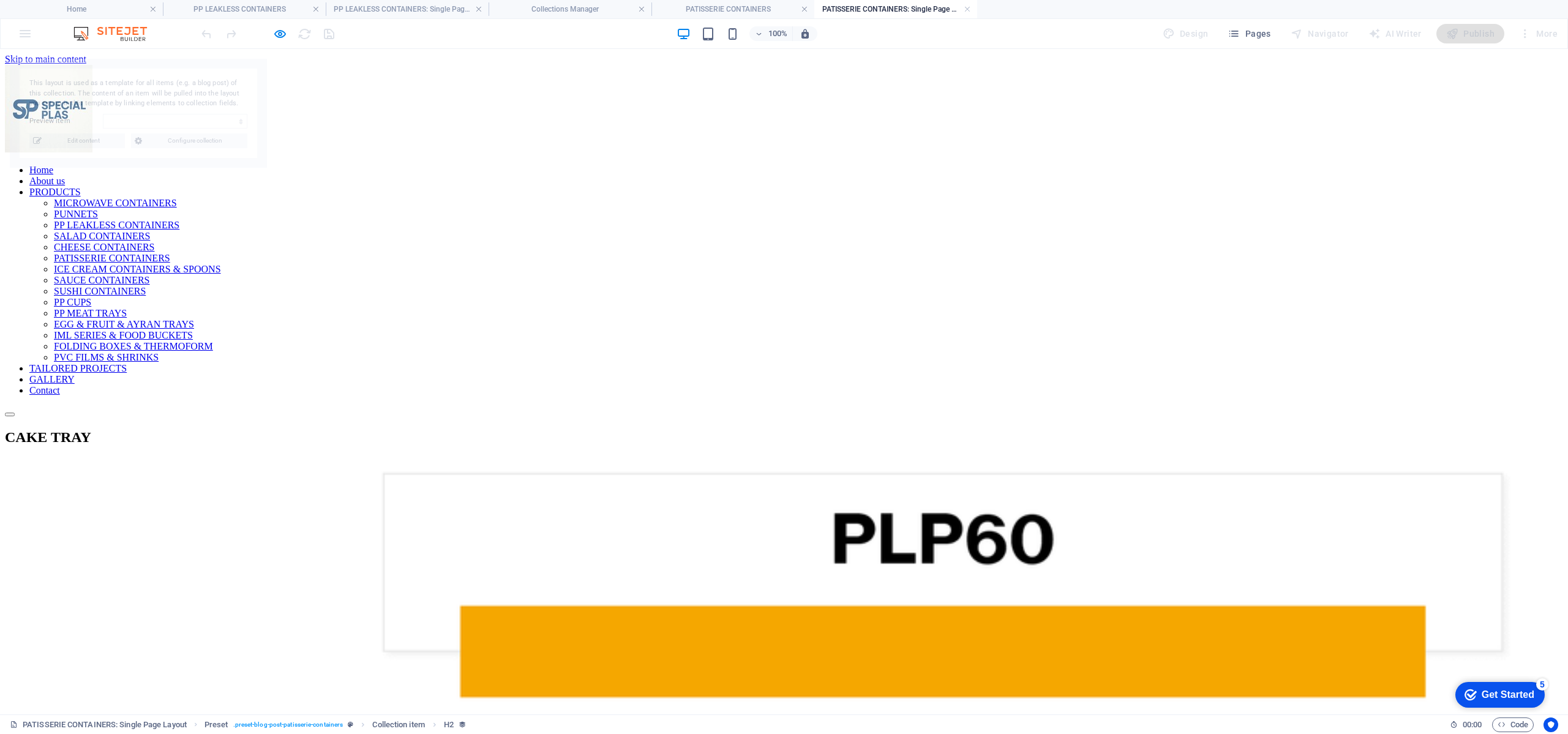
scroll to position [0, 0]
click at [203, 137] on div "Home About us PRODUCTS MICROWAVE CONTAINERS PUNNETS PP LEAKLESS CONTAINERS SALA…" at bounding box center [783, 241] width 1558 height 352
click at [193, 139] on div "Home About us PRODUCTS MICROWAVE CONTAINERS PUNNETS PP LEAKLESS CONTAINERS SALA…" at bounding box center [783, 241] width 1558 height 352
select select "68a31081a7bf8ad2db0bd418"
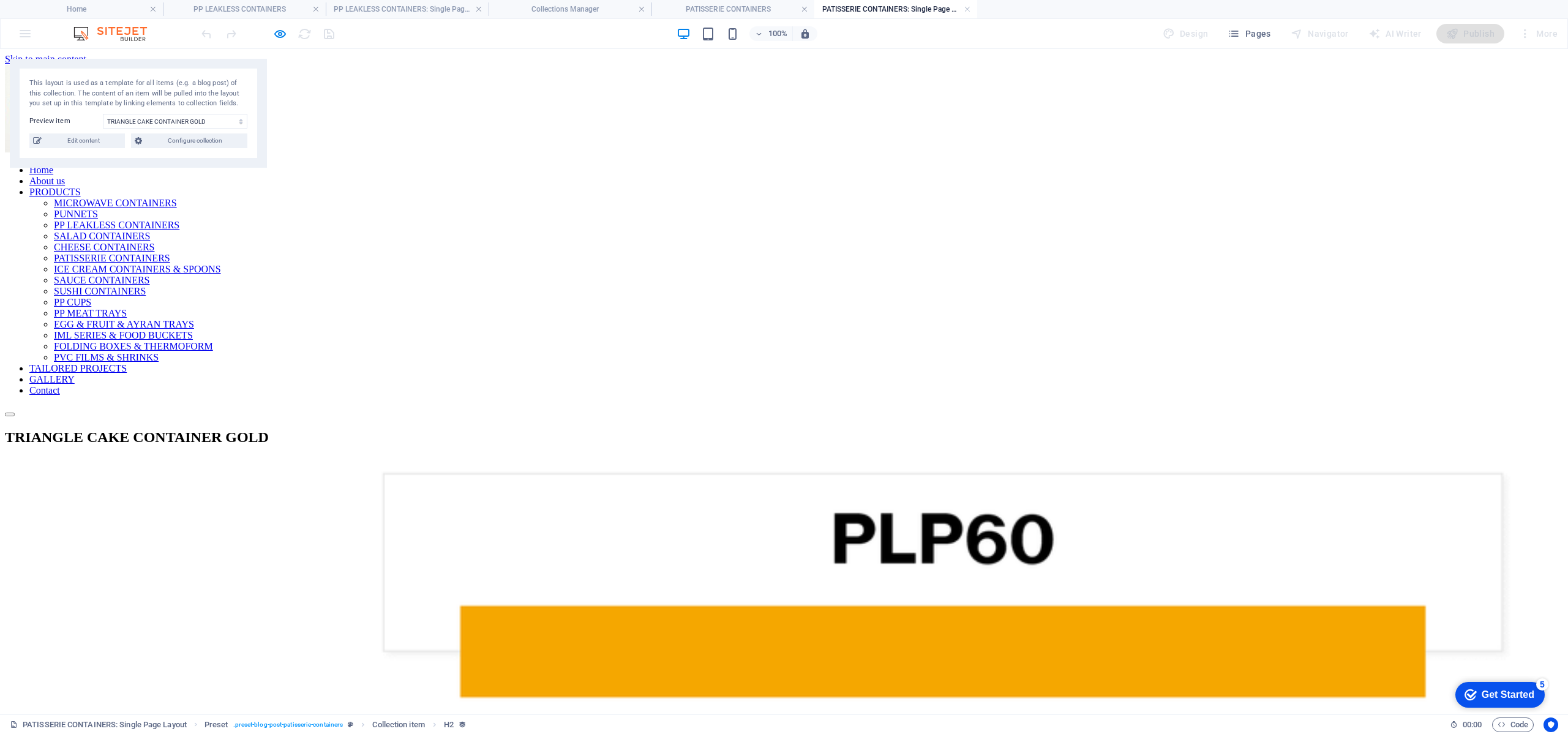
click at [193, 139] on span "Configure collection" at bounding box center [195, 140] width 98 height 15
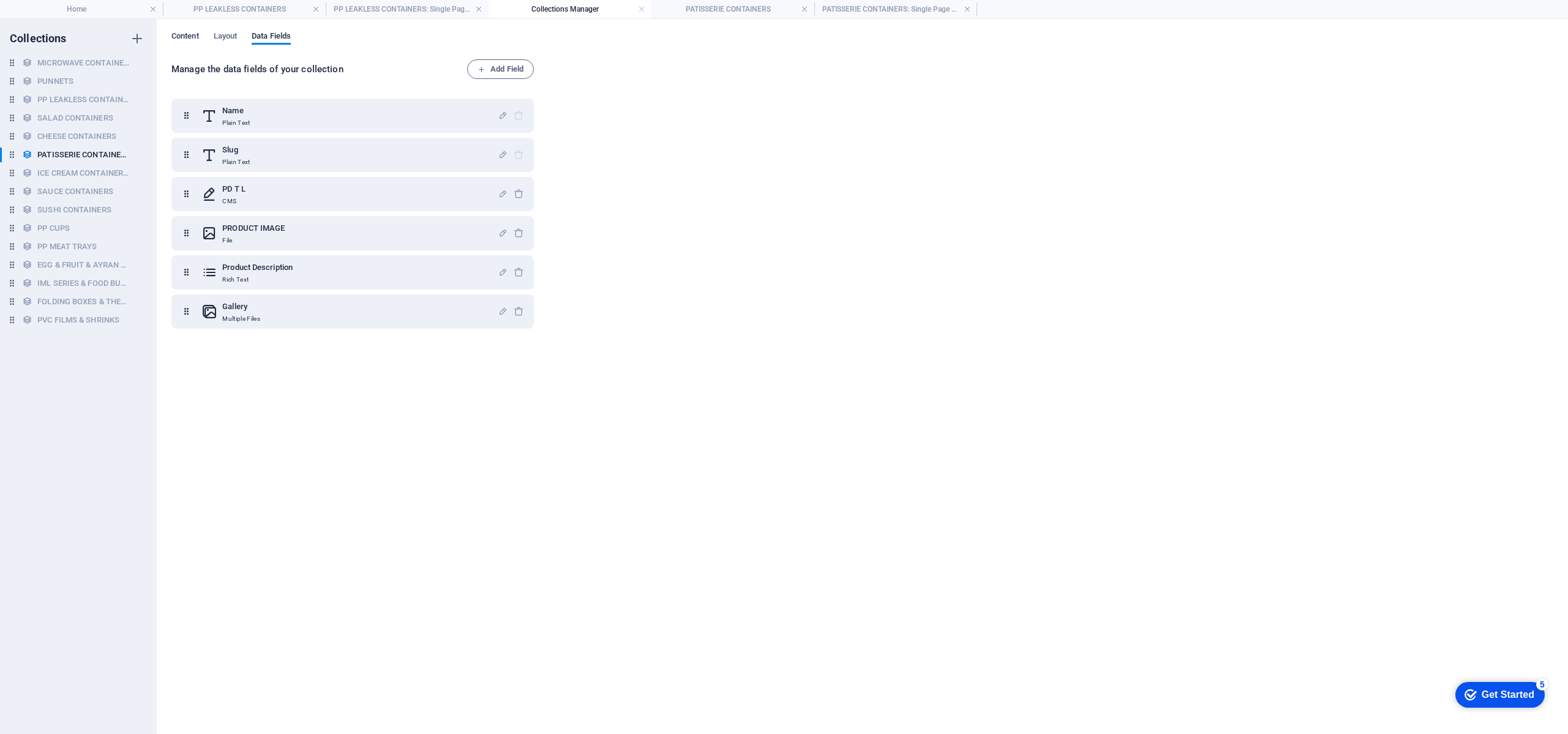
click at [187, 32] on span "Content" at bounding box center [185, 38] width 28 height 17
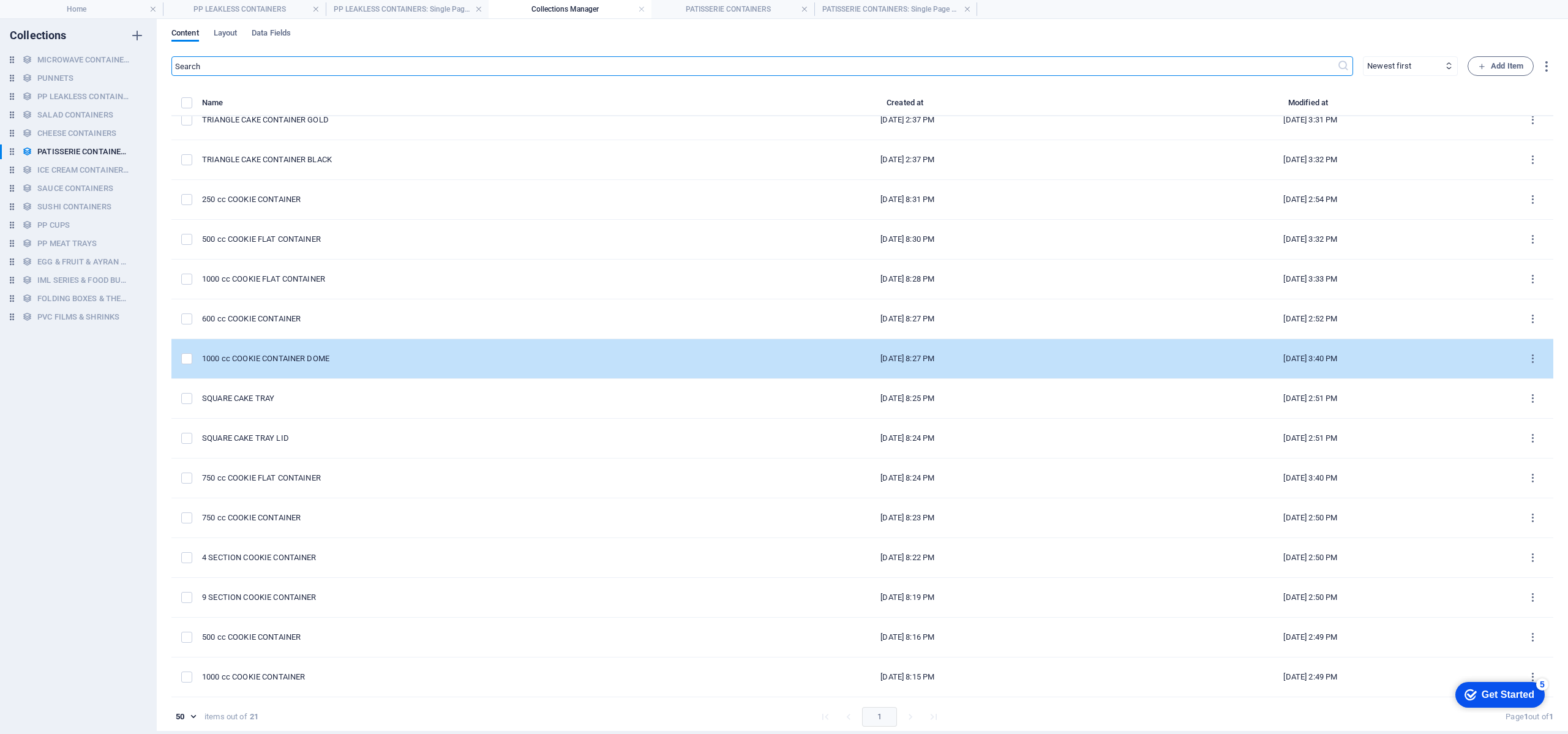
scroll to position [5, 0]
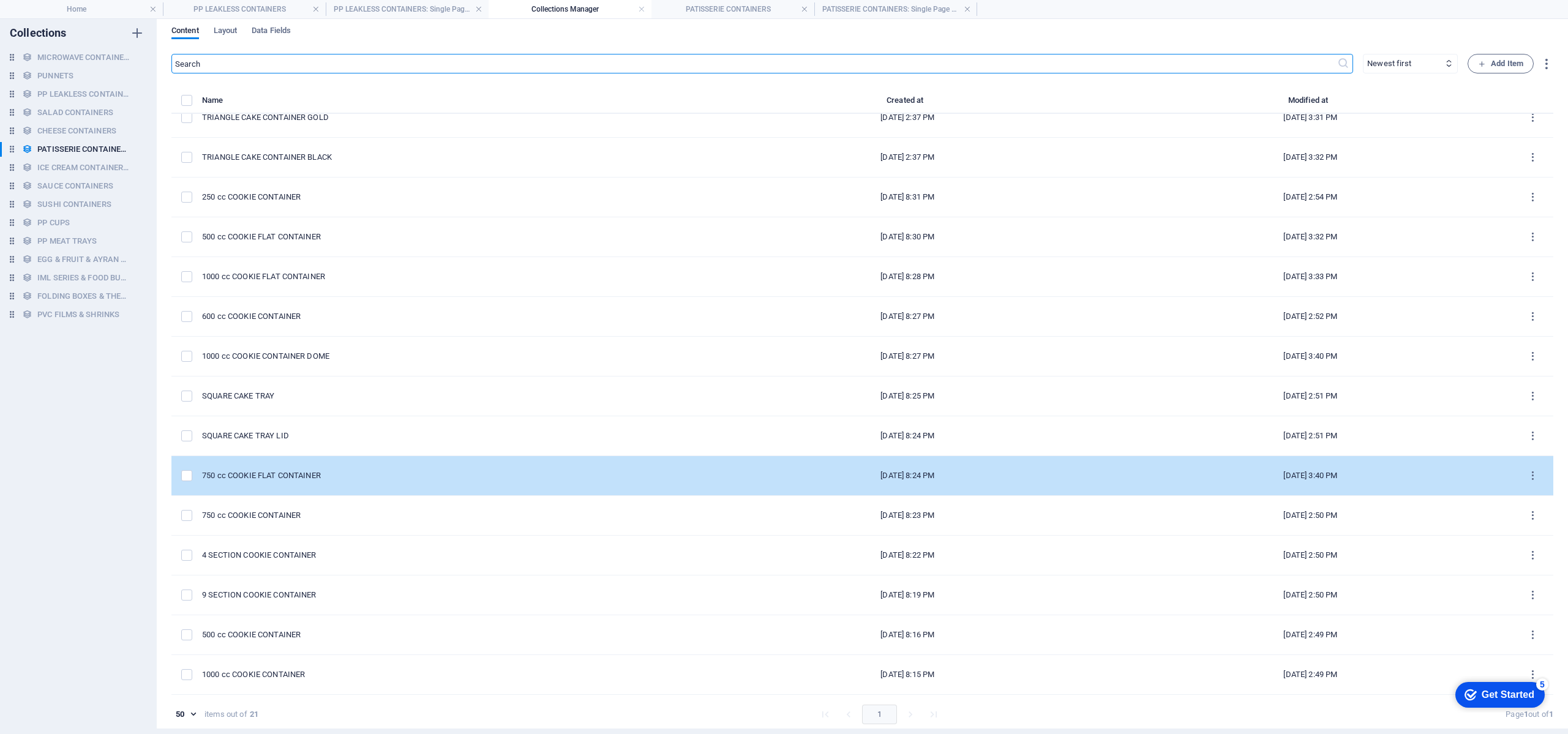
click at [355, 475] on div "750 cc COOKIE FLAT CONTAINER" at bounding box center [448, 475] width 494 height 11
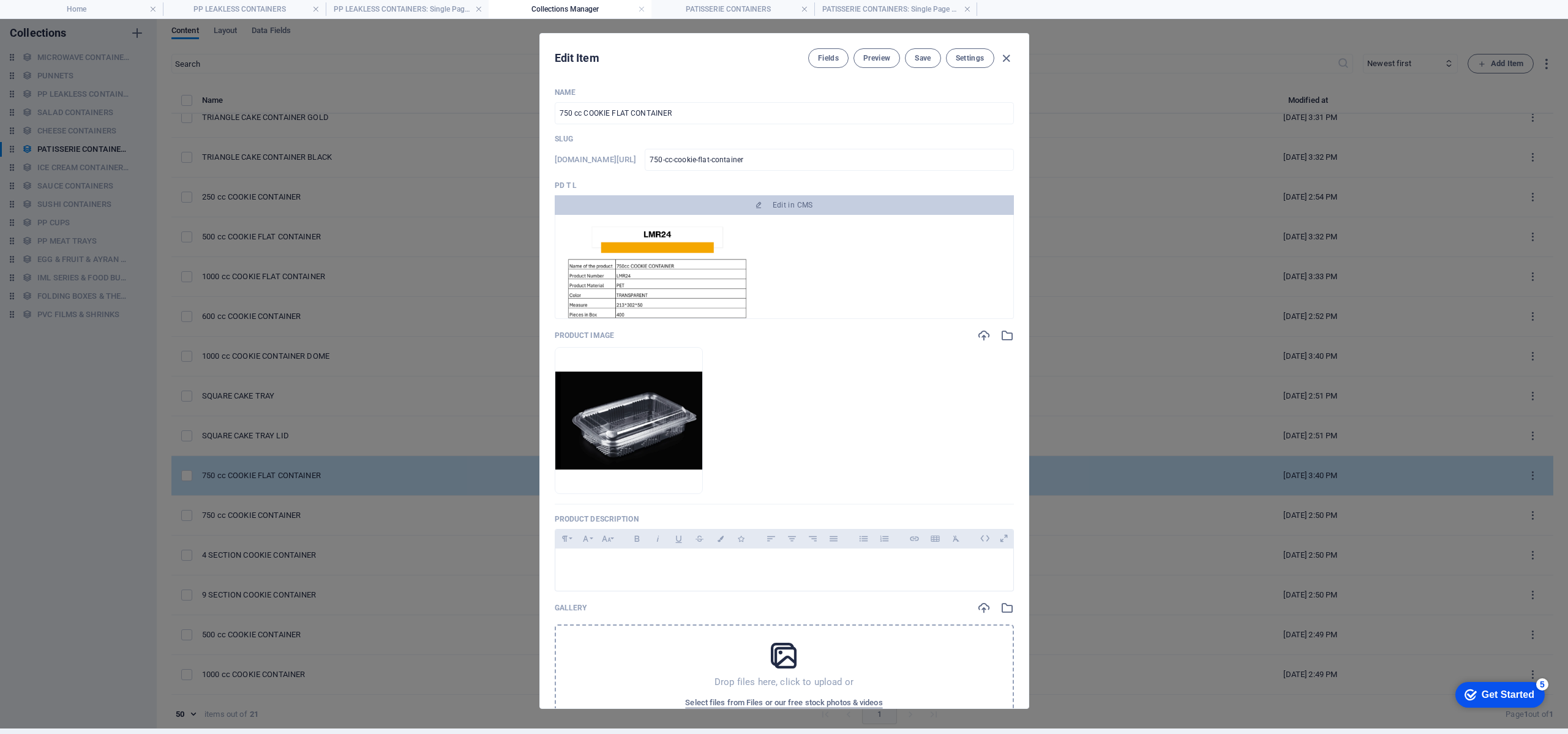
scroll to position [0, 0]
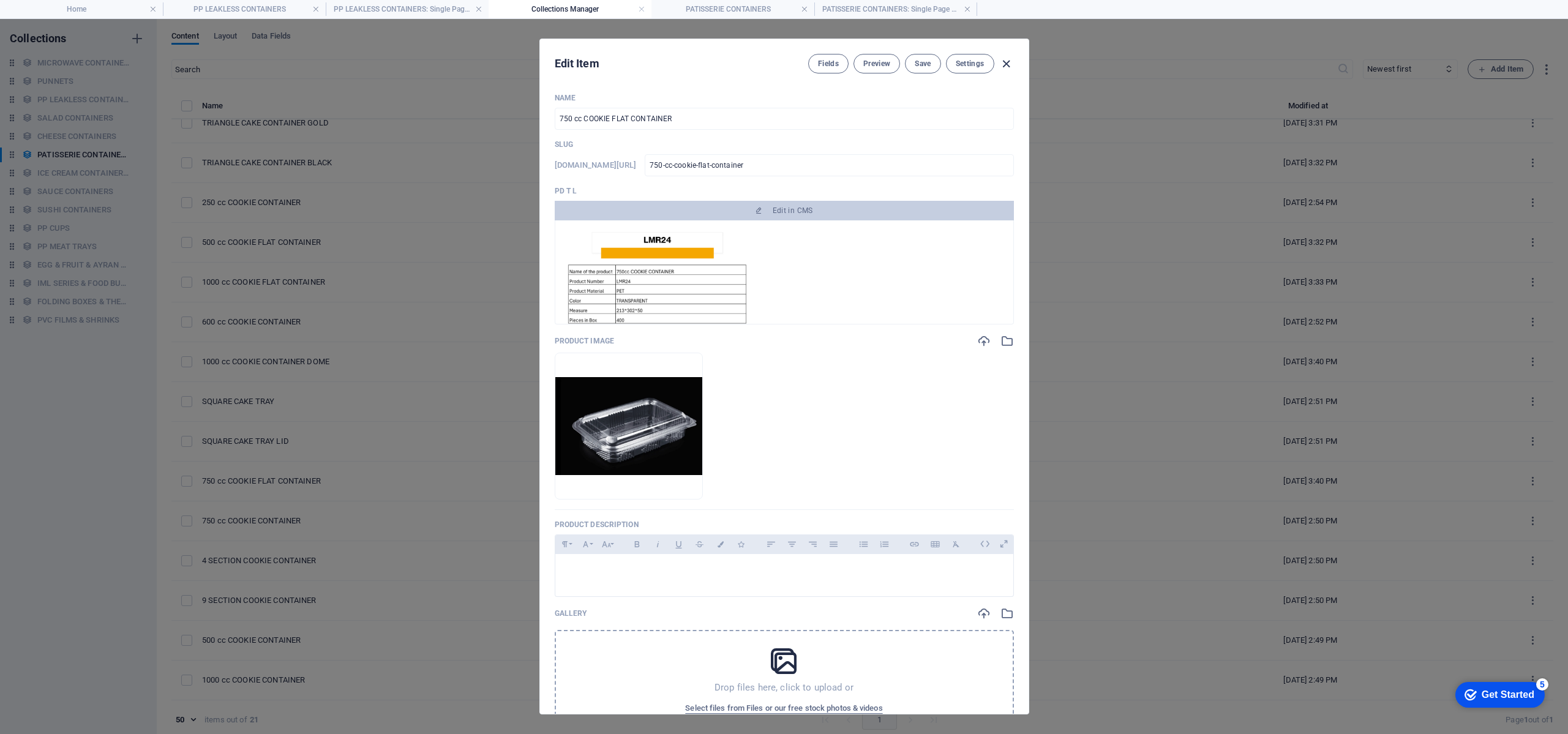
click at [1006, 61] on icon "button" at bounding box center [1006, 63] width 14 height 14
type input "750-cc-cookie-flat-container"
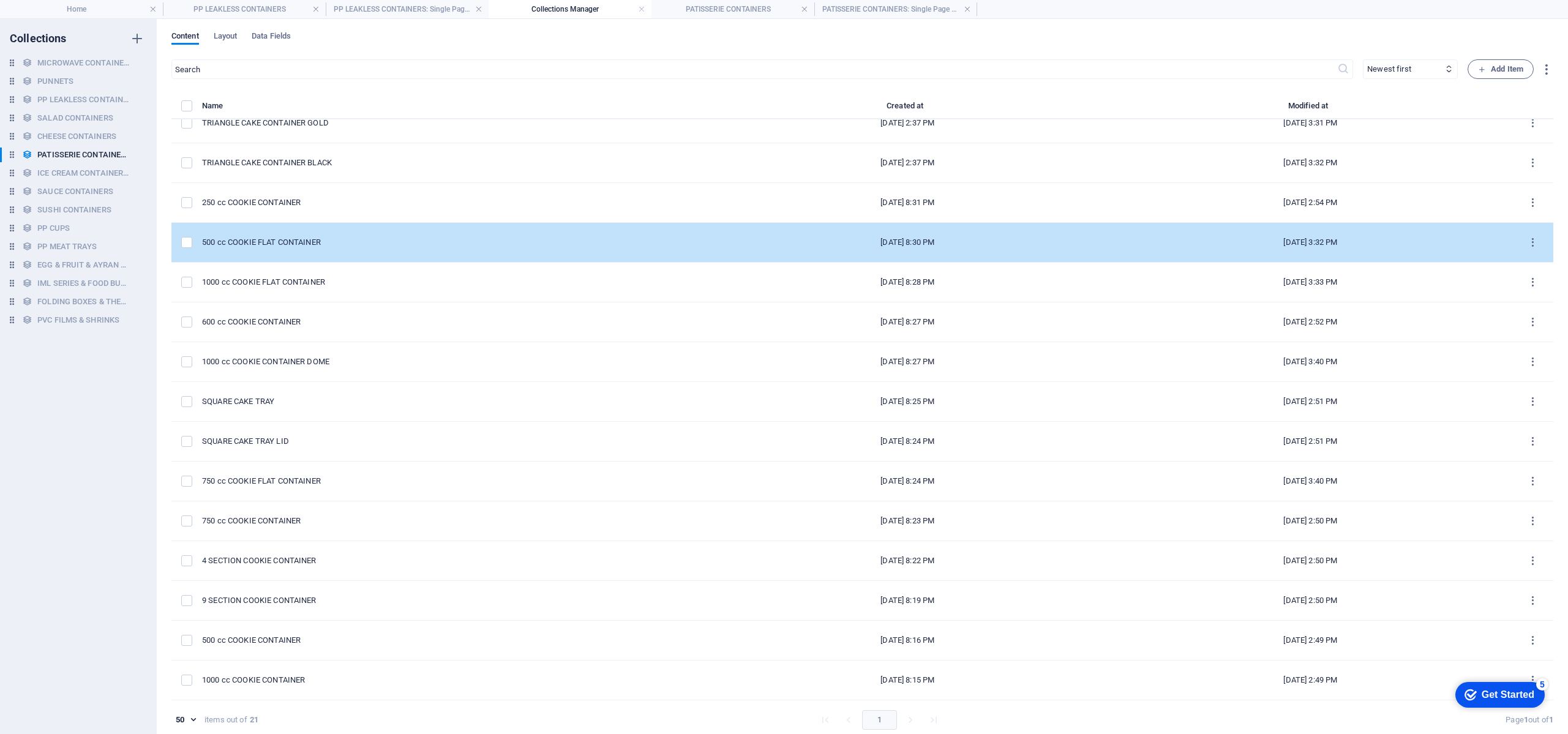
click at [469, 244] on div "500 cc COOKIE FLAT CONTAINER" at bounding box center [448, 242] width 494 height 11
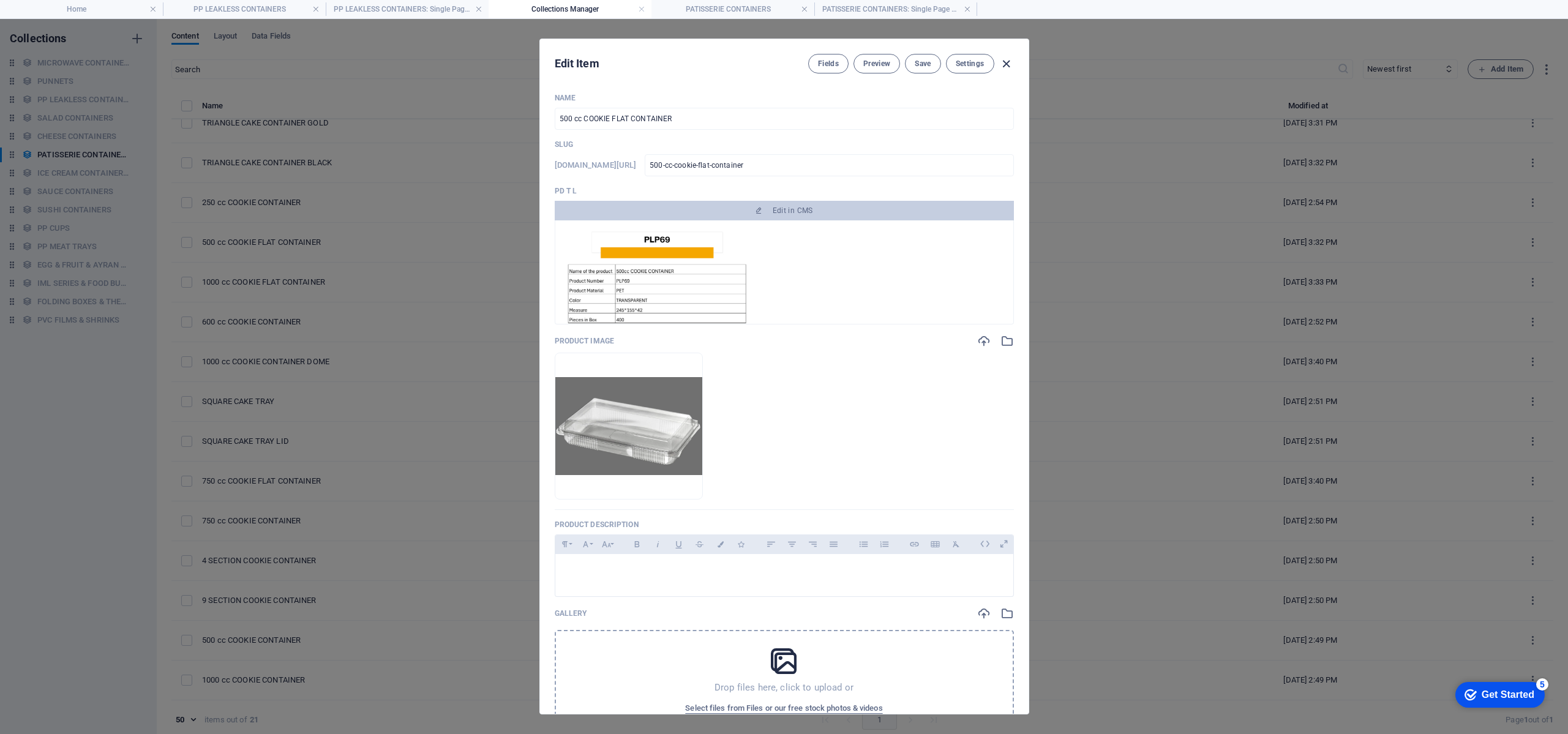
click at [1004, 64] on icon "button" at bounding box center [1006, 63] width 14 height 14
type input "500-cc-cookie-flat-container"
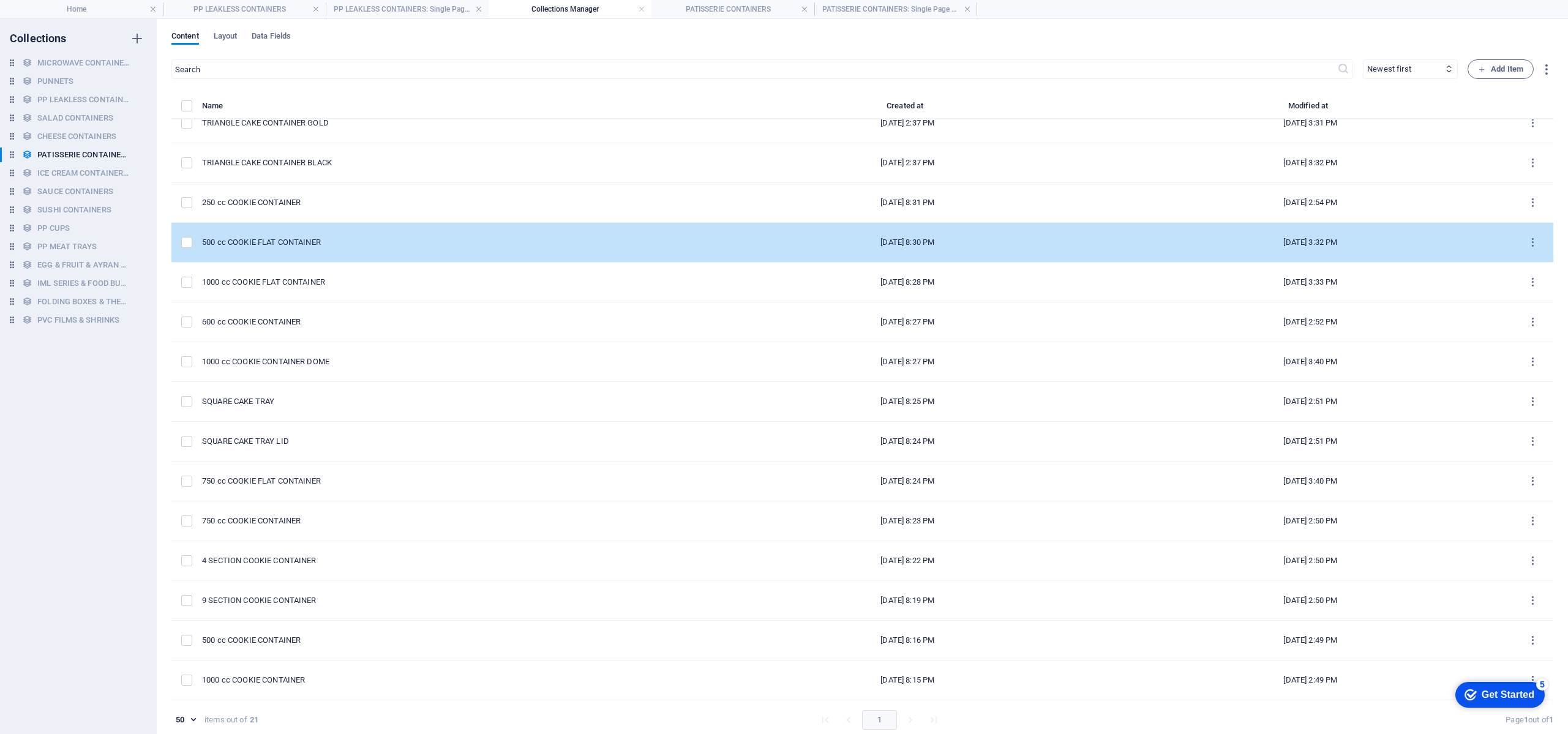
scroll to position [5, 0]
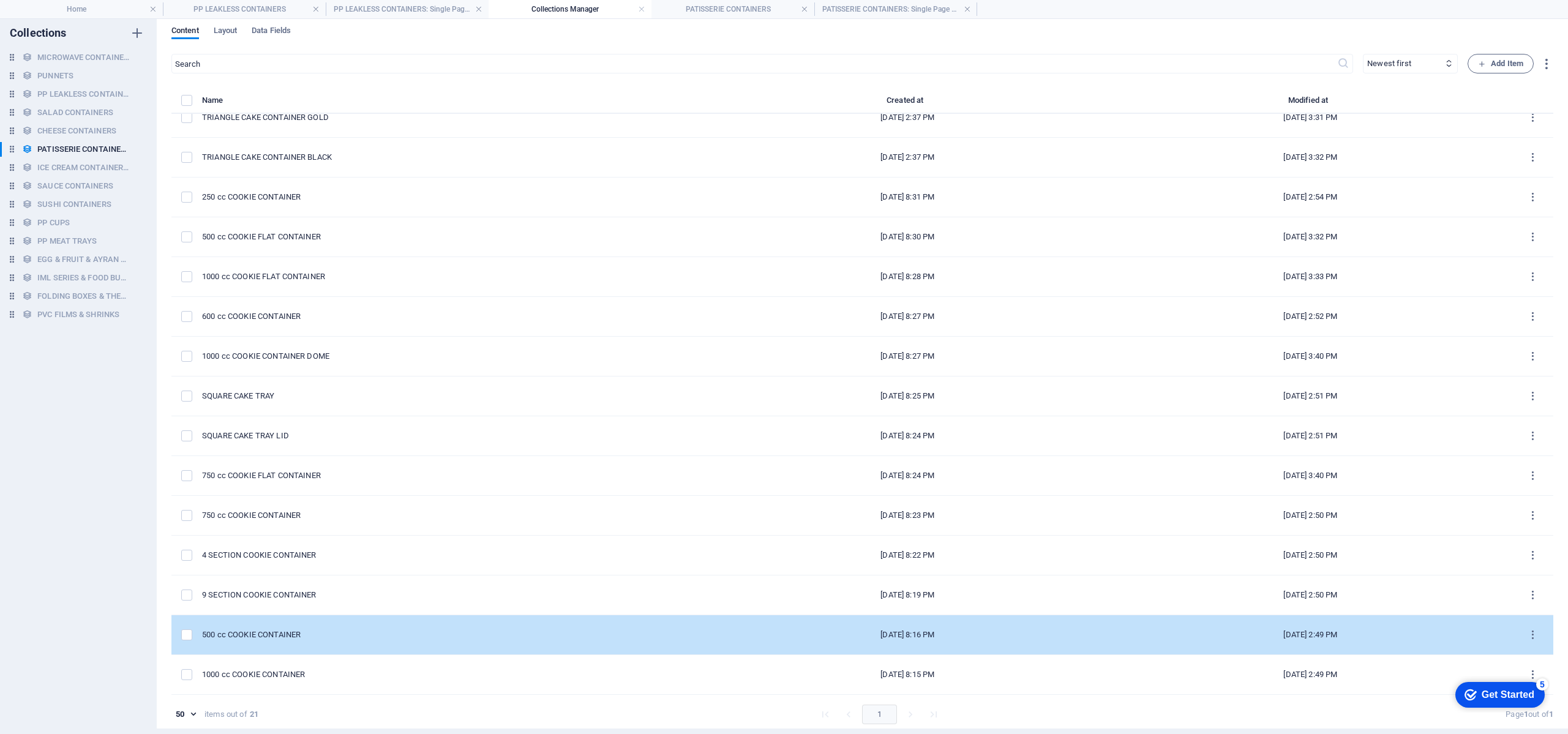
click at [332, 627] on td "500 cc COOKIE CONTAINER" at bounding box center [454, 635] width 504 height 40
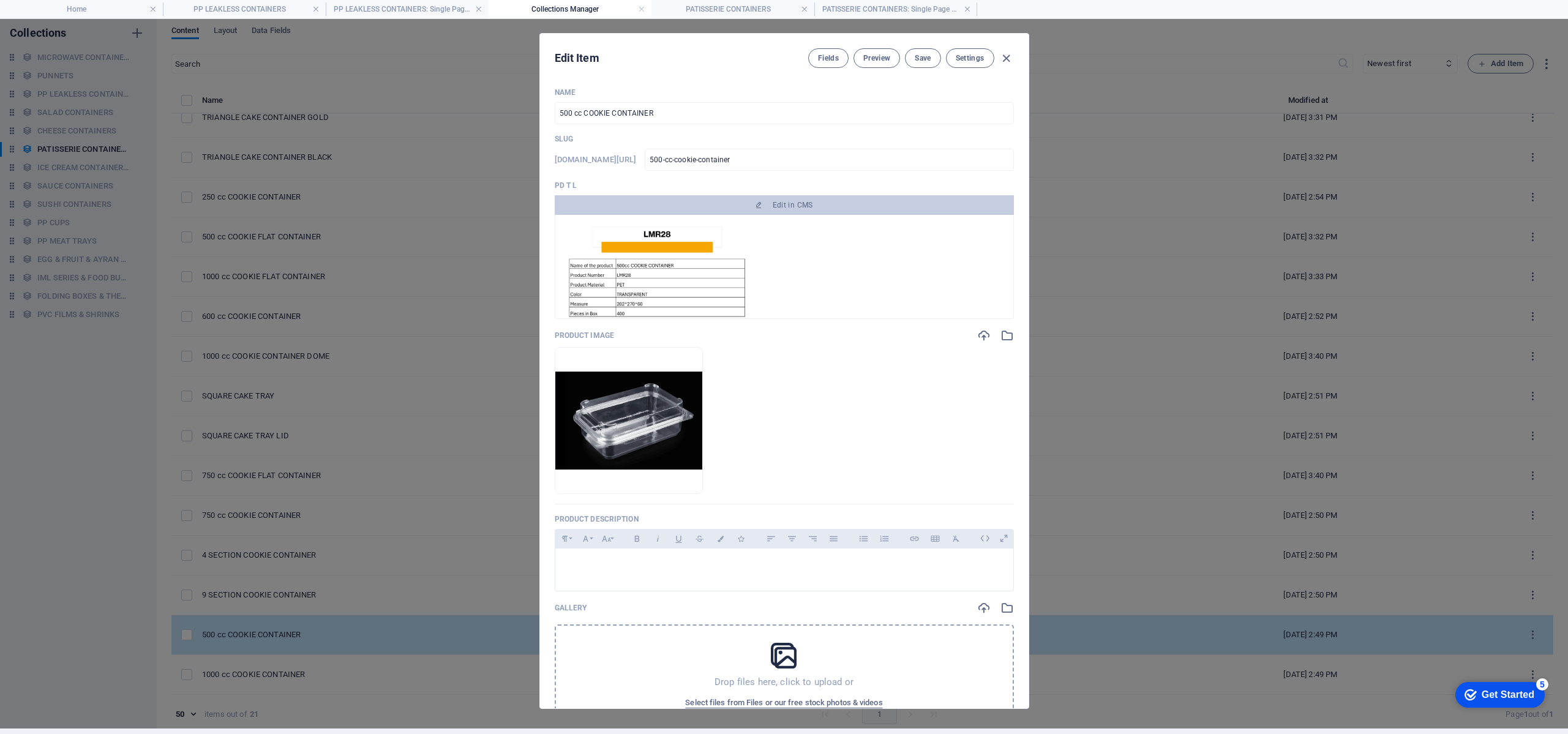
scroll to position [0, 0]
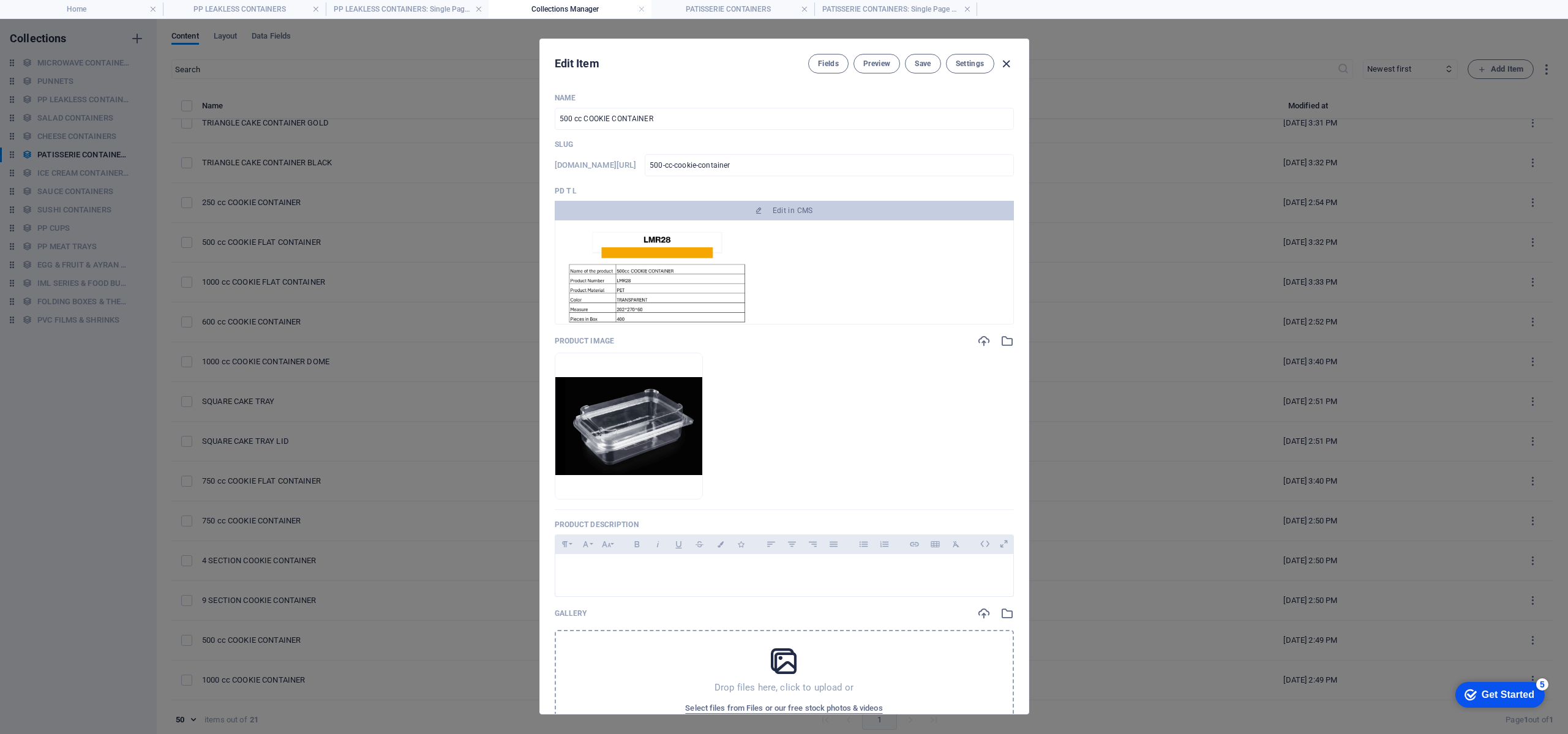
click at [1006, 63] on icon "button" at bounding box center [1006, 63] width 14 height 14
type input "500-cc-cookie-container"
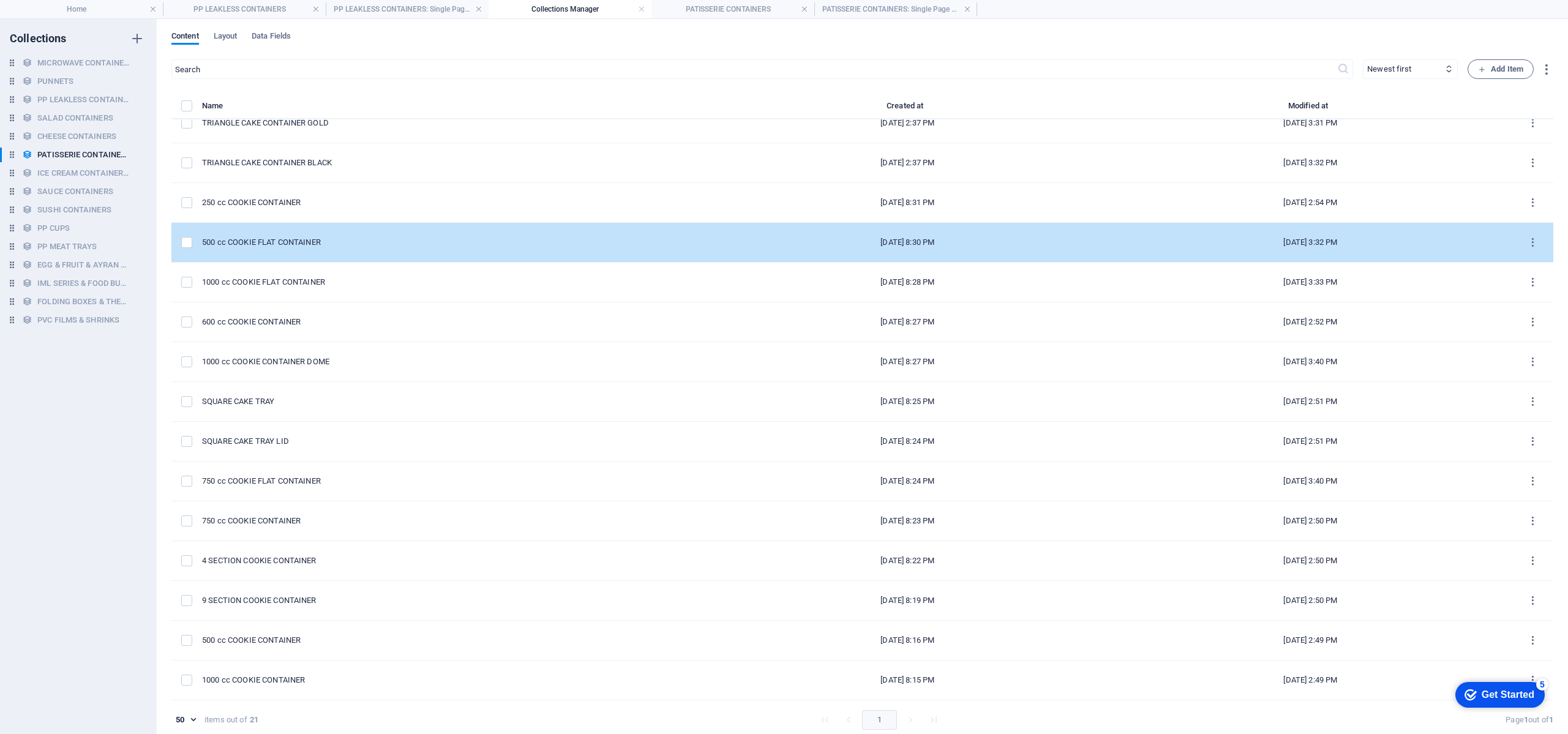
click at [421, 241] on div "500 cc COOKIE FLAT CONTAINER" at bounding box center [448, 242] width 494 height 11
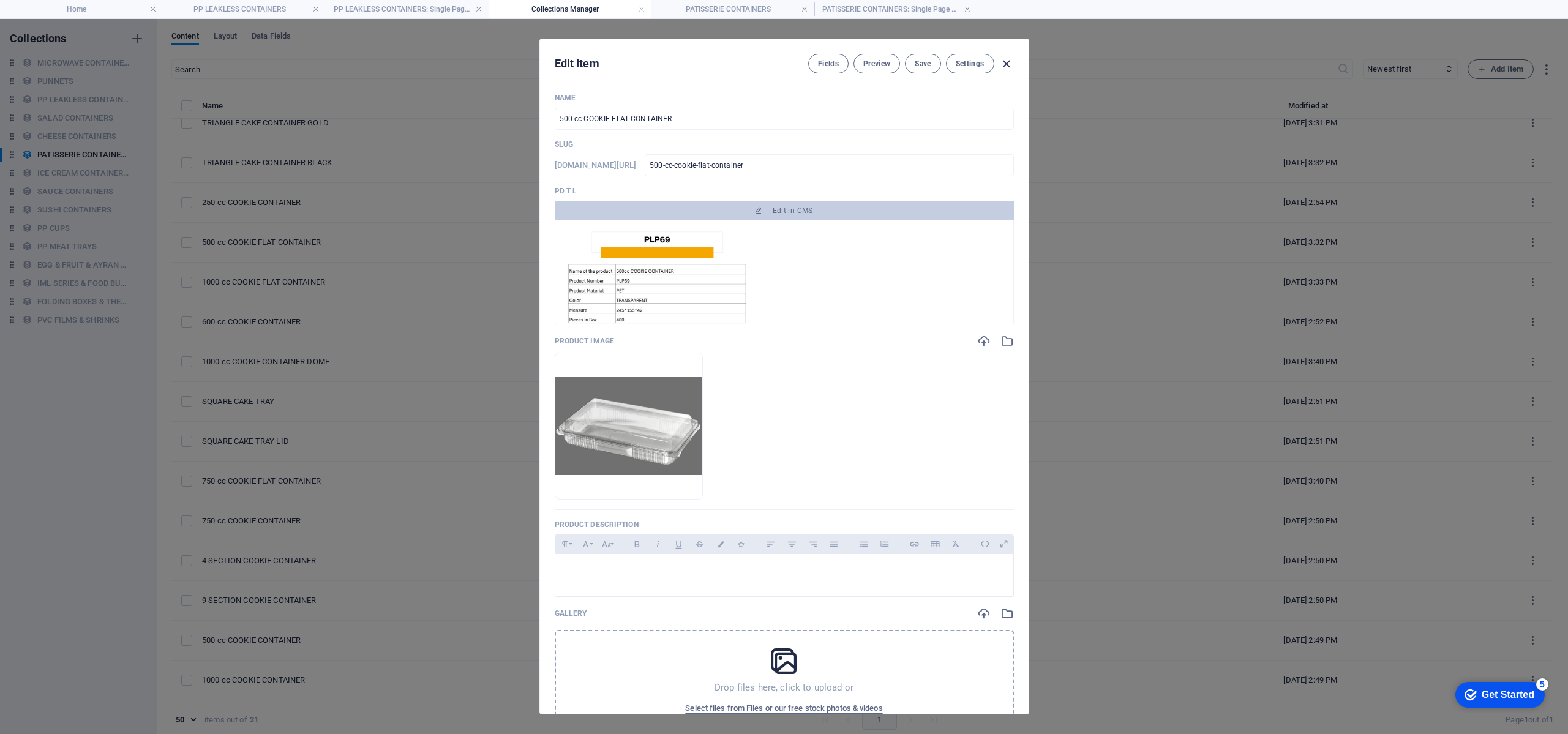
click at [1005, 65] on icon "button" at bounding box center [1006, 63] width 14 height 14
type input "500-cc-cookie-flat-container"
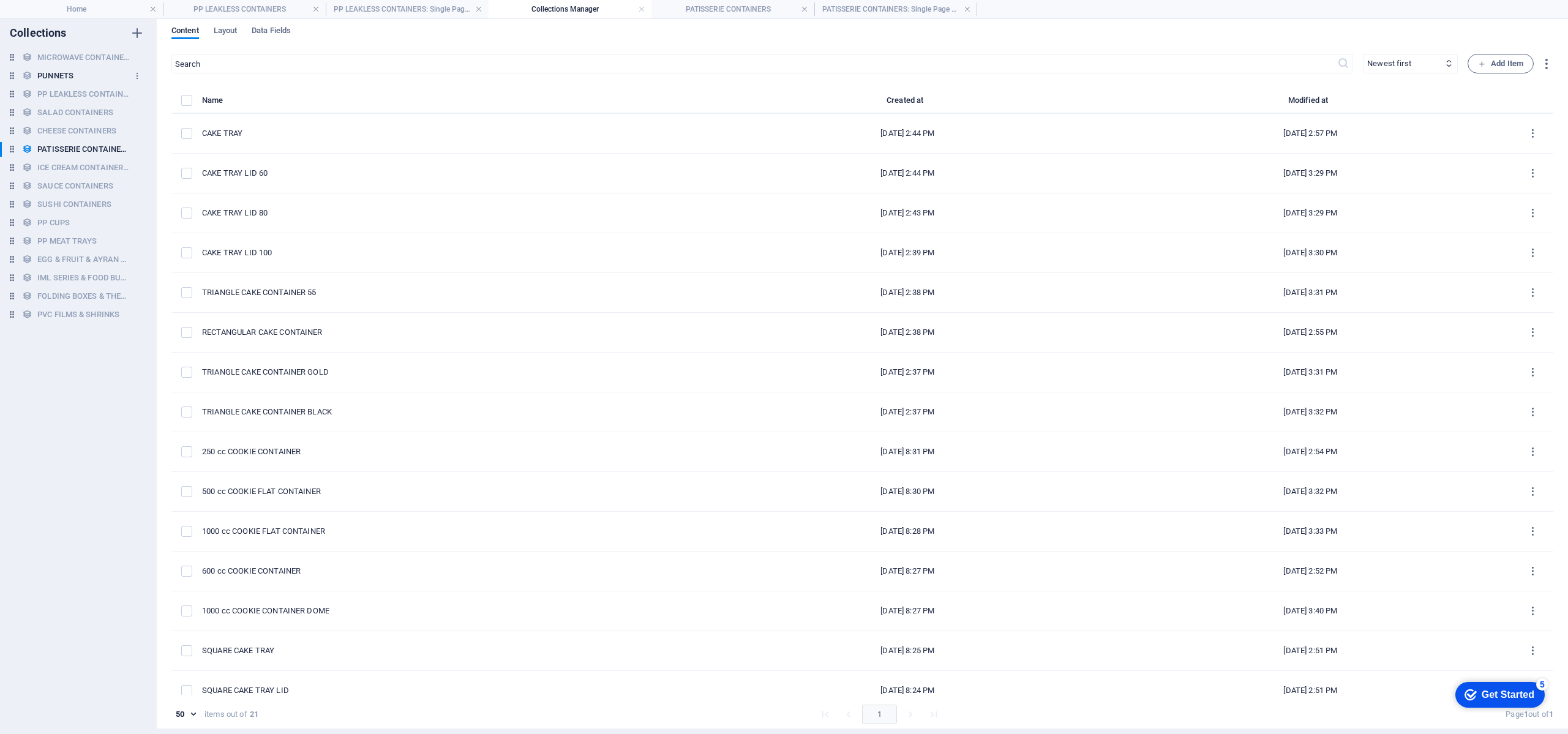
click at [66, 72] on h6 "PUNNETS" at bounding box center [55, 76] width 36 height 15
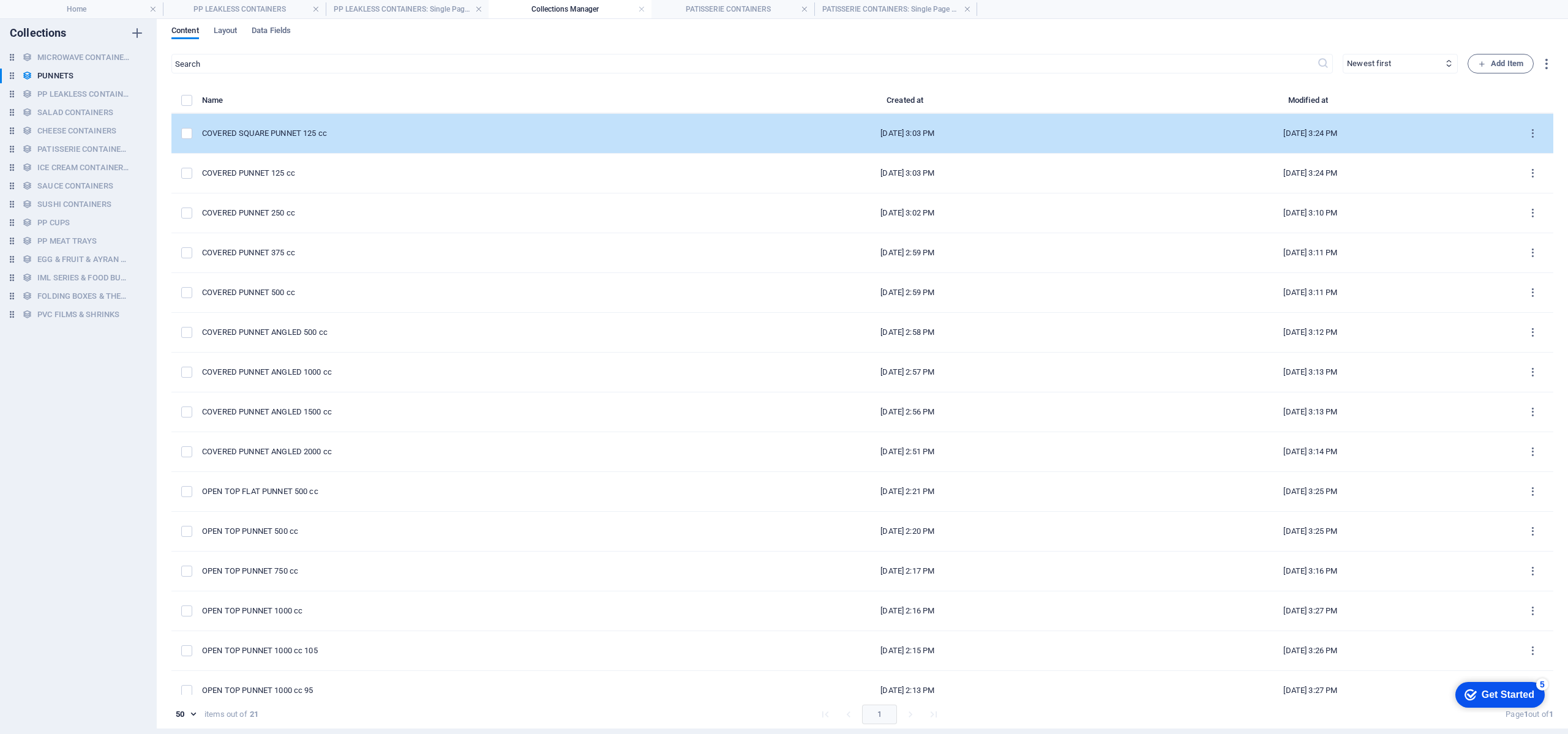
click at [438, 124] on td "COVERED SQUARE PUNNET 125 cc" at bounding box center [454, 134] width 504 height 40
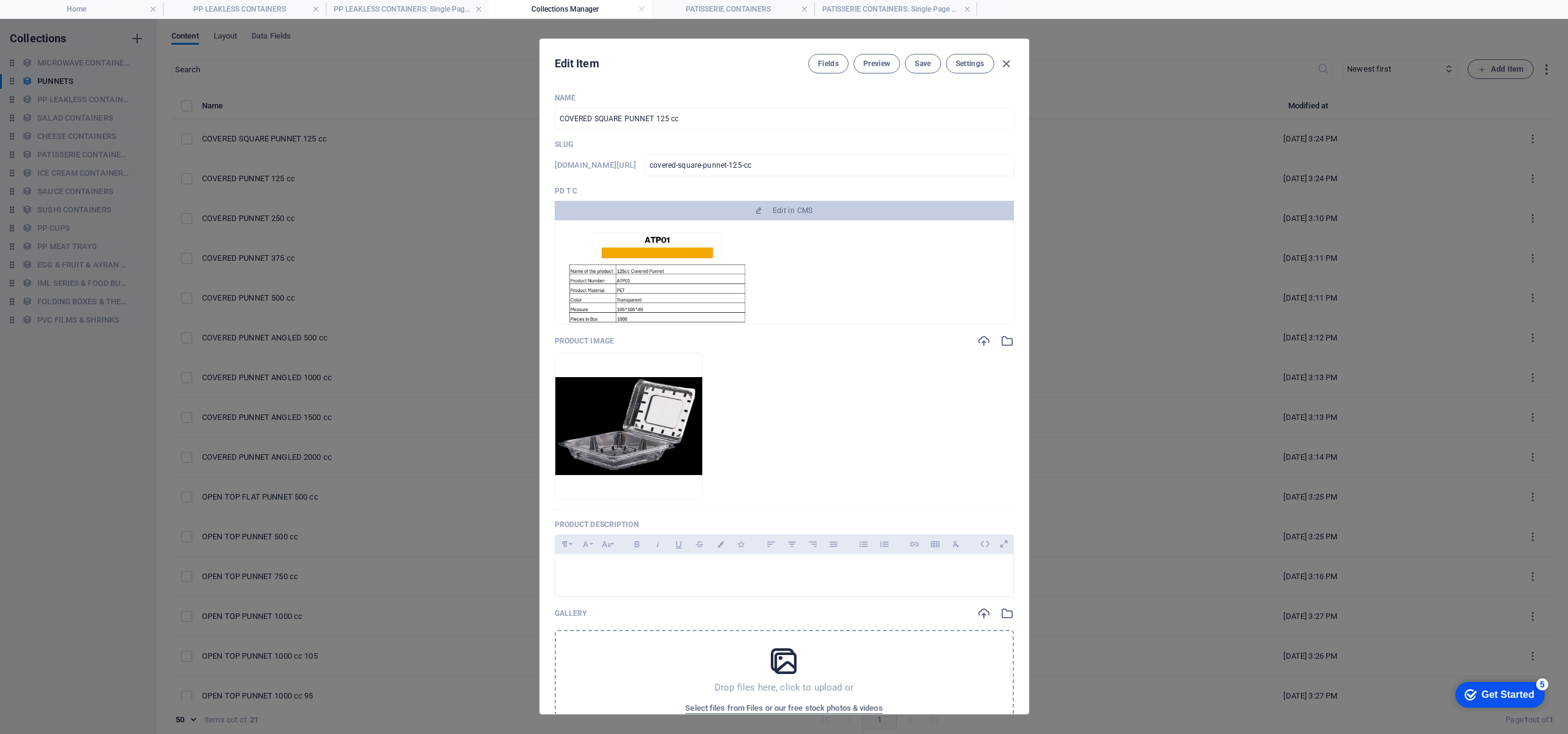
click at [484, 223] on div "Edit Item Fields Preview Save Settings Name COVERED SQUARE PUNNET 125 cc ​ Slug…" at bounding box center [784, 377] width 1568 height 716
type input "covered-square-punnet-125-cc"
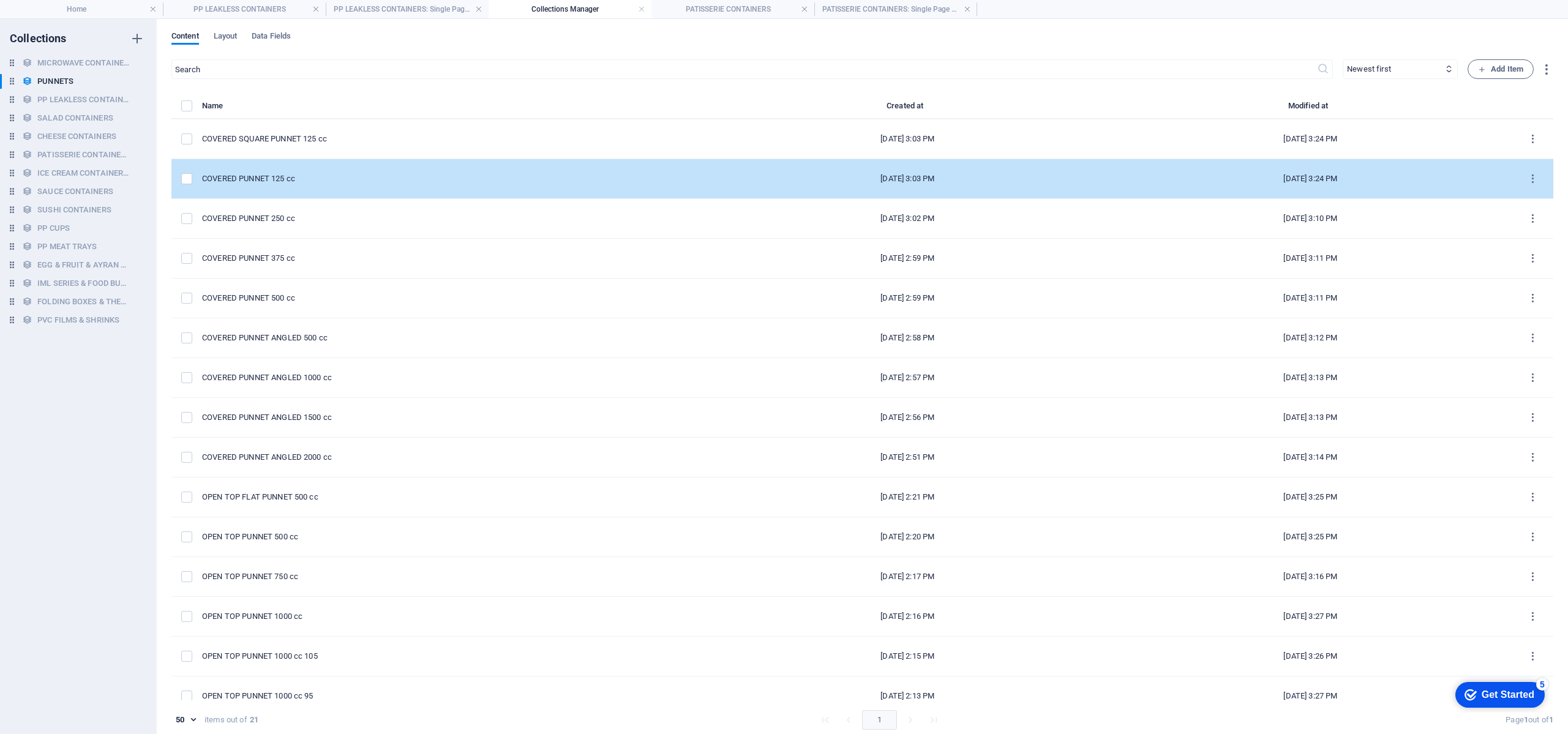
click at [346, 193] on td "COVERED PUNNET 125 cc" at bounding box center [454, 179] width 504 height 40
